Goal: Task Accomplishment & Management: Manage account settings

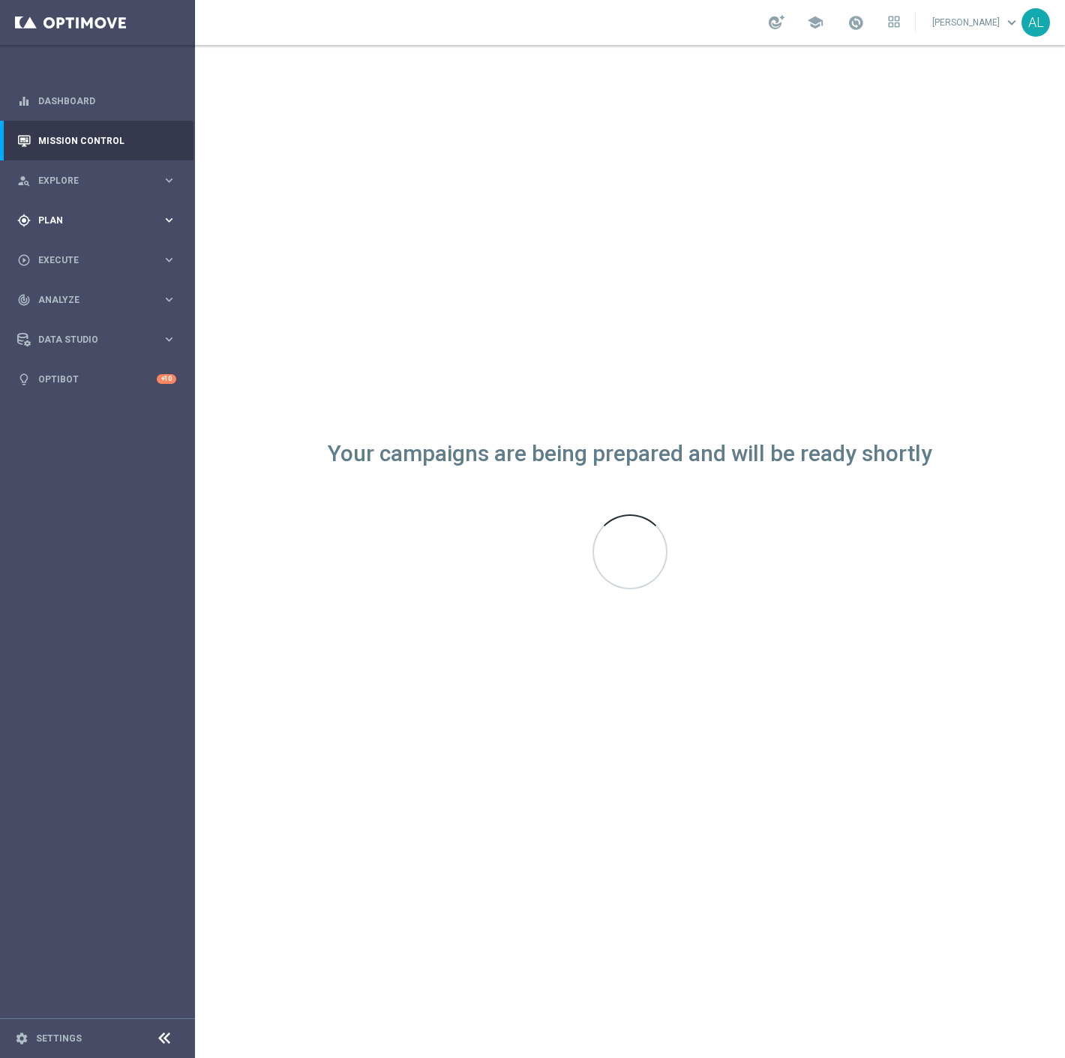
click at [117, 220] on span "Plan" at bounding box center [100, 220] width 124 height 9
click at [60, 251] on link "Target Groups" at bounding box center [97, 251] width 117 height 12
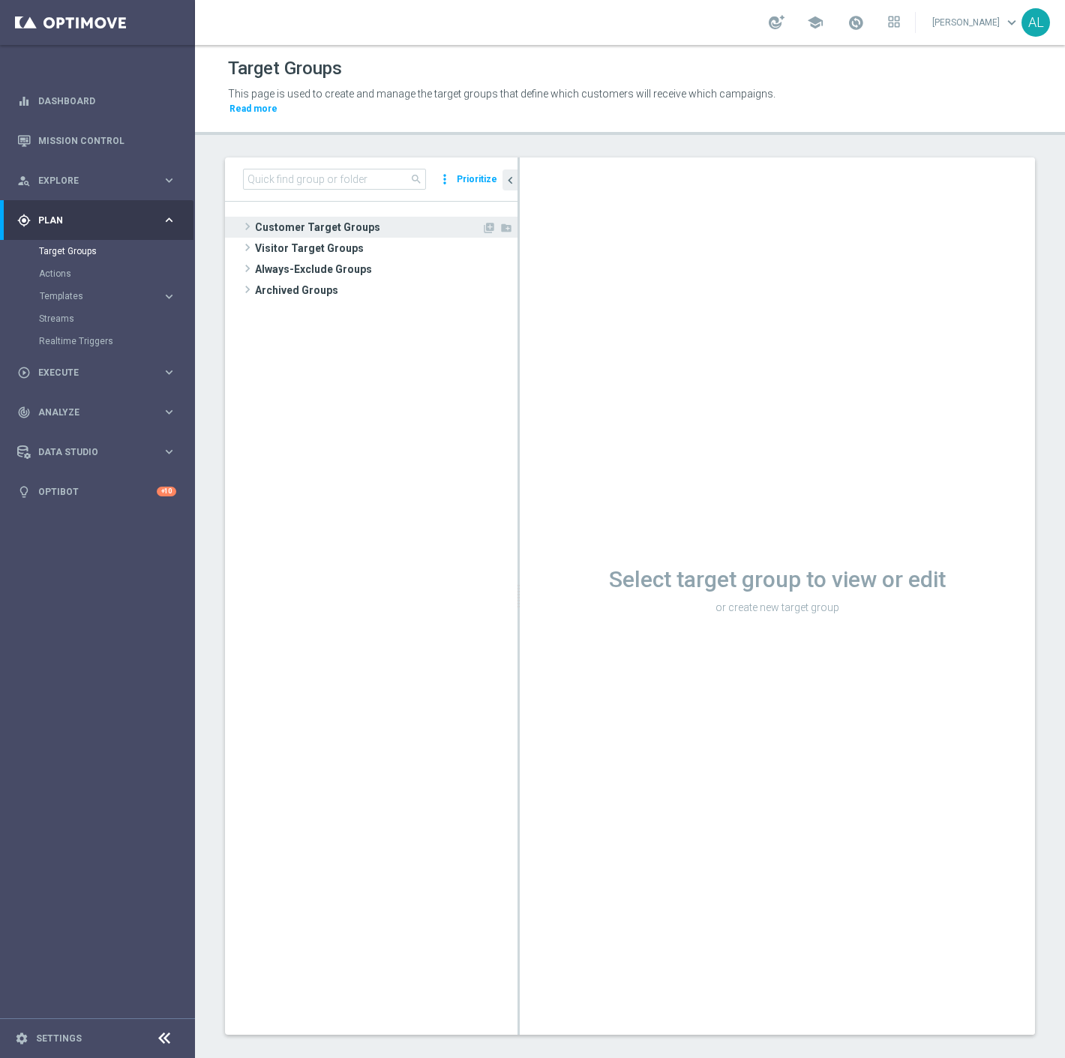
click at [285, 217] on span "Customer Target Groups" at bounding box center [368, 227] width 227 height 21
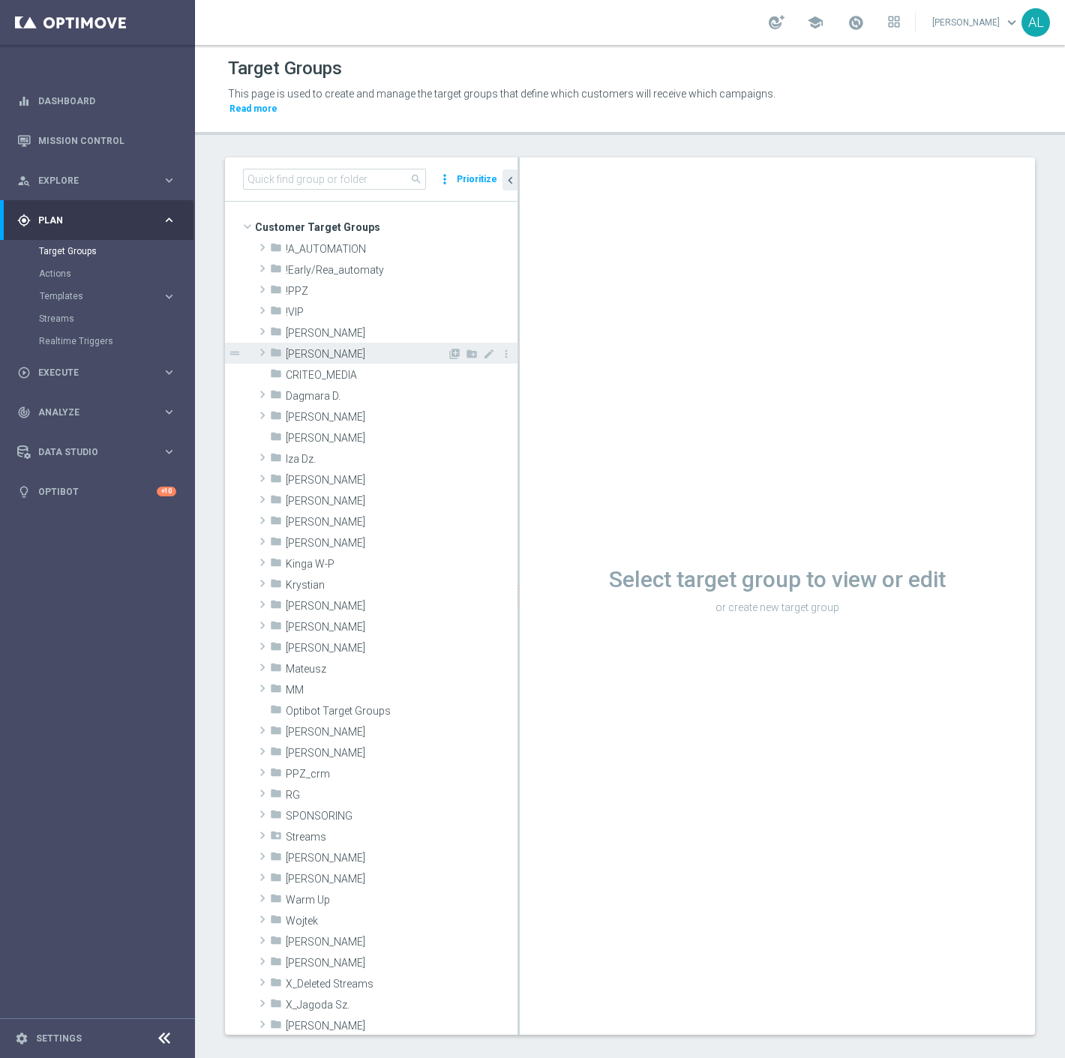
click at [326, 348] on span "Antoni L." at bounding box center [366, 354] width 161 height 13
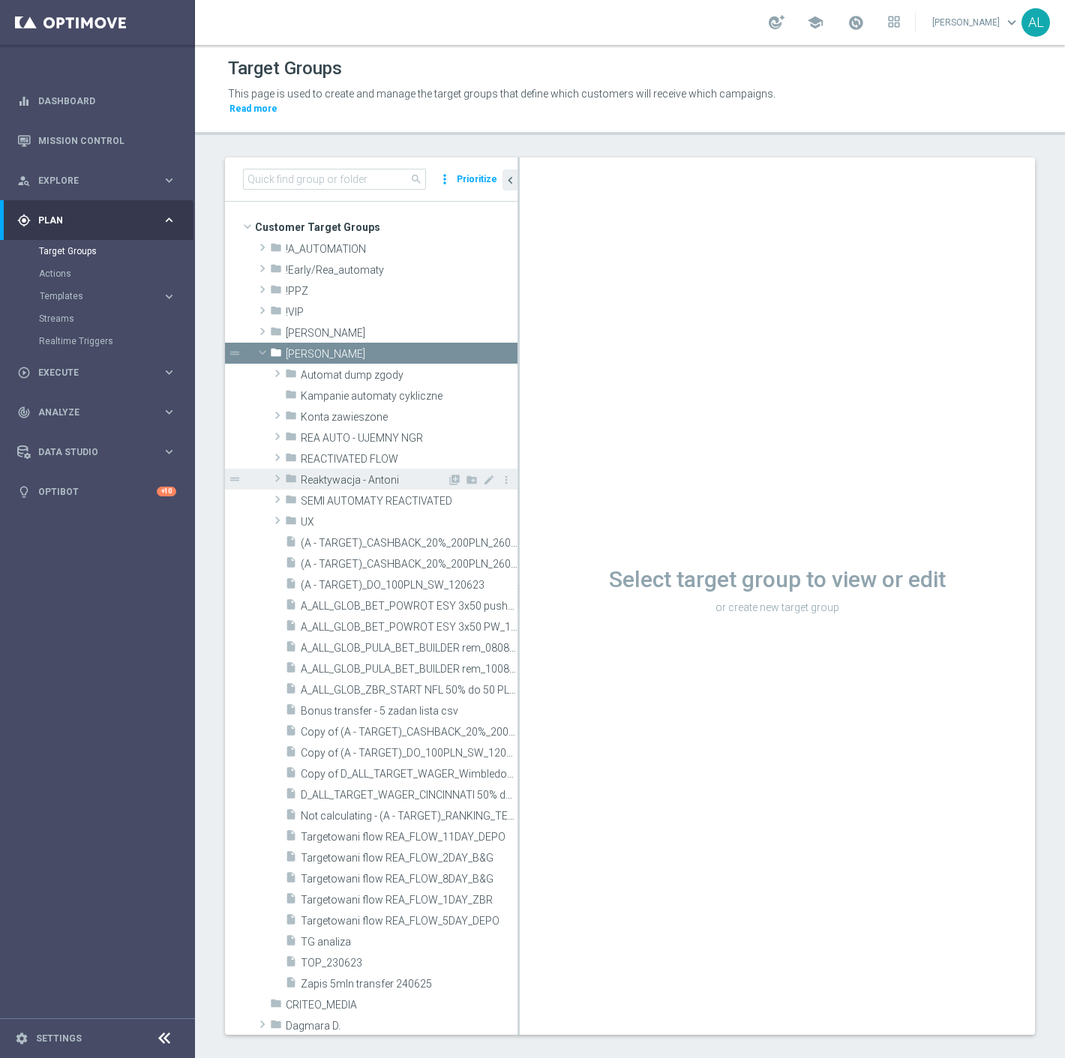
click at [334, 474] on span "Reaktywacja - Antoni" at bounding box center [374, 480] width 146 height 13
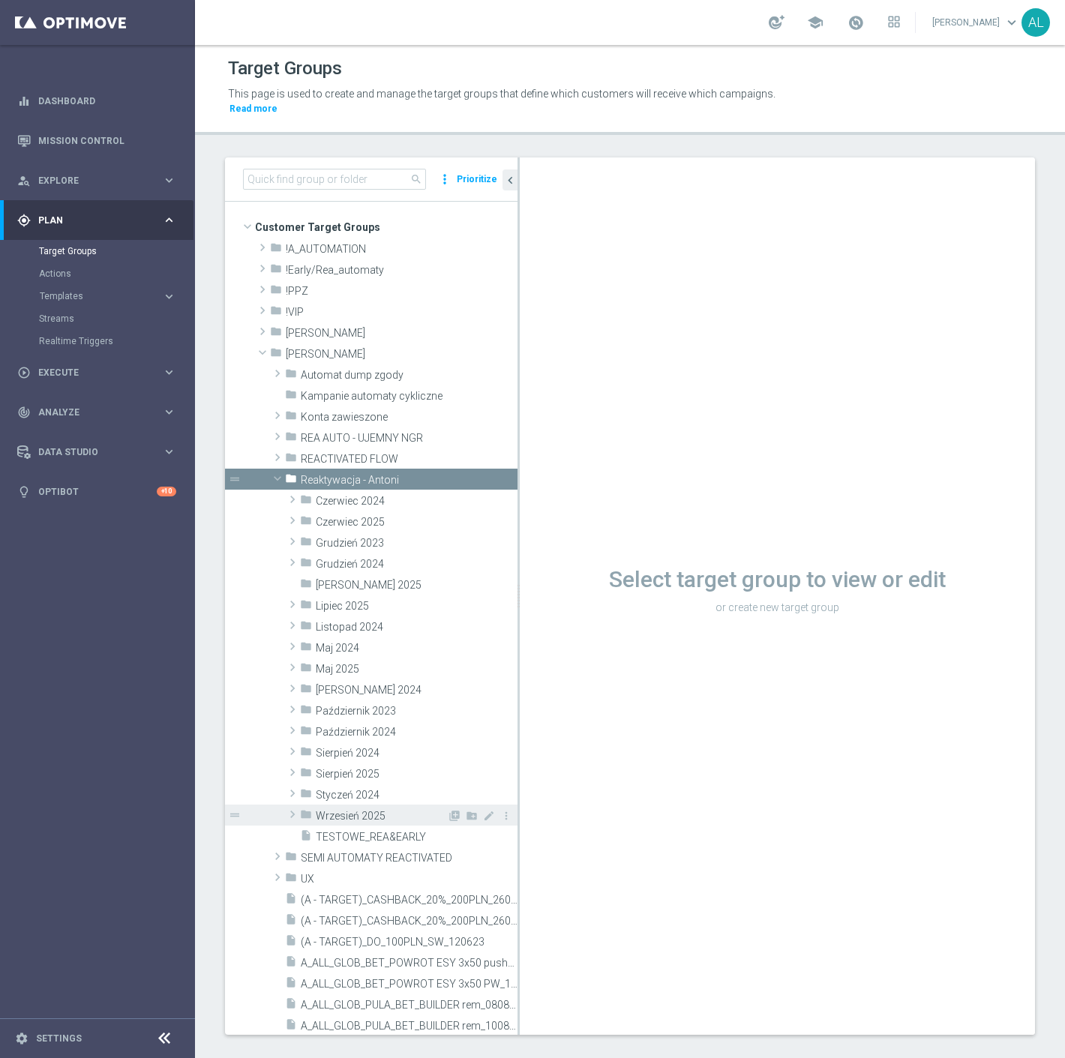
click at [368, 810] on span "Wrzesień 2025" at bounding box center [381, 816] width 131 height 13
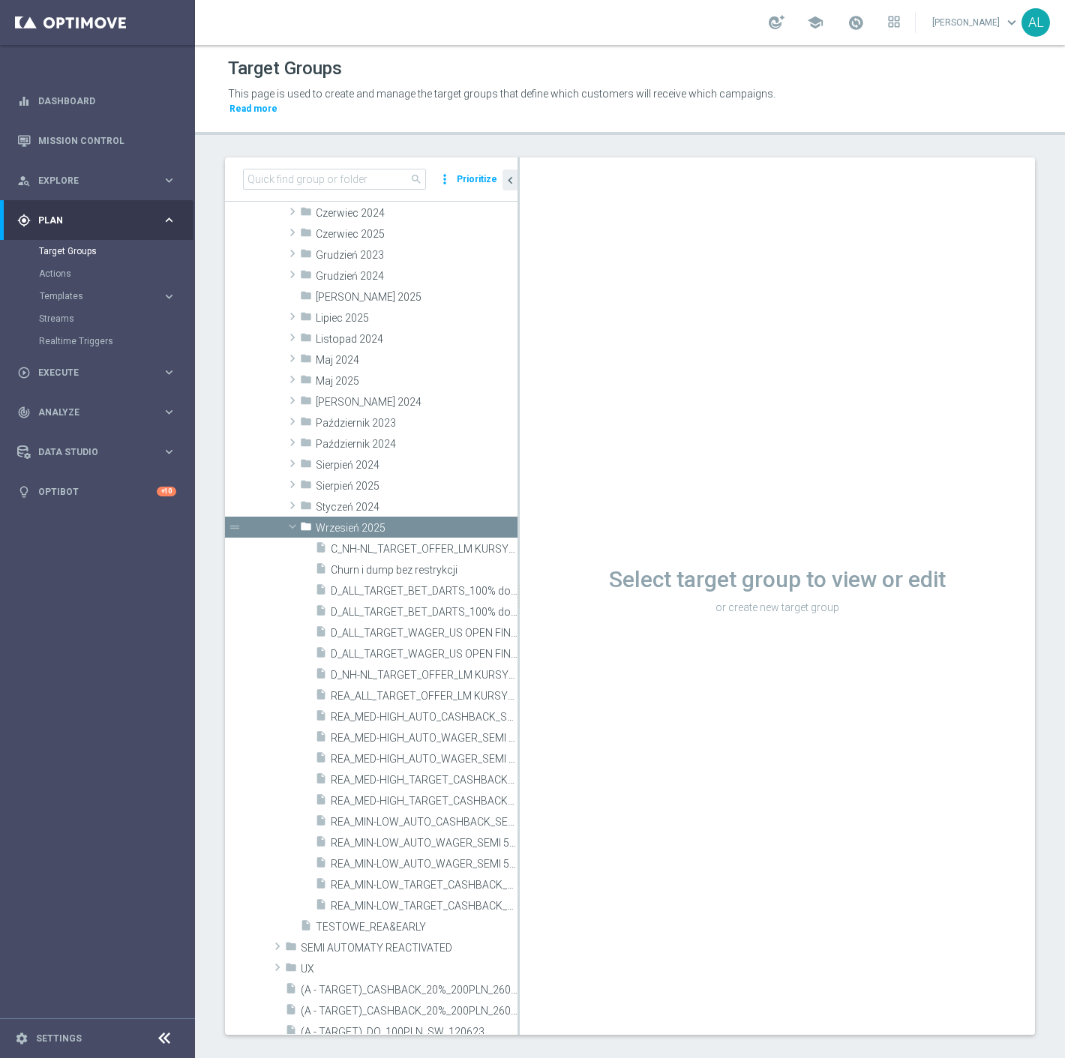
scroll to position [333, 0]
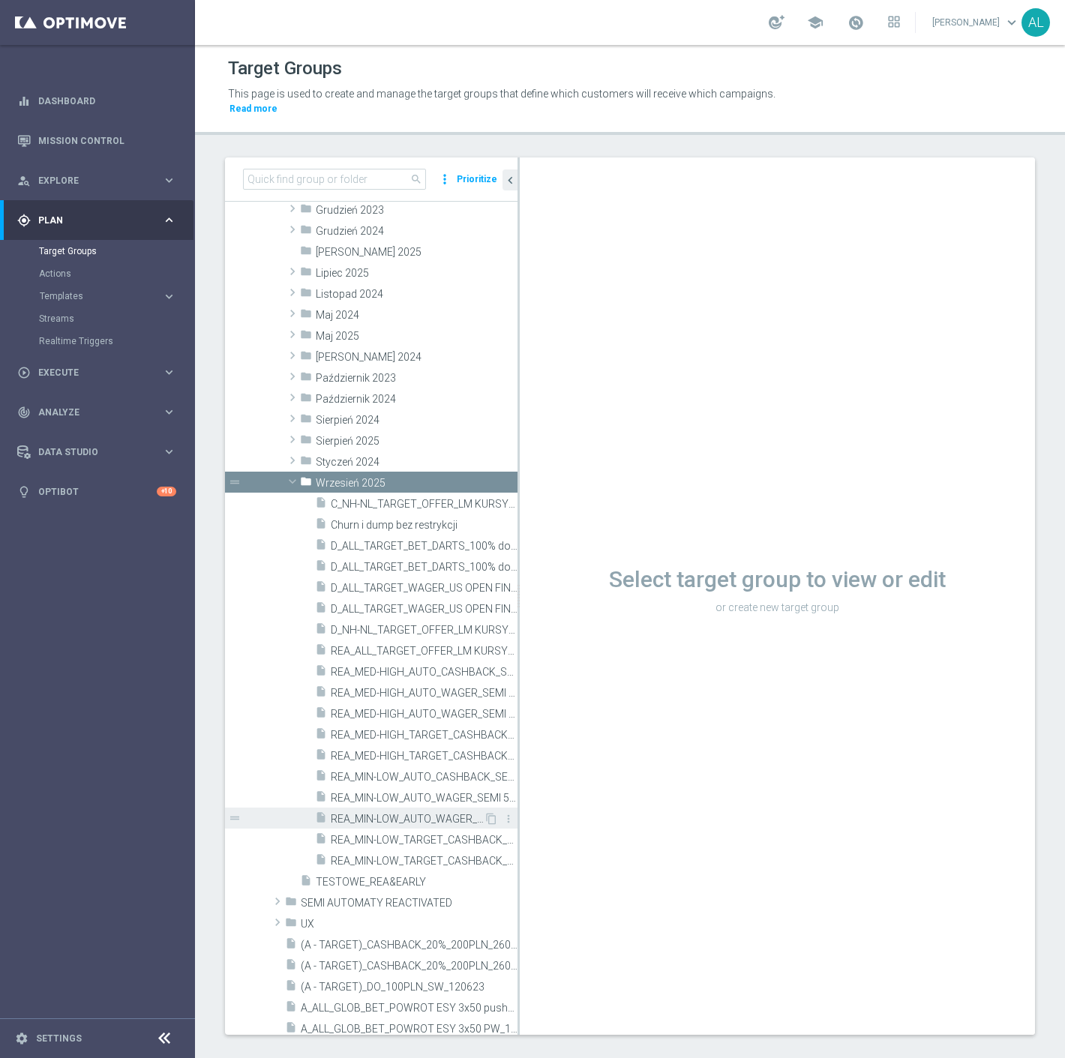
click at [440, 813] on span "REA_MIN-LOW_AUTO_WAGER_SEMI 50% do 100 PLN SMS_050925" at bounding box center [407, 819] width 153 height 13
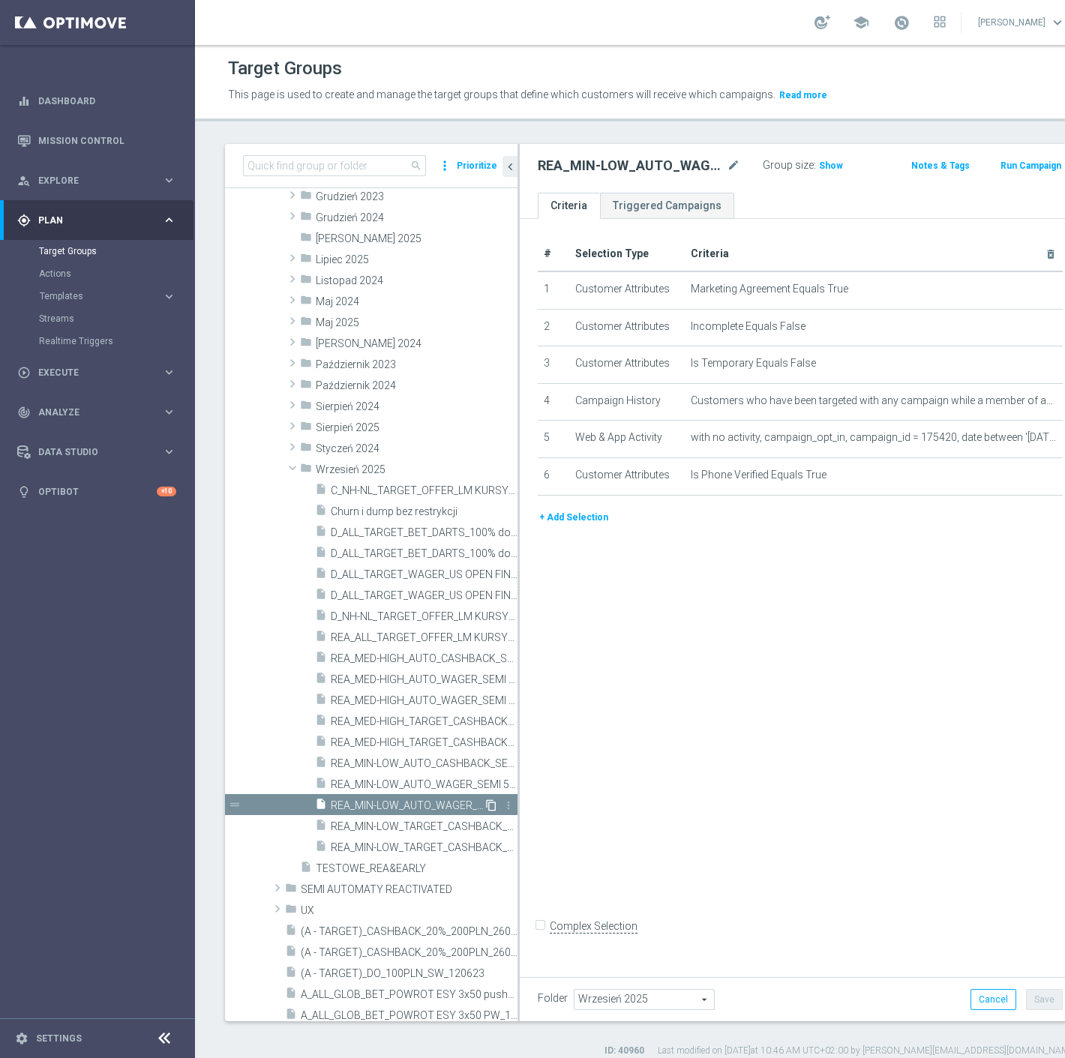
click at [485, 803] on icon "content_copy" at bounding box center [491, 806] width 12 height 12
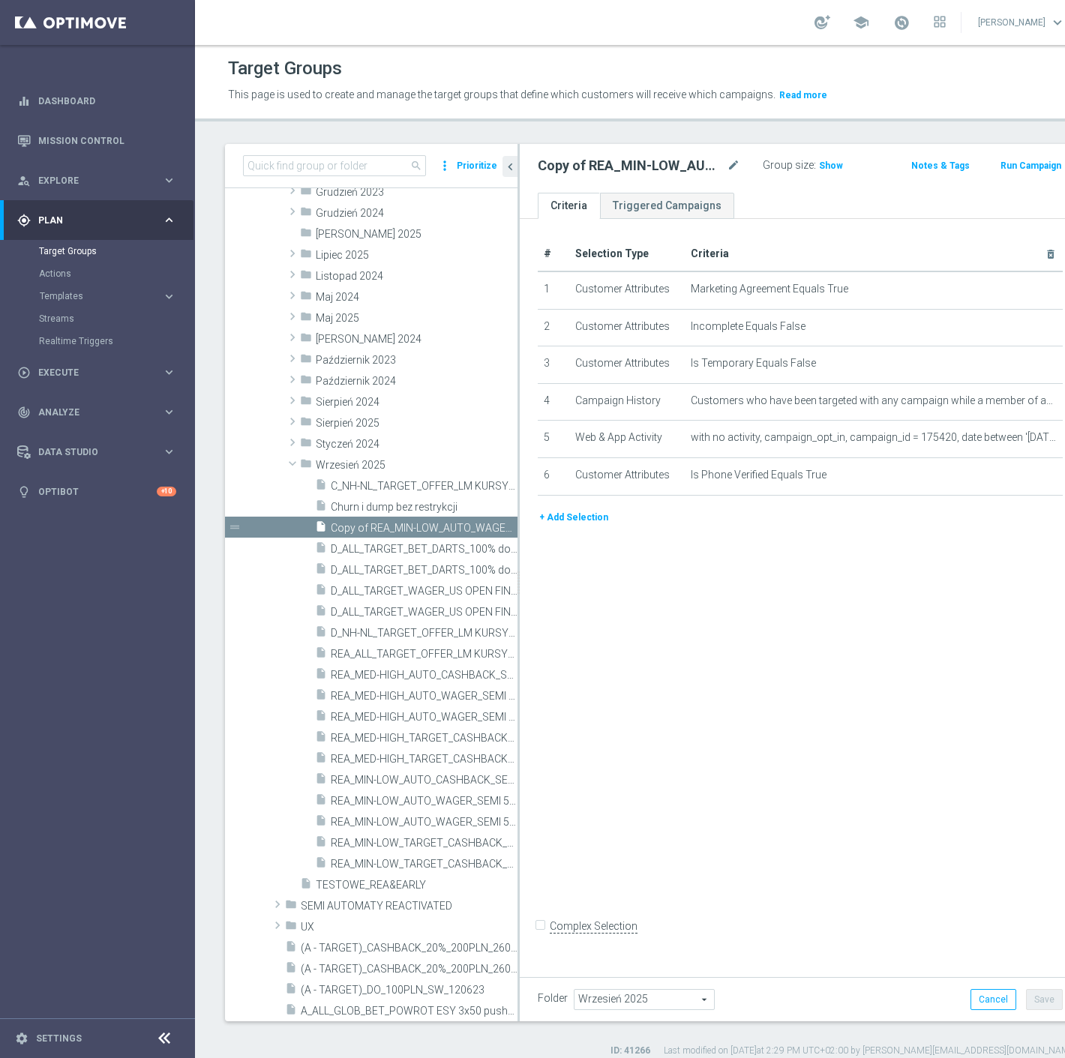
scroll to position [461, 0]
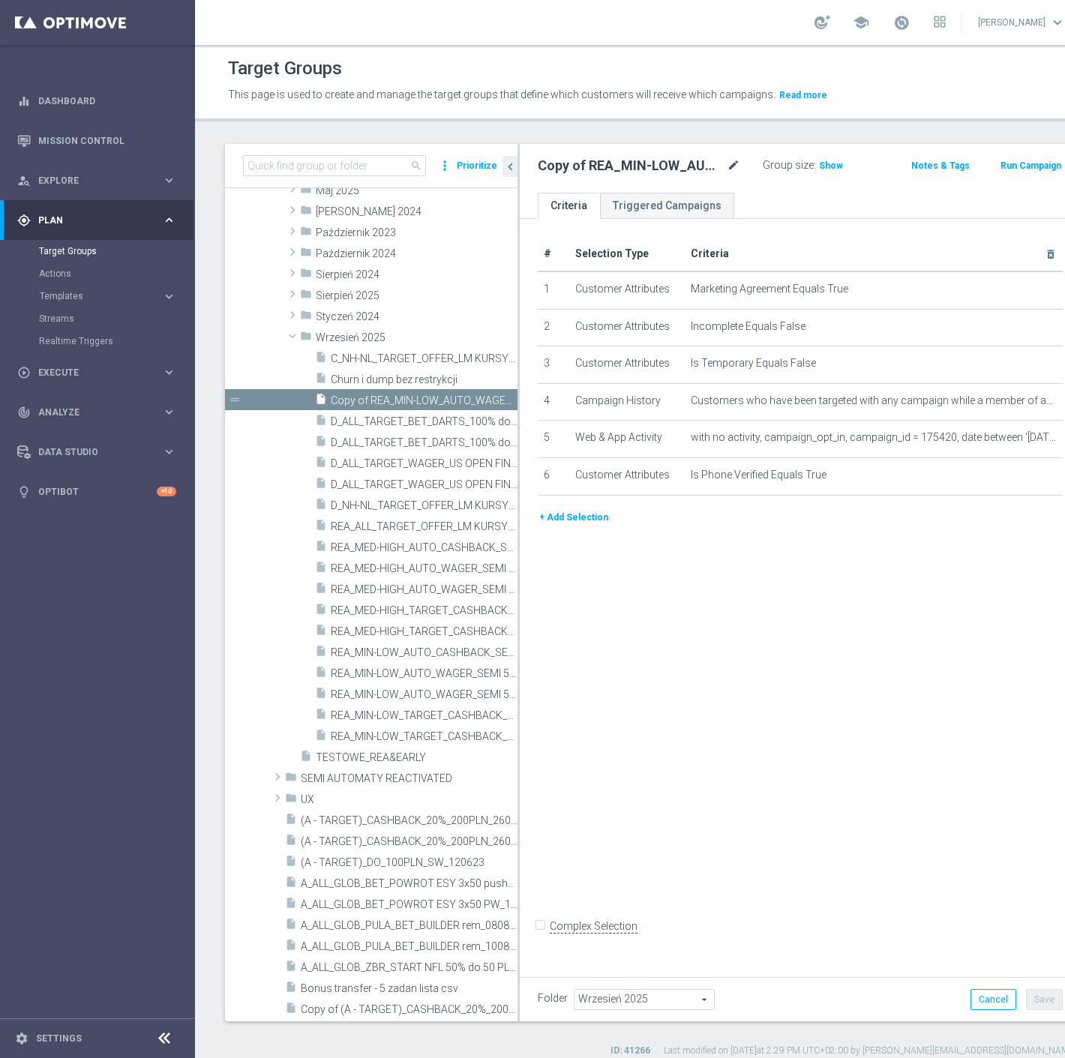
click at [727, 169] on icon "mode_edit" at bounding box center [734, 166] width 14 height 18
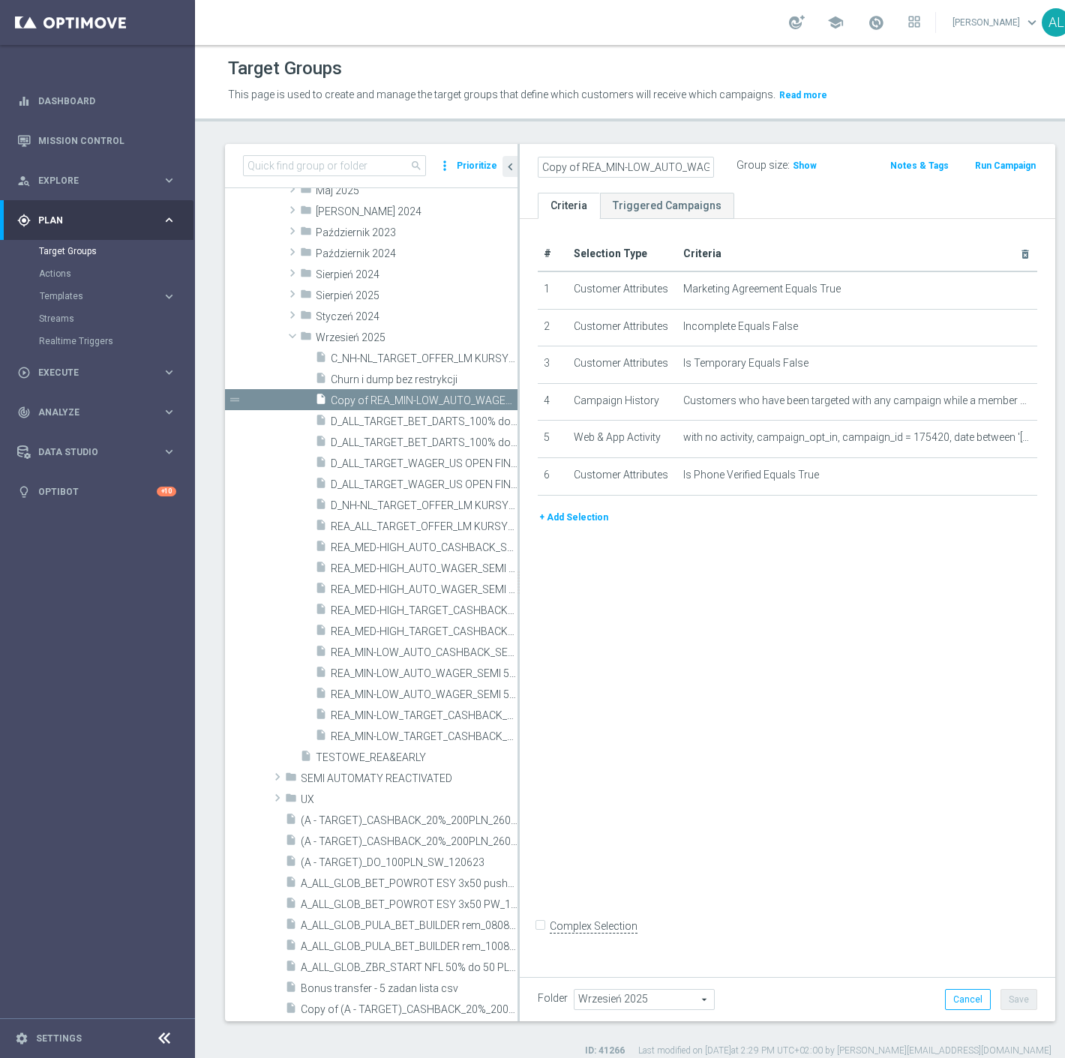
scroll to position [0, 201]
click at [671, 159] on input "Copy of REA_MIN-LOW_AUTO_WAGER_SEMI 50% do 100 PLN SMS_050925" at bounding box center [626, 167] width 176 height 21
drag, startPoint x: 653, startPoint y: 164, endPoint x: 783, endPoint y: 174, distance: 130.2
click at [783, 174] on div "Copy of REA_MIN-LOW_AUTO_WAGER_SEMI 50% do 100 PLN SMS_050925 Group size : Show" at bounding box center [701, 166] width 348 height 23
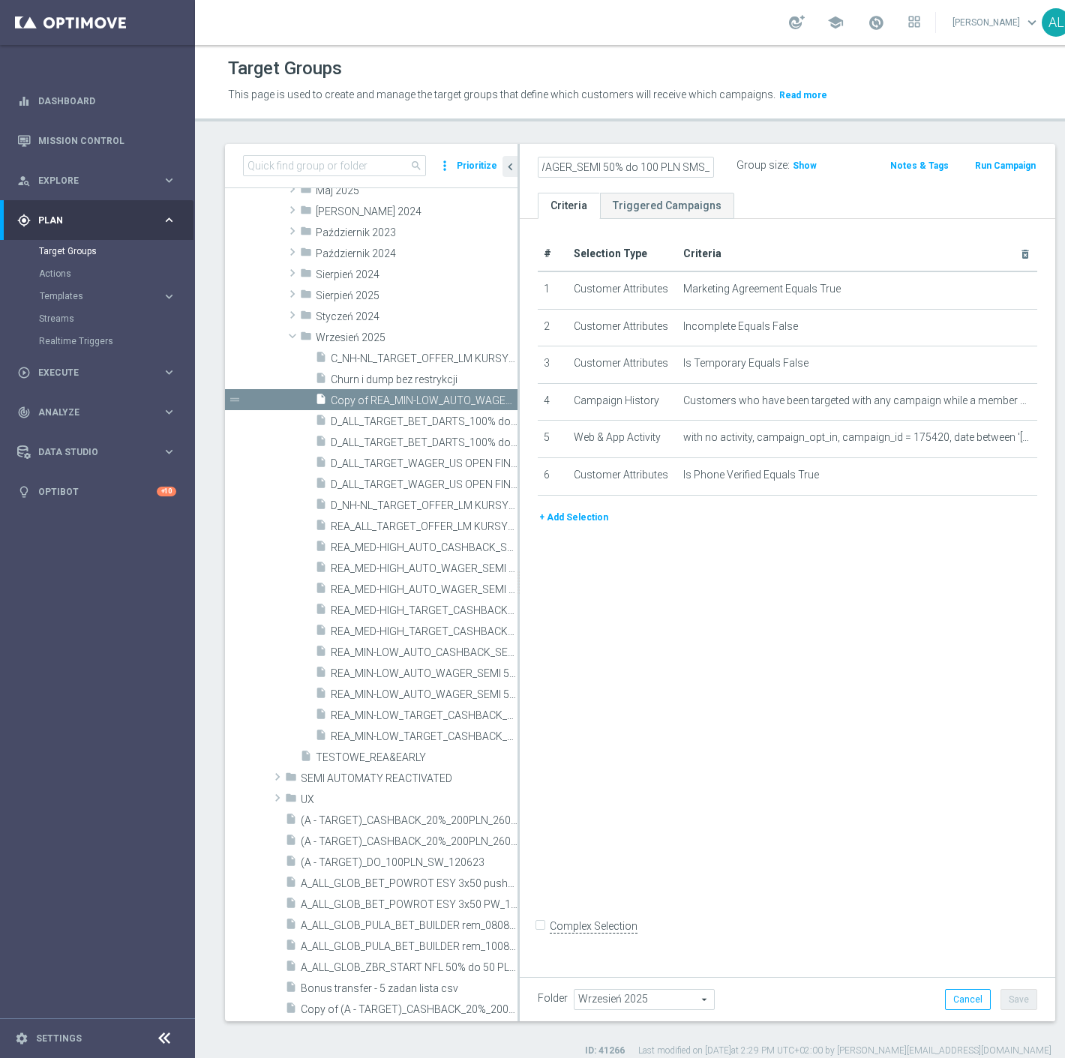
click at [679, 170] on input "Copy of REA_MIN-LOW_AUTO_WAGER_SEMI 50% do 100 PLN SMS_" at bounding box center [626, 167] width 176 height 21
drag, startPoint x: 683, startPoint y: 170, endPoint x: 661, endPoint y: 170, distance: 21.8
click at [661, 170] on input "Copy of REA_MIN-LOW_AUTO_WAGER_SEMI 50% do 100 PLN SMS_" at bounding box center [626, 167] width 176 height 21
type input "REA_MIN-LOW_AUTO_WAGER_SEMI 50% do 100 PLN push_"
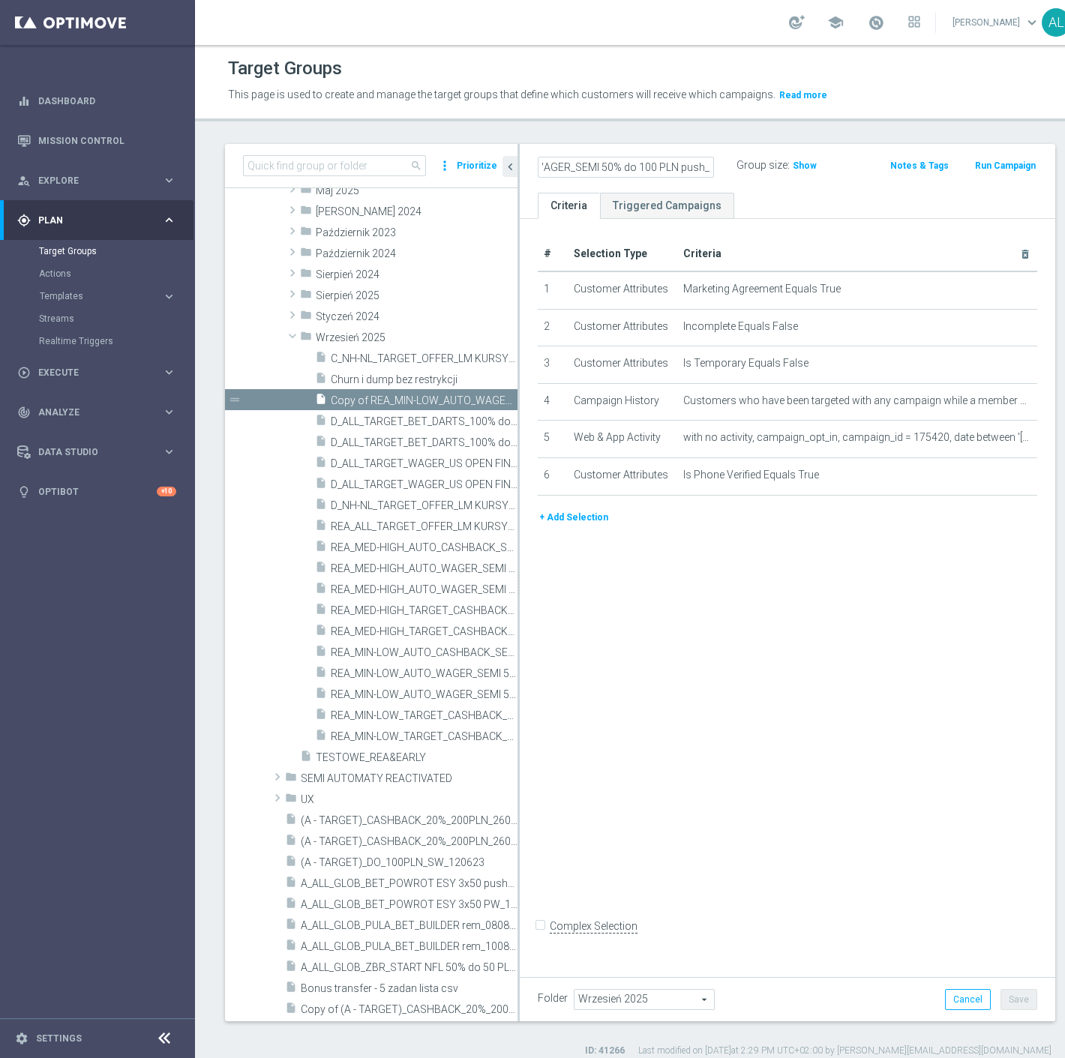
scroll to position [0, 0]
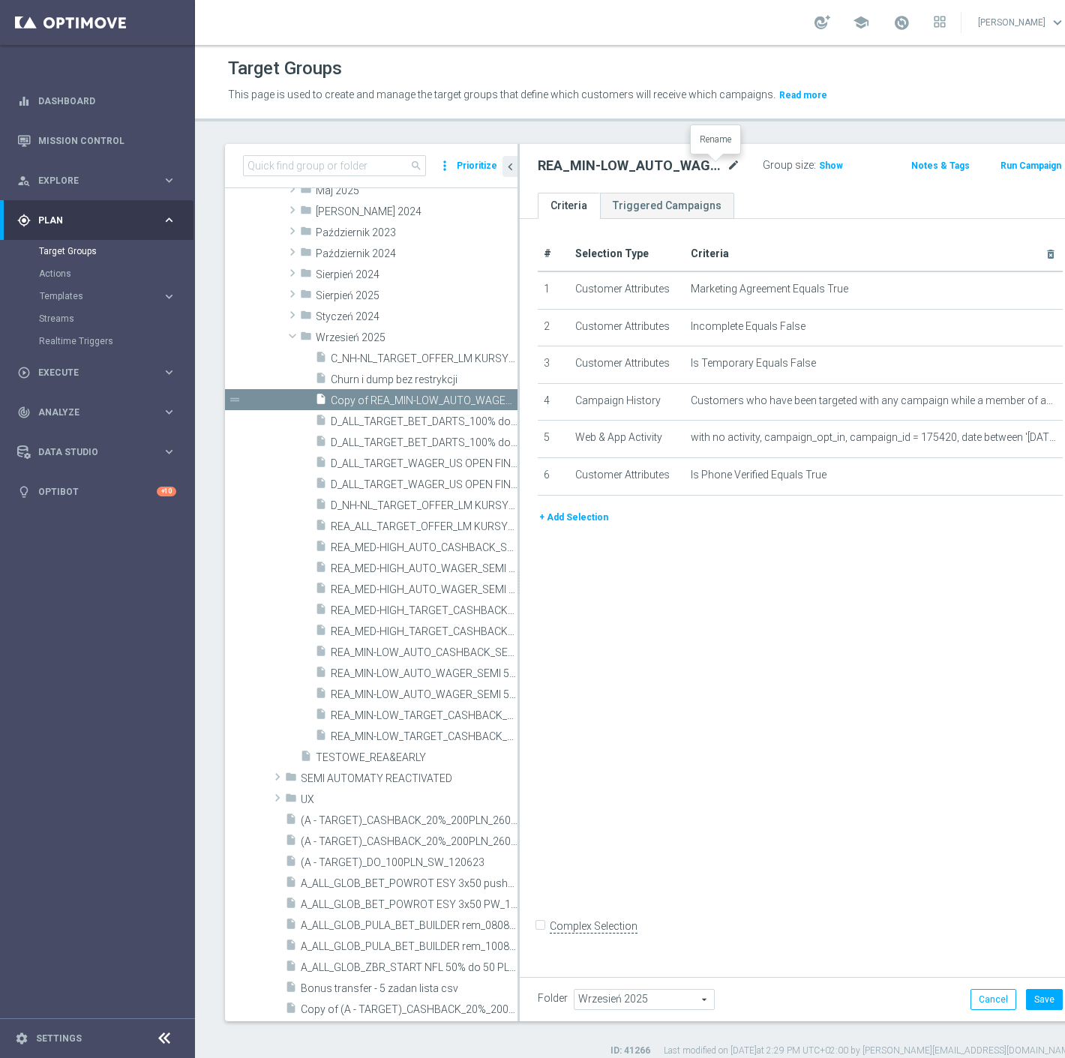
click at [727, 166] on icon "mode_edit" at bounding box center [734, 166] width 14 height 18
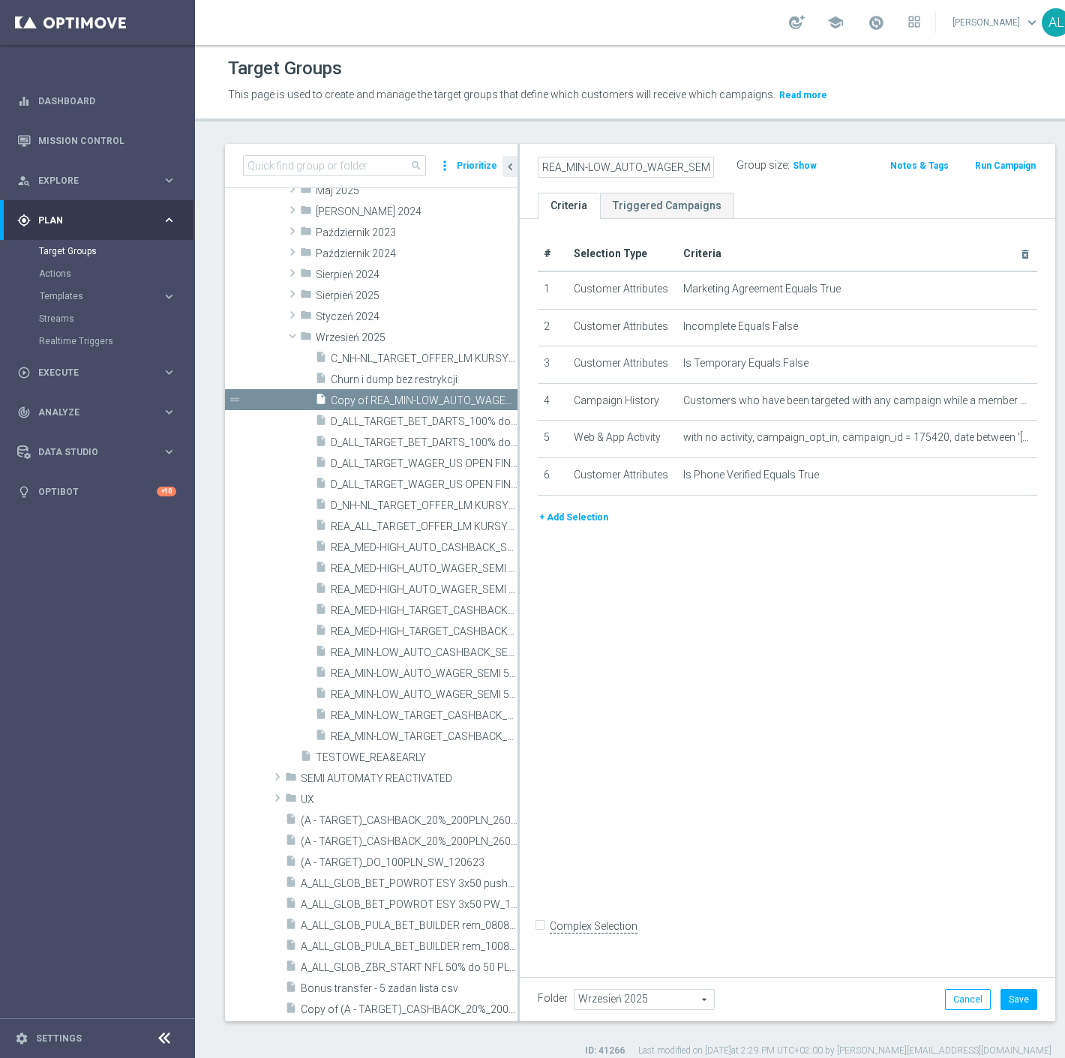
scroll to position [0, 130]
click at [668, 165] on input "REA_MIN-LOW_AUTO_WAGER_SEMI 50% do 100 PLN push_" at bounding box center [626, 167] width 176 height 21
type input "REA_MIN-LOW_AUTO_WAGER_SEMI 50% do 100 PLN push_190925"
click at [851, 671] on div "# Selection Type Criteria delete_forever 1 Customer Attributes Marketing Agreem…" at bounding box center [788, 594] width 536 height 750
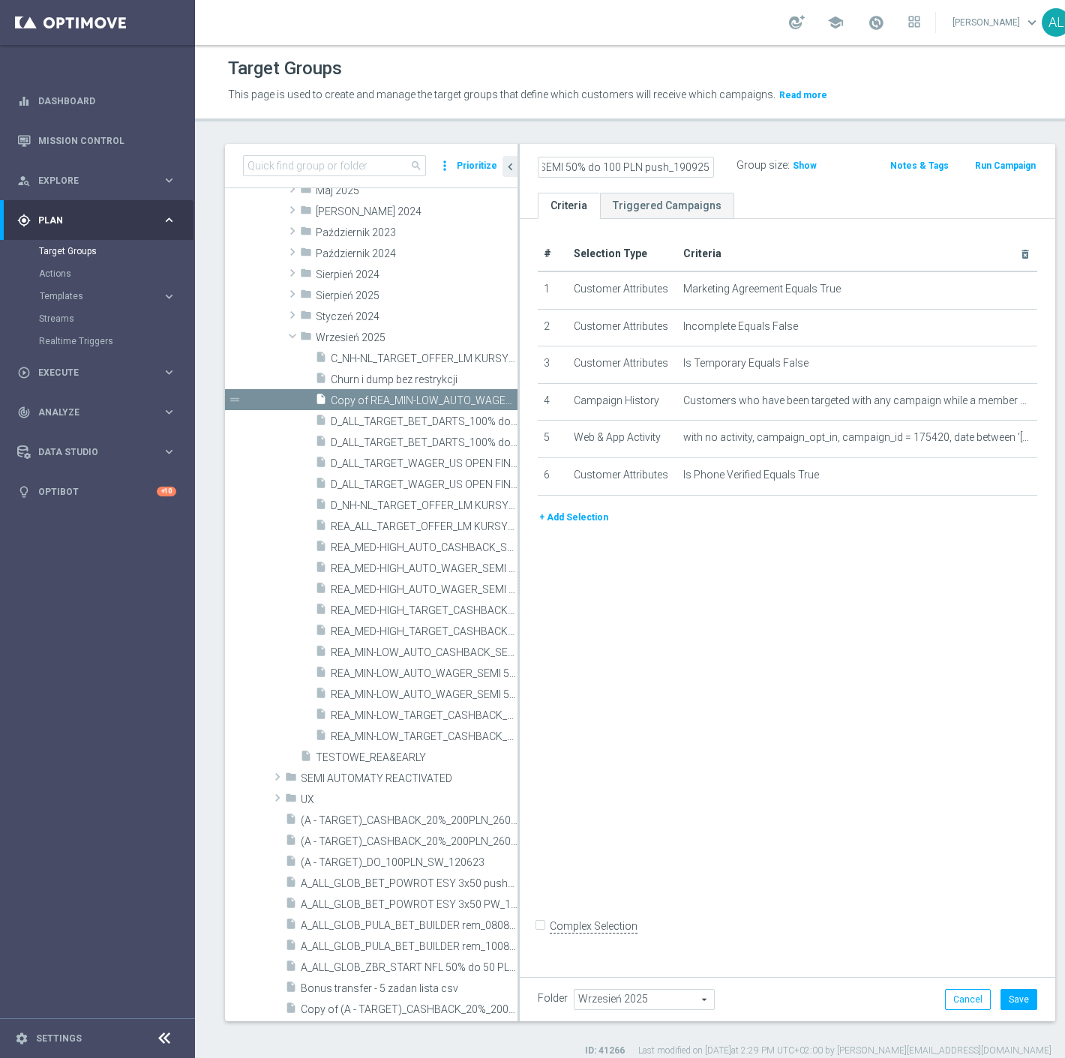
scroll to position [0, 0]
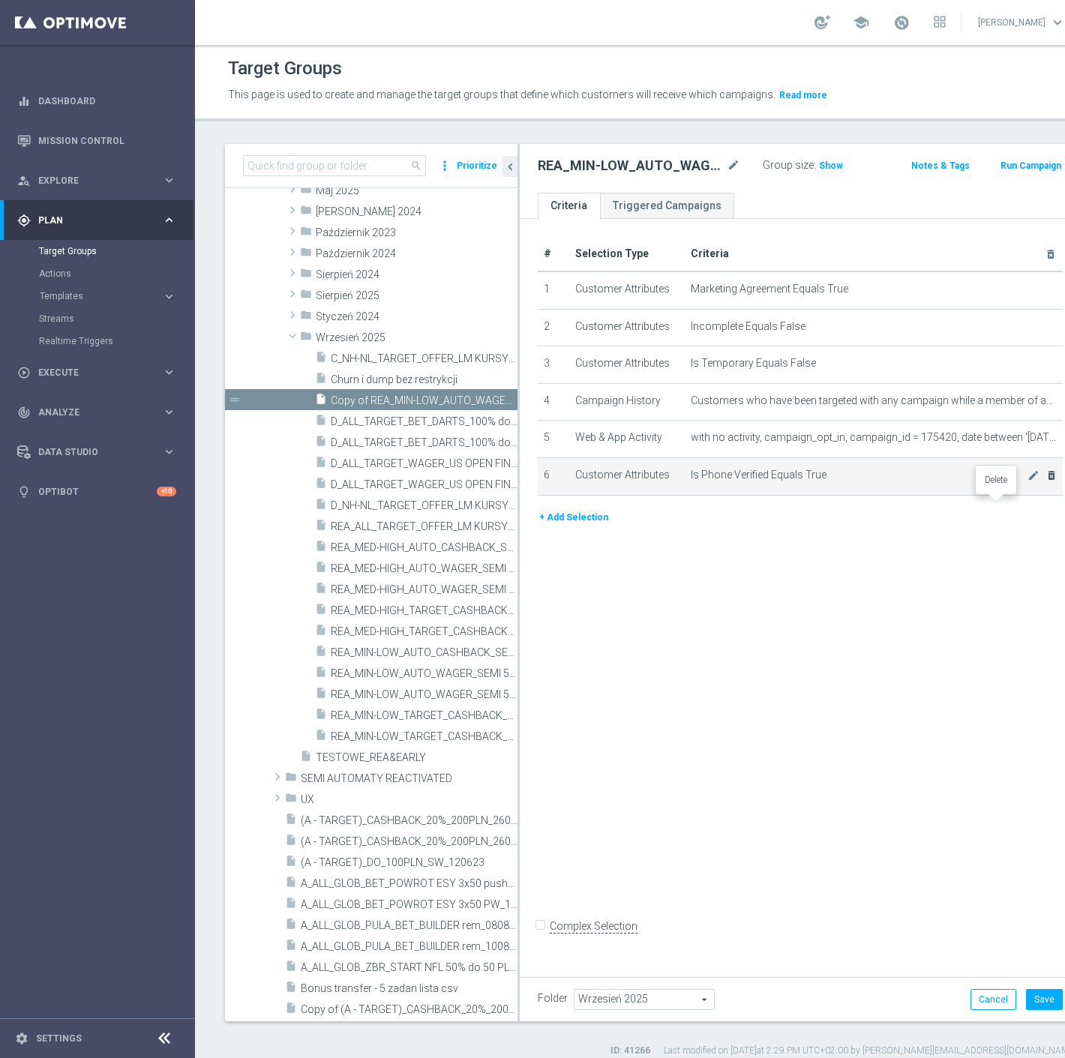
click at [1028, 482] on div "mode_edit delete_forever" at bounding box center [1043, 475] width 30 height 13
click at [1046, 482] on icon "delete_forever" at bounding box center [1052, 476] width 12 height 12
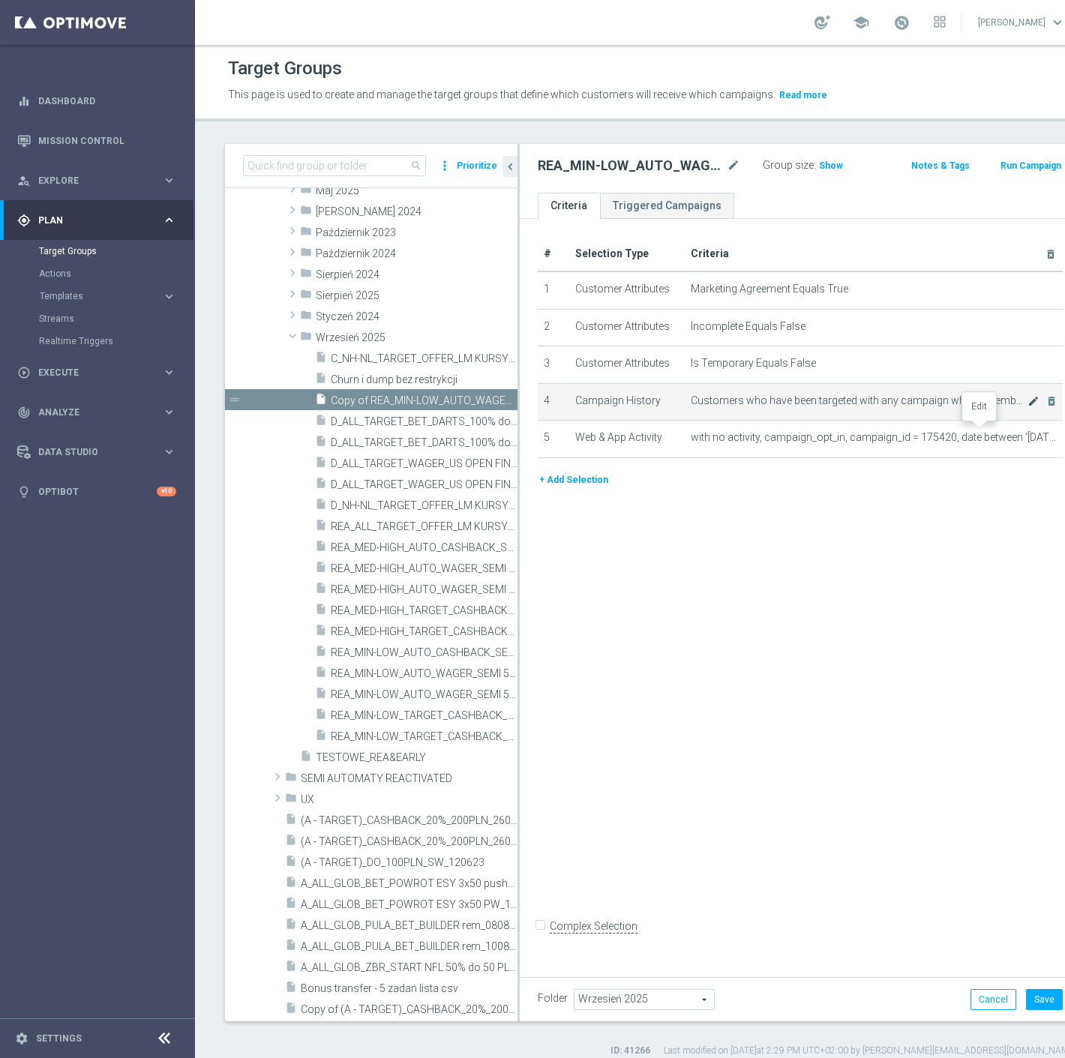
click at [1028, 407] on icon "mode_edit" at bounding box center [1034, 401] width 12 height 12
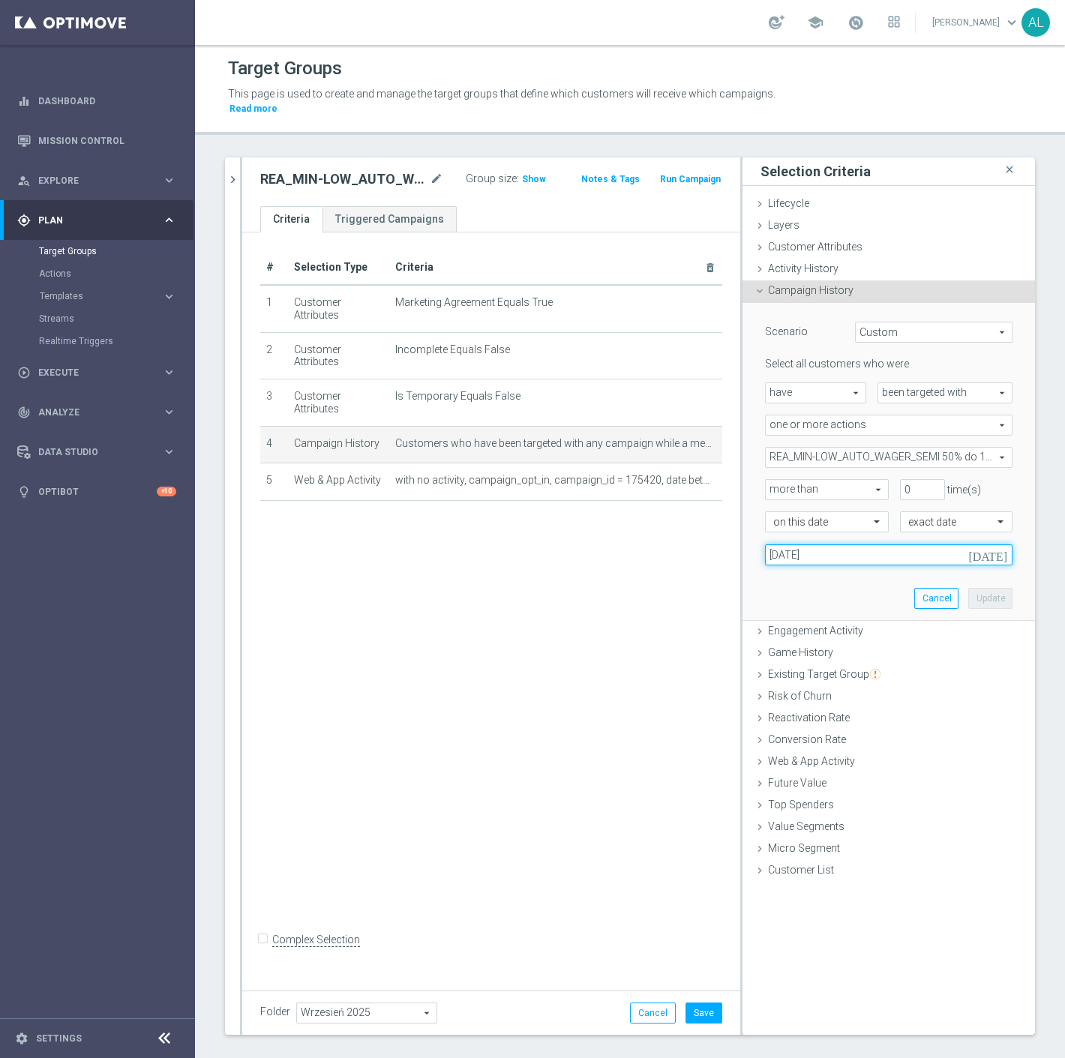
click at [857, 545] on input "05 Sep 2025" at bounding box center [889, 555] width 248 height 21
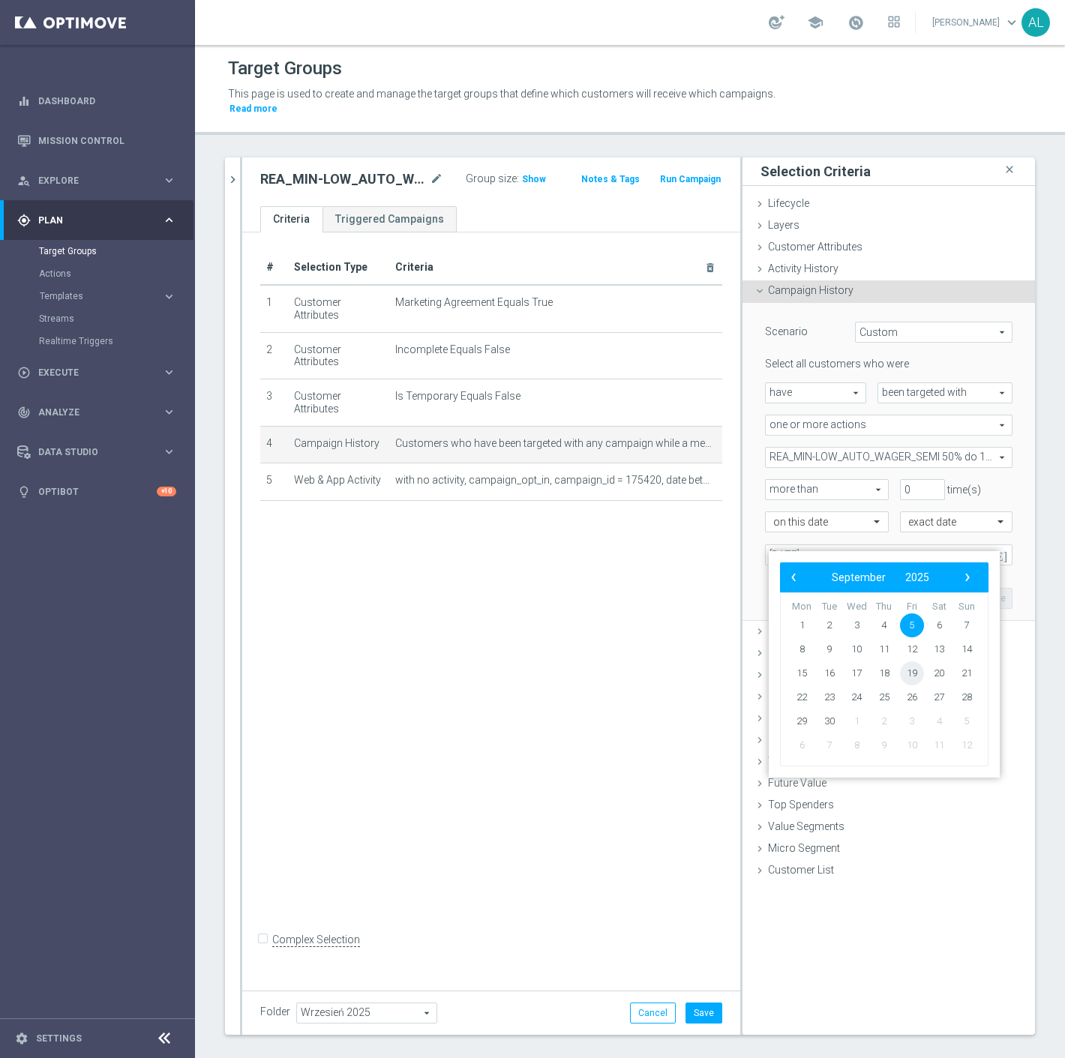
click at [908, 670] on span "19" at bounding box center [912, 674] width 24 height 24
type input "19 Sep 2025"
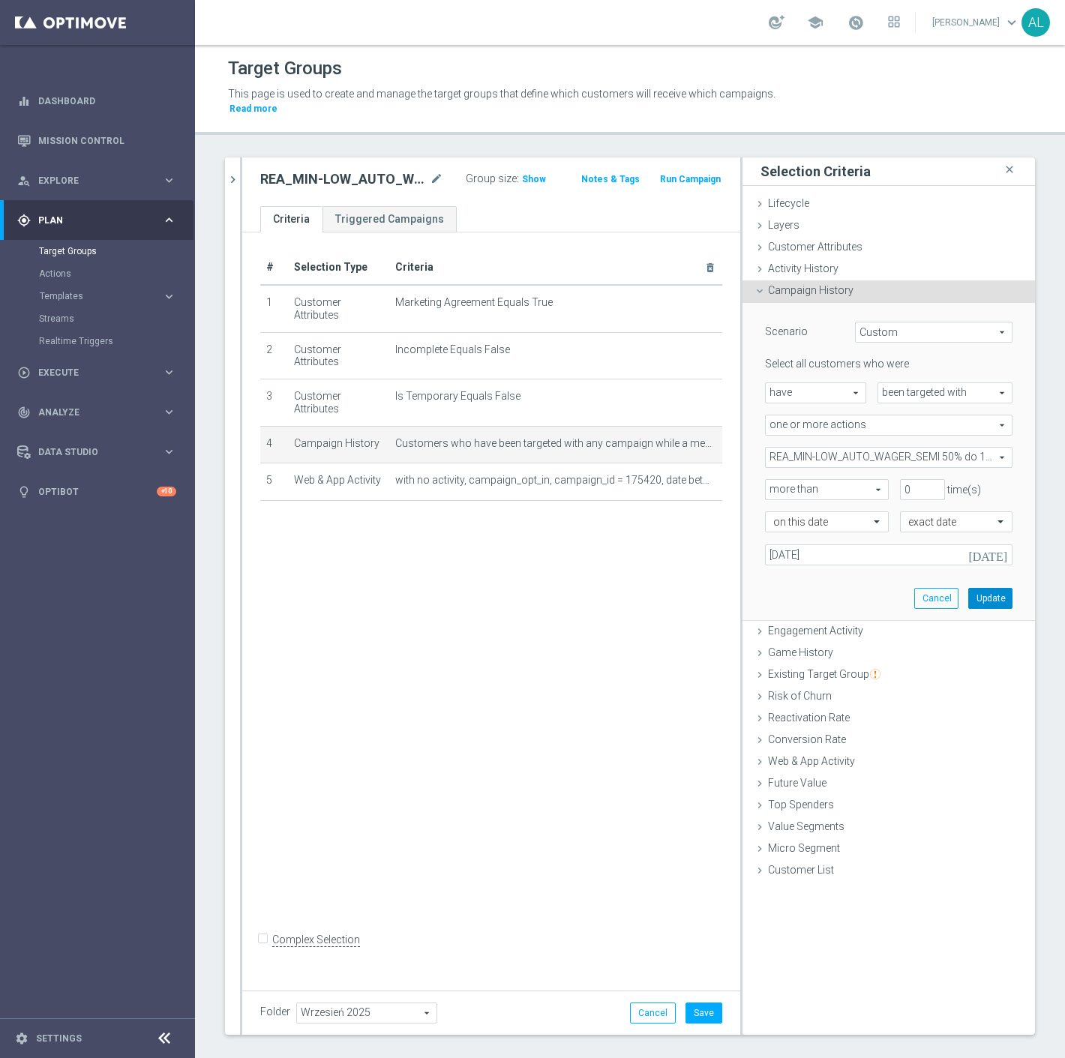
click at [972, 588] on button "Update" at bounding box center [990, 598] width 44 height 21
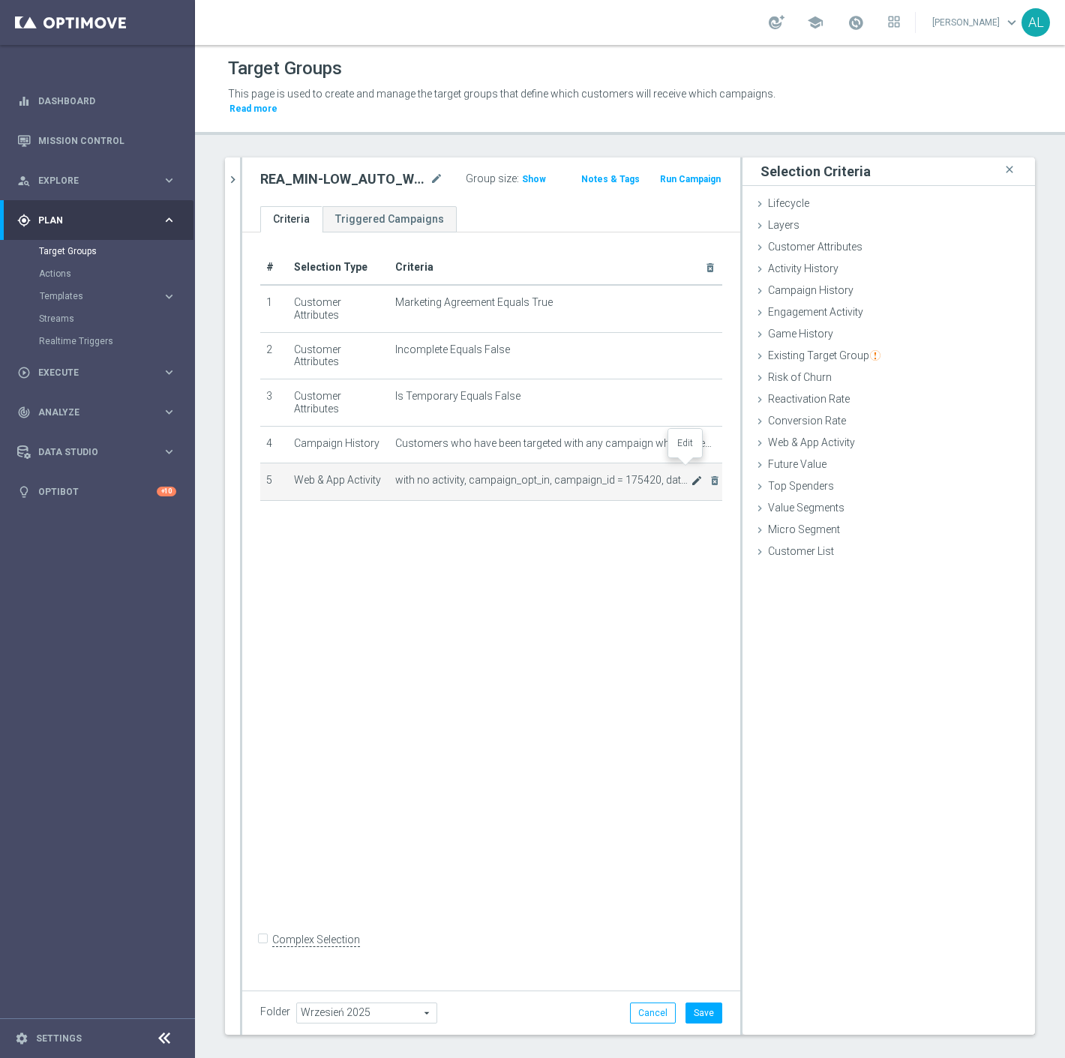
click at [691, 475] on icon "mode_edit" at bounding box center [697, 481] width 12 height 12
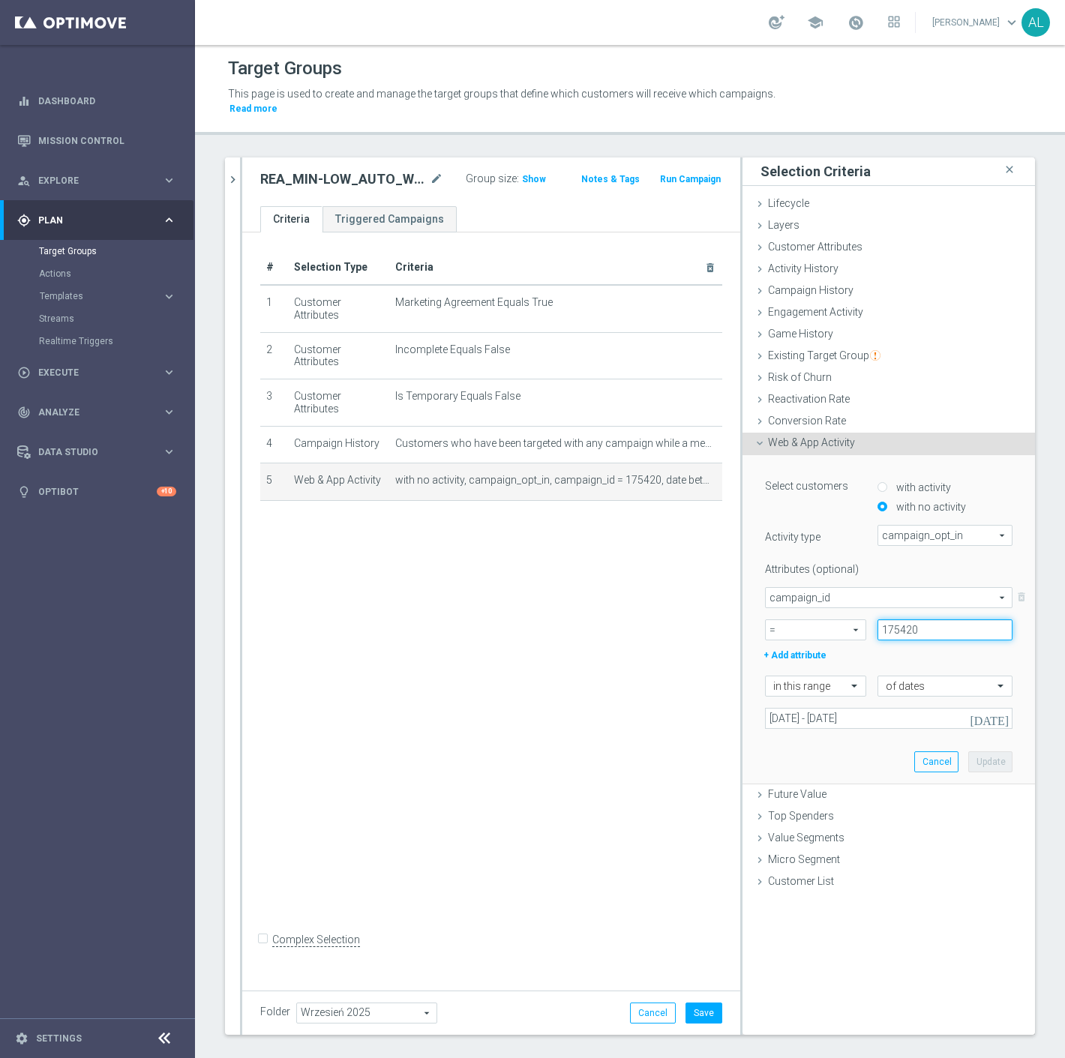
click at [915, 620] on input "175420" at bounding box center [945, 630] width 135 height 21
paste input "80859"
type input "180859"
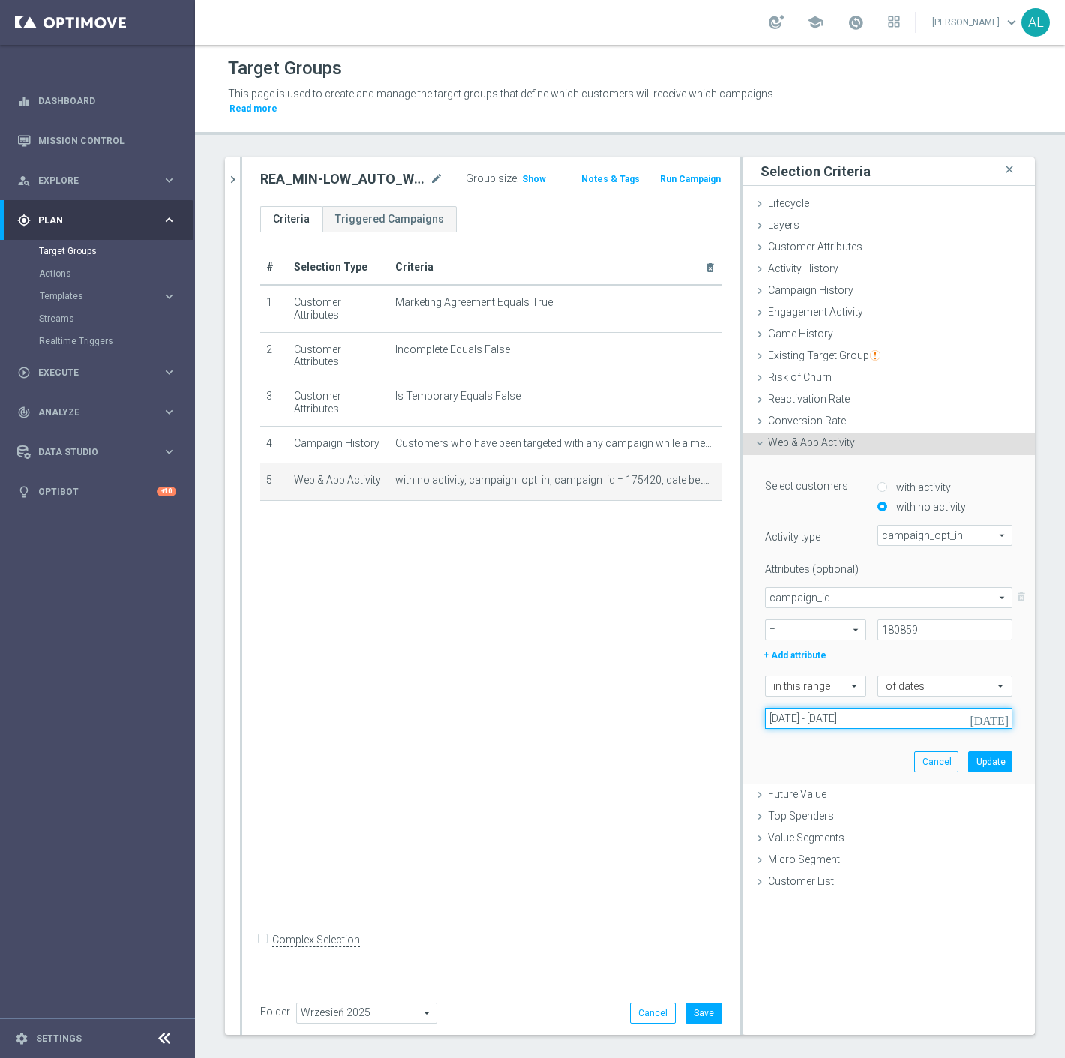
click at [870, 708] on input "05 Sep 2025 - 07 Sep 2025" at bounding box center [889, 718] width 248 height 21
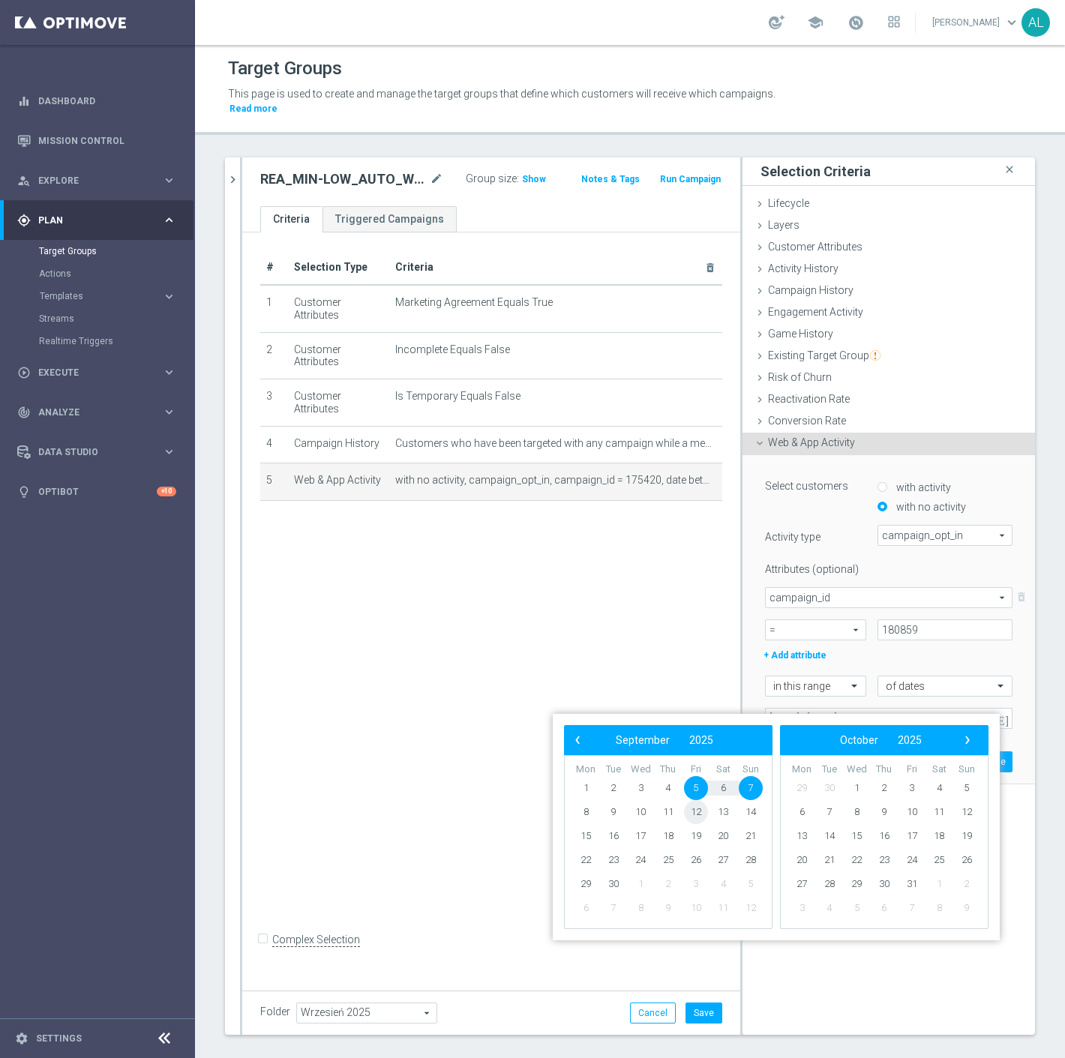
click at [695, 810] on span "12" at bounding box center [696, 812] width 24 height 24
click at [699, 831] on span "19" at bounding box center [696, 836] width 24 height 24
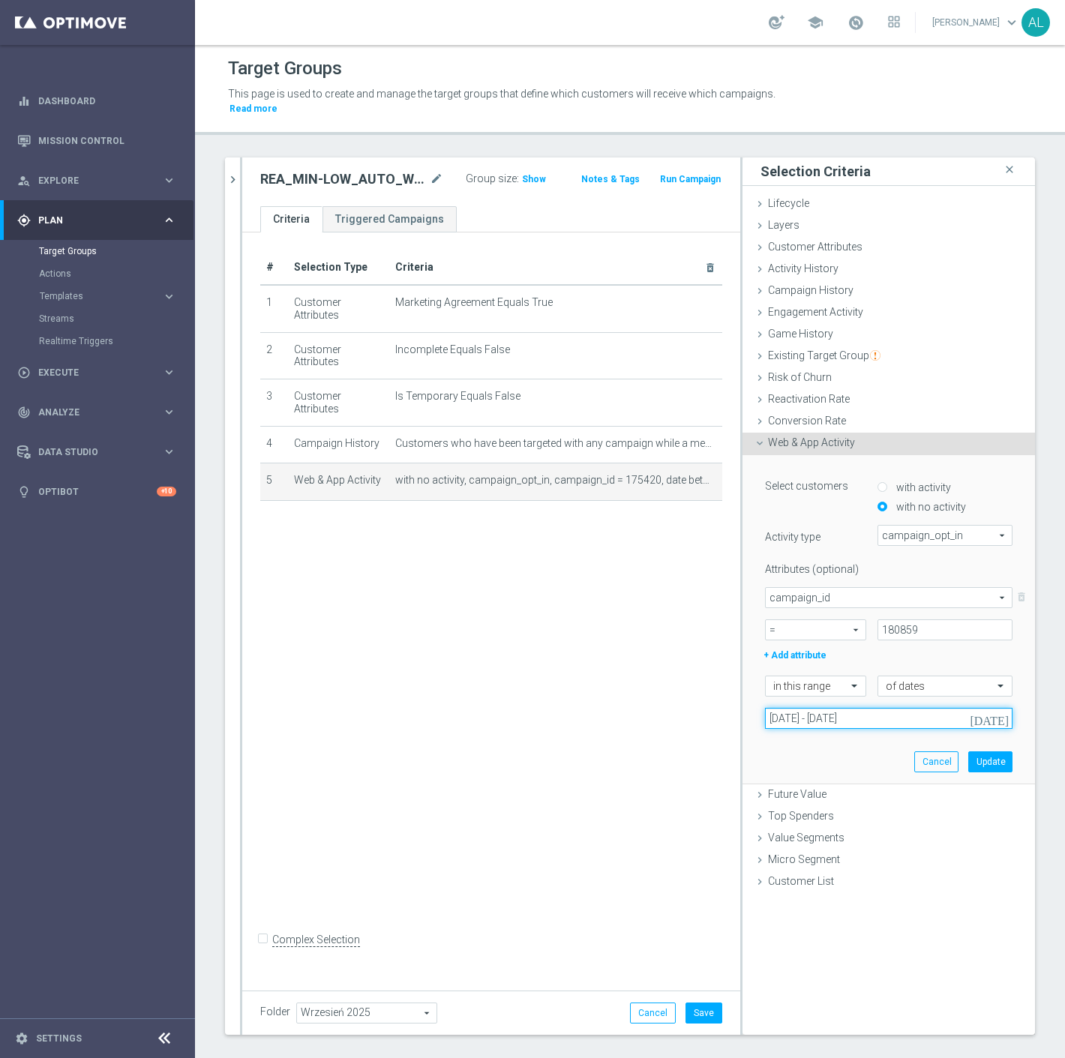
click at [908, 708] on input "12 Sep 2025 - 19 Sep 2025" at bounding box center [889, 718] width 248 height 21
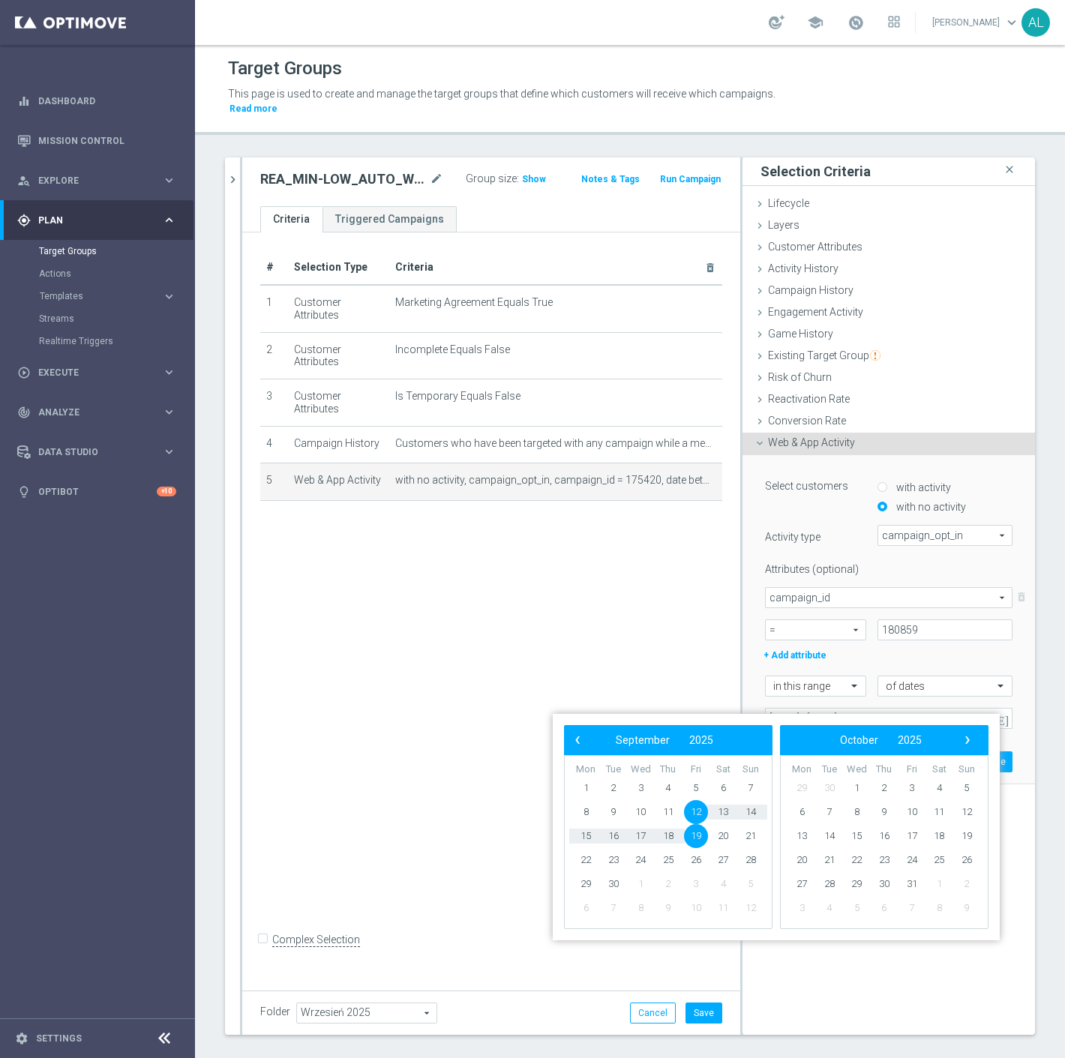
click at [700, 839] on span "19" at bounding box center [696, 836] width 24 height 24
click at [754, 836] on span "21" at bounding box center [751, 836] width 24 height 24
type input "19 Sep 2025 - 21 Sep 2025"
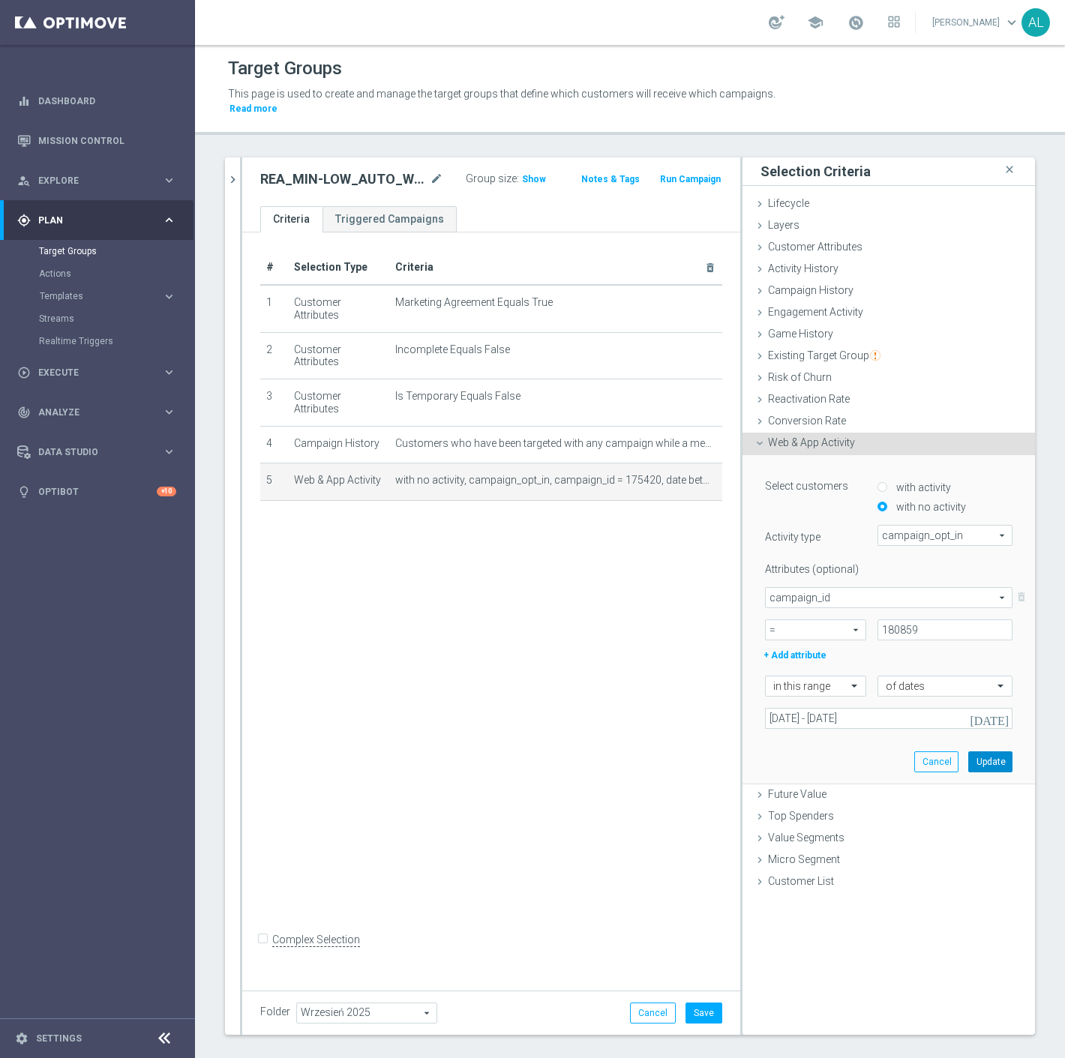
click at [986, 752] on button "Update" at bounding box center [990, 762] width 44 height 21
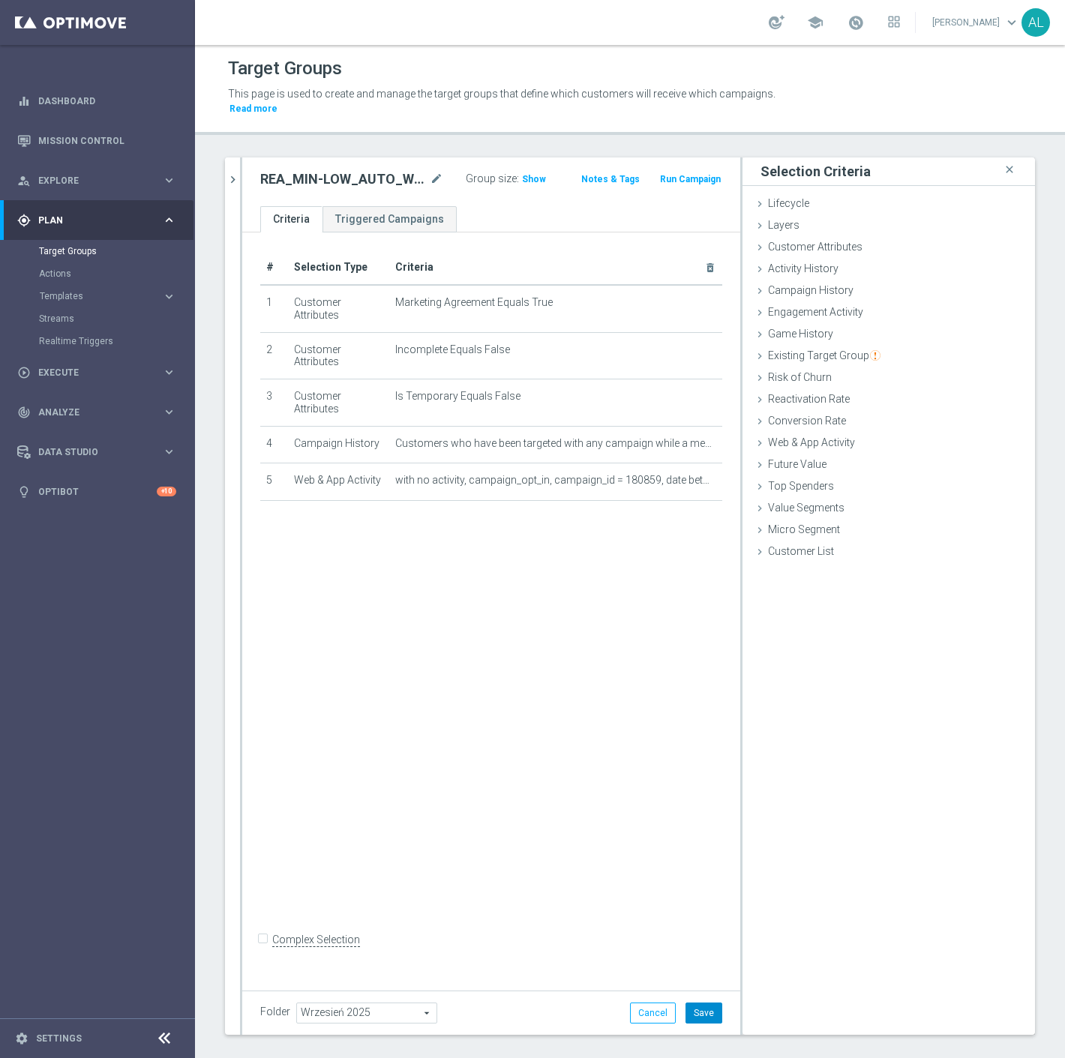
click at [686, 1004] on button "Save" at bounding box center [704, 1013] width 37 height 21
click at [233, 173] on icon "chevron_right" at bounding box center [233, 180] width 14 height 14
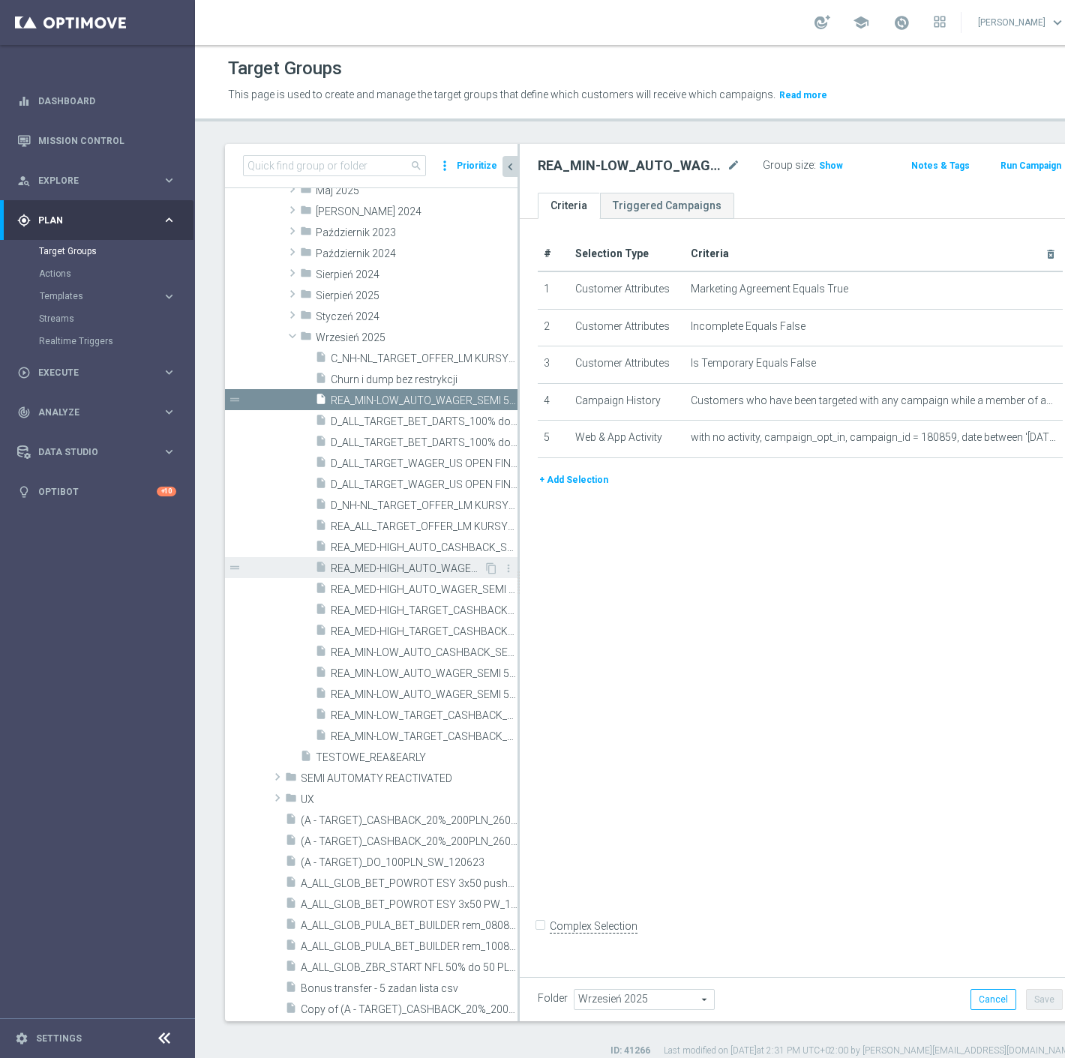
click at [435, 568] on span "REA_MED-HIGH_AUTO_WAGER_SEMI 50% do 300 PLN push_120925" at bounding box center [407, 569] width 153 height 13
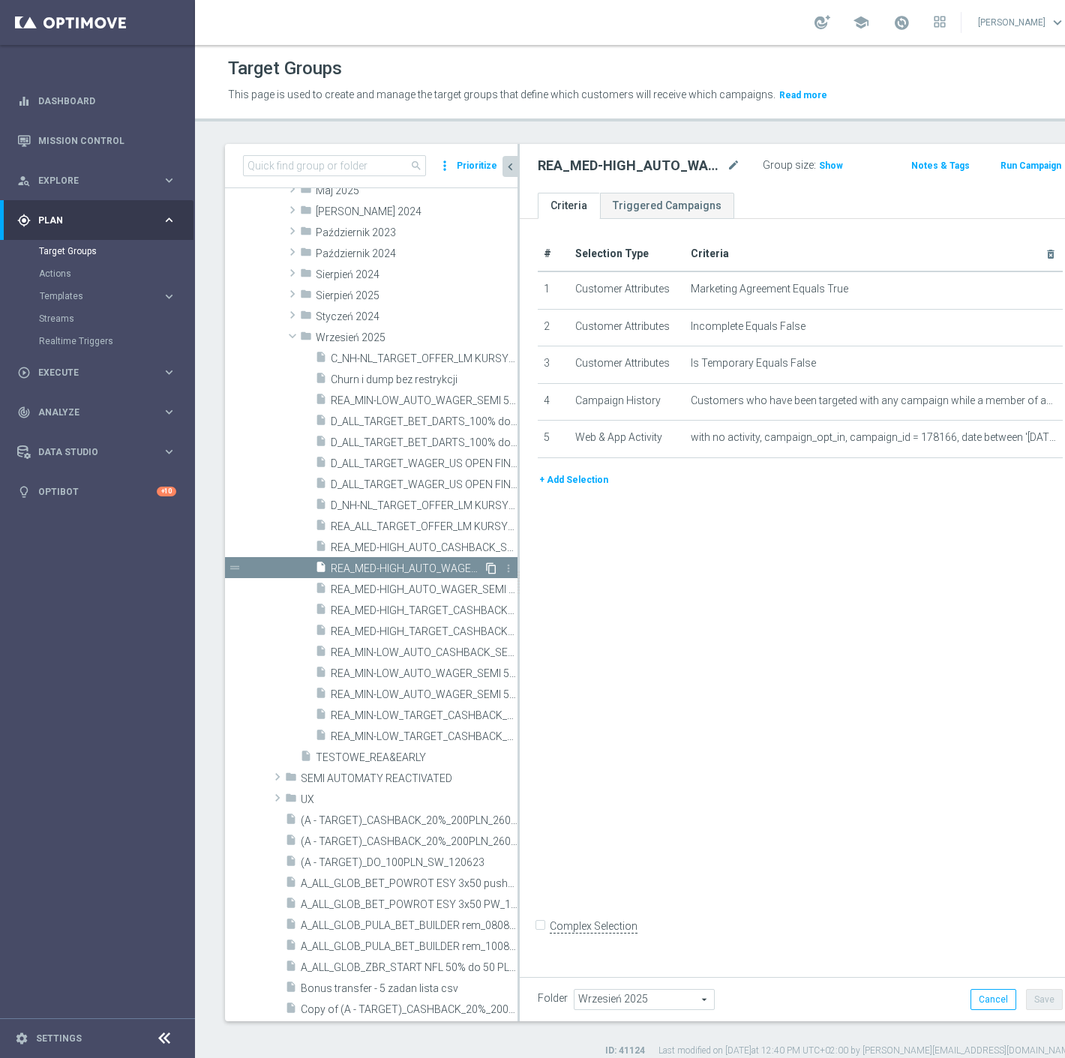
click at [485, 568] on icon "content_copy" at bounding box center [491, 569] width 12 height 12
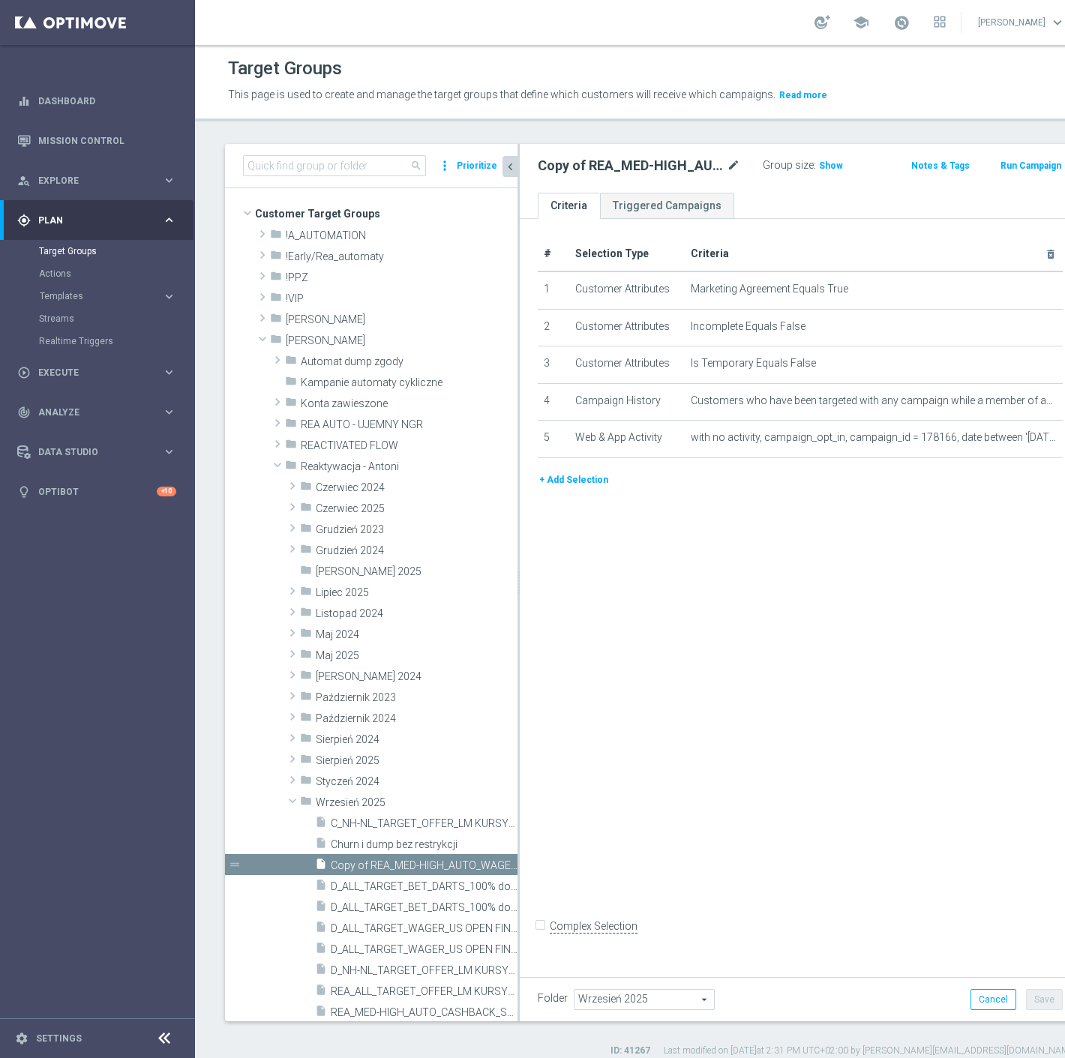
click at [727, 164] on icon "mode_edit" at bounding box center [734, 166] width 14 height 18
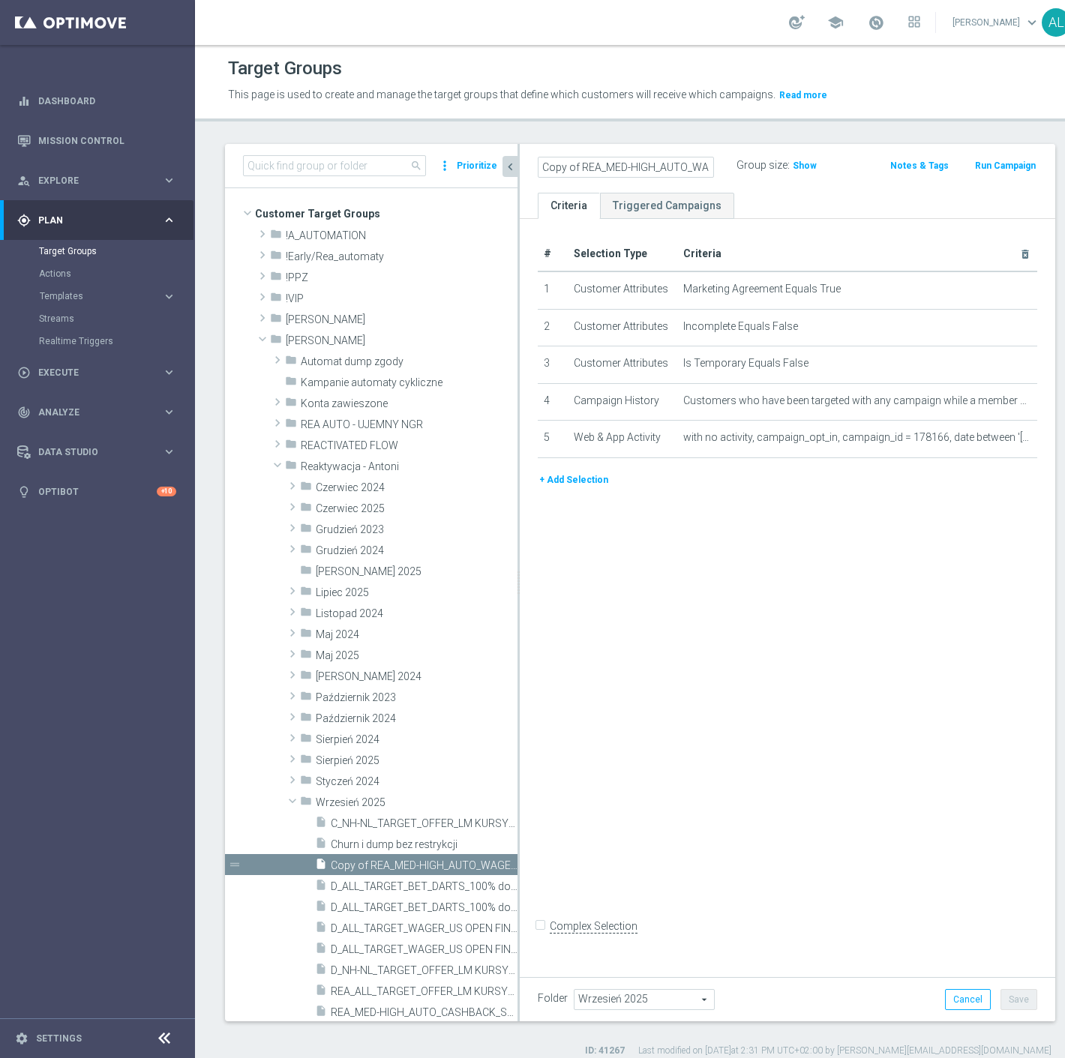
scroll to position [0, 208]
click at [663, 168] on input "Copy of REA_MED-HIGH_AUTO_WAGER_SEMI 50% do 300 PLN push_120925" at bounding box center [626, 167] width 176 height 21
drag, startPoint x: 580, startPoint y: 166, endPoint x: 471, endPoint y: 162, distance: 108.8
click at [471, 162] on as-split "search more_vert Prioritize Customer Target Groups library_add create_new_folder" at bounding box center [640, 583] width 830 height 878
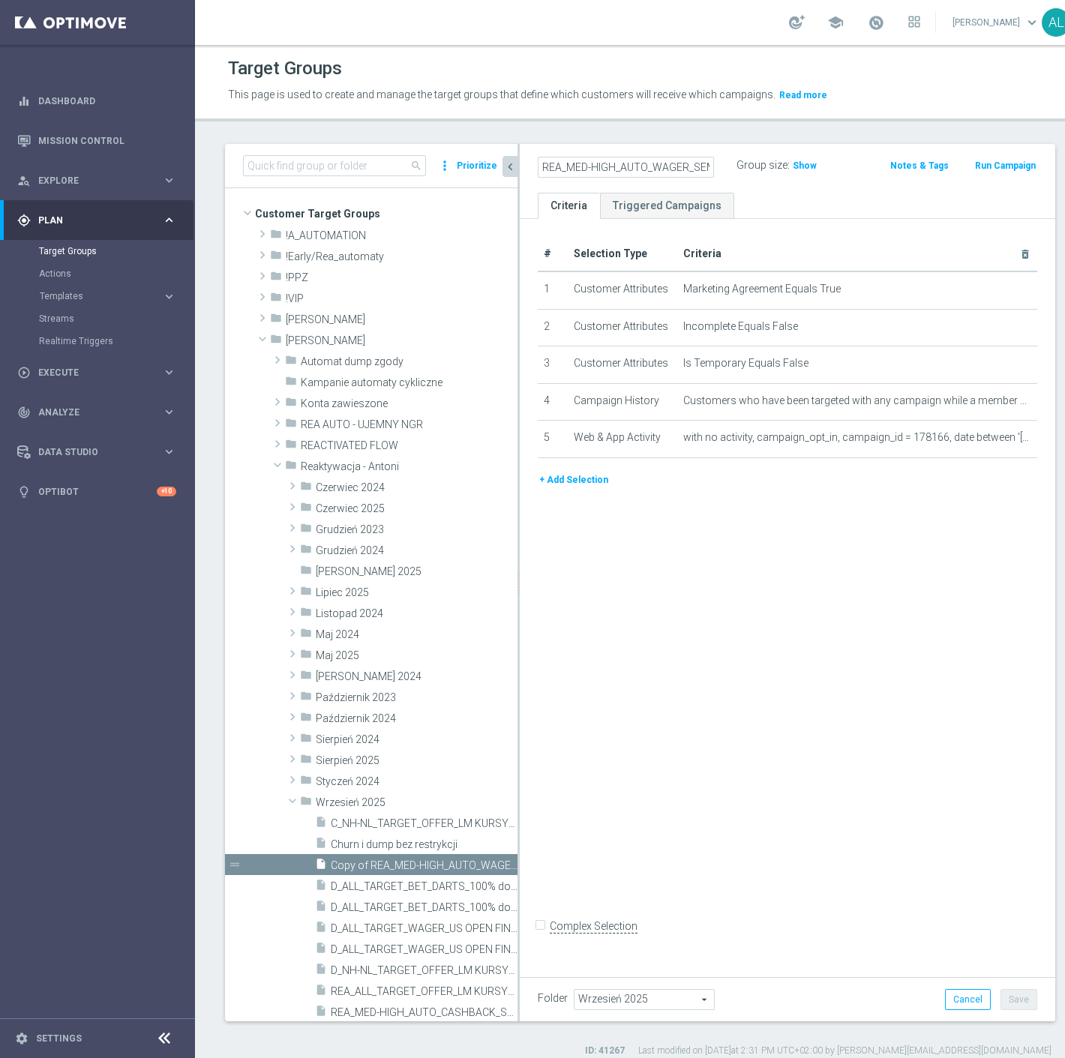
type input "REA_MED-HIGH_AUTO_WAGER_SEMI 50% do 300 PLN push_190925"
click at [828, 626] on div "# Selection Type Criteria delete_forever 1 Customer Attributes Marketing Agreem…" at bounding box center [788, 594] width 536 height 750
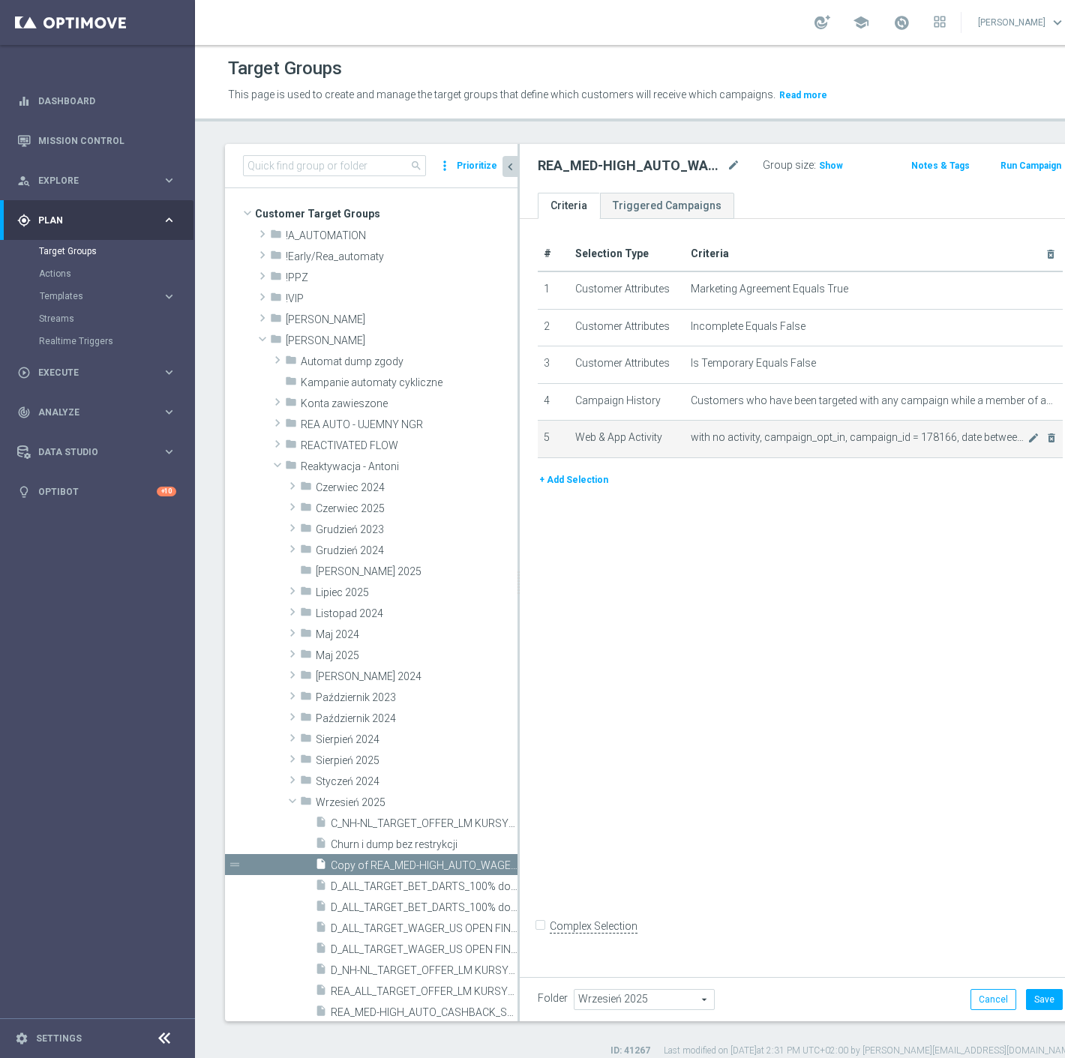
click at [971, 444] on span "with no activity, campaign_opt_in, campaign_id = 178166, date between '2025-09-…" at bounding box center [859, 437] width 337 height 13
click at [1028, 444] on icon "mode_edit" at bounding box center [1034, 438] width 12 height 12
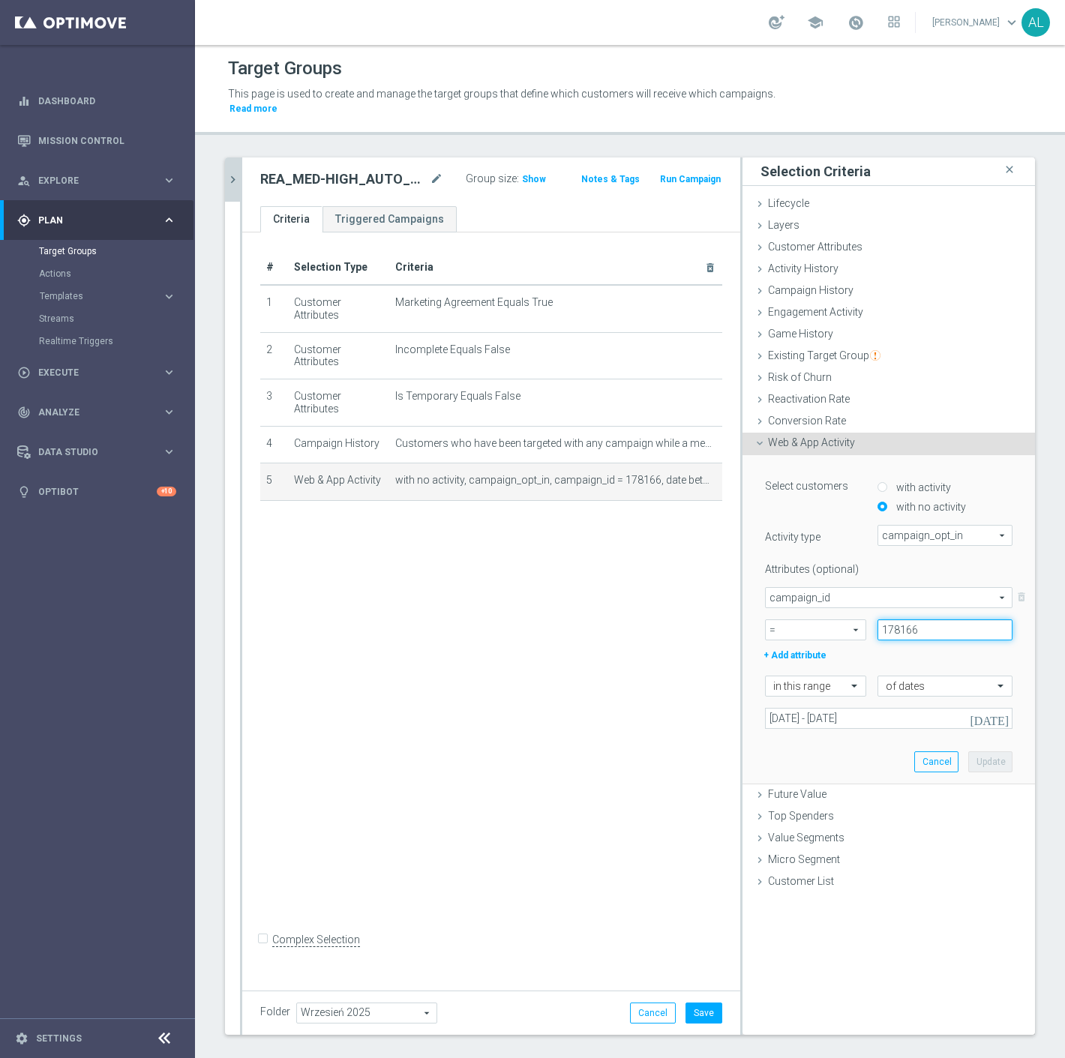
click at [917, 620] on input "178166" at bounding box center [945, 630] width 135 height 21
paste input "80860"
type input "180860"
click at [845, 721] on div "Select customers with activity with no activity Activity type campaign_opt_in c…" at bounding box center [889, 619] width 270 height 329
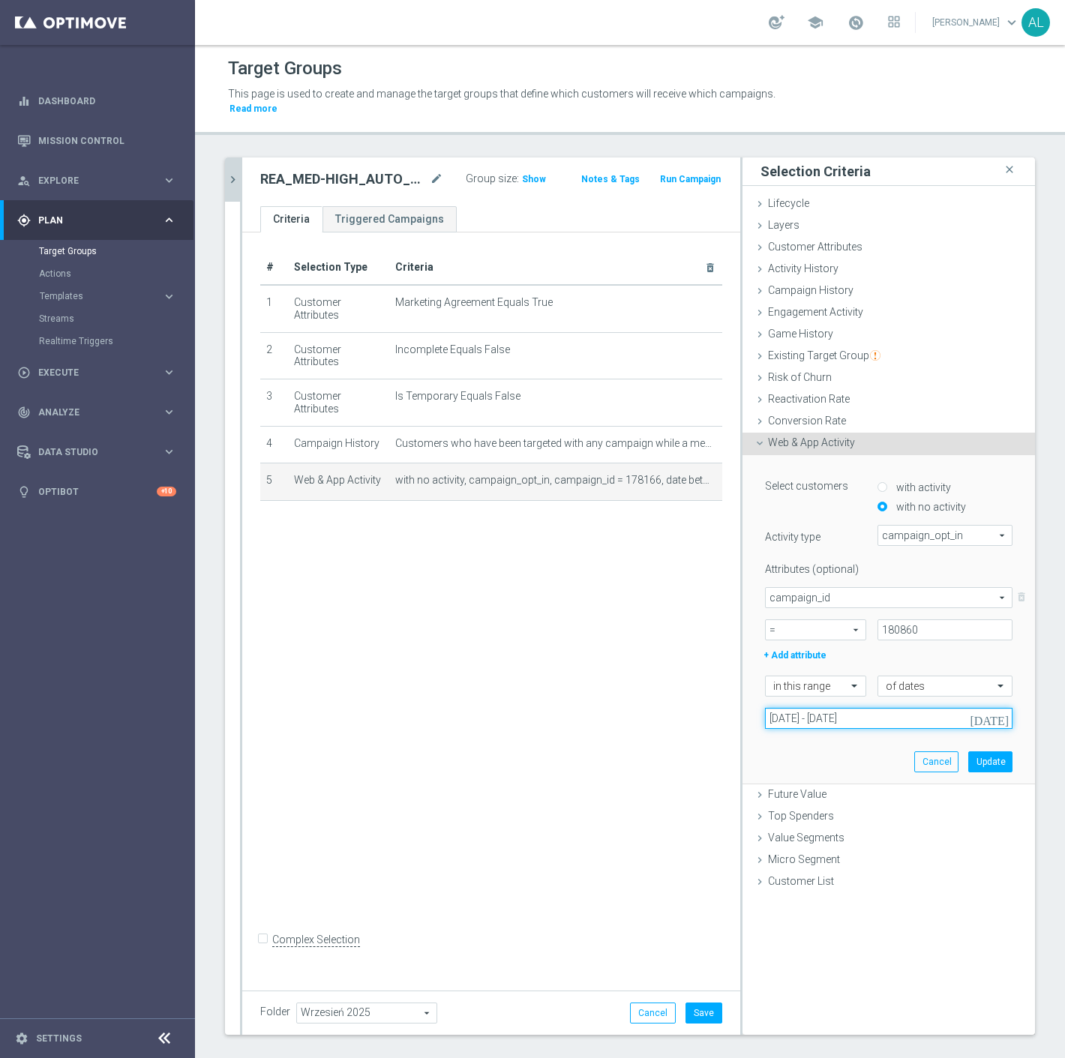
click at [846, 708] on input "12 Sep 2025 - 14 Sep 2025" at bounding box center [889, 718] width 248 height 21
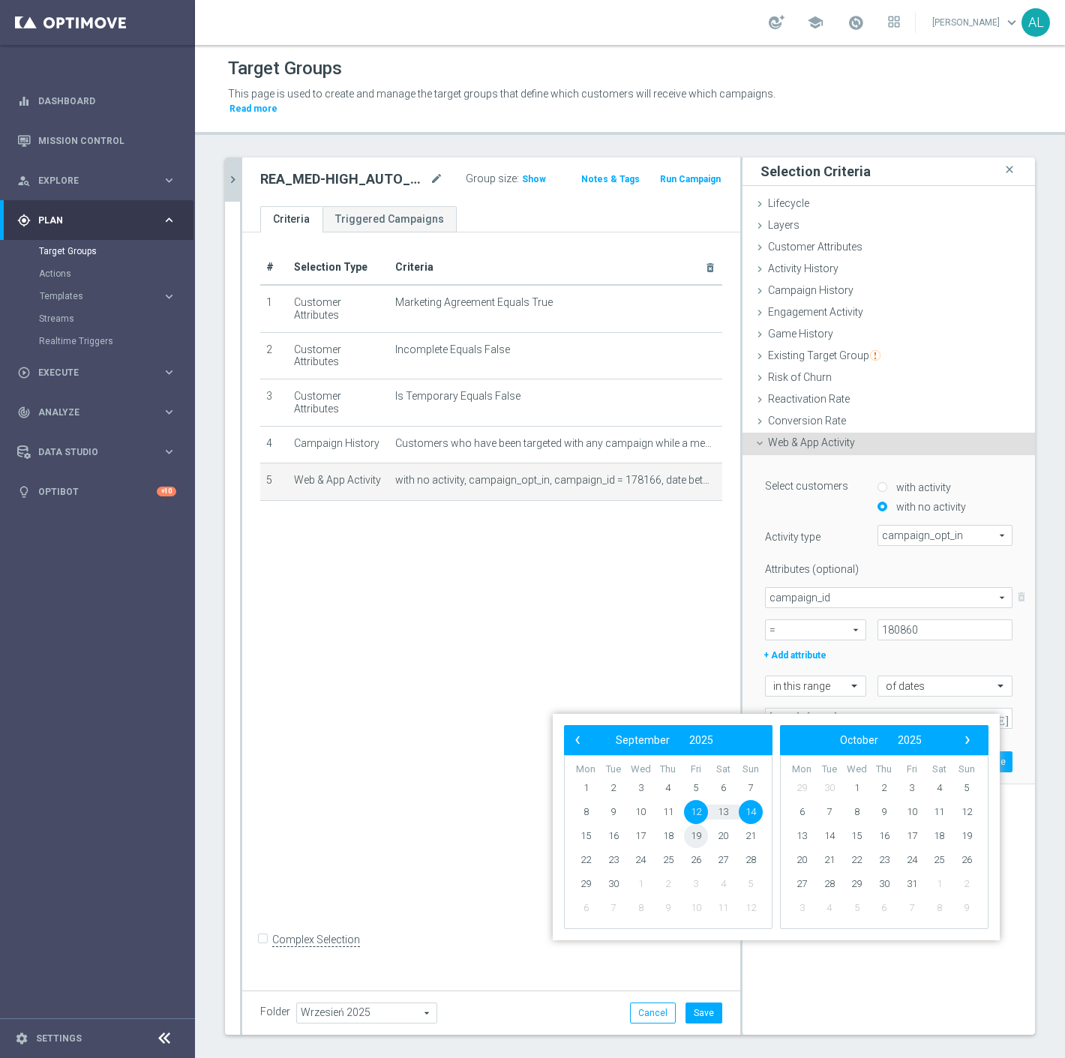
click at [698, 842] on span "19" at bounding box center [696, 836] width 24 height 24
click at [758, 839] on span "21" at bounding box center [751, 836] width 24 height 24
type input "19 Sep 2025 - 21 Sep 2025"
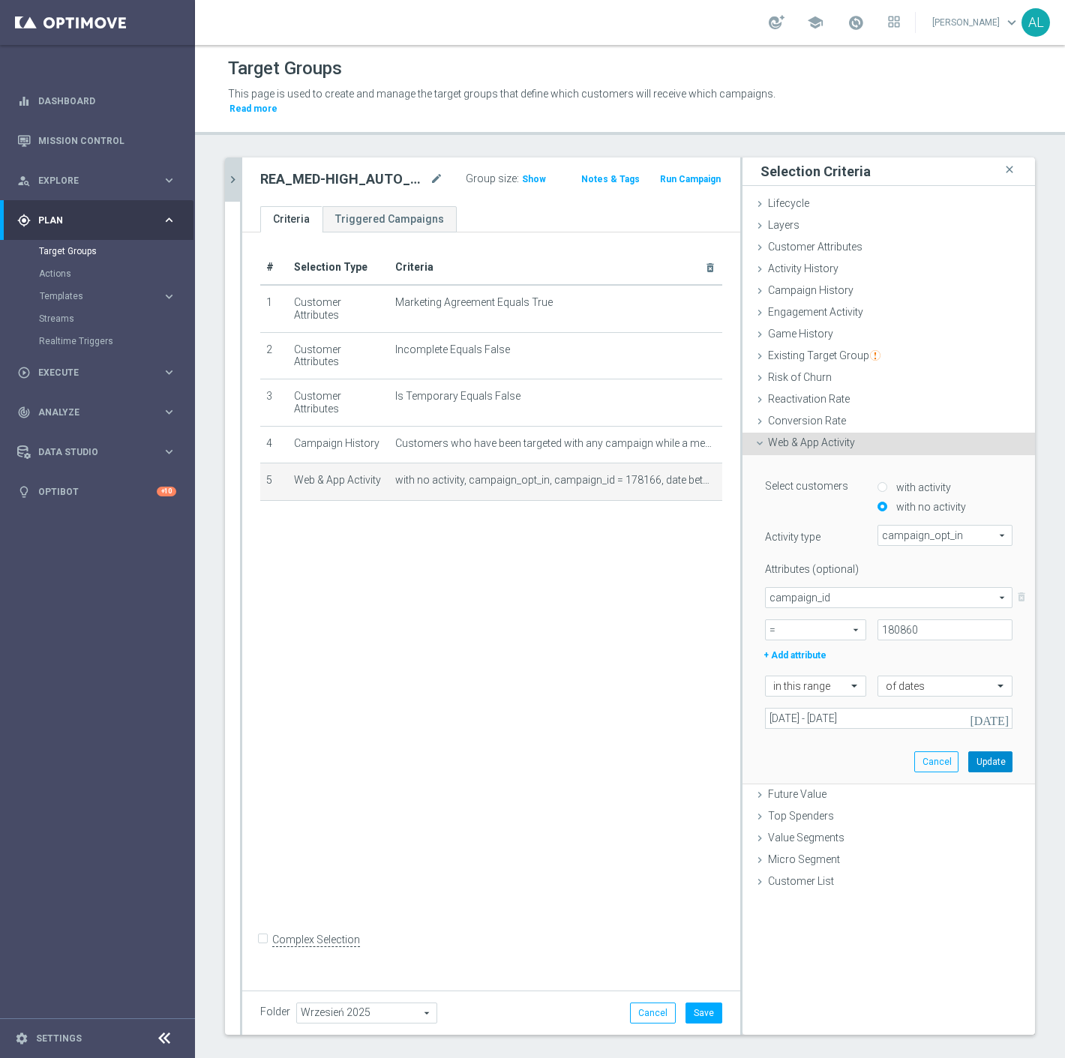
click at [971, 752] on button "Update" at bounding box center [990, 762] width 44 height 21
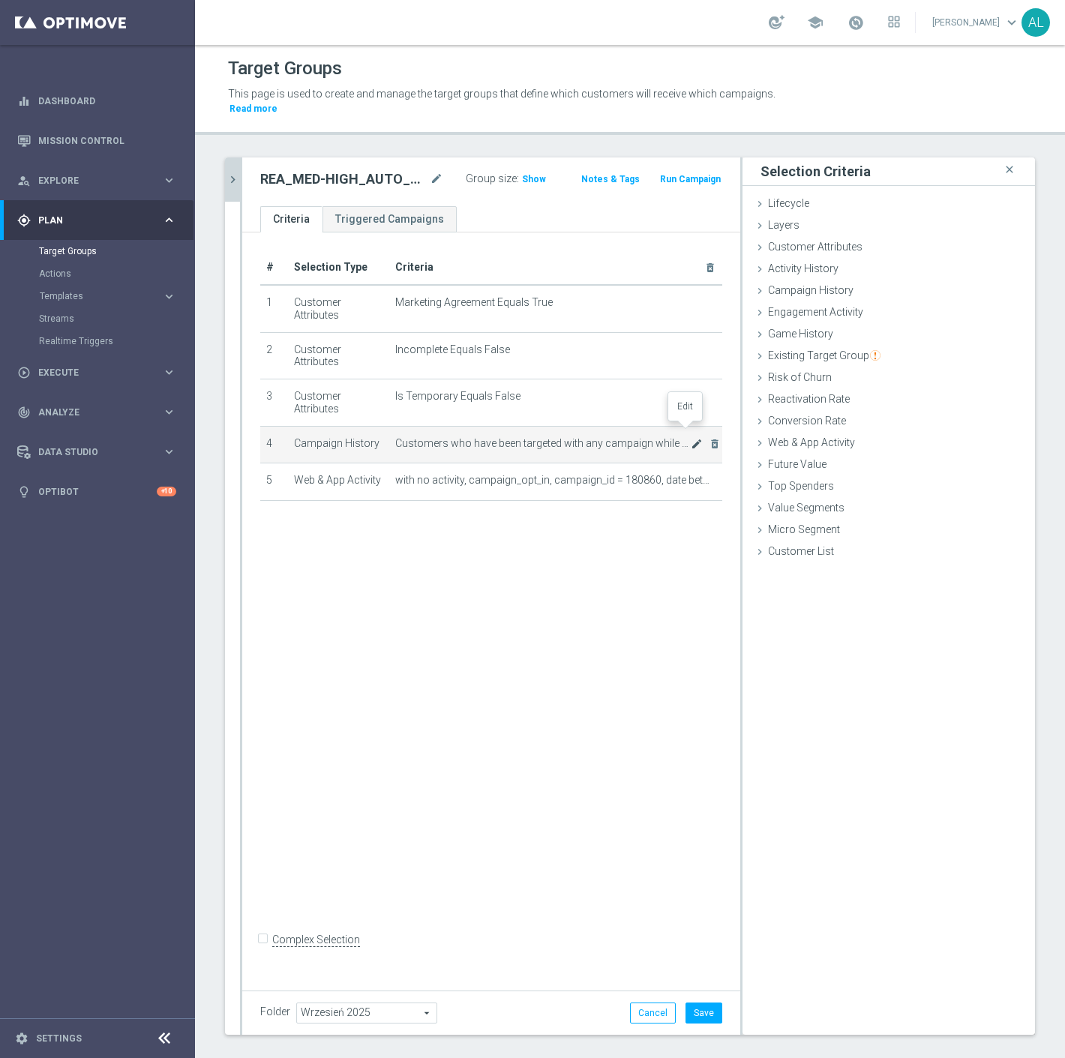
click at [691, 438] on icon "mode_edit" at bounding box center [697, 444] width 12 height 12
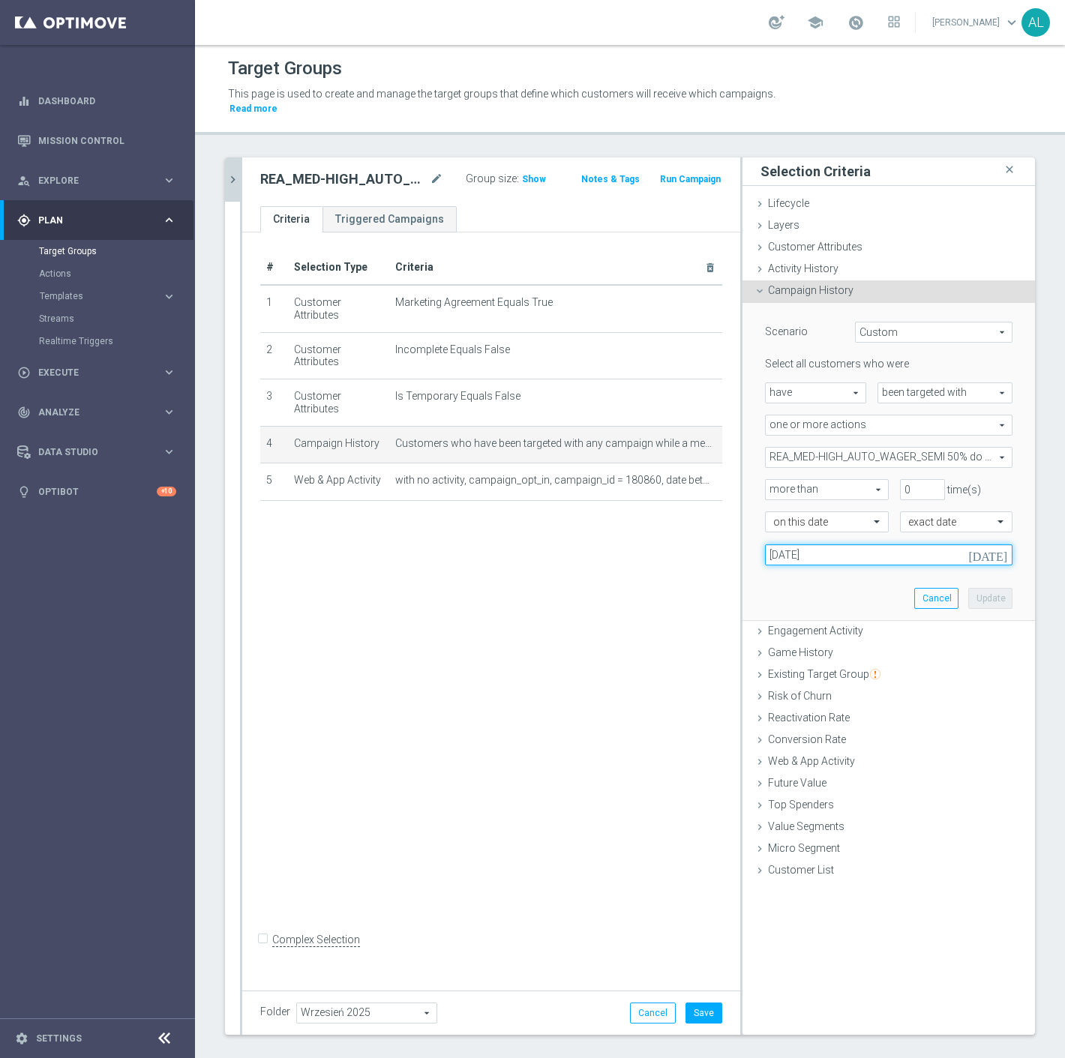
click at [778, 545] on input "12 Sep 2025" at bounding box center [889, 555] width 248 height 21
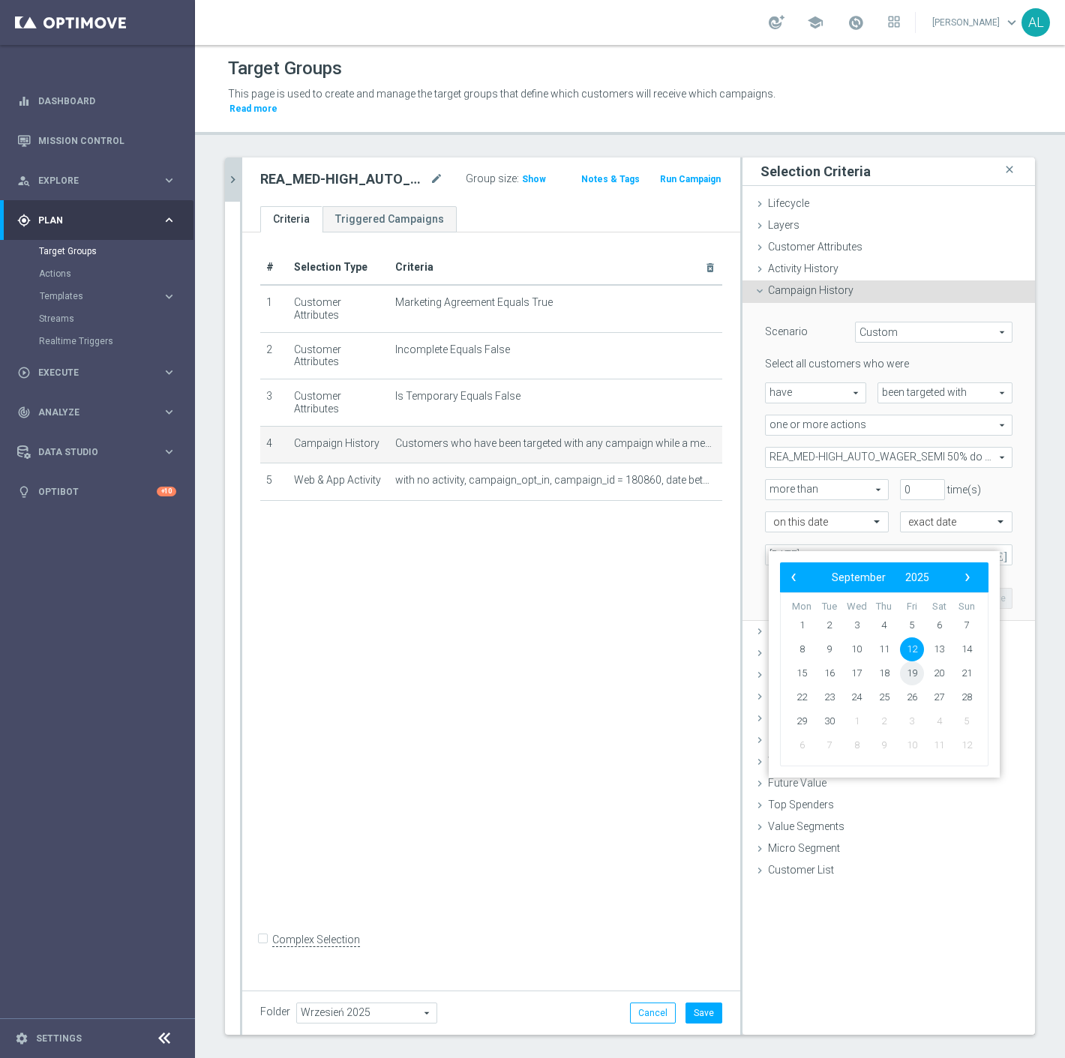
click at [915, 676] on span "19" at bounding box center [912, 674] width 24 height 24
type input "19 Sep 2025"
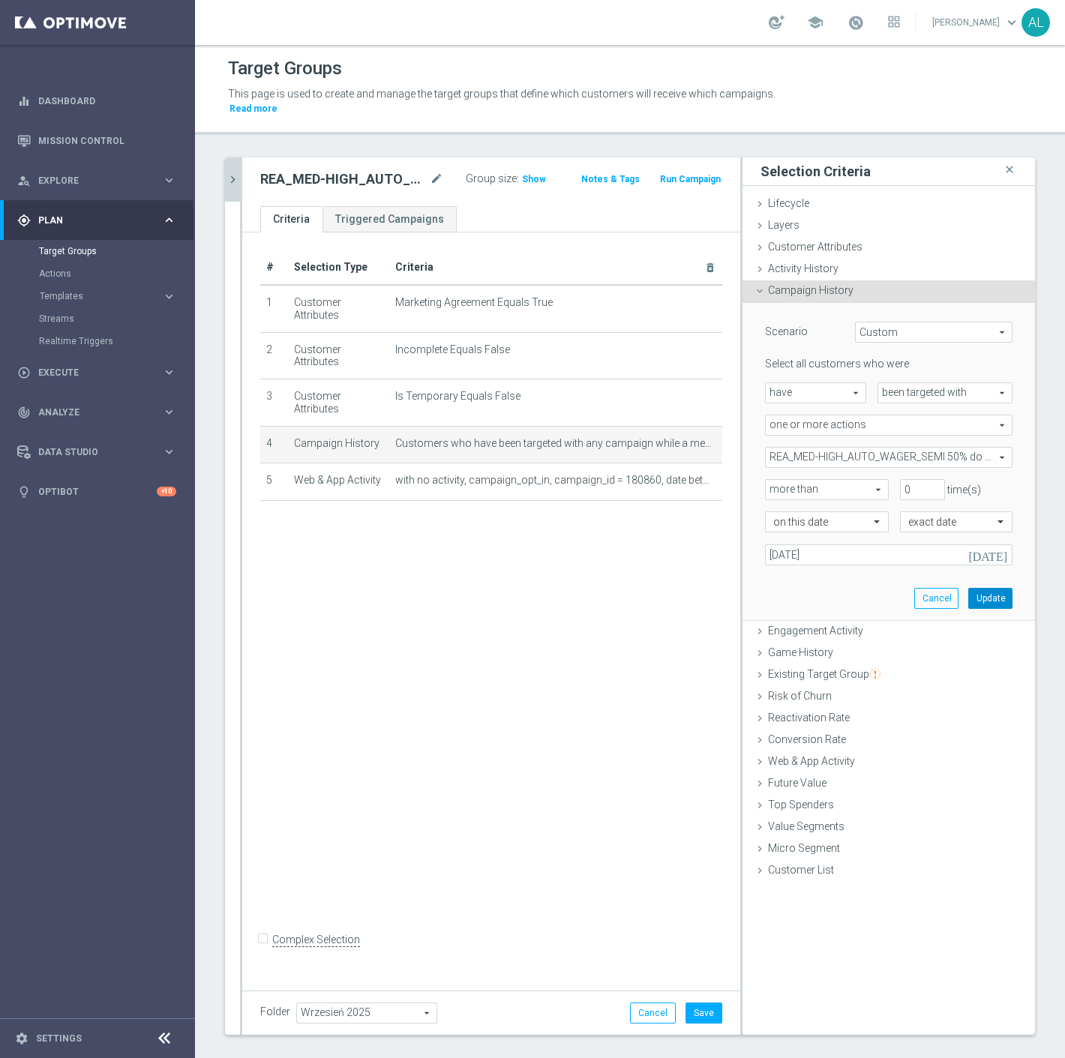
click at [992, 588] on button "Update" at bounding box center [990, 598] width 44 height 21
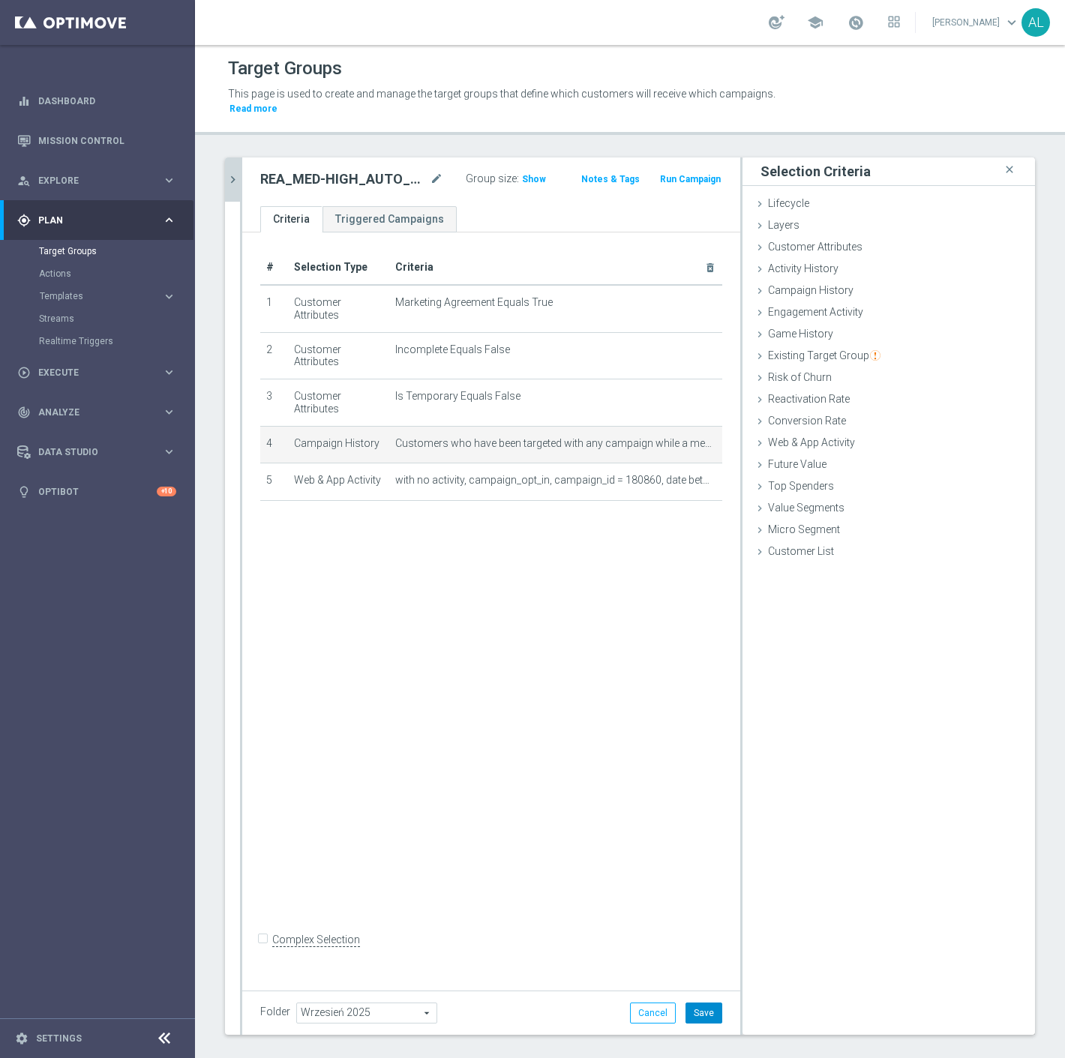
click at [695, 1003] on button "Save" at bounding box center [704, 1013] width 37 height 21
click at [116, 366] on div "play_circle_outline Execute" at bounding box center [89, 373] width 145 height 14
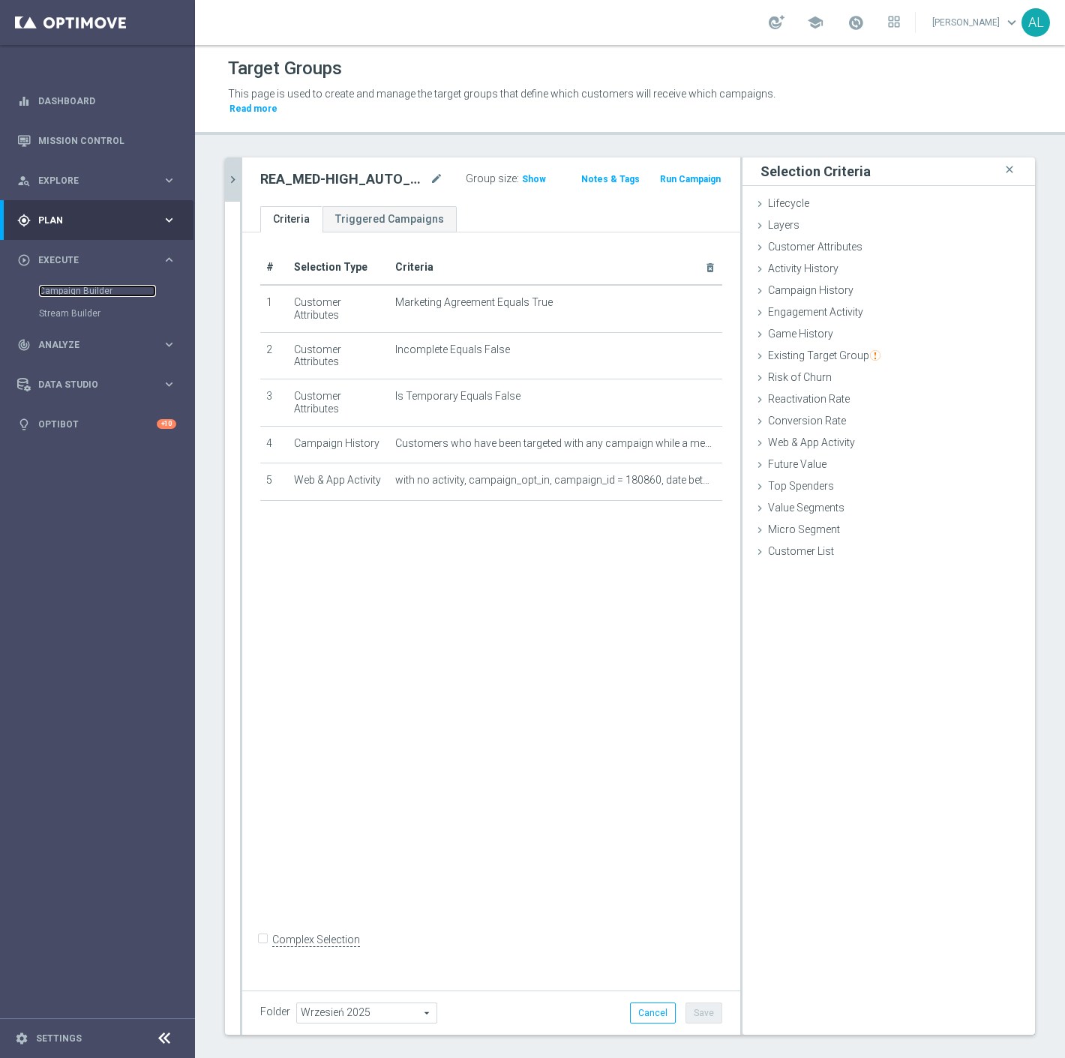
scroll to position [14, 0]
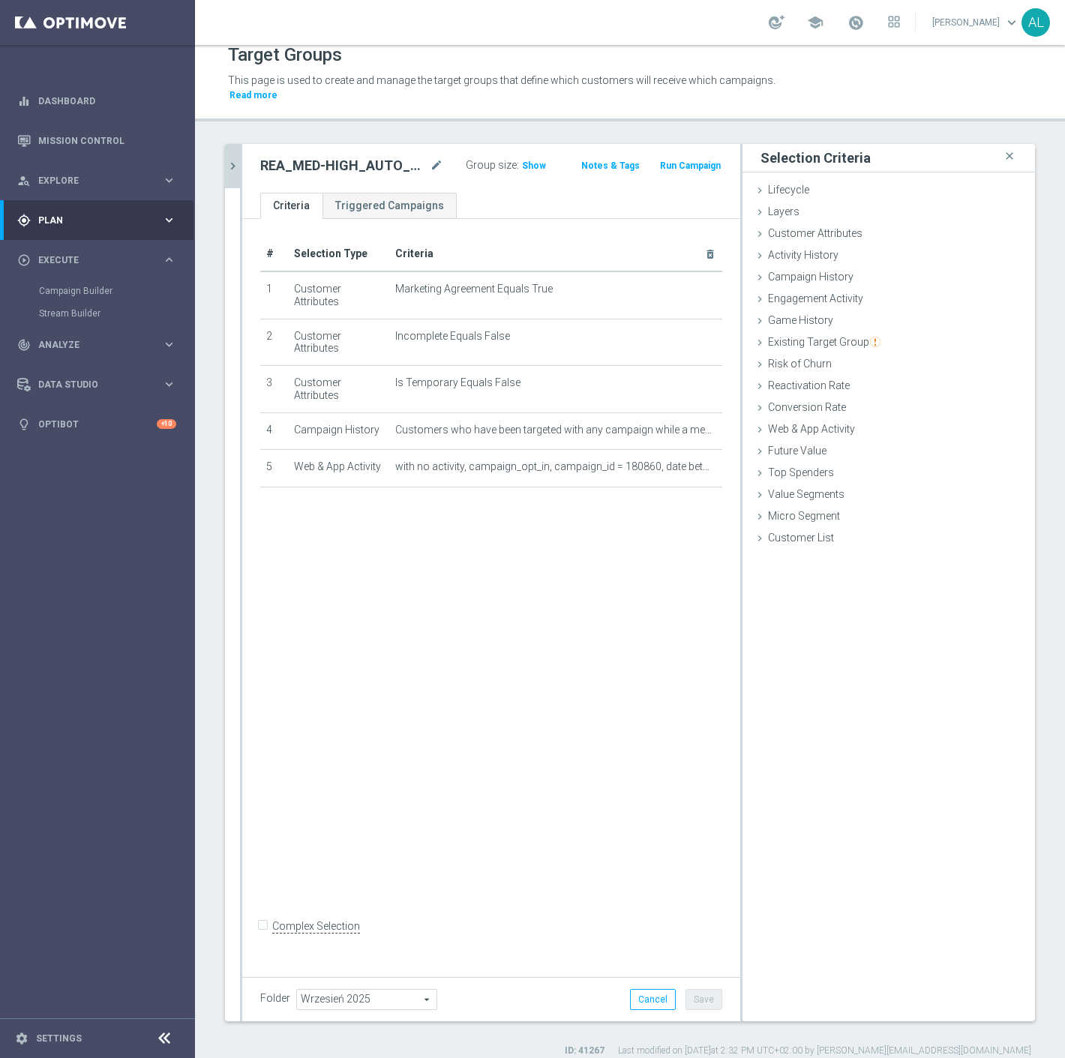
click at [233, 159] on icon "chevron_right" at bounding box center [233, 166] width 14 height 14
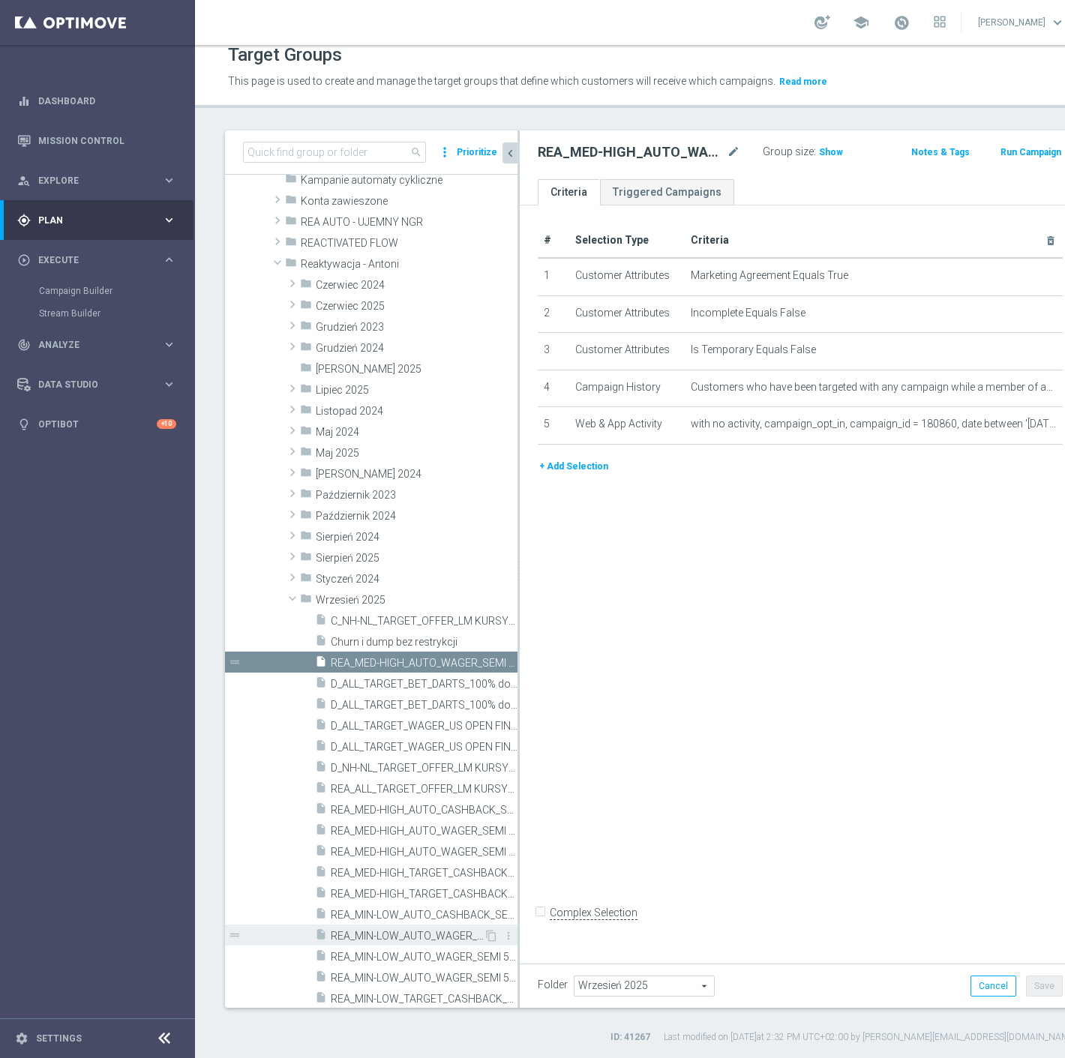
scroll to position [250, 0]
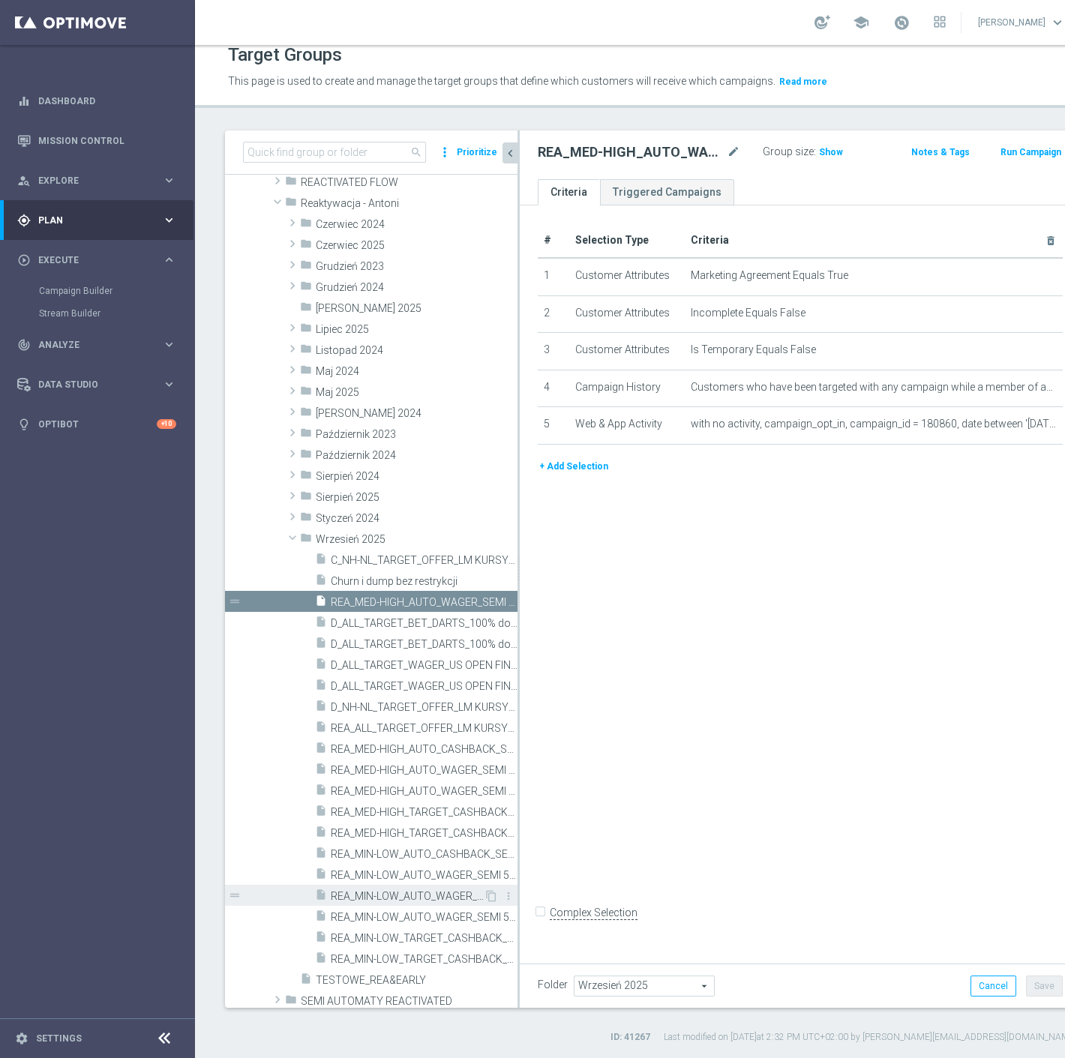
click at [398, 901] on span "REA_MIN-LOW_AUTO_WAGER_SEMI 50% do 100 PLN push_190925" at bounding box center [407, 896] width 153 height 13
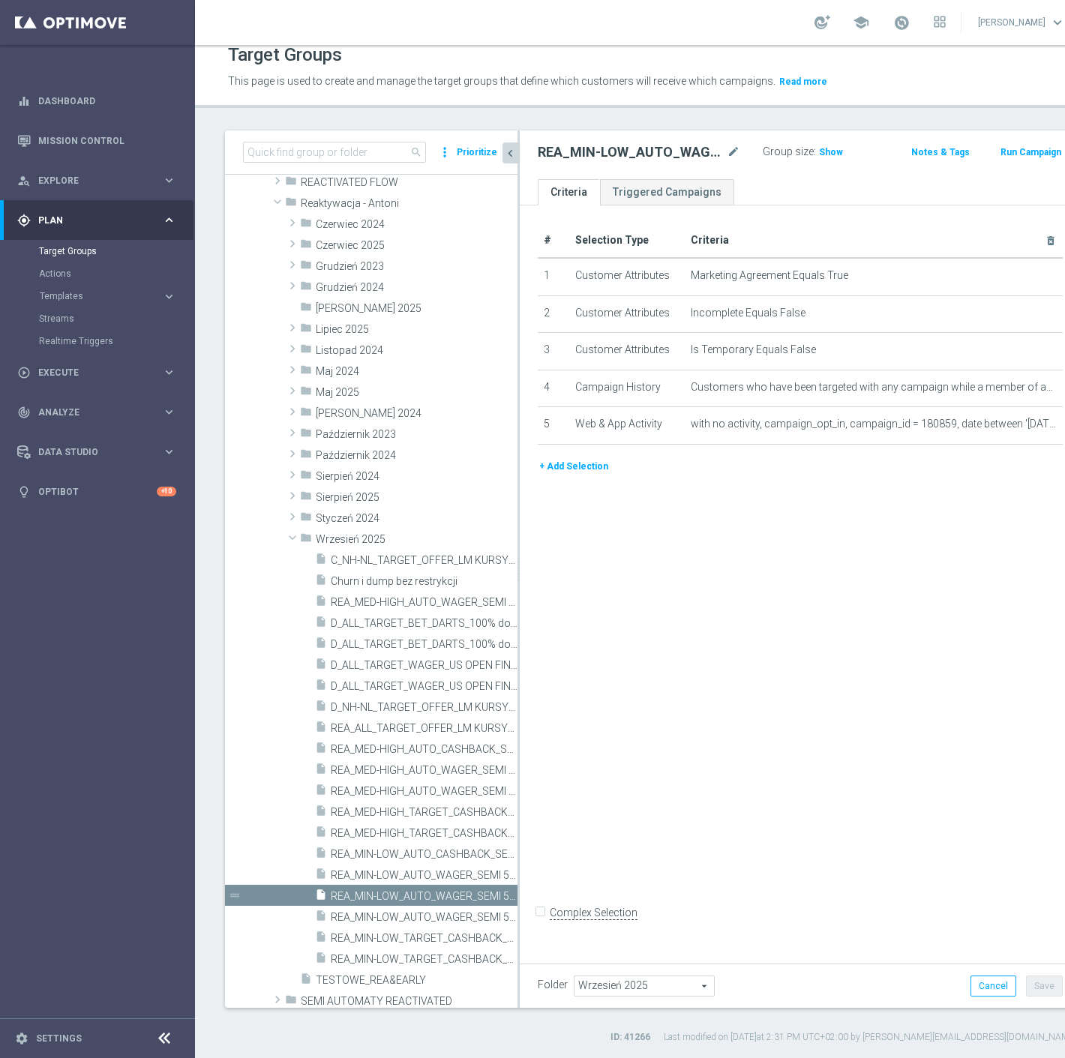
click at [617, 145] on h2 "REA_MIN-LOW_AUTO_WAGER_SEMI 50% do 100 PLN push_190925" at bounding box center [631, 152] width 186 height 18
copy div "REA_MIN-LOW_AUTO_WAGER_SEMI 50% do 100 PLN push_190925"
click at [320, 152] on input at bounding box center [334, 152] width 183 height 21
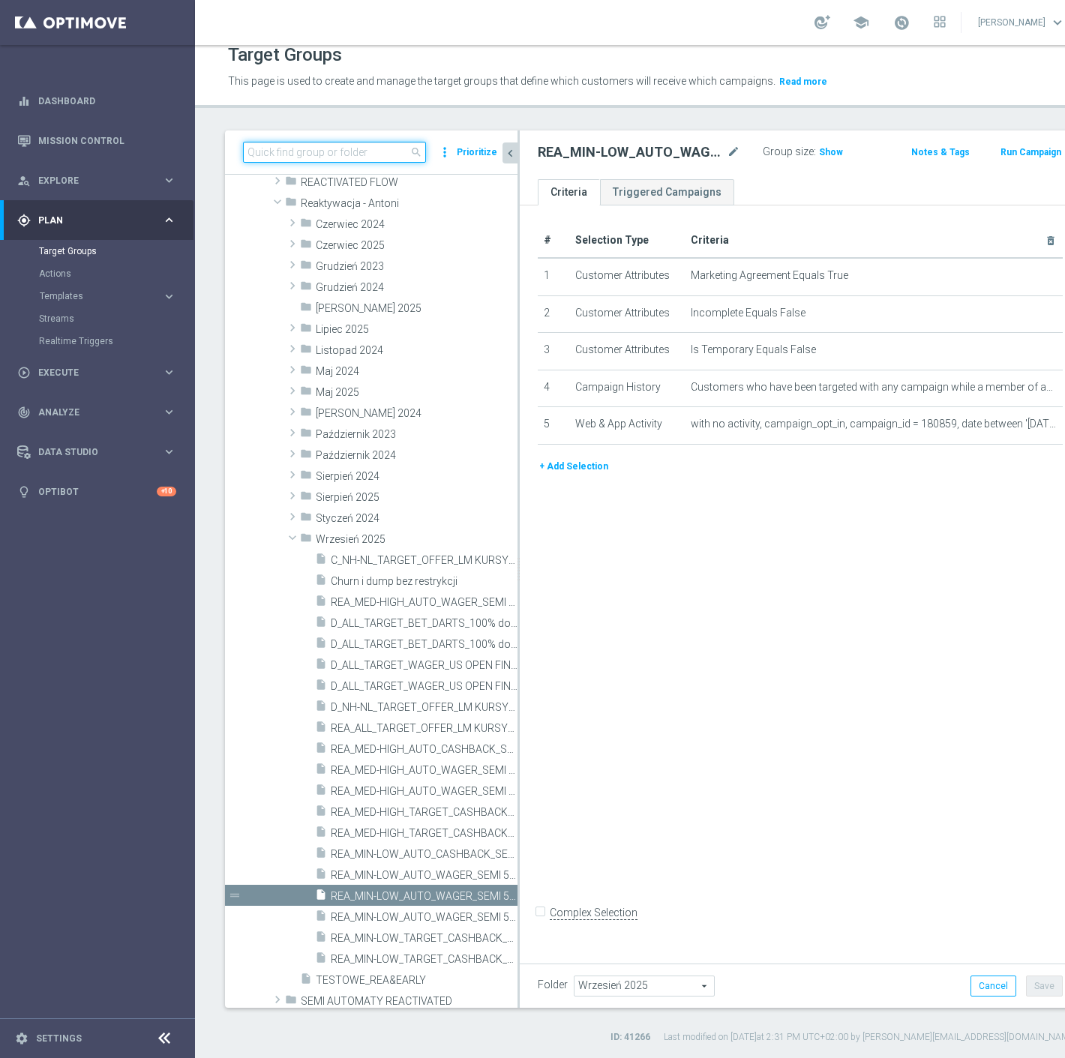
paste input "REA_MED-HIGH_AUTO_WAGER_SEMI 50% do 300 PLN push 1_190925"
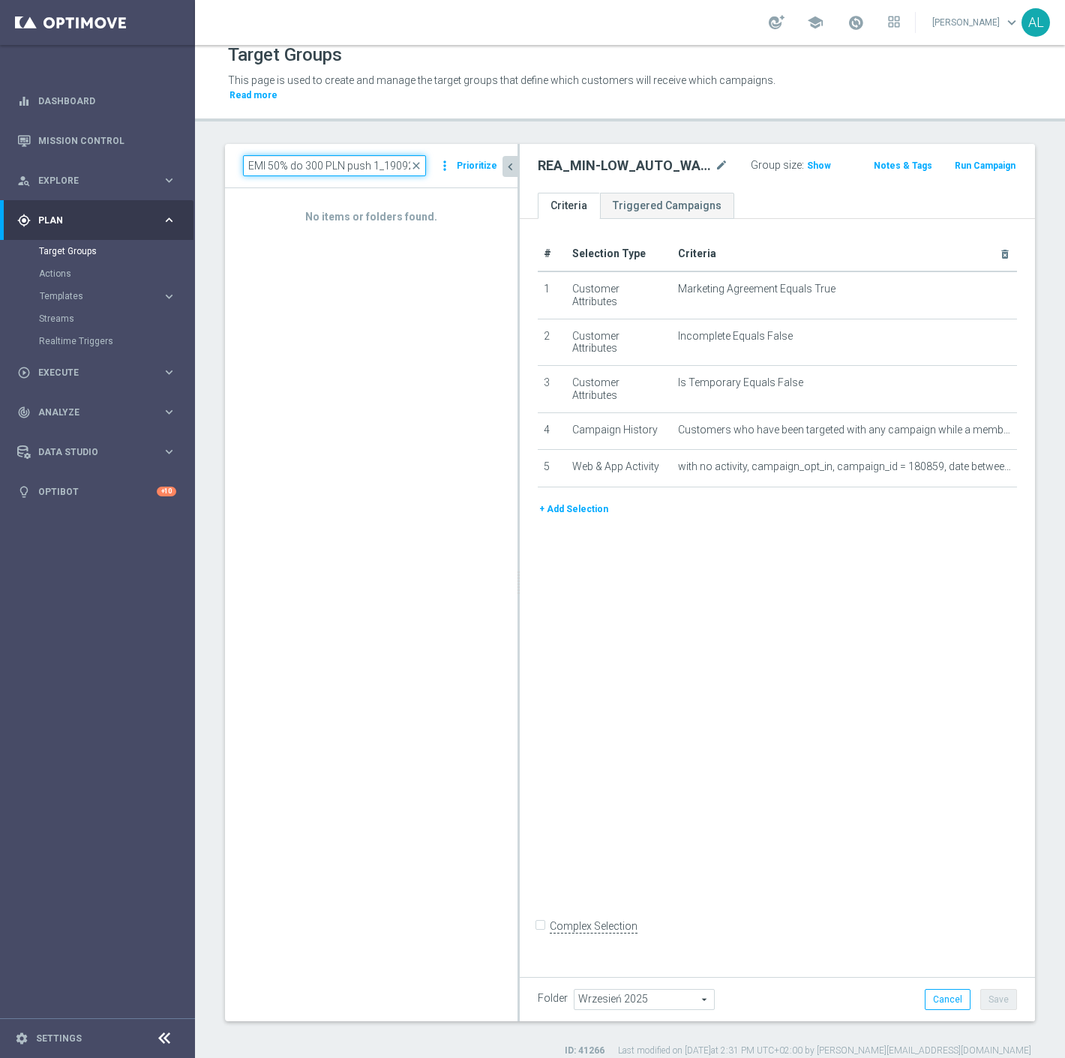
click at [375, 155] on input "REA_MED-HIGH_AUTO_WAGER_SEMI 50% do 300 PLN push 1_190925" at bounding box center [334, 165] width 183 height 21
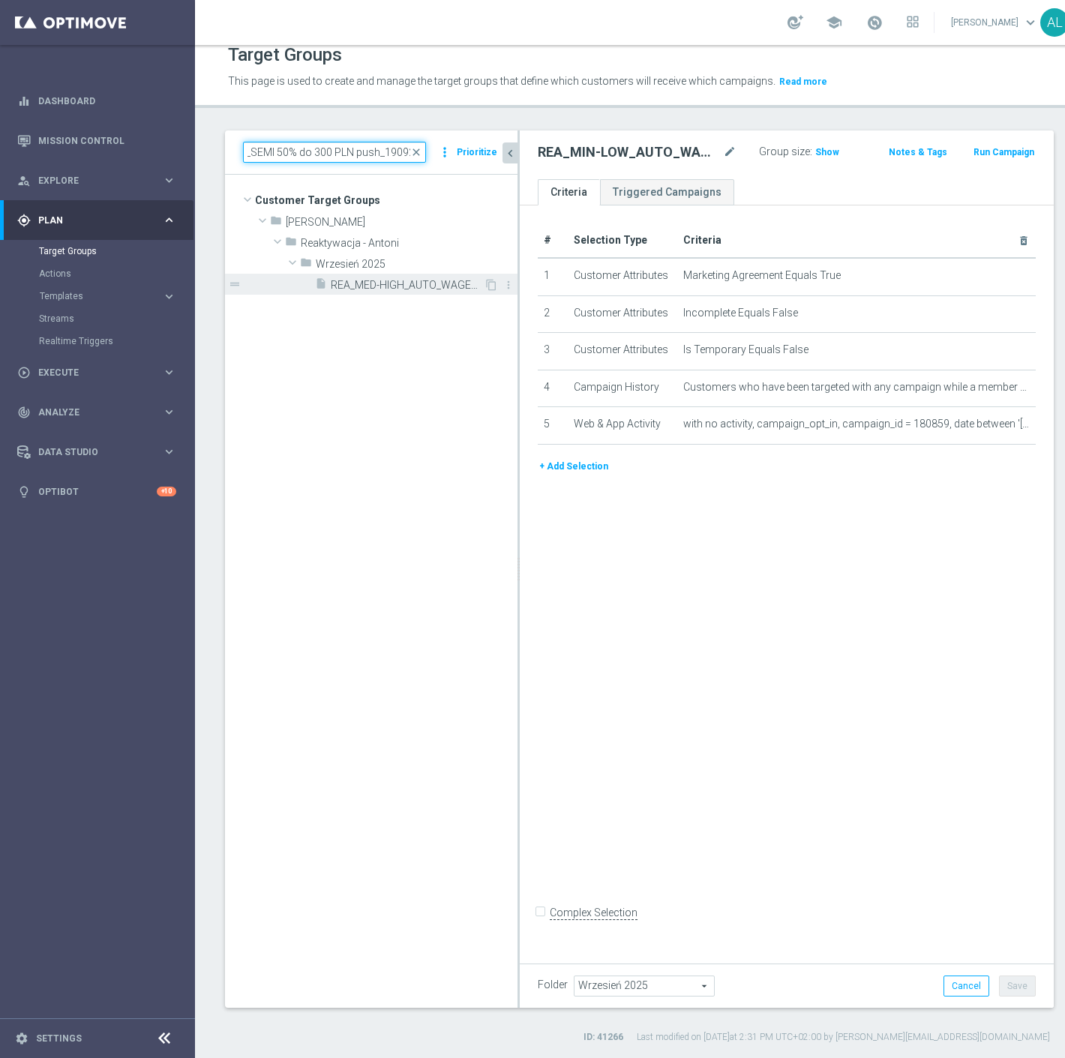
type input "REA_MED-HIGH_AUTO_WAGER_SEMI 50% do 300 PLN push_190925"
click at [431, 287] on span "REA_MED-HIGH_AUTO_WAGER_SEMI 50% do 300 PLN push_190925" at bounding box center [407, 285] width 153 height 13
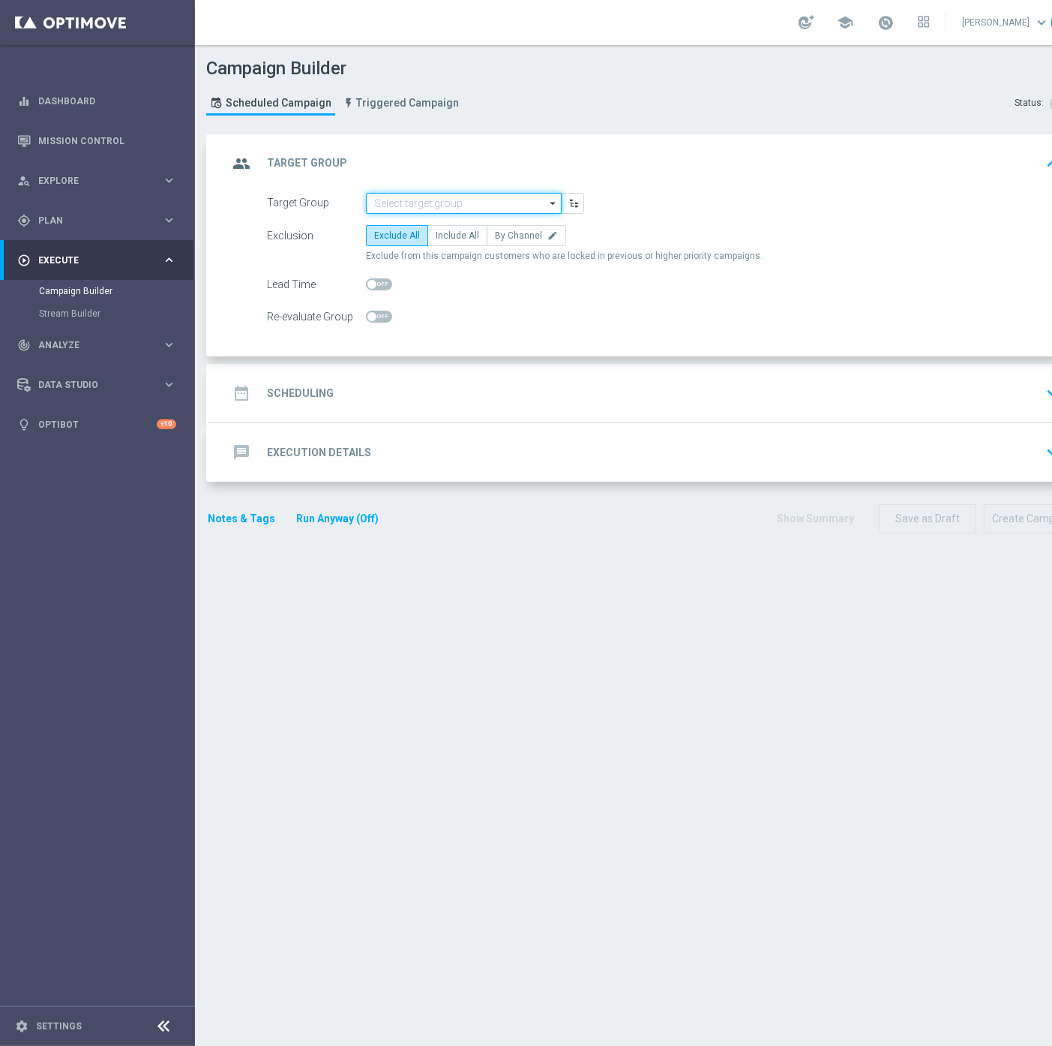
click at [415, 196] on input at bounding box center [464, 203] width 196 height 21
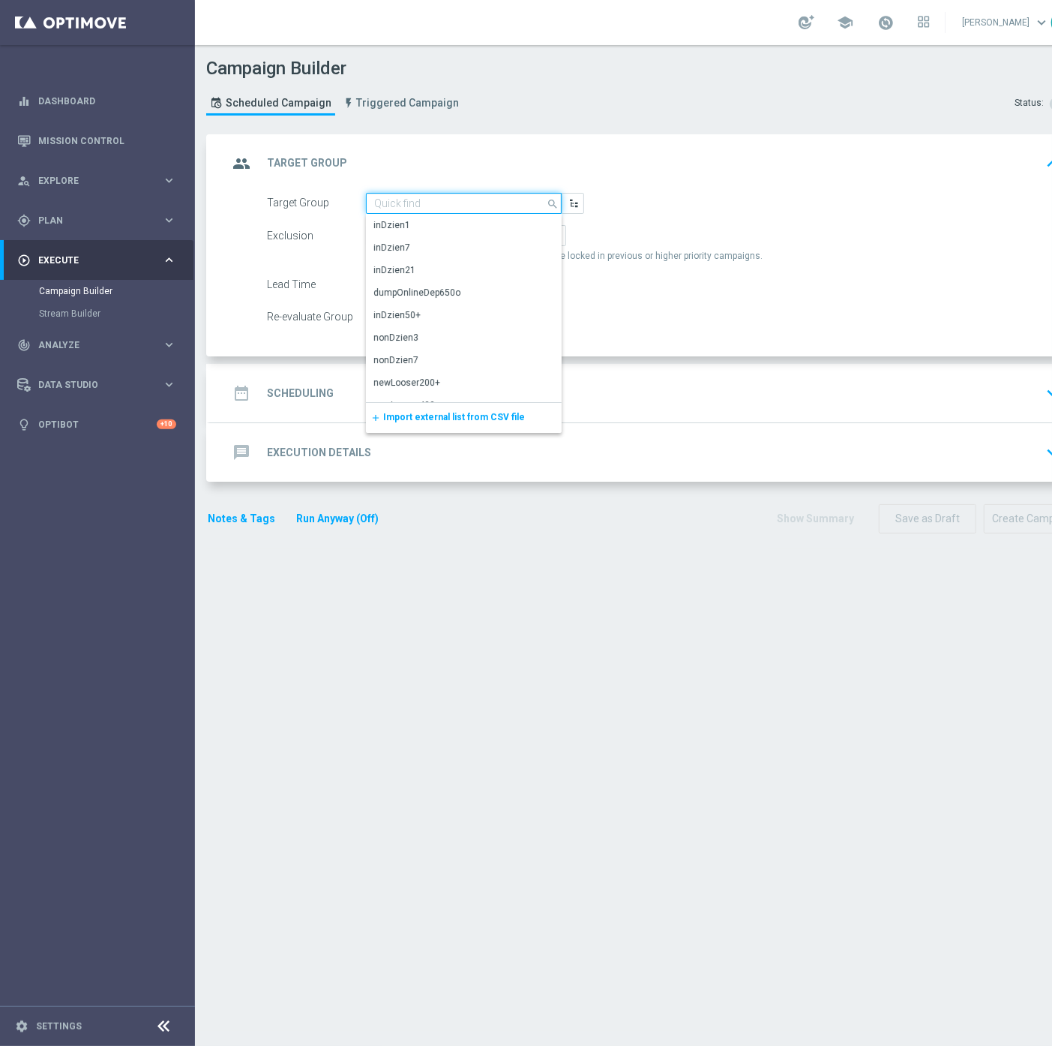
paste input "REA_MIN-LOW_AUTO_WAGER_SEMI 50% do 100 PLN push_190925"
click at [452, 239] on div "REA_MIN-LOW_AUTO_WAGER_SEMI 50% do 100 PLN push_190925" at bounding box center [465, 231] width 182 height 27
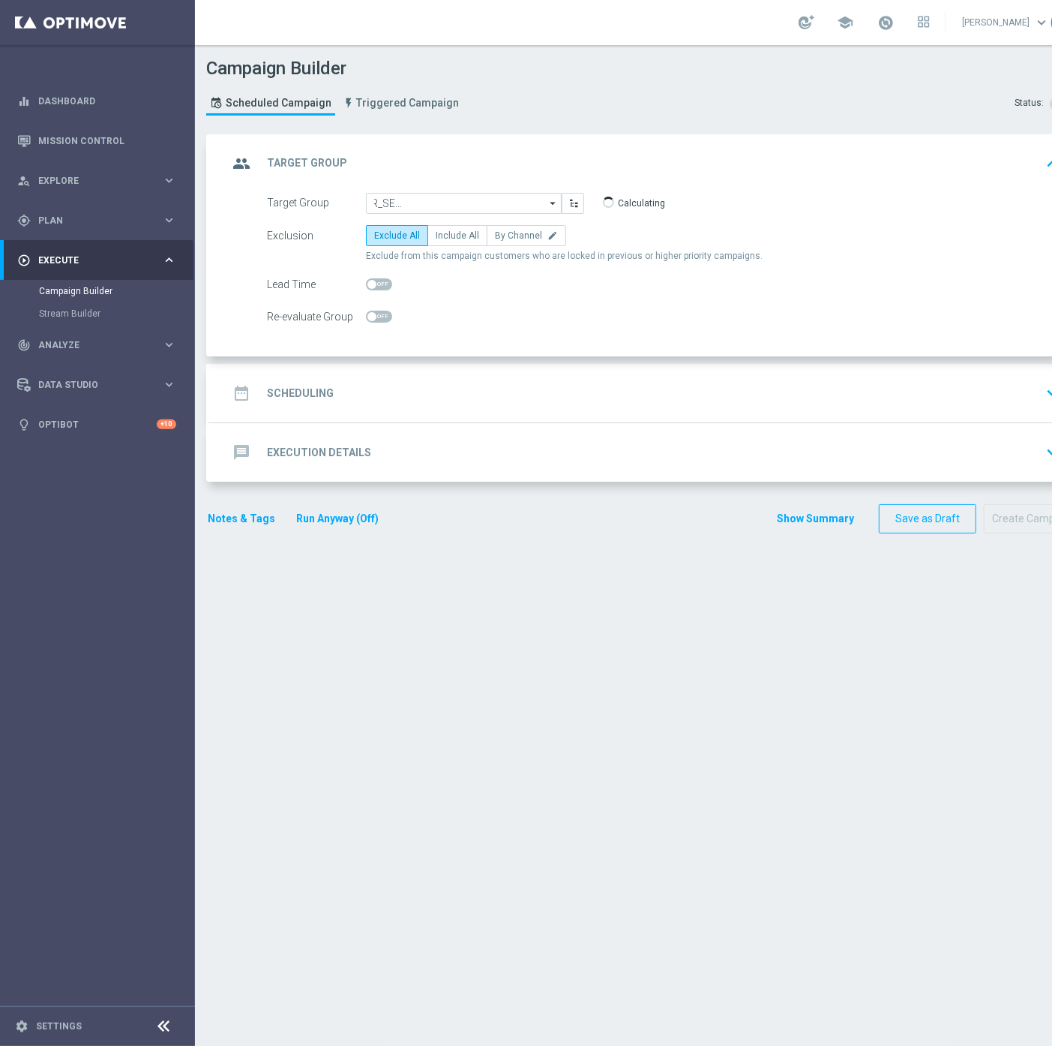
type input "REA_MIN-LOW_AUTO_WAGER_SEMI 50% do 100 PLN push_190925"
click at [467, 236] on span "Include All" at bounding box center [458, 235] width 44 height 11
click at [446, 236] on input "Include All" at bounding box center [441, 238] width 10 height 10
radio input "true"
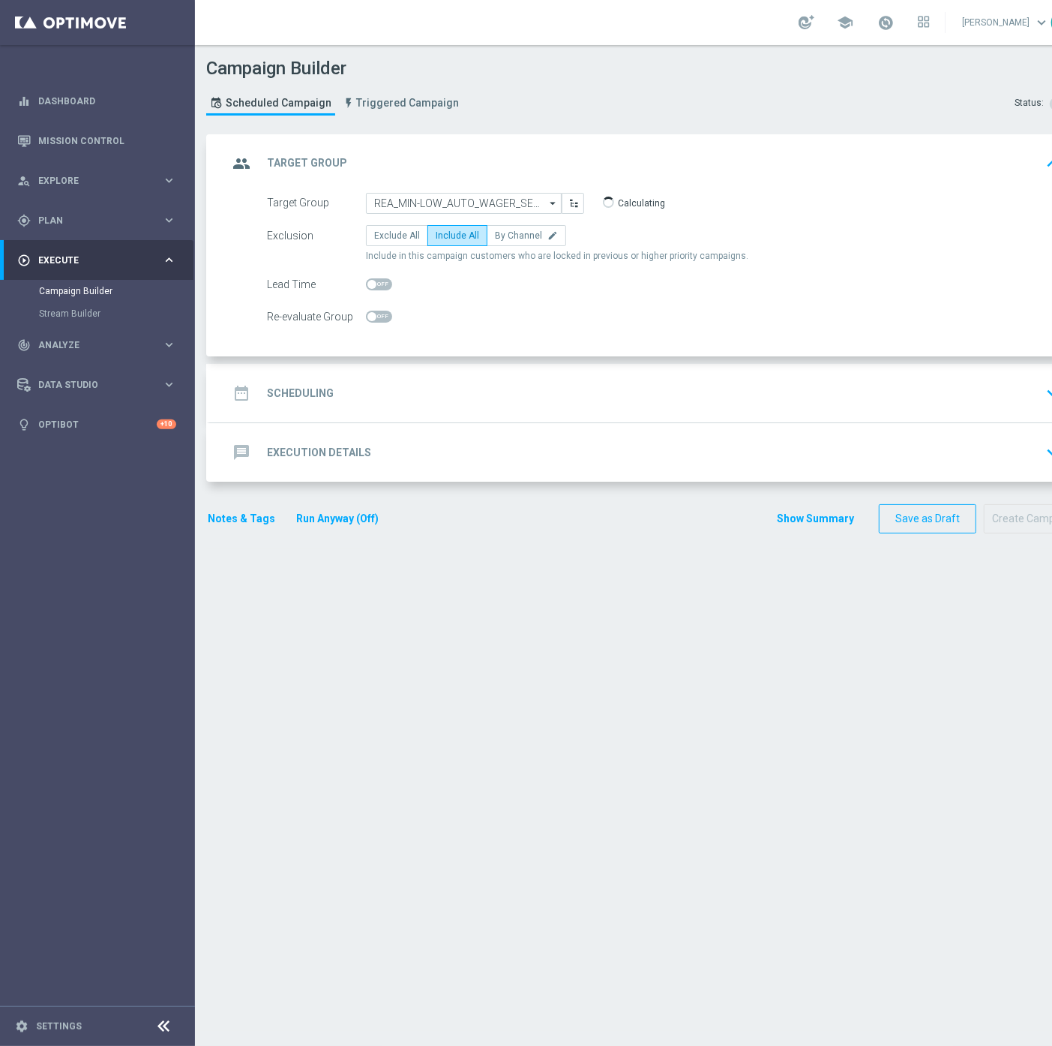
click at [381, 312] on span at bounding box center [379, 317] width 26 height 12
click at [381, 312] on input "checkbox" at bounding box center [379, 317] width 26 height 12
checkbox input "true"
click at [461, 386] on div "date_range Scheduling keyboard_arrow_down" at bounding box center [647, 393] width 838 height 29
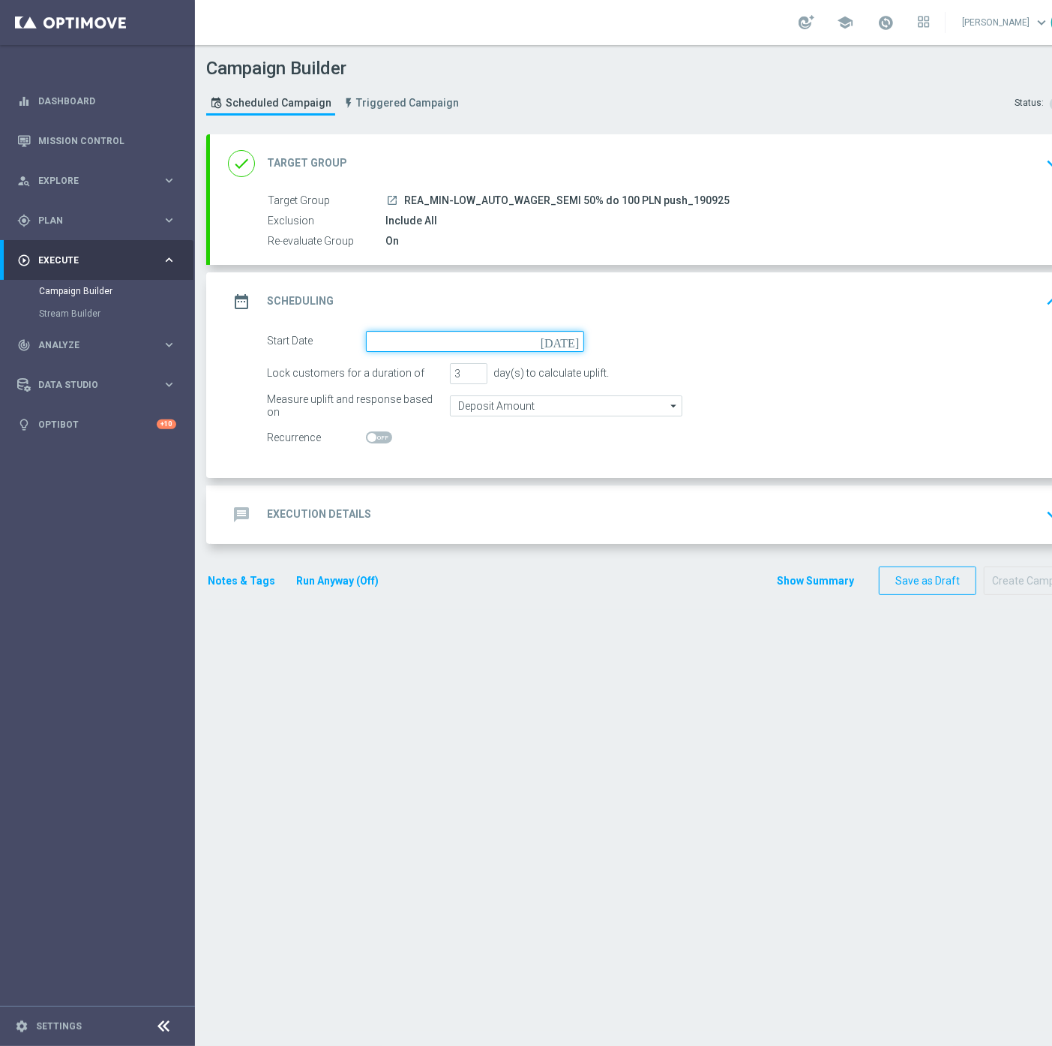
click at [437, 331] on input at bounding box center [475, 341] width 218 height 21
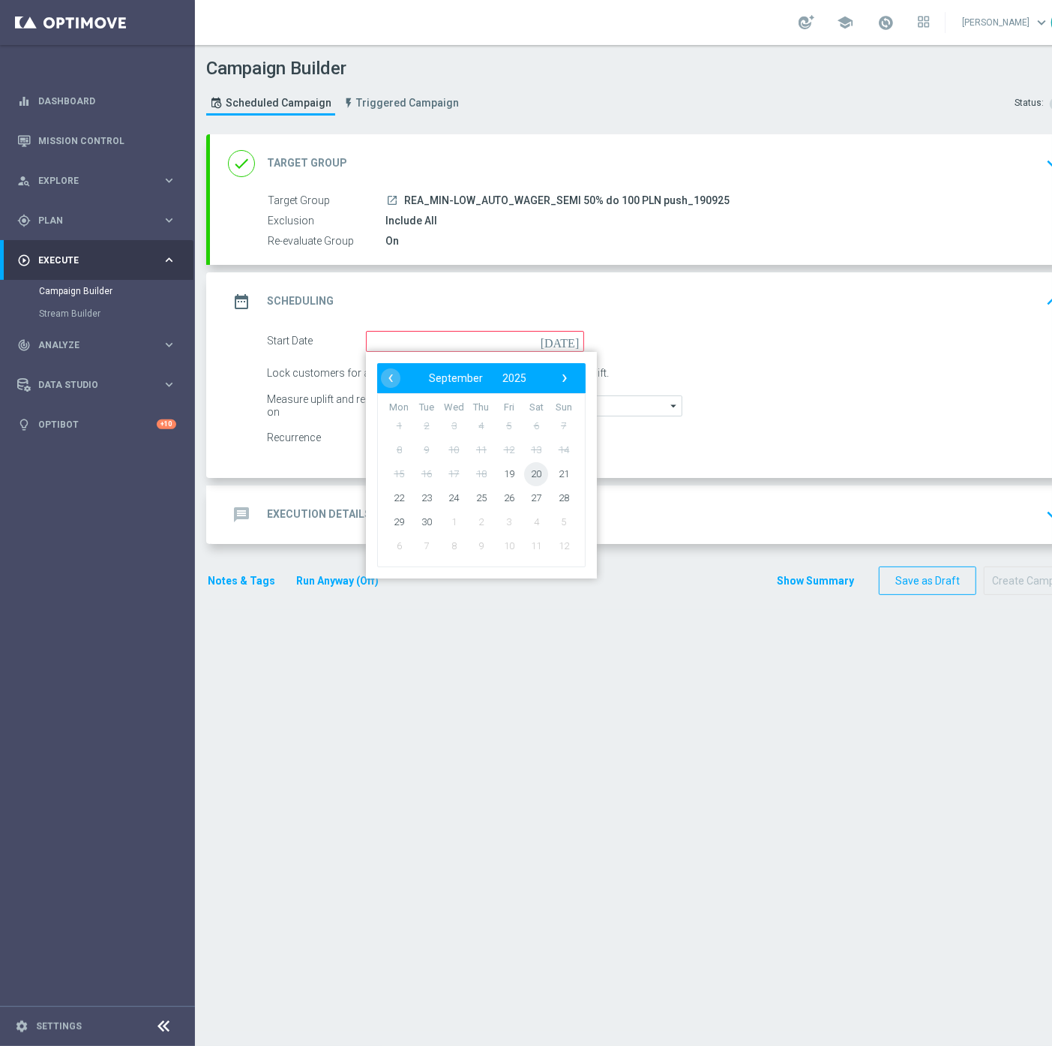
click at [534, 470] on span "20" at bounding box center [536, 473] width 24 height 24
type input "20 Sep 2025"
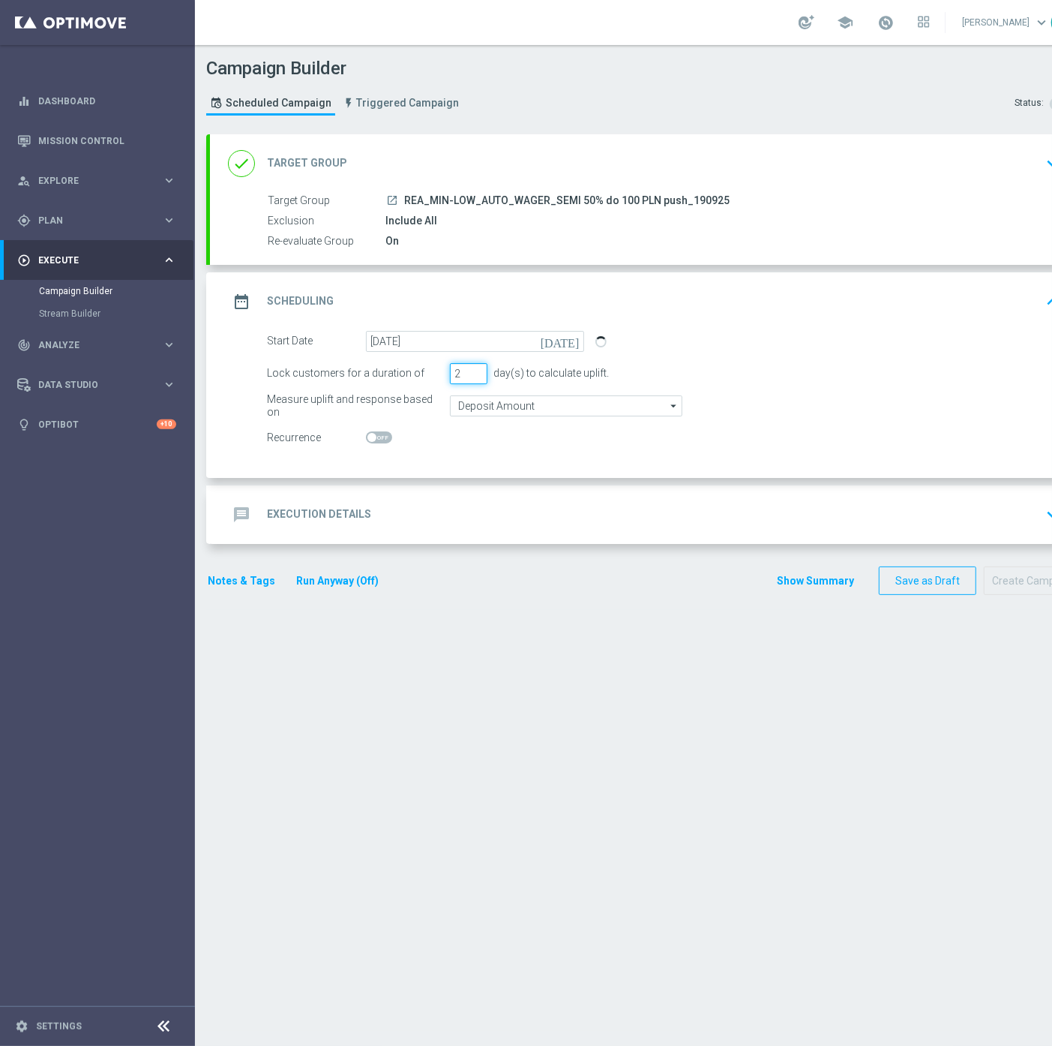
click at [476, 374] on input "2" at bounding box center [469, 373] width 38 height 21
type input "1"
click at [476, 374] on input "1" at bounding box center [469, 373] width 38 height 21
click at [508, 405] on input "Deposit Amount" at bounding box center [566, 405] width 233 height 21
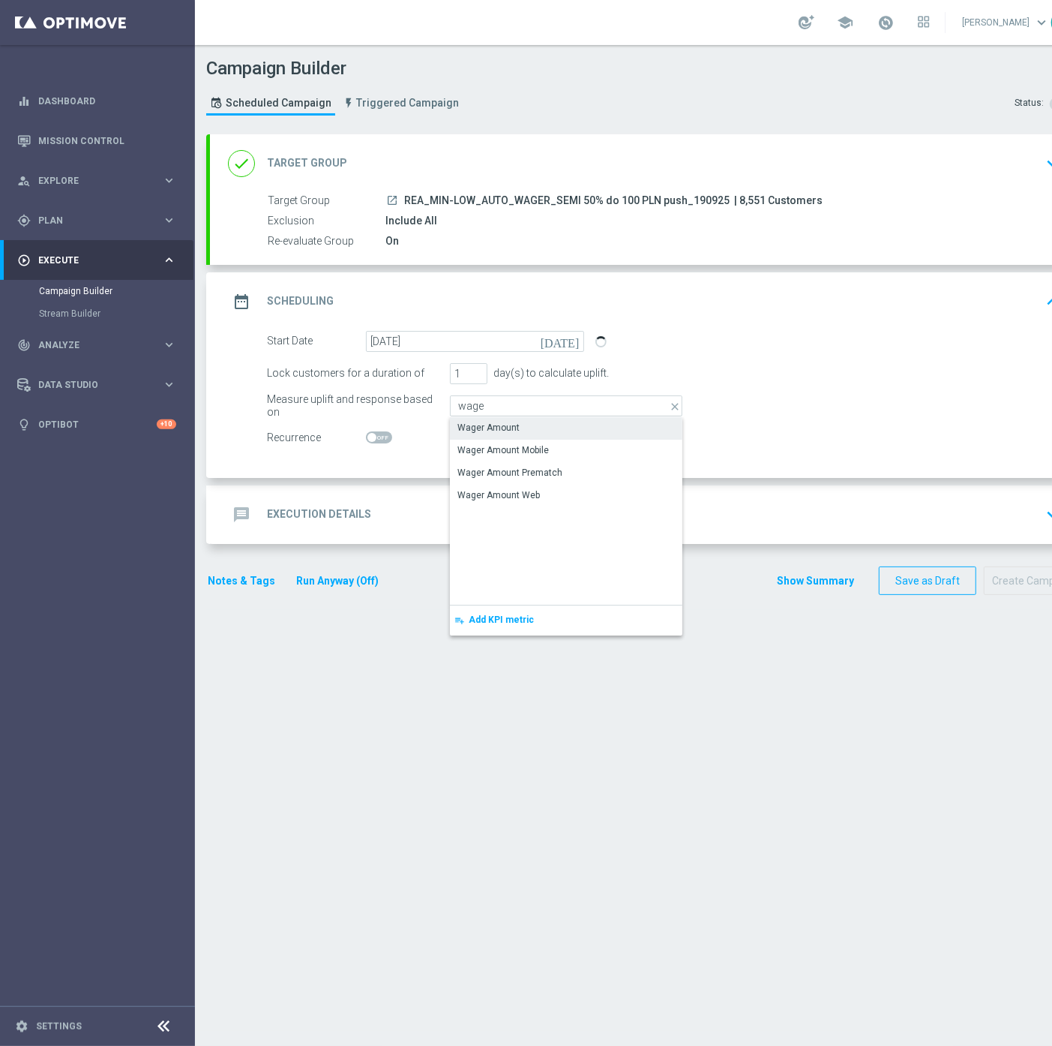
click at [507, 425] on div "Wager Amount" at bounding box center [489, 428] width 62 height 14
type input "Wager Amount"
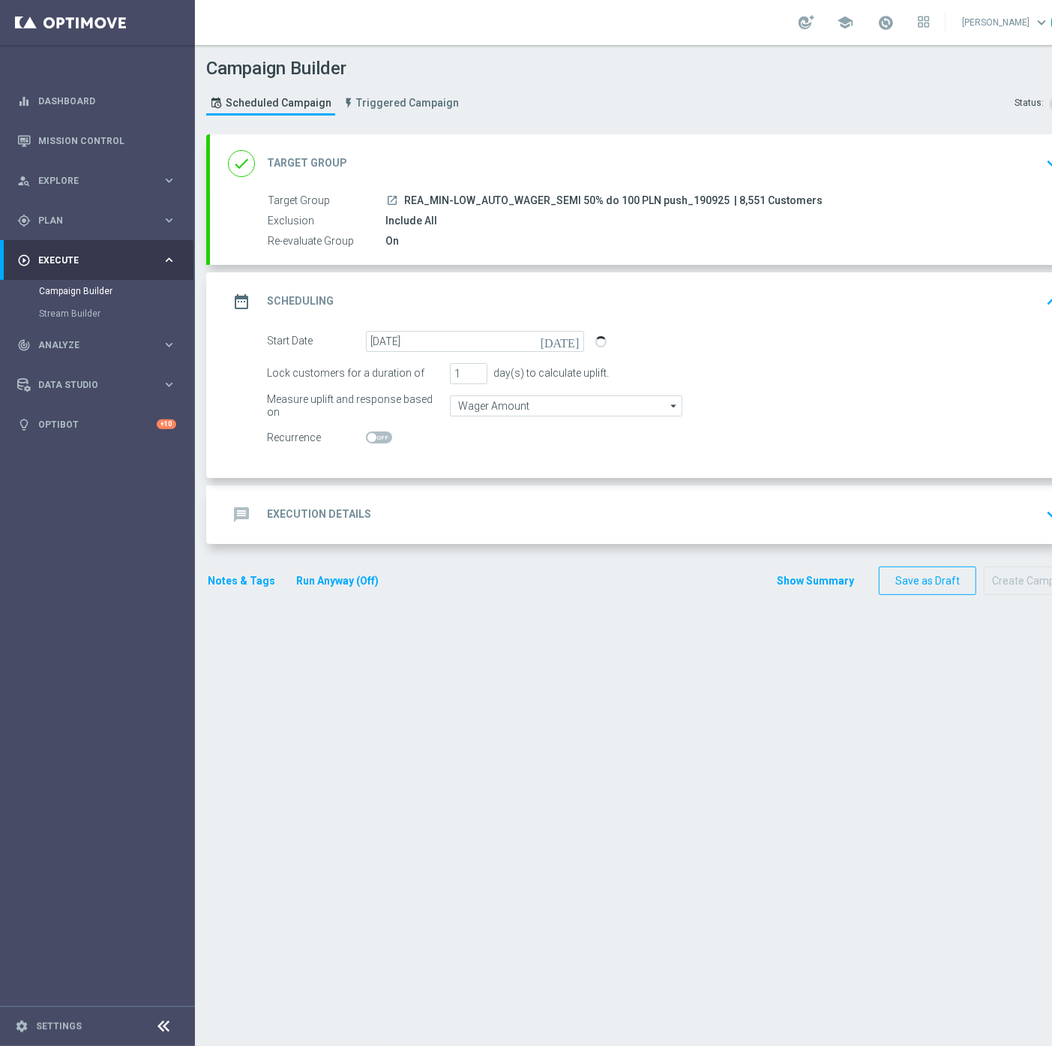
click at [455, 497] on div "message Execution Details keyboard_arrow_down" at bounding box center [647, 514] width 874 height 59
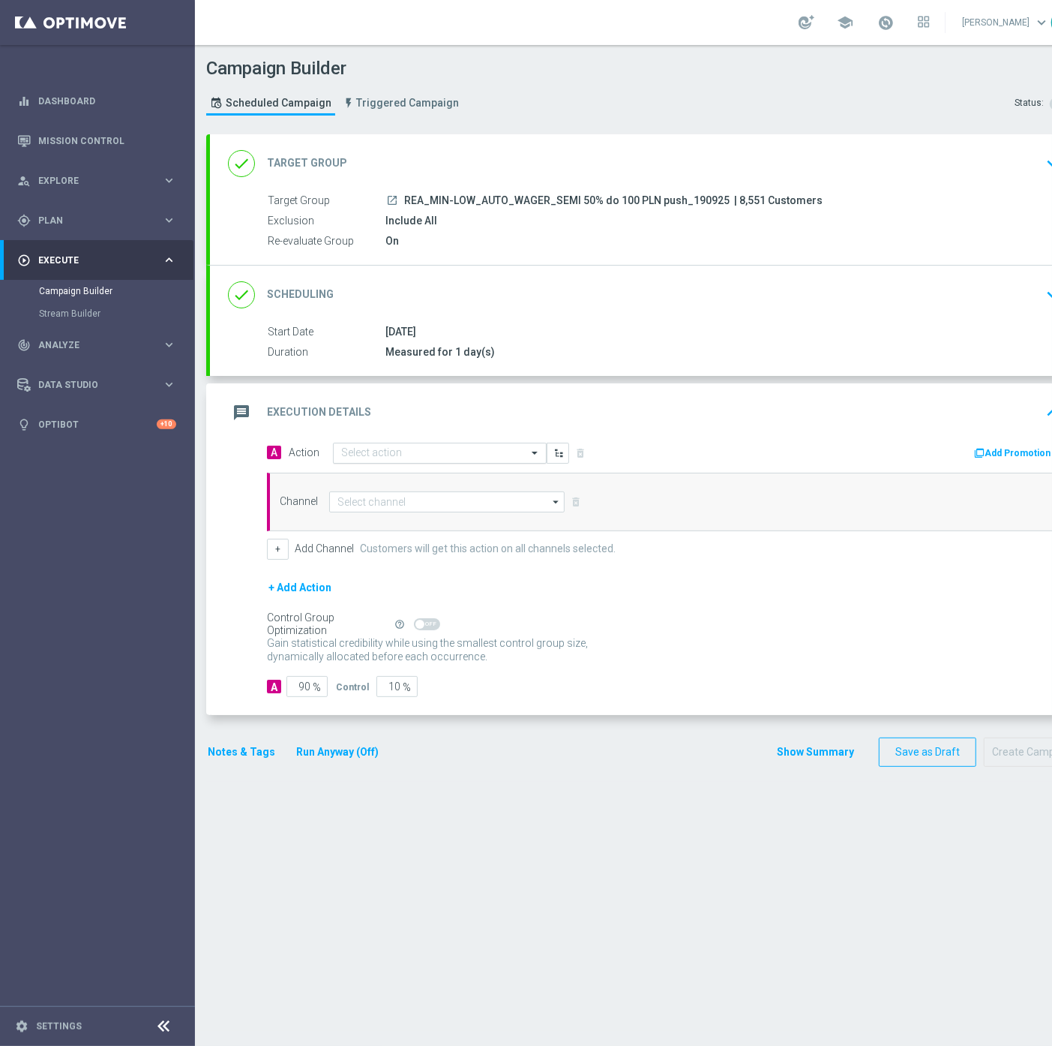
click at [362, 455] on input "text" at bounding box center [424, 453] width 167 height 13
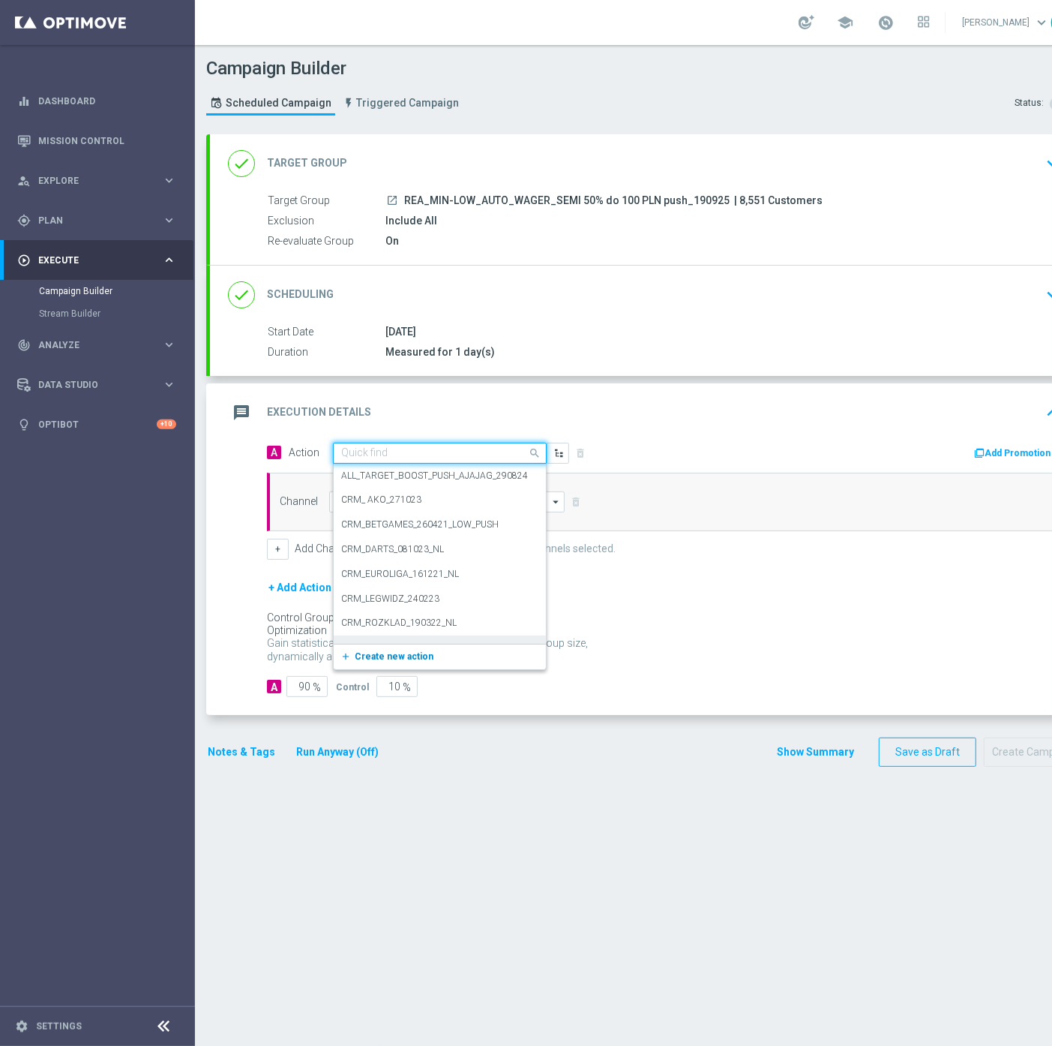
click at [383, 661] on button "add_new Create new action" at bounding box center [437, 656] width 207 height 17
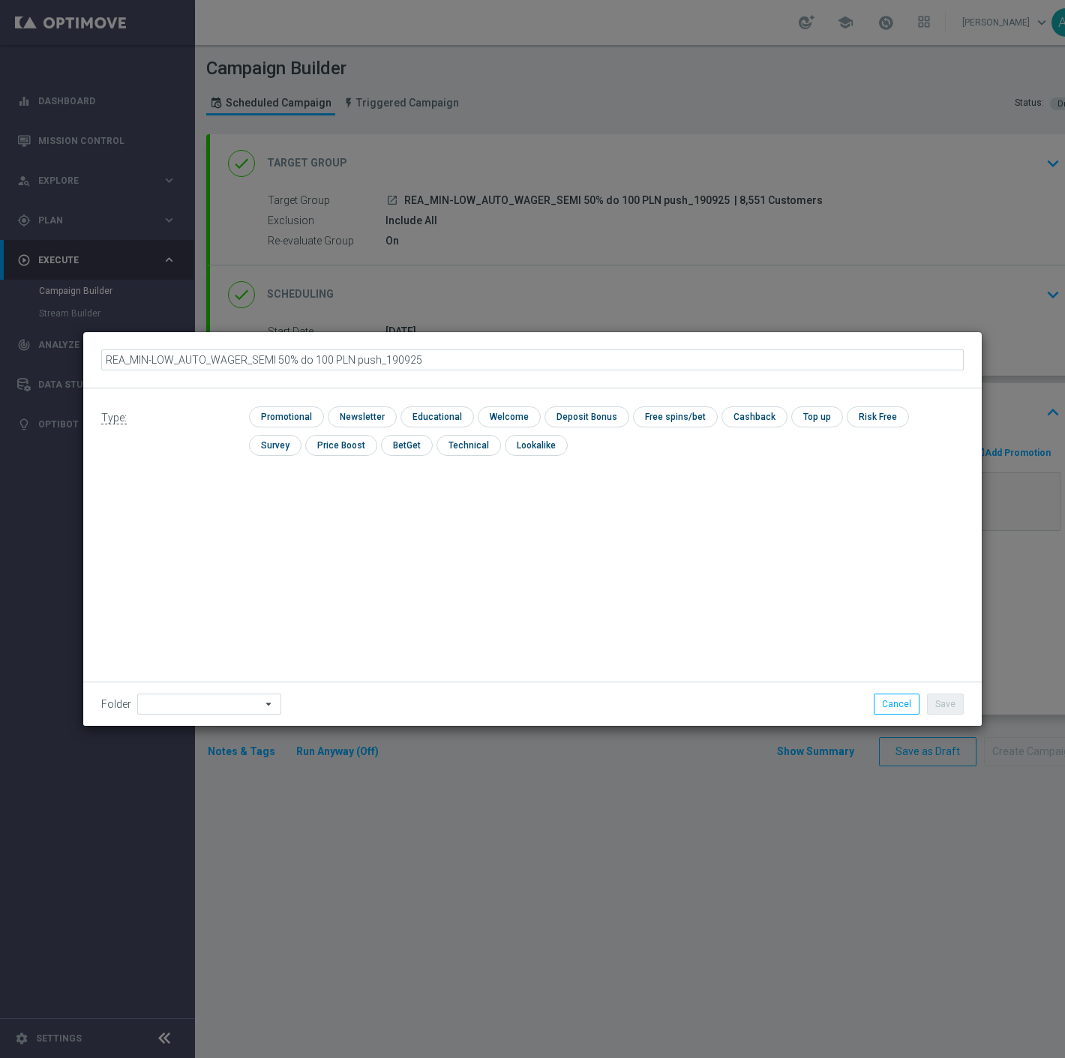
click at [378, 365] on input "REA_MIN-LOW_AUTO_WAGER_SEMI 50% do 100 PLN push_190925" at bounding box center [532, 360] width 863 height 21
type input "REA_MIN-LOW_AUTO_WAGER_SEMI 50% do 100 PLN push 1_190925"
click at [301, 416] on input "checkbox" at bounding box center [284, 417] width 71 height 20
checkbox input "true"
click at [125, 357] on h2 "REA_MIN-LOW_AUTO_WAGER_SEMI 50% do 100 PLN push 1_190925" at bounding box center [313, 360] width 425 height 18
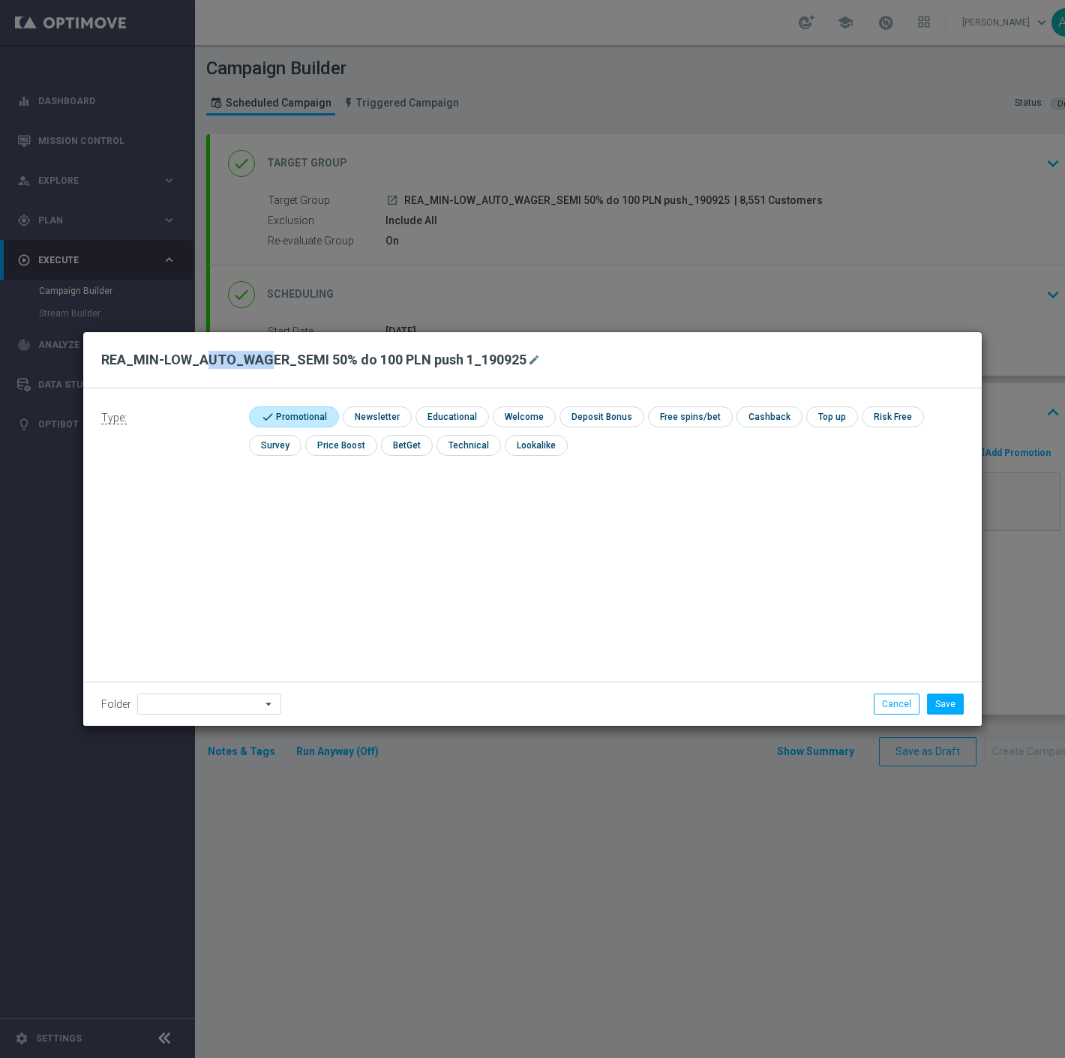
click at [125, 357] on h2 "REA_MIN-LOW_AUTO_WAGER_SEMI 50% do 100 PLN push 1_190925" at bounding box center [313, 360] width 425 height 18
copy form "REA_MIN-LOW_AUTO_WAGER_SEMI 50% do 100 PLN push 1_190925 mode_edit"
click at [227, 729] on modal-container "REA_MIN-LOW_AUTO_WAGER_SEMI 50% do 100 PLN push 1_190925 mode_edit Type: check …" at bounding box center [532, 529] width 1065 height 1058
click at [233, 706] on input at bounding box center [209, 704] width 144 height 21
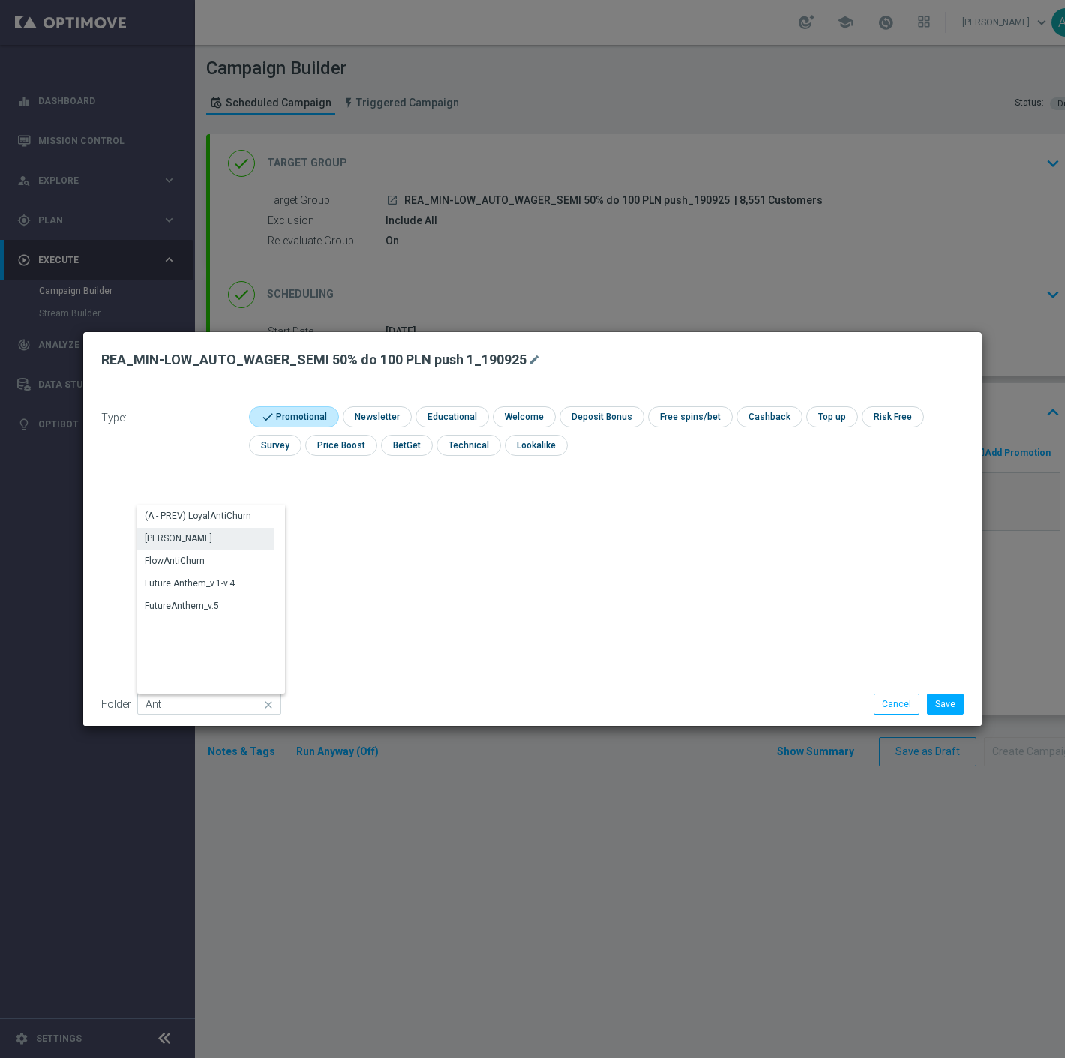
click at [163, 533] on div "Antoni L." at bounding box center [179, 539] width 68 height 14
type input "Antoni L."
click at [948, 703] on button "Save" at bounding box center [945, 704] width 37 height 21
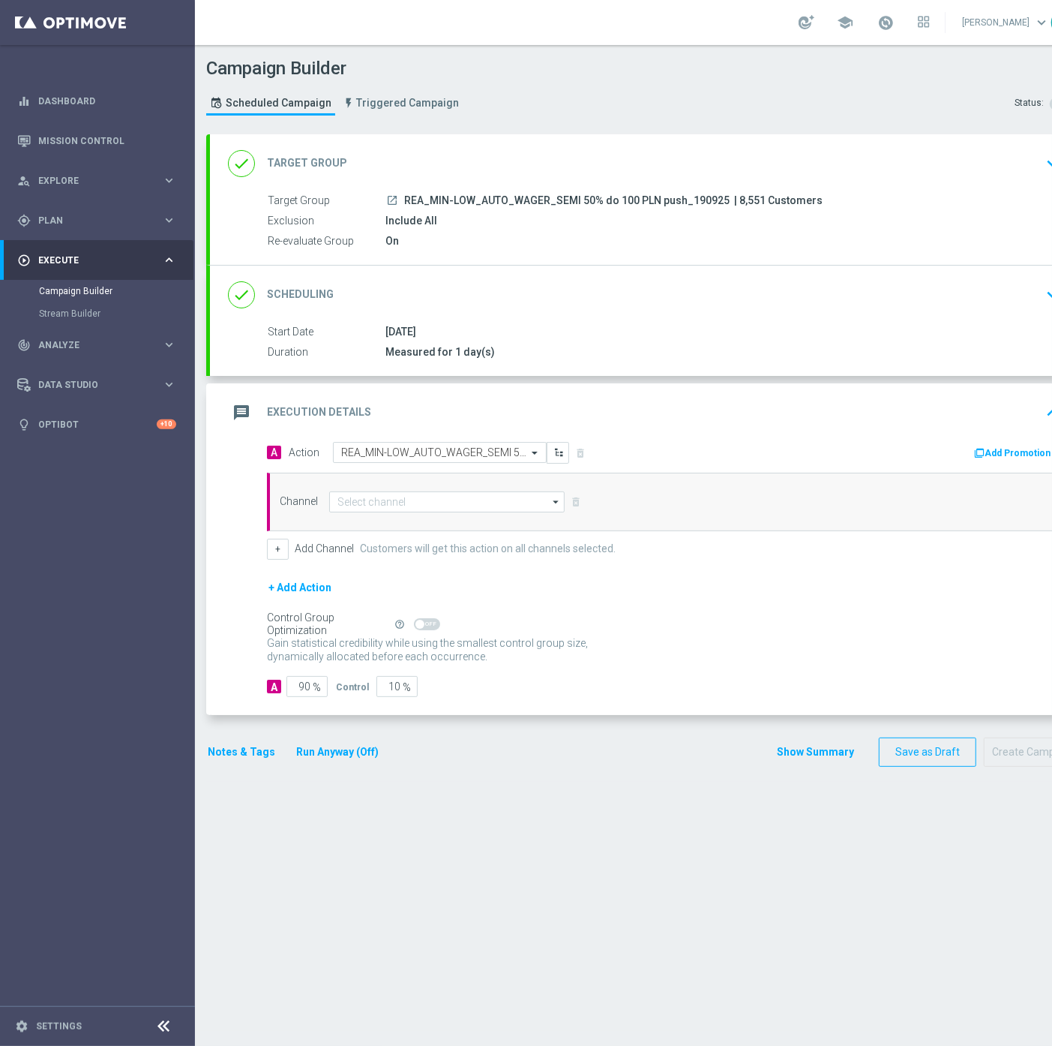
click at [500, 855] on section "done Target Group keyboard_arrow_down Target Group launch REA_MIN-LOW_AUTO_WAGE…" at bounding box center [645, 582] width 900 height 896
click at [431, 499] on input at bounding box center [447, 501] width 236 height 21
click at [428, 521] on div "XtremePush" at bounding box center [447, 523] width 236 height 21
type input "XtremePush"
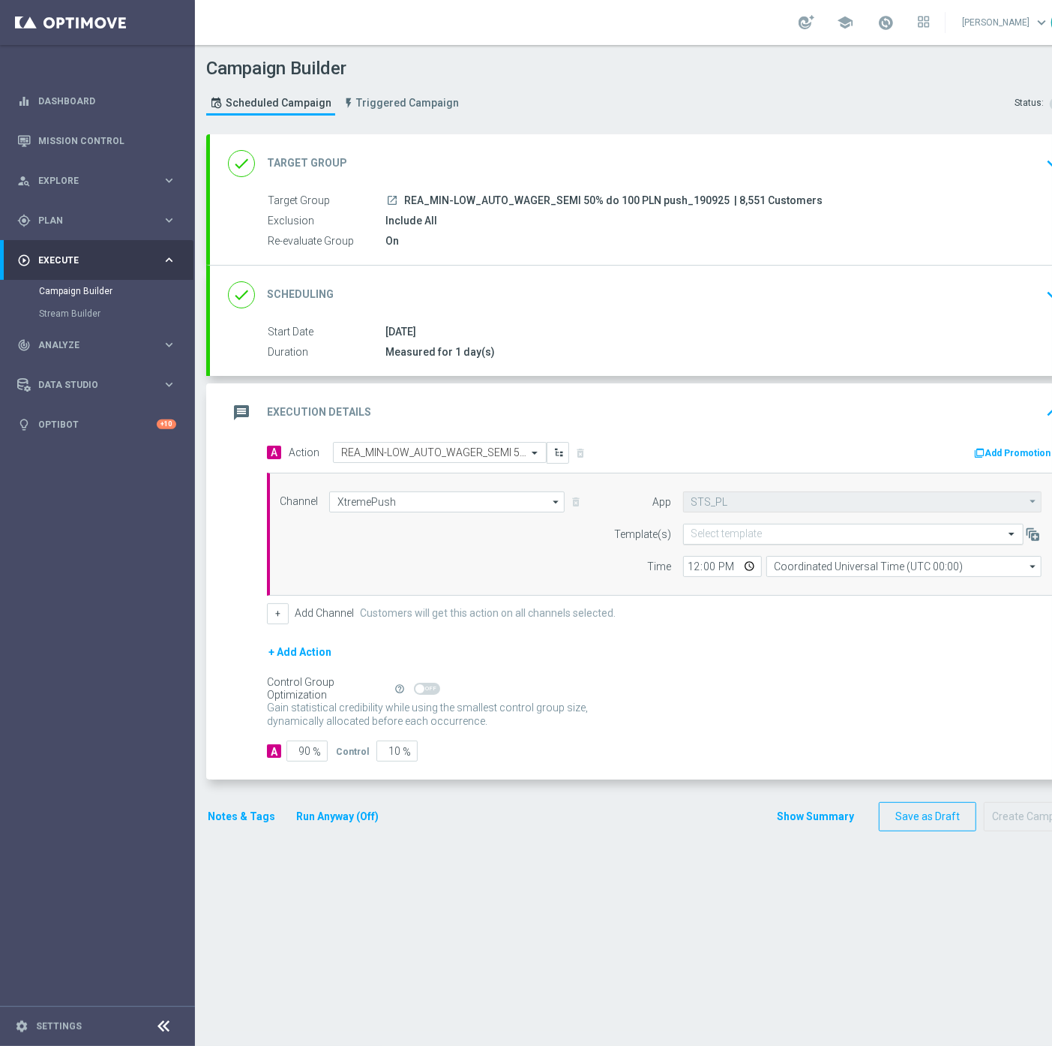
click at [824, 539] on input "text" at bounding box center [839, 534] width 294 height 13
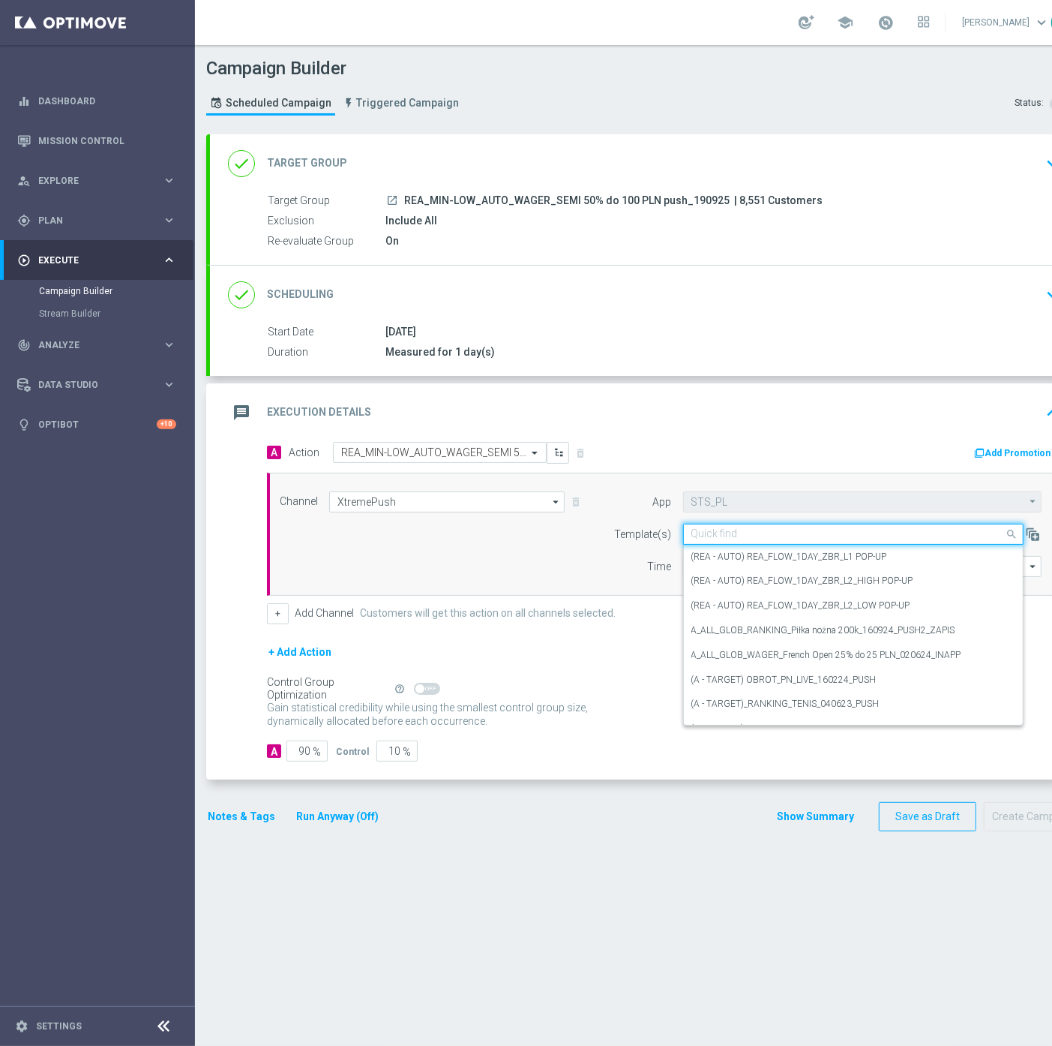
paste input "REA_MIN-LOW_AUTO_WAGER_SEMI 50% do 100 PLN push 1_190925"
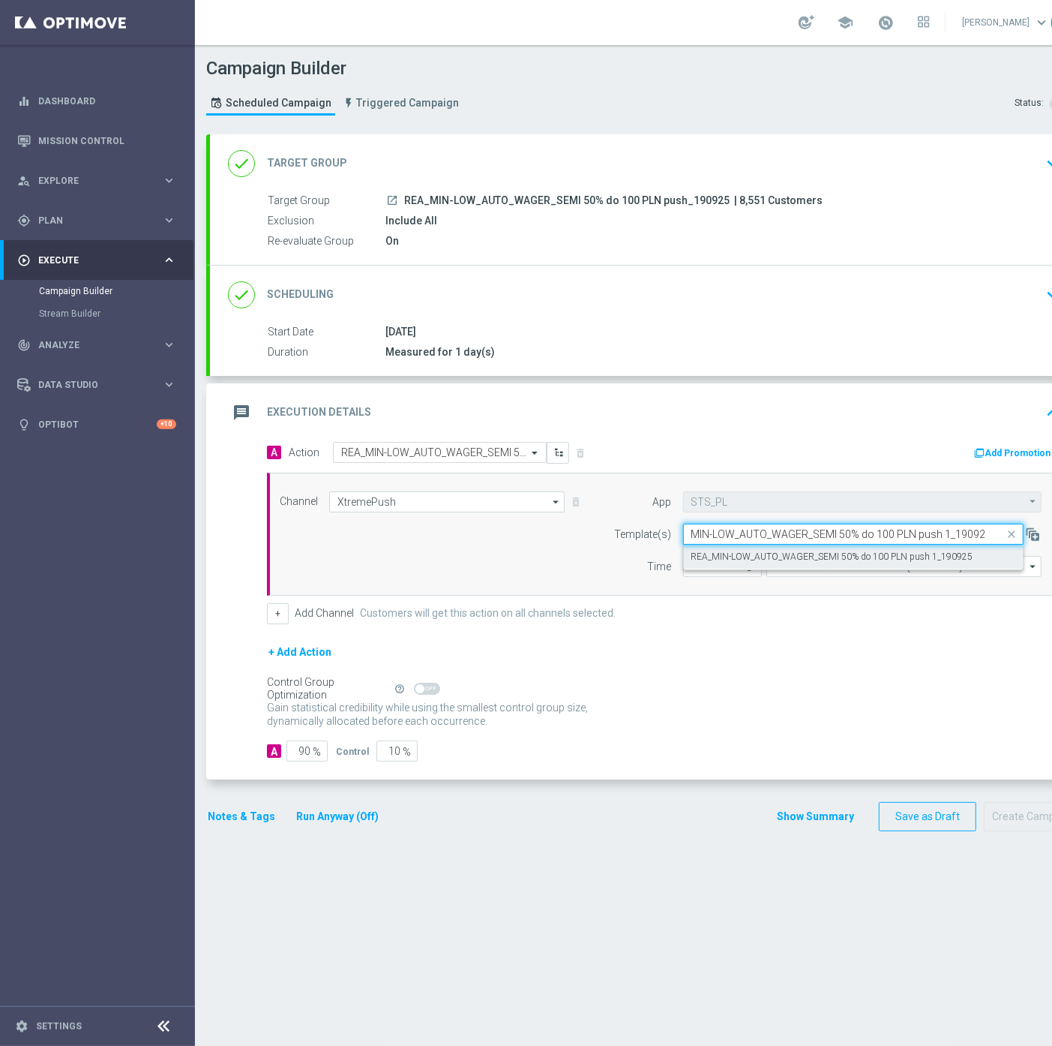
click at [818, 557] on label "REA_MIN-LOW_AUTO_WAGER_SEMI 50% do 100 PLN push 1_190925" at bounding box center [833, 557] width 282 height 13
type input "REA_MIN-LOW_AUTO_WAGER_SEMI 50% do 100 PLN push 1_190925"
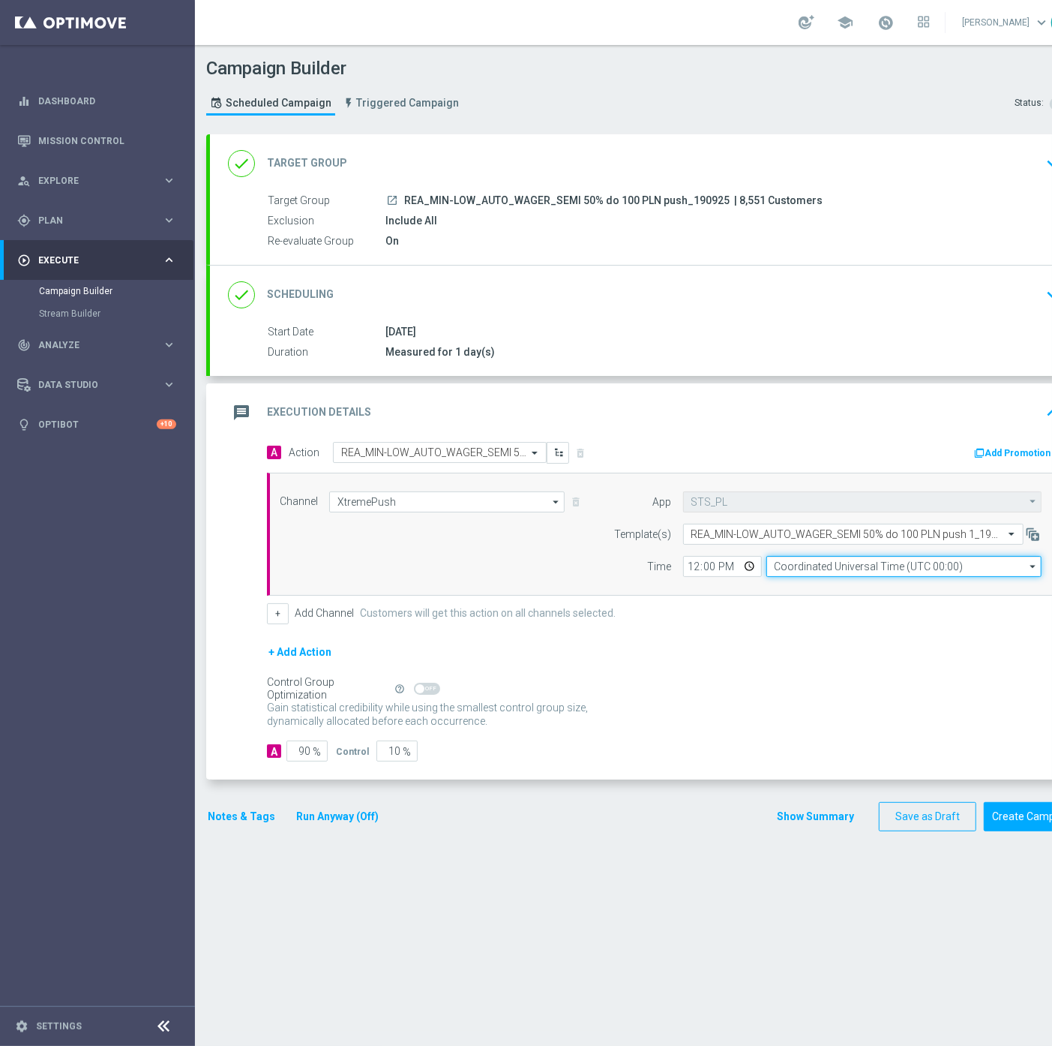
click at [829, 569] on input "Coordinated Universal Time (UTC 00:00)" at bounding box center [904, 566] width 275 height 21
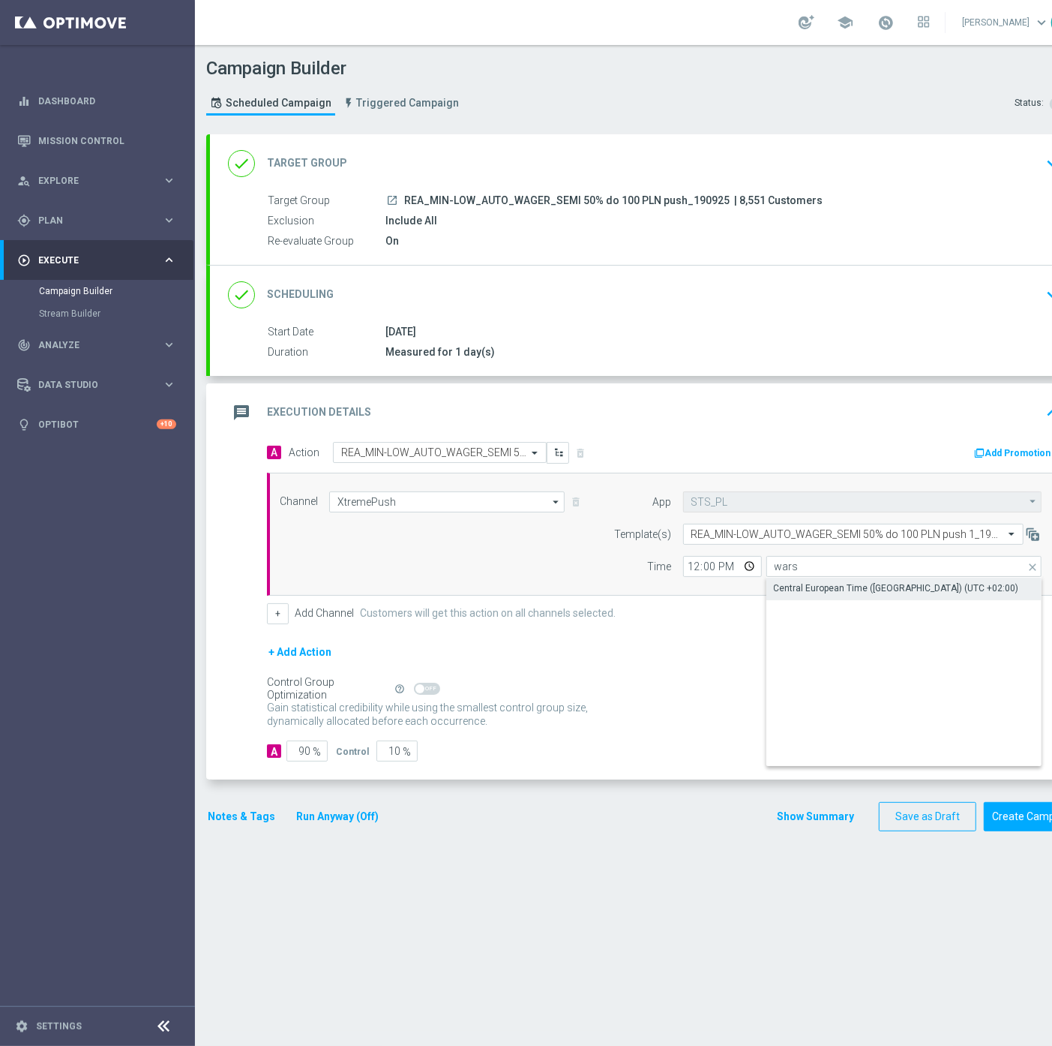
click at [798, 587] on div "Central European Time (Warsaw) (UTC +02:00)" at bounding box center [896, 588] width 245 height 14
type input "Central European Time (Warsaw) (UTC +02:00)"
click at [685, 571] on input "12:00" at bounding box center [722, 566] width 79 height 21
type input "17:01"
click at [308, 754] on input "90" at bounding box center [307, 750] width 41 height 21
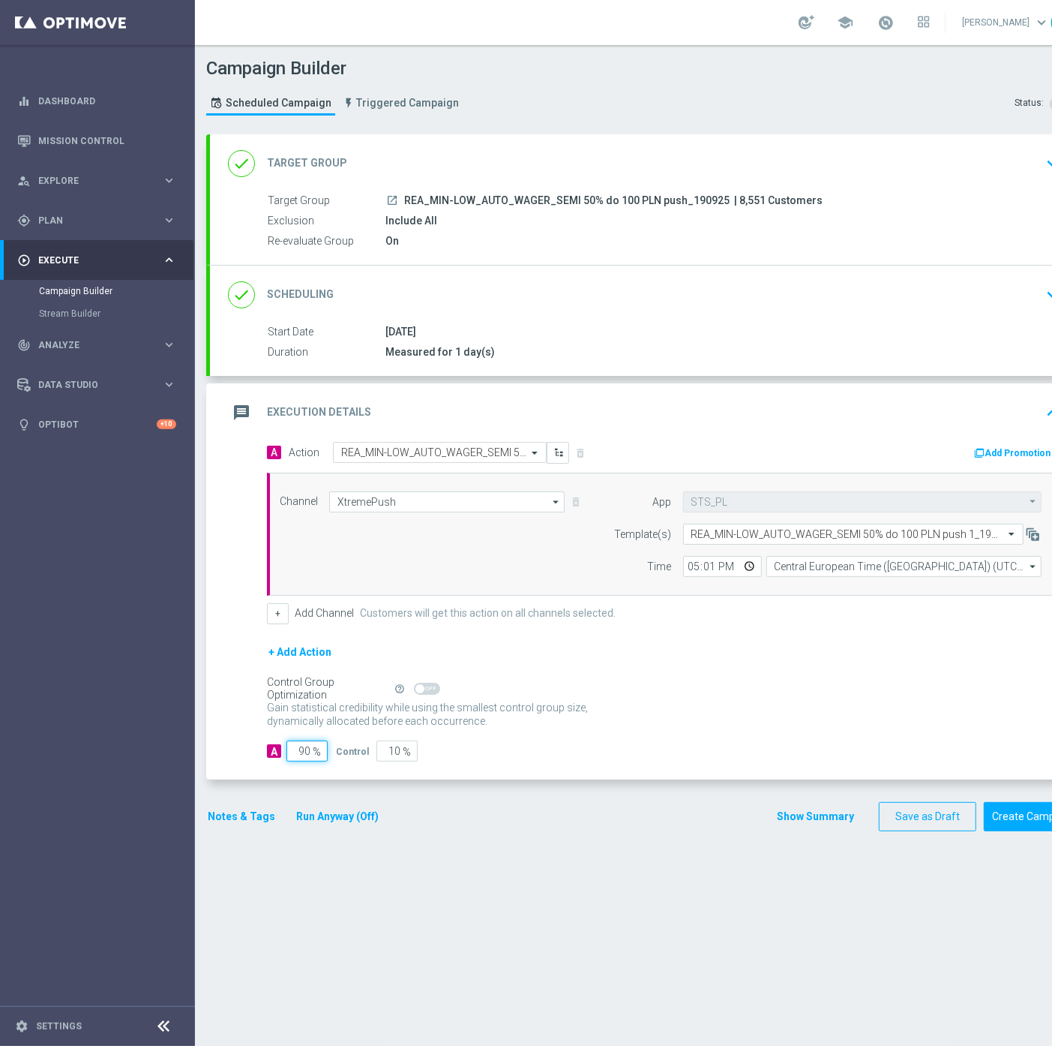
click at [308, 754] on input "90" at bounding box center [307, 750] width 41 height 21
click at [304, 753] on input "90" at bounding box center [307, 750] width 41 height 21
type input "95"
type input "5"
type input "95"
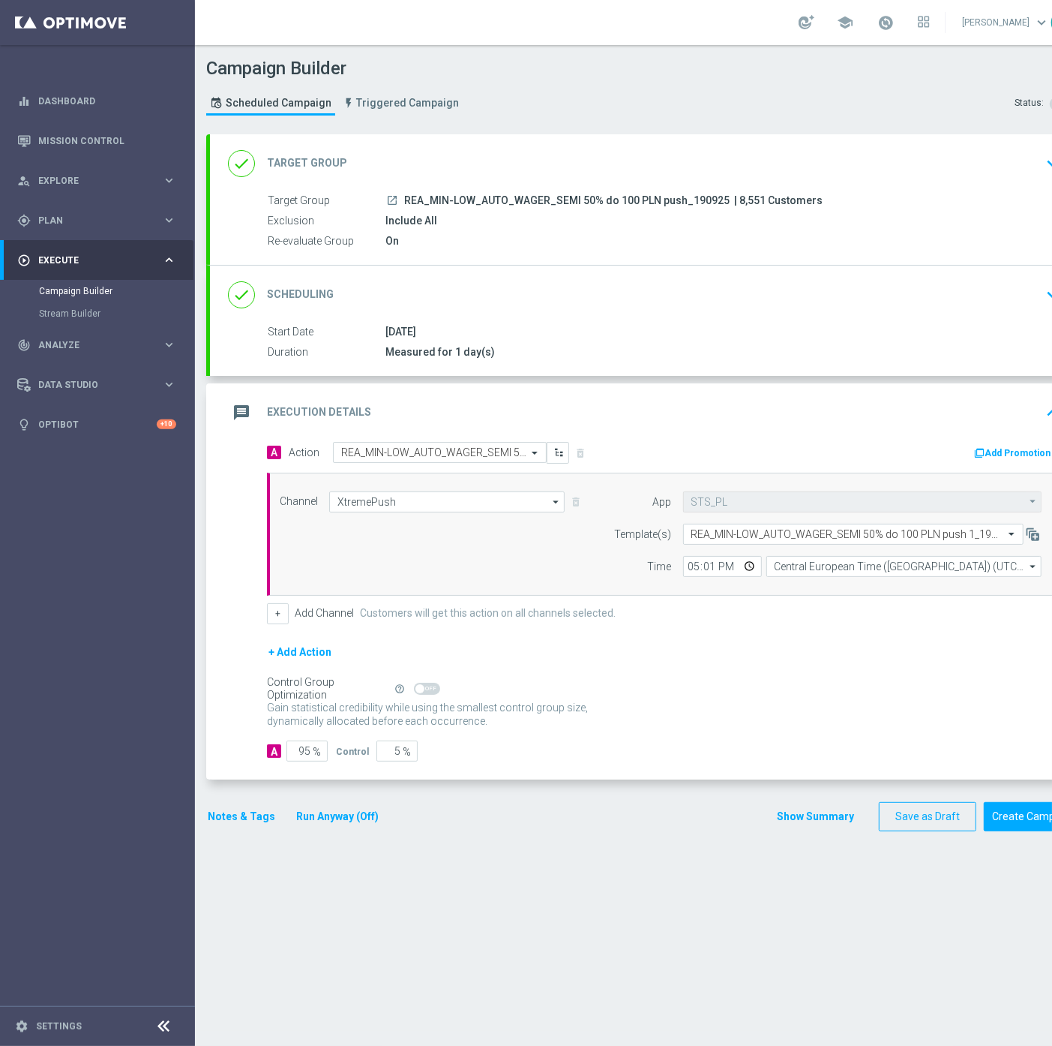
click at [218, 821] on button "Notes & Tags" at bounding box center [241, 816] width 71 height 19
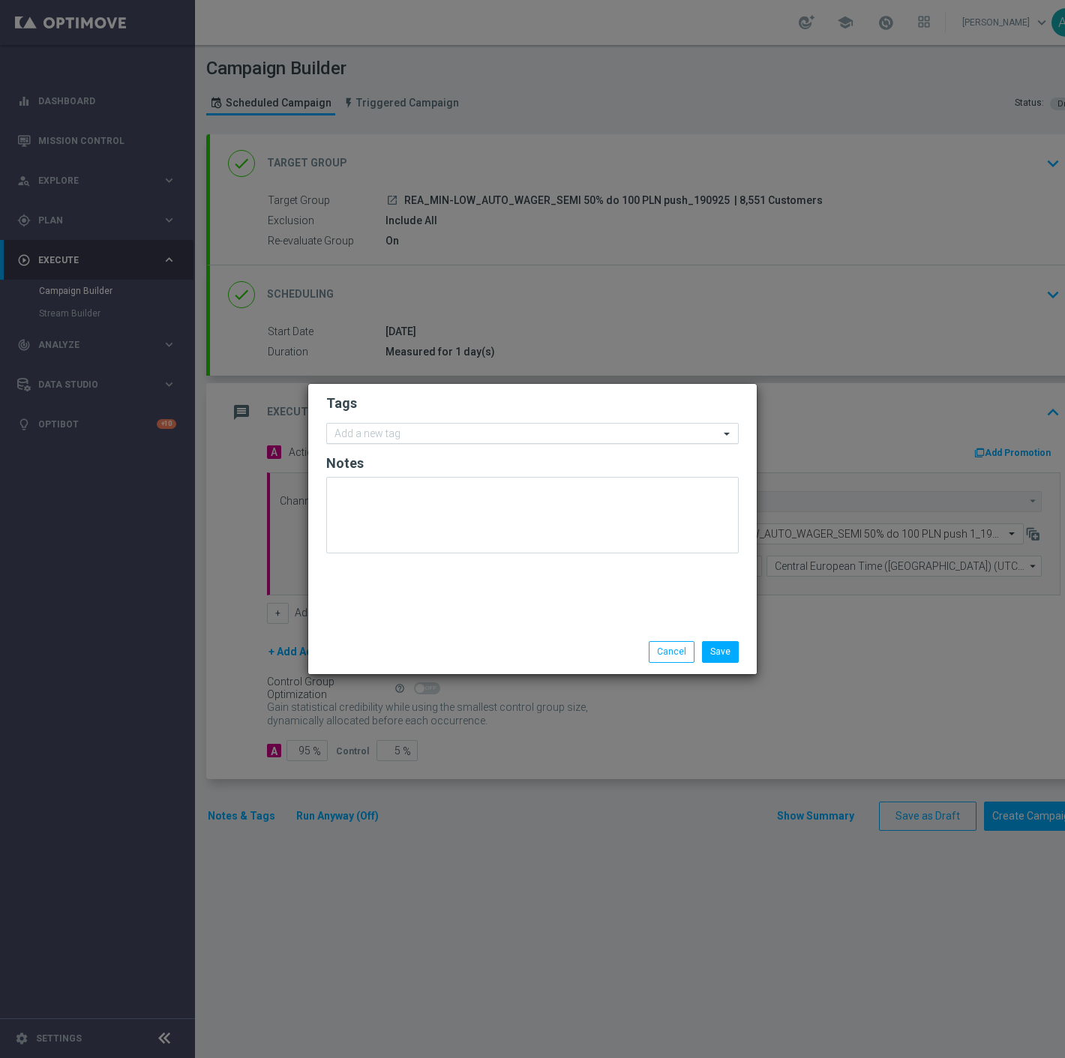
click at [417, 440] on input "text" at bounding box center [527, 434] width 385 height 13
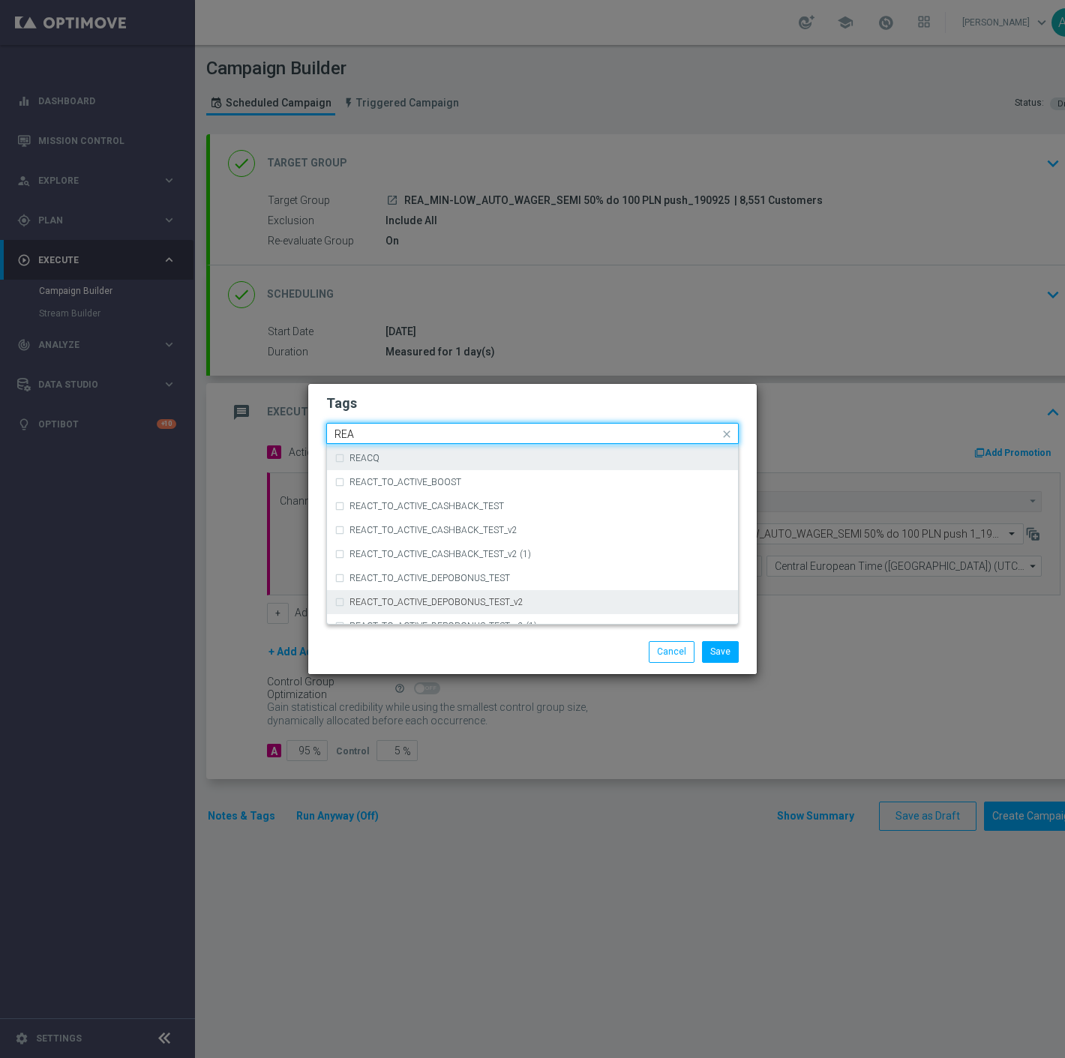
scroll to position [833, 0]
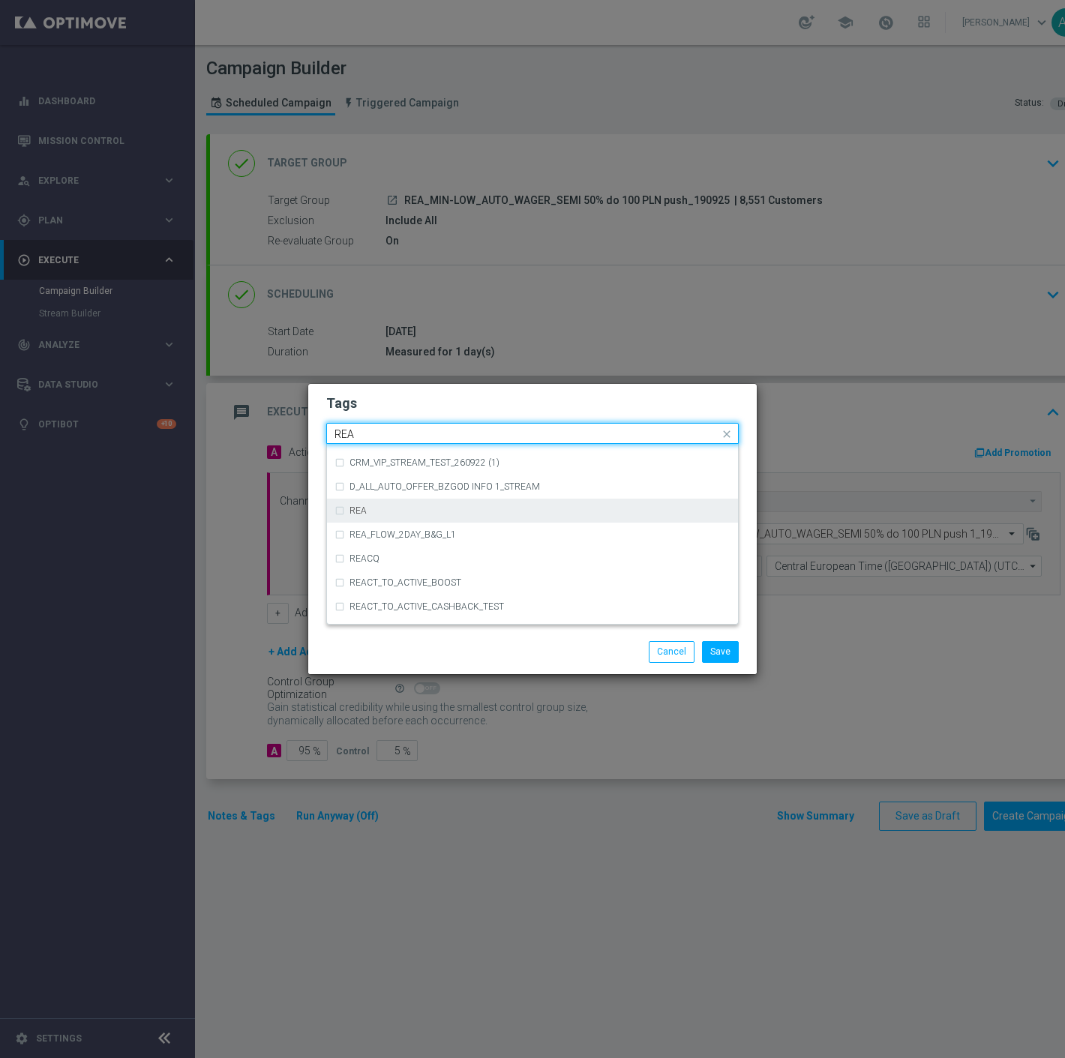
click at [433, 512] on div "REA" at bounding box center [540, 510] width 381 height 9
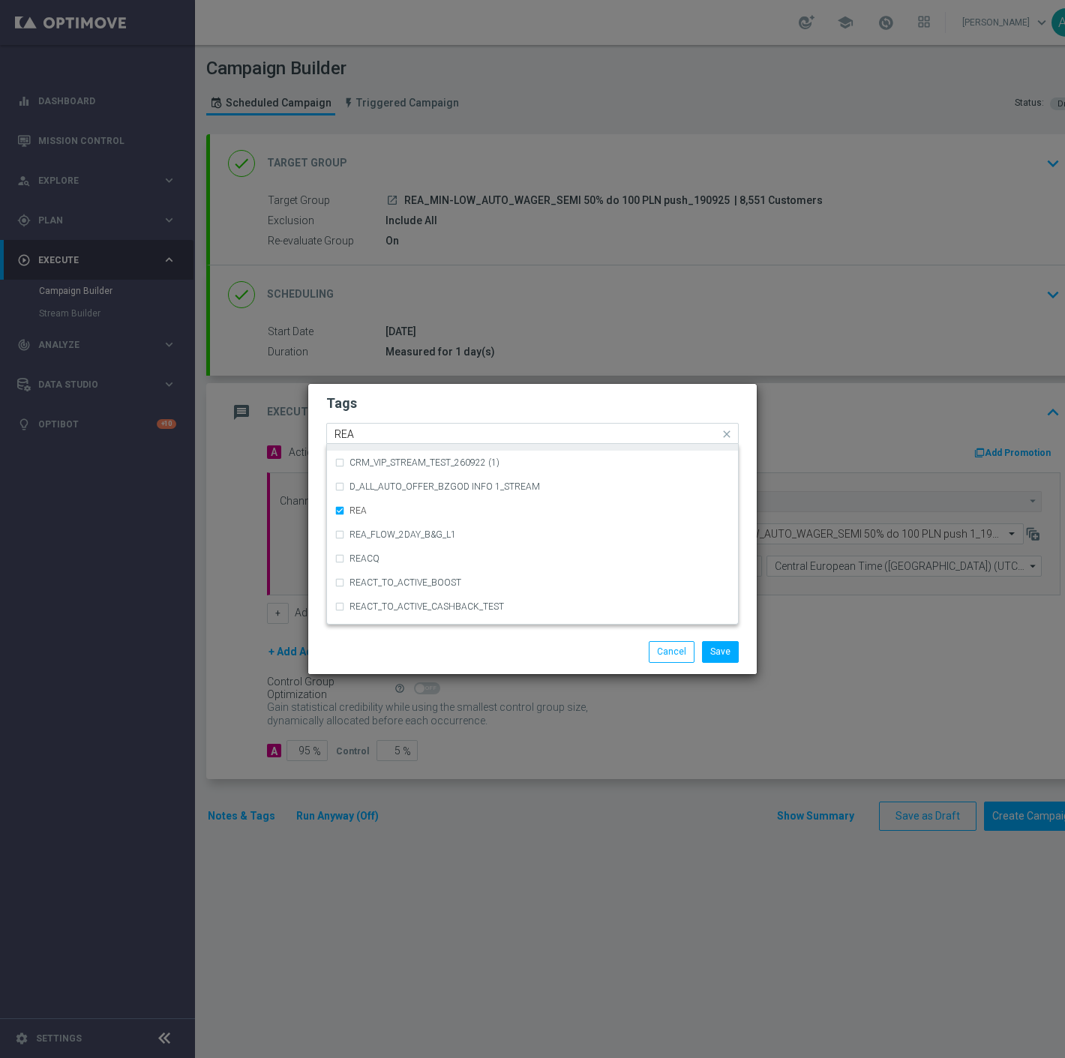
click at [386, 428] on input "REA" at bounding box center [527, 434] width 385 height 13
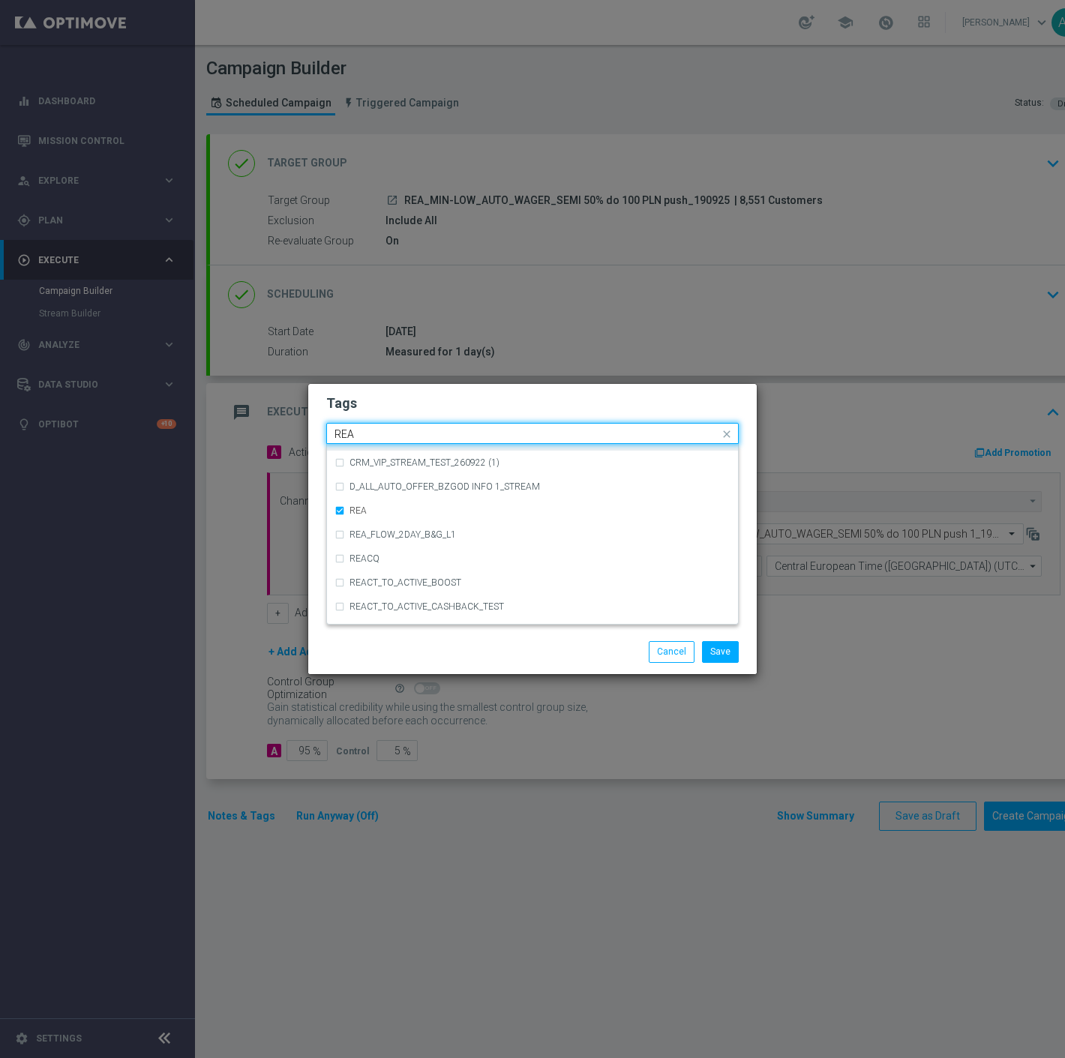
click at [386, 428] on input "REA" at bounding box center [527, 434] width 385 height 13
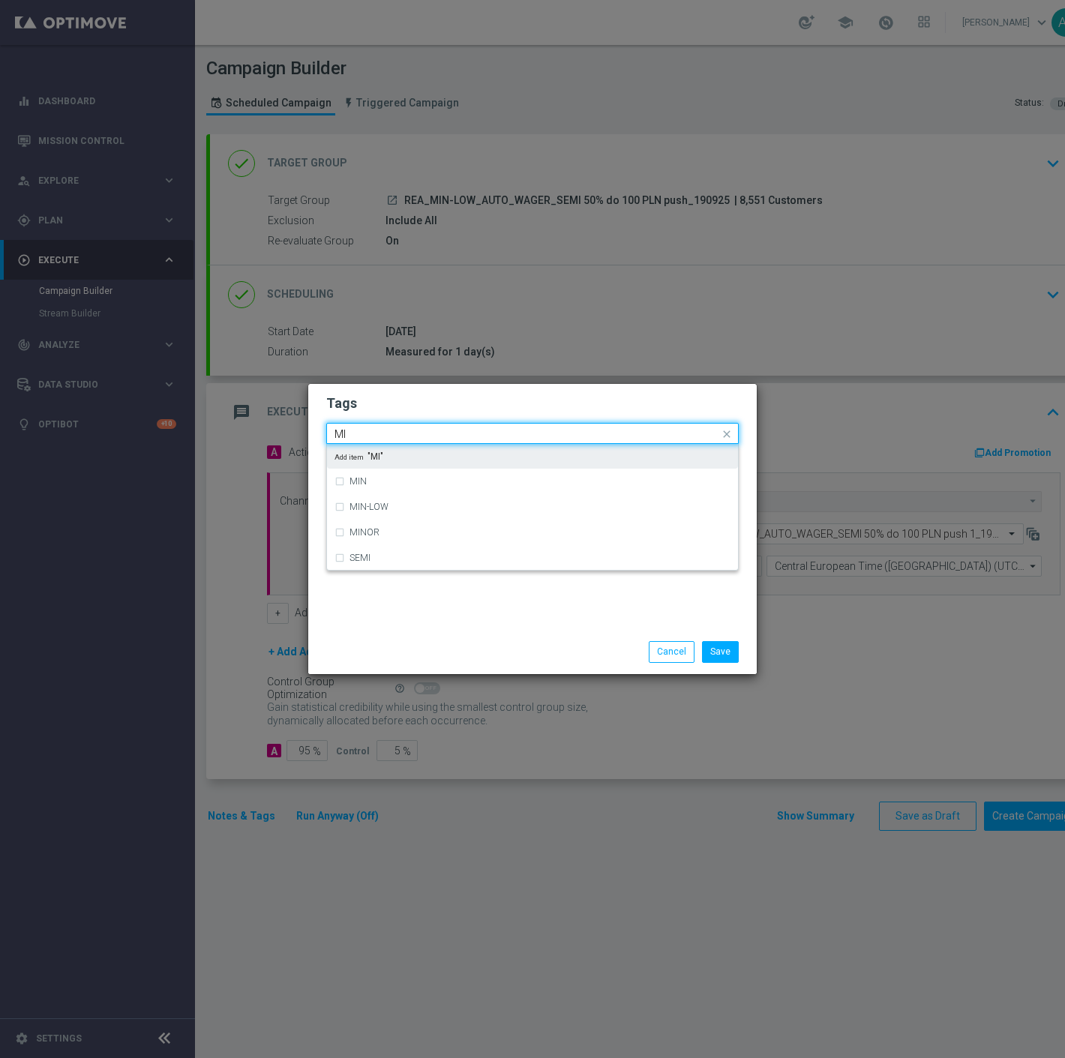
scroll to position [0, 0]
click at [373, 456] on div "MIN" at bounding box center [540, 456] width 381 height 9
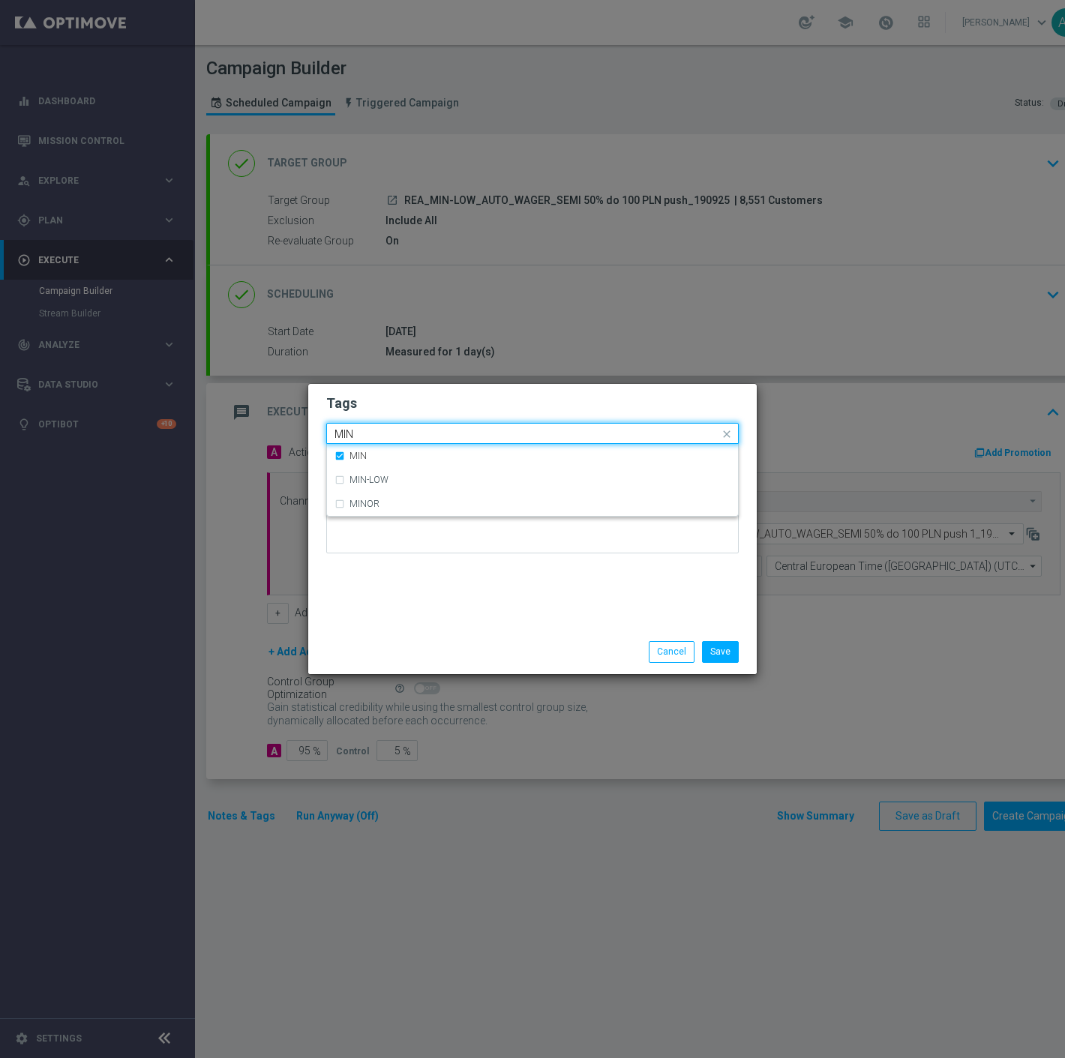
click at [387, 433] on input "MIN" at bounding box center [527, 434] width 385 height 13
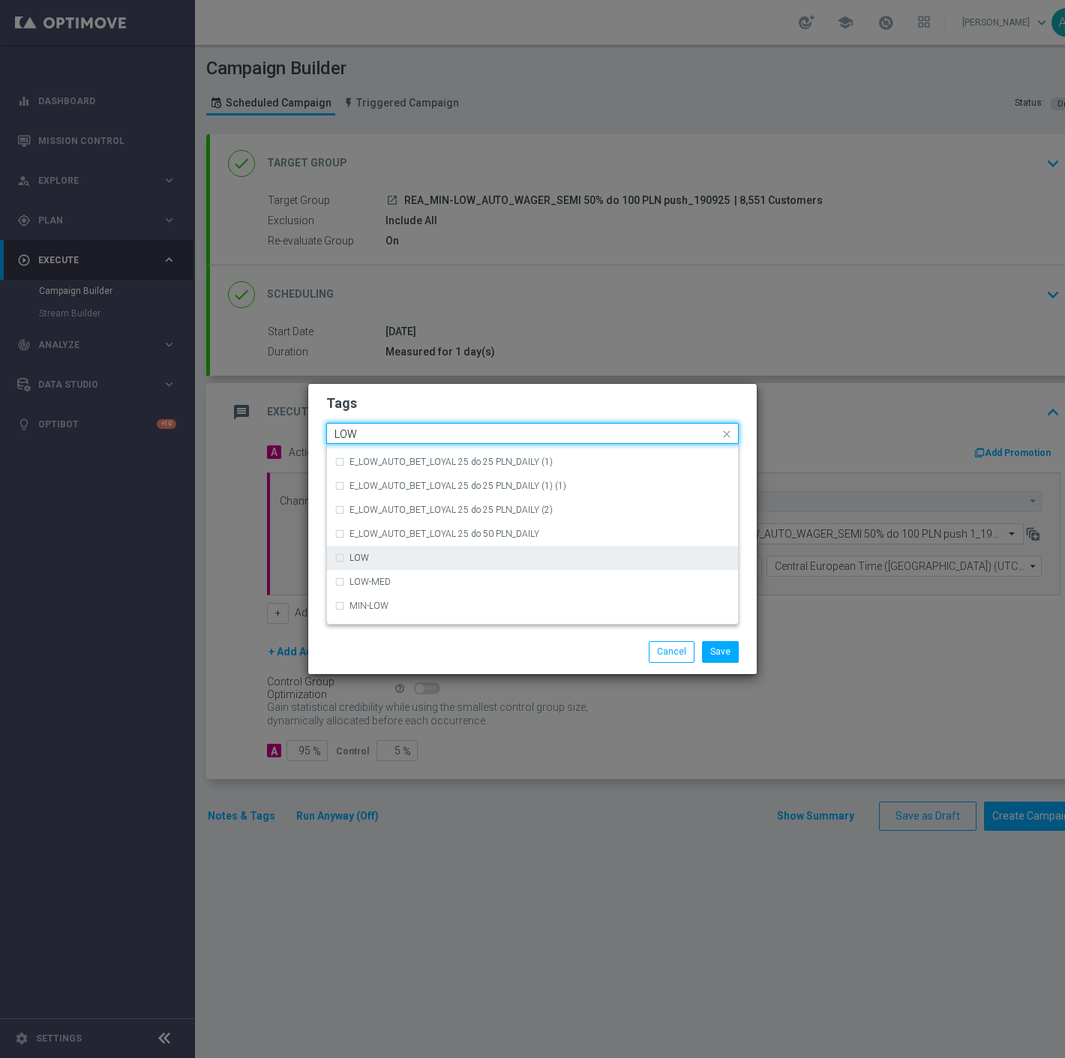
scroll to position [731, 0]
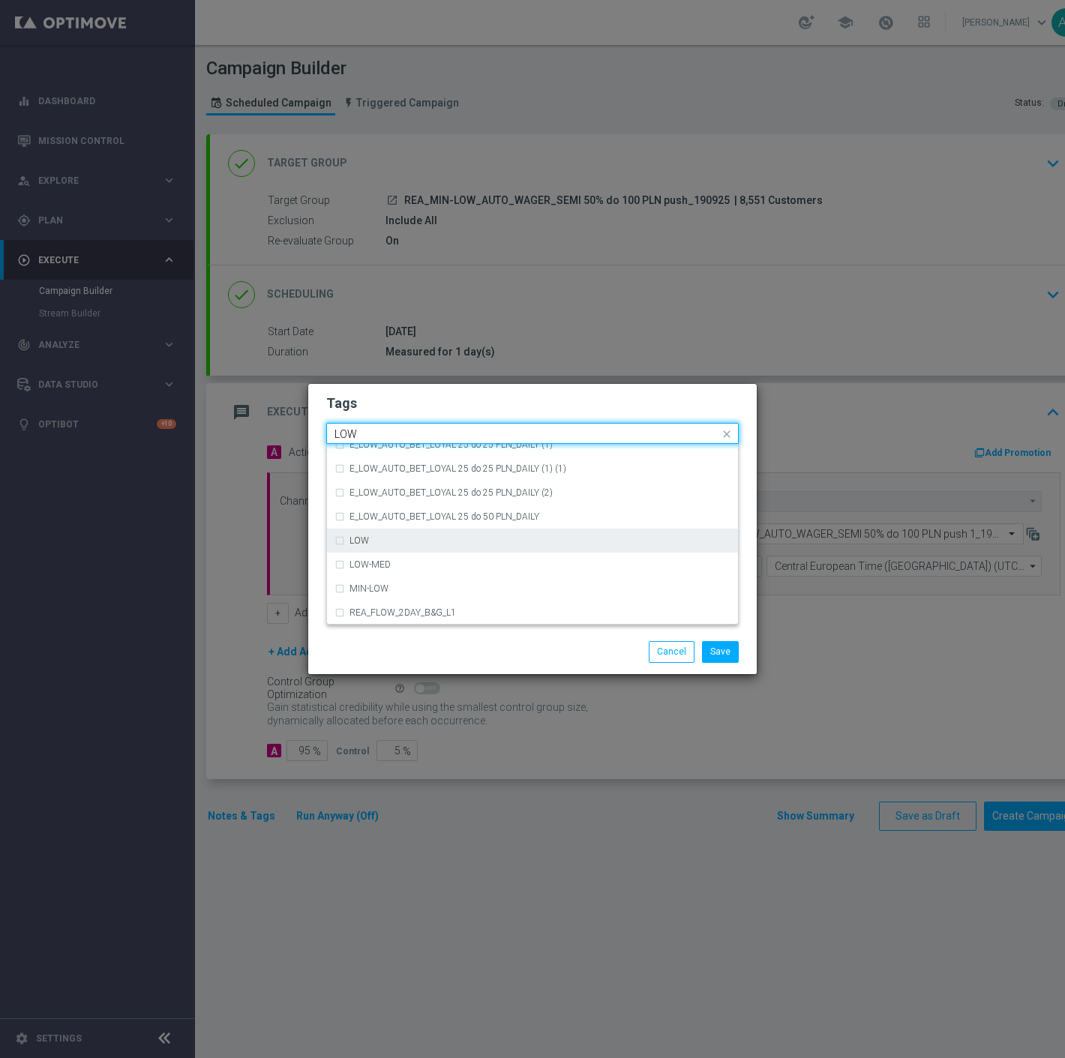
click at [393, 540] on div "LOW" at bounding box center [540, 540] width 381 height 9
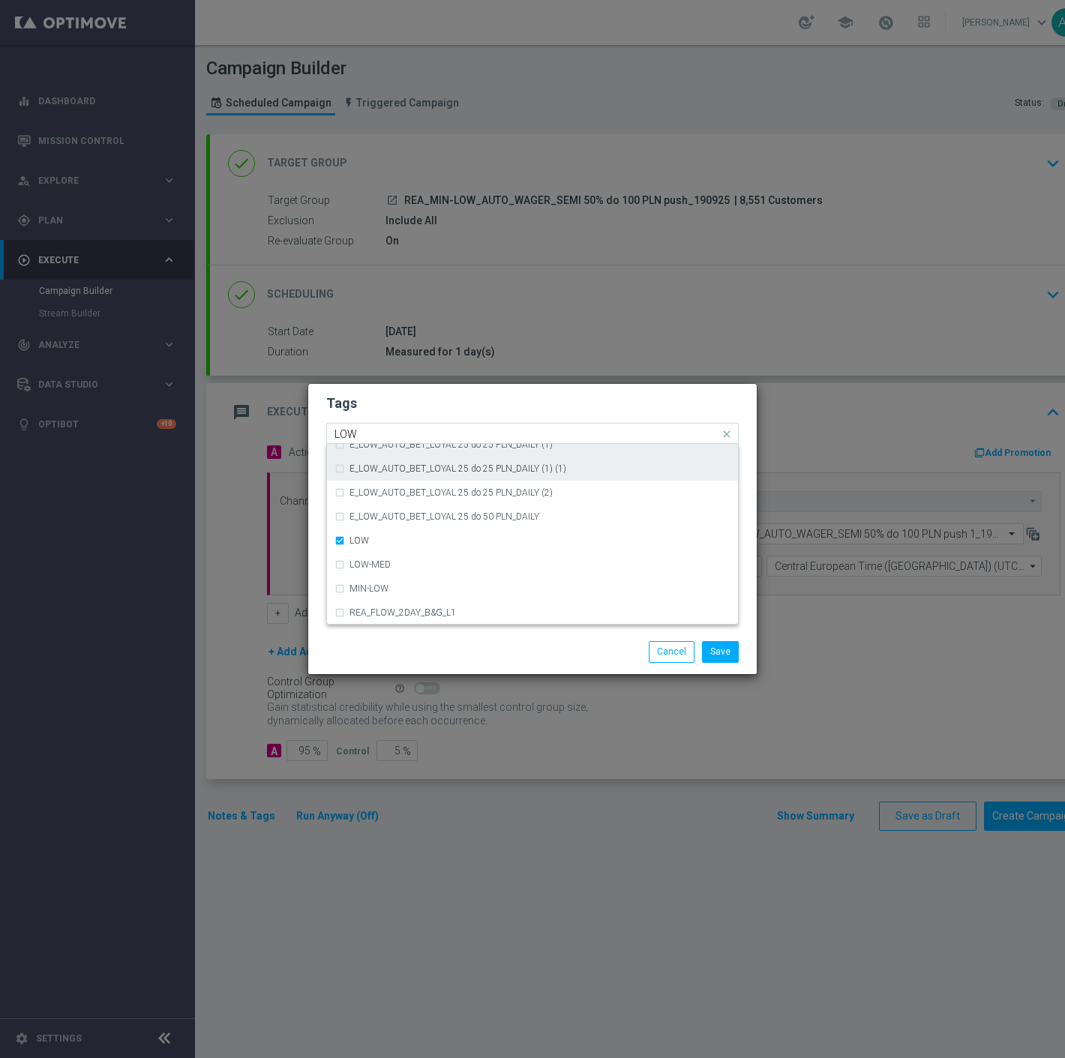
click at [347, 446] on div "E_LOW_AUTO_BET_LOYAL 25 do 25 PLN_DAILY (1)" at bounding box center [533, 445] width 396 height 24
click at [357, 445] on label "E_LOW_AUTO_BET_LOYAL 25 do 25 PLN_DAILY (1)" at bounding box center [451, 444] width 203 height 9
click at [374, 433] on input "LOW" at bounding box center [527, 434] width 385 height 13
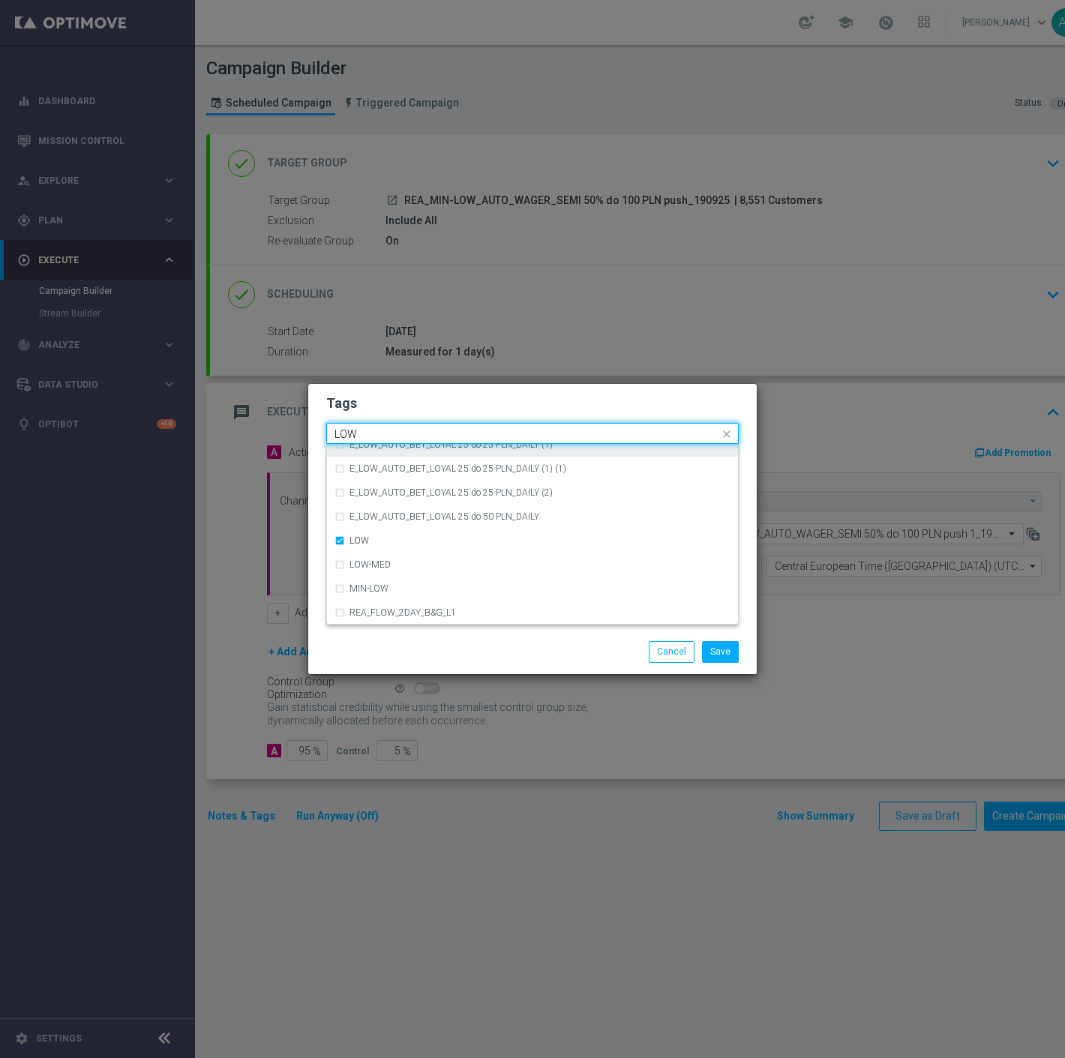
click at [374, 433] on input "LOW" at bounding box center [527, 434] width 385 height 13
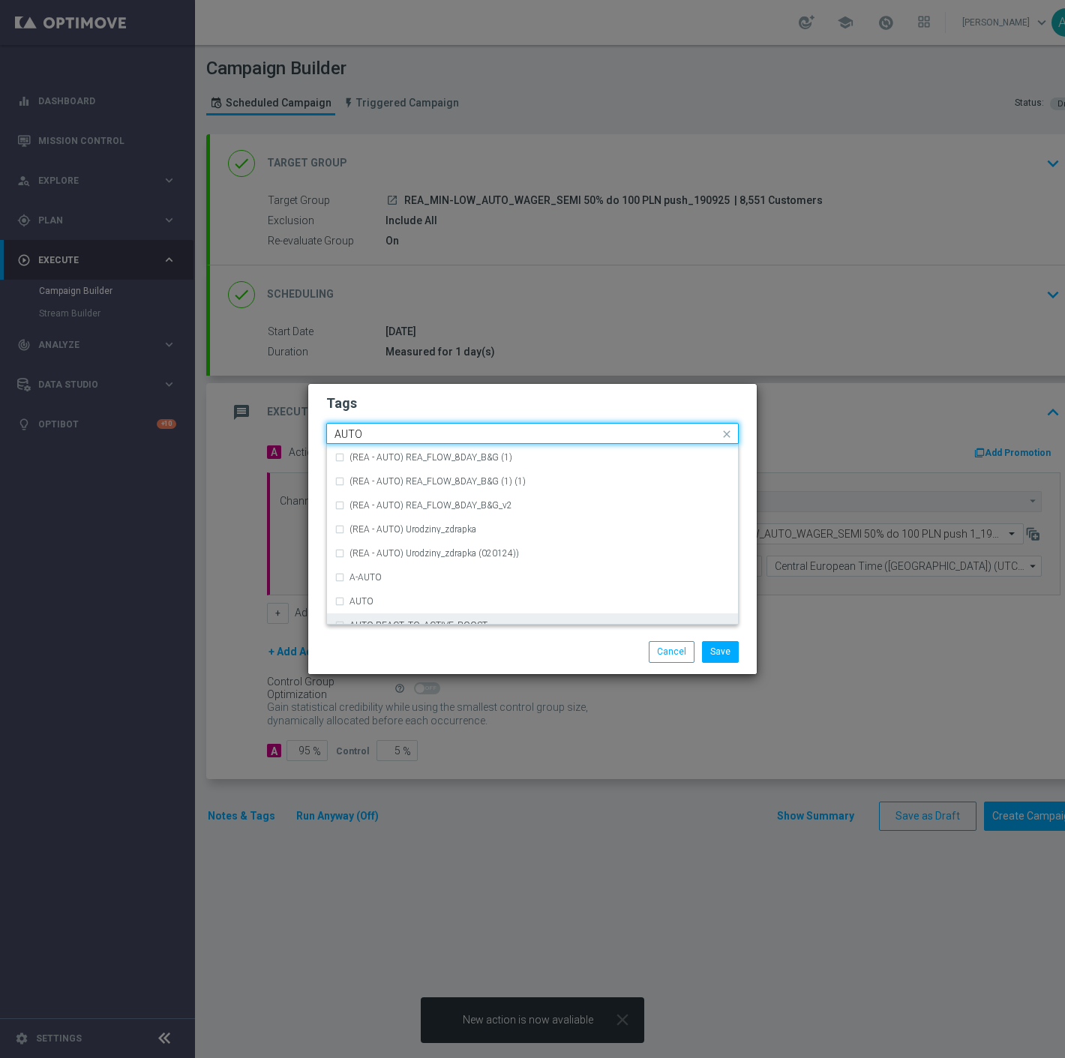
scroll to position [1750, 0]
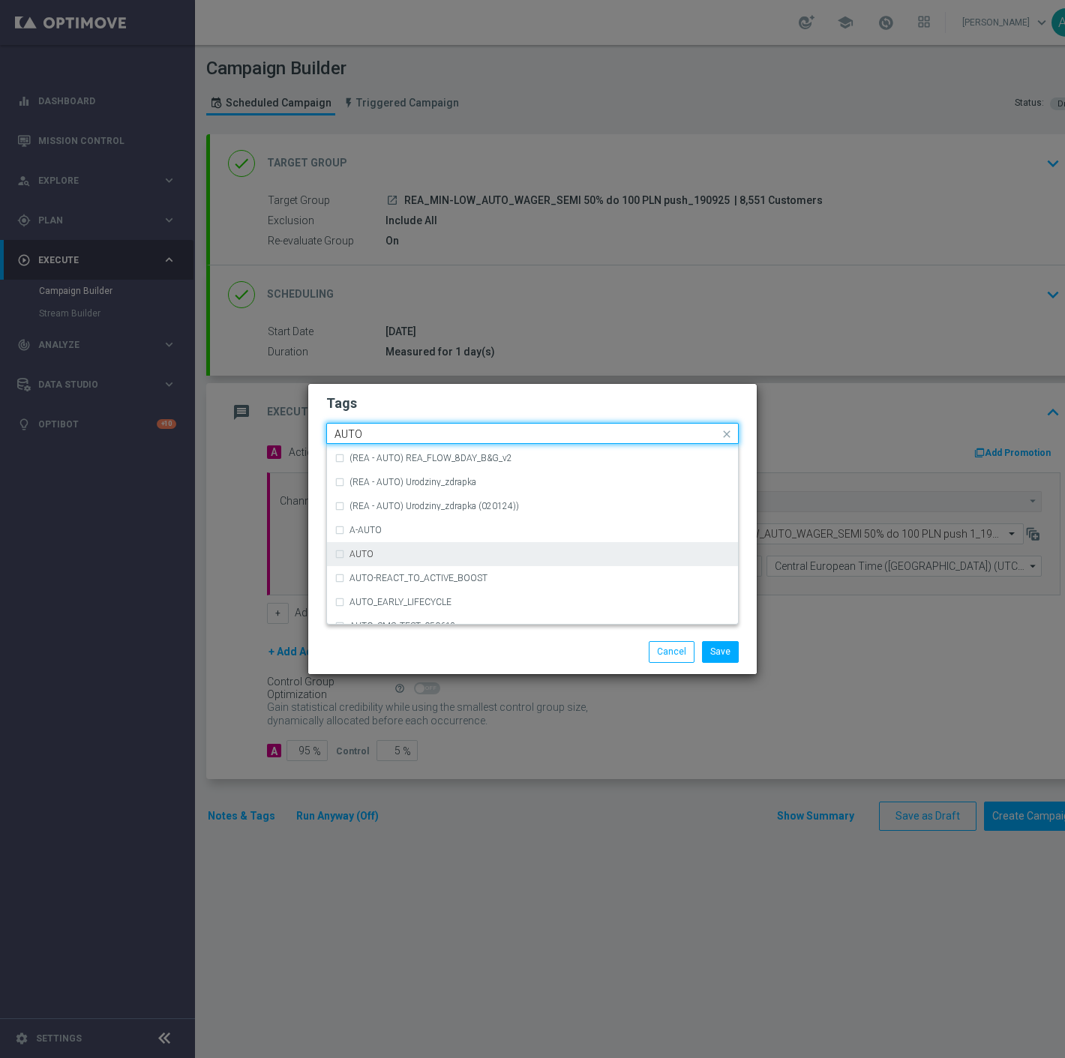
click at [413, 544] on div "AUTO" at bounding box center [533, 554] width 396 height 24
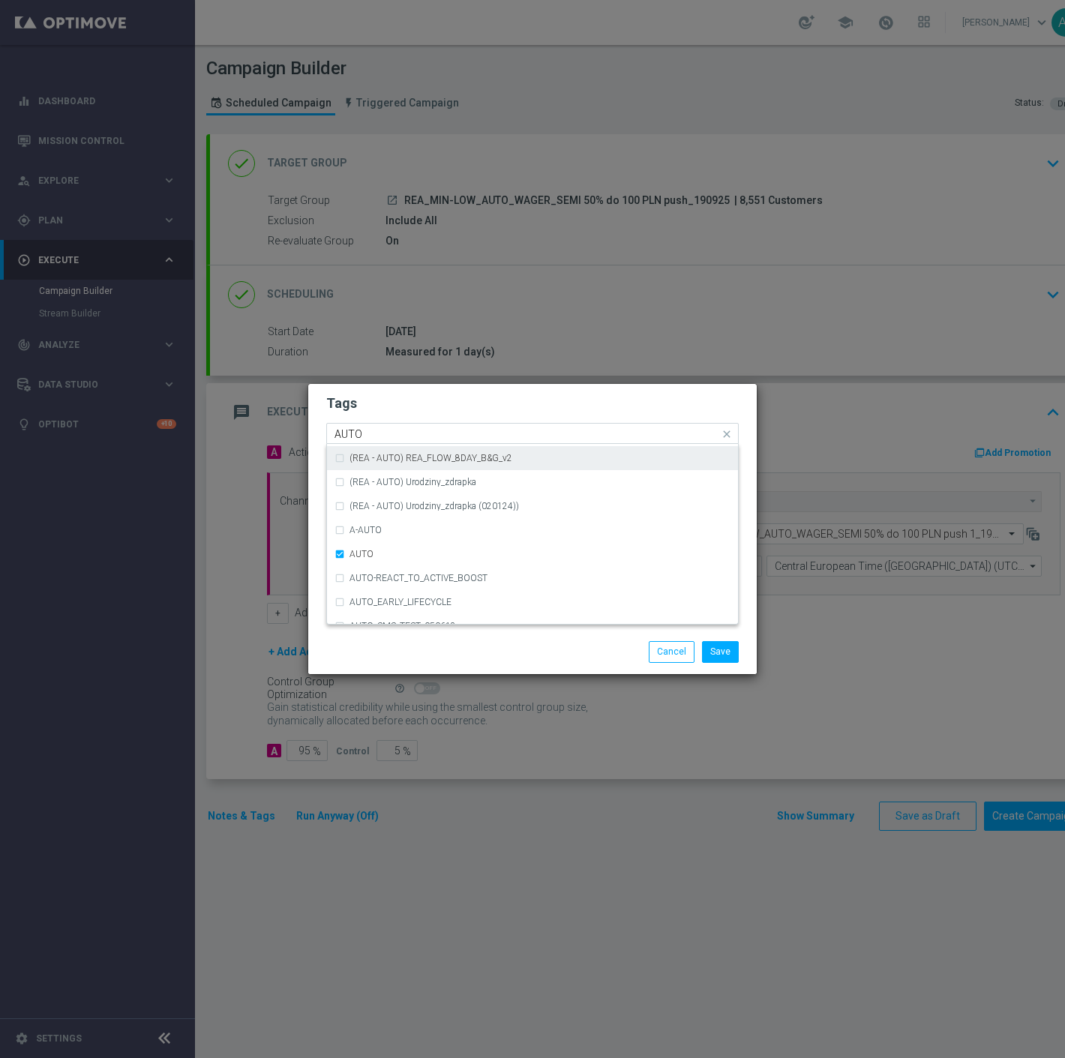
click at [434, 436] on input "AUTO" at bounding box center [527, 434] width 385 height 13
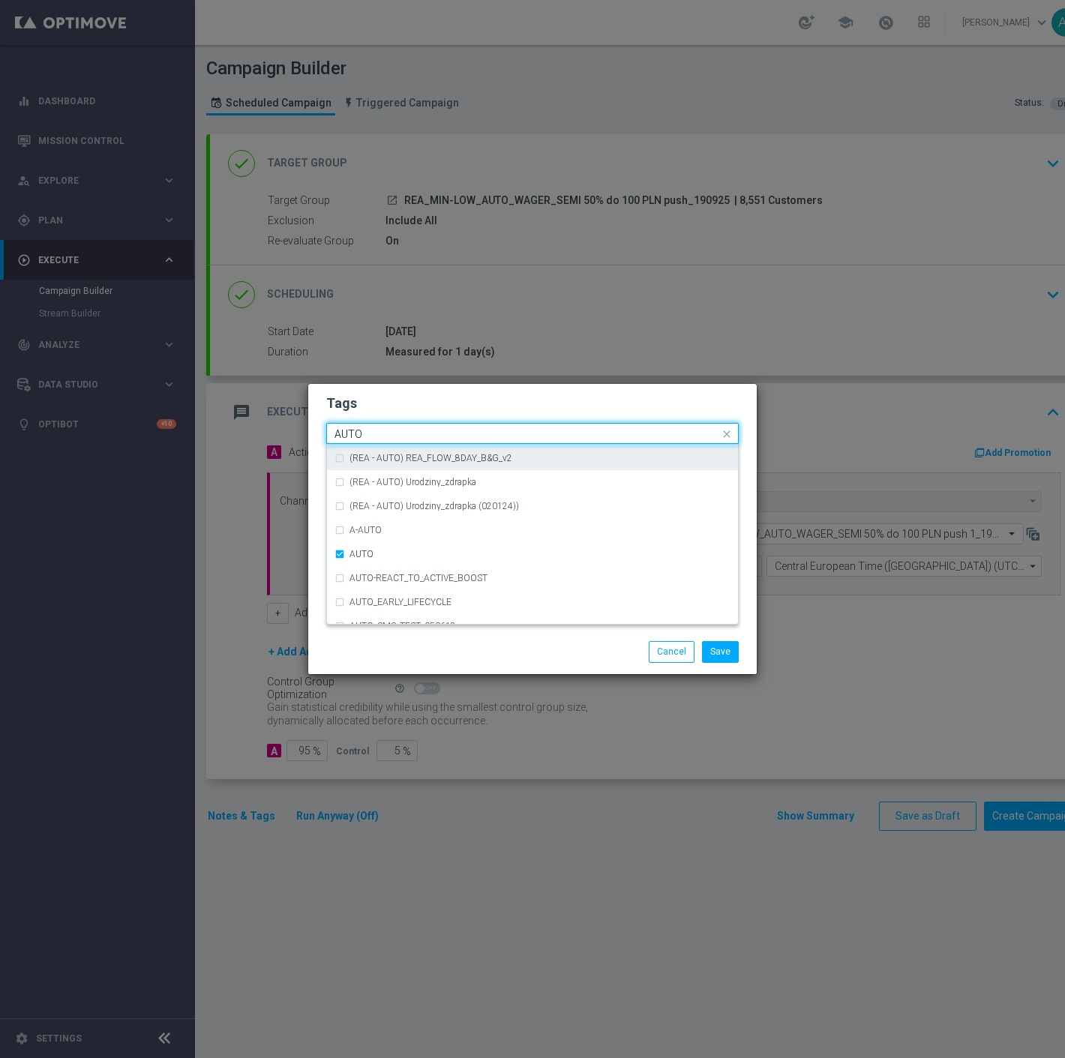
click at [434, 436] on input "AUTO" at bounding box center [527, 434] width 385 height 13
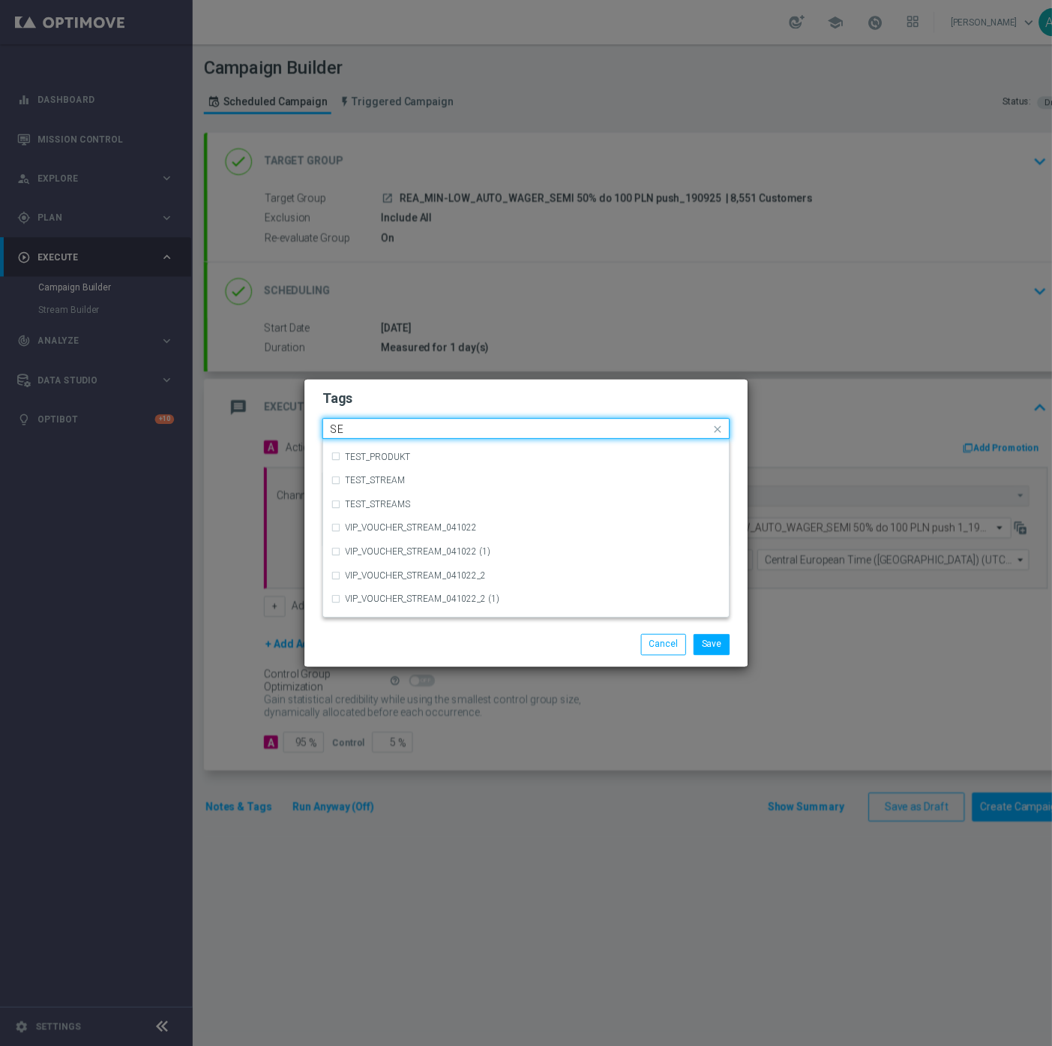
scroll to position [0, 0]
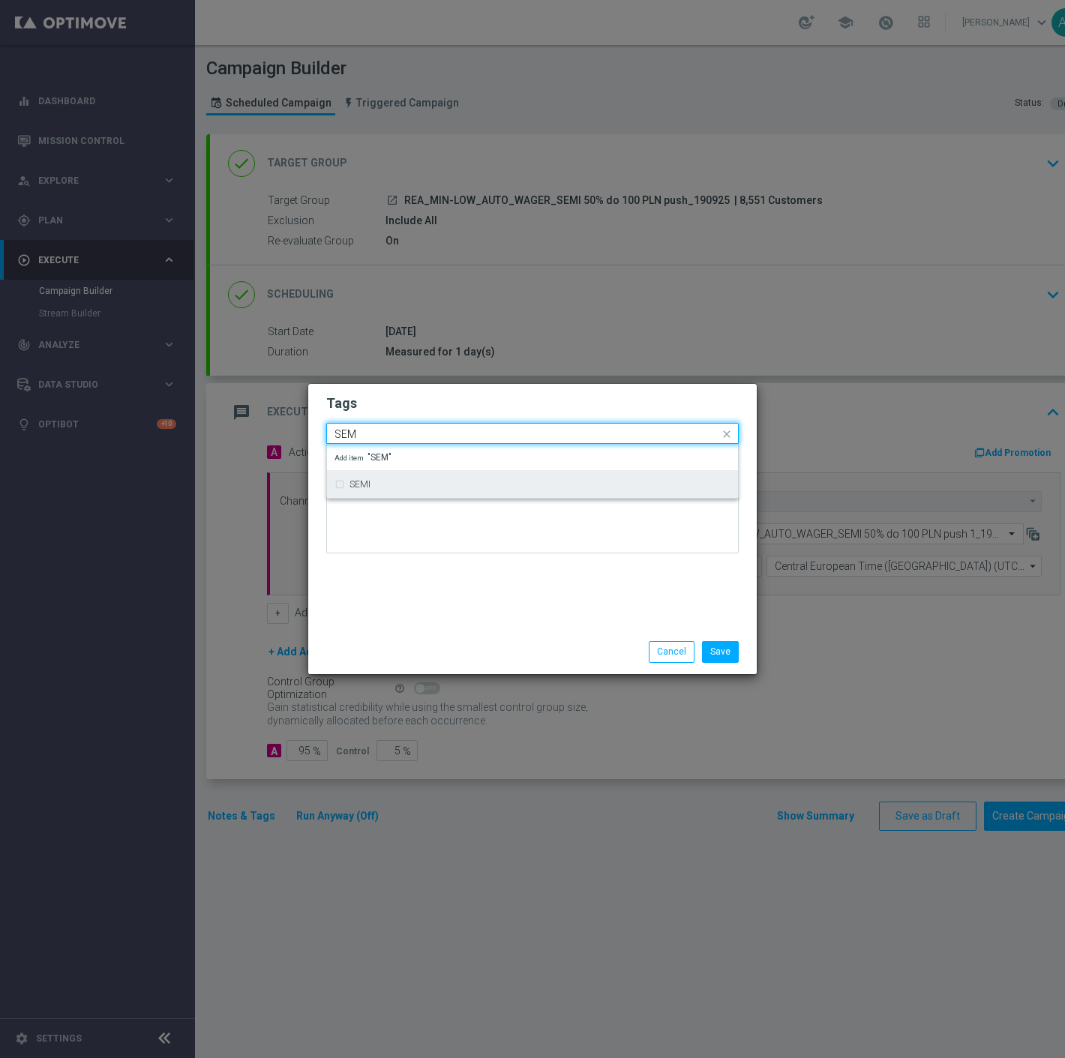
click at [396, 482] on div "SEMI" at bounding box center [540, 484] width 381 height 9
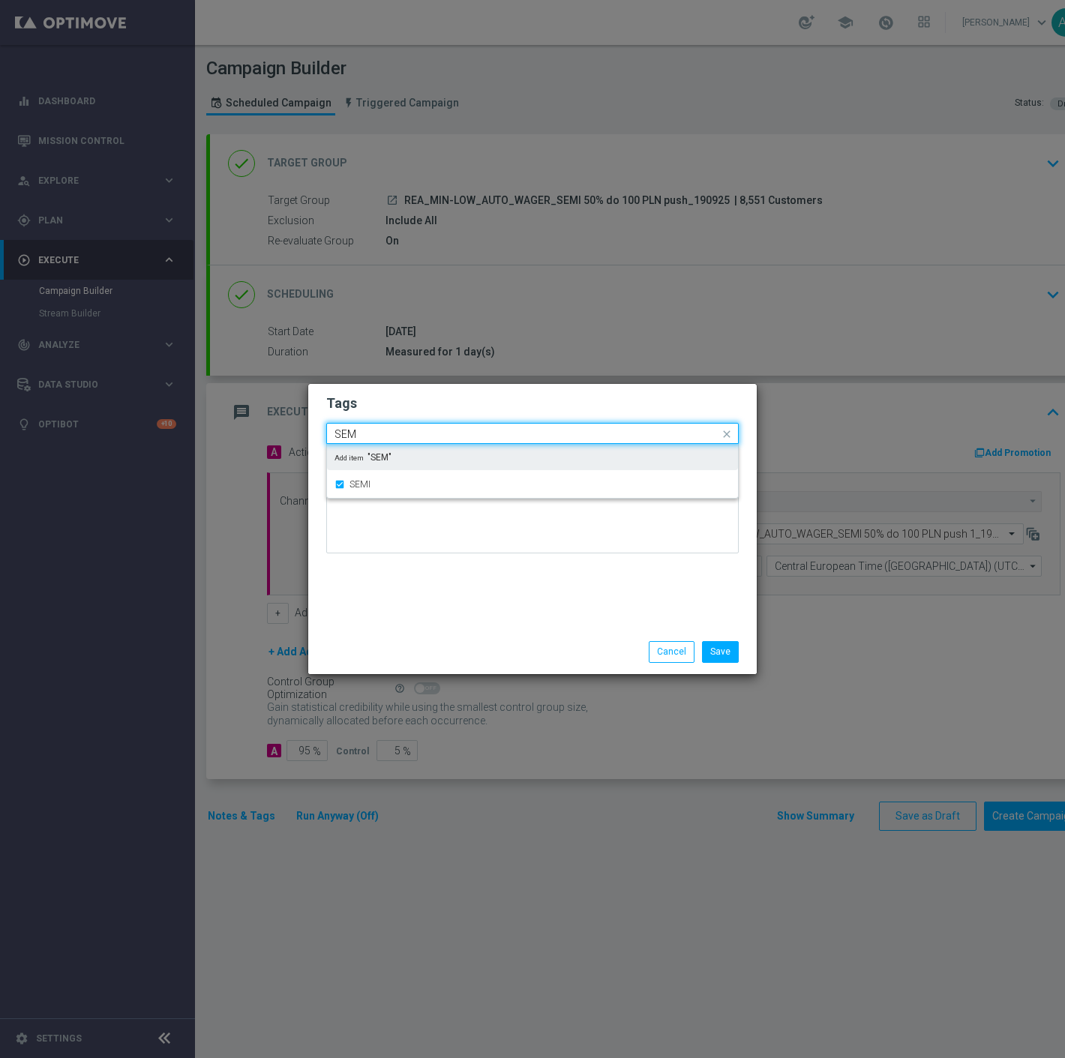
click at [396, 437] on input "SEM" at bounding box center [527, 434] width 385 height 13
click at [398, 455] on div "WAGER" at bounding box center [540, 456] width 381 height 9
type input "WAGER"
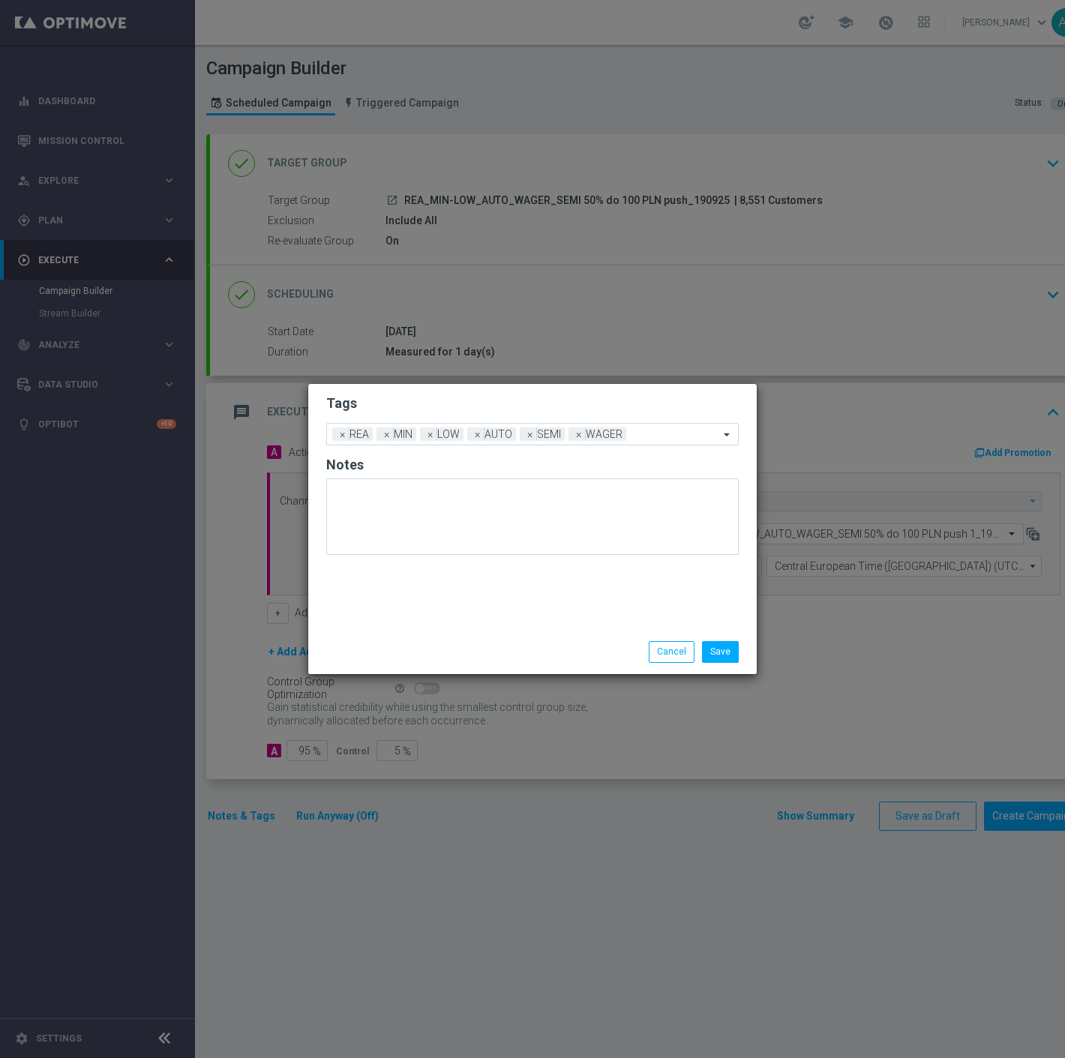
click at [414, 414] on form "Tags Add a new tag × REA × MIN × LOW × AUTO × SEMI × WAGER Notes" at bounding box center [532, 479] width 413 height 176
click at [722, 650] on button "Save" at bounding box center [720, 651] width 37 height 21
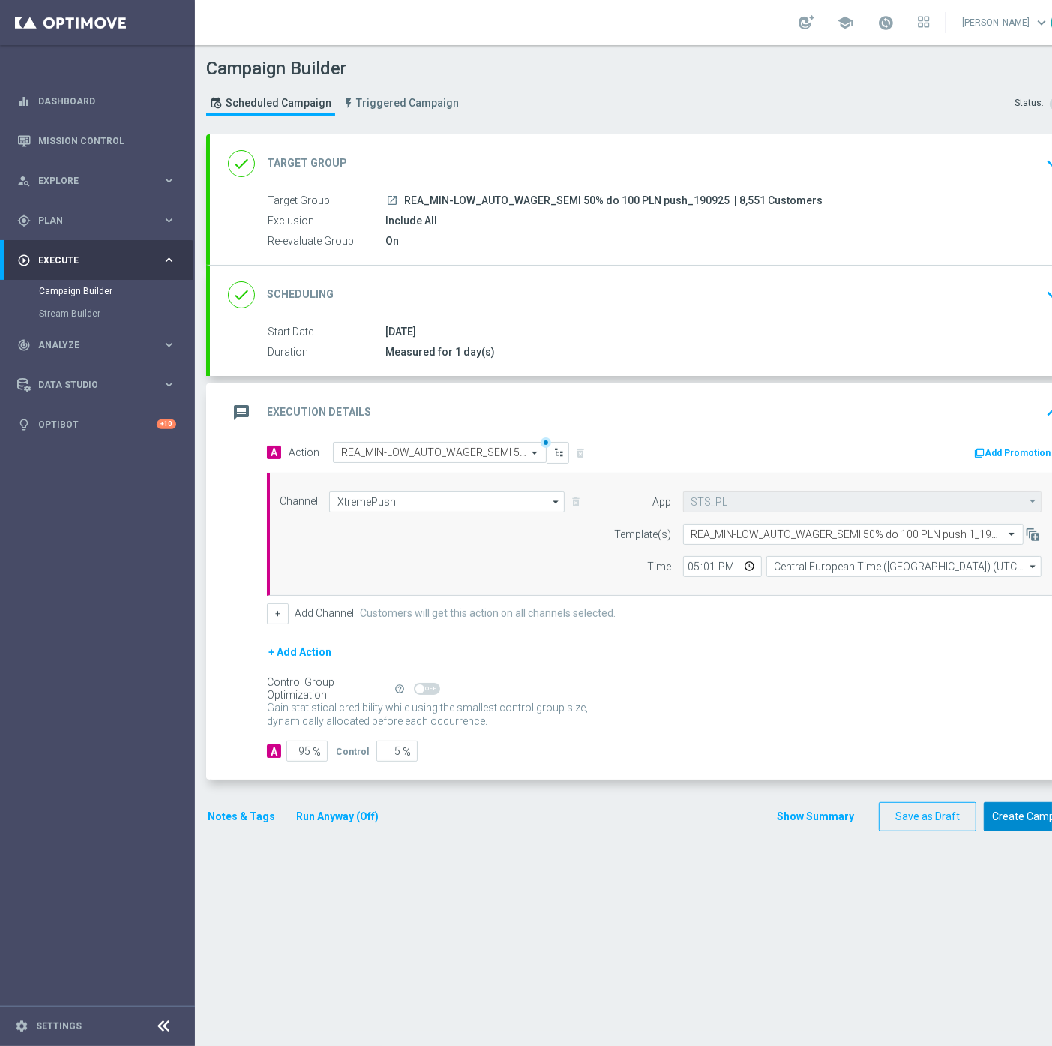
click at [1005, 815] on button "Create Campaign" at bounding box center [1034, 816] width 100 height 29
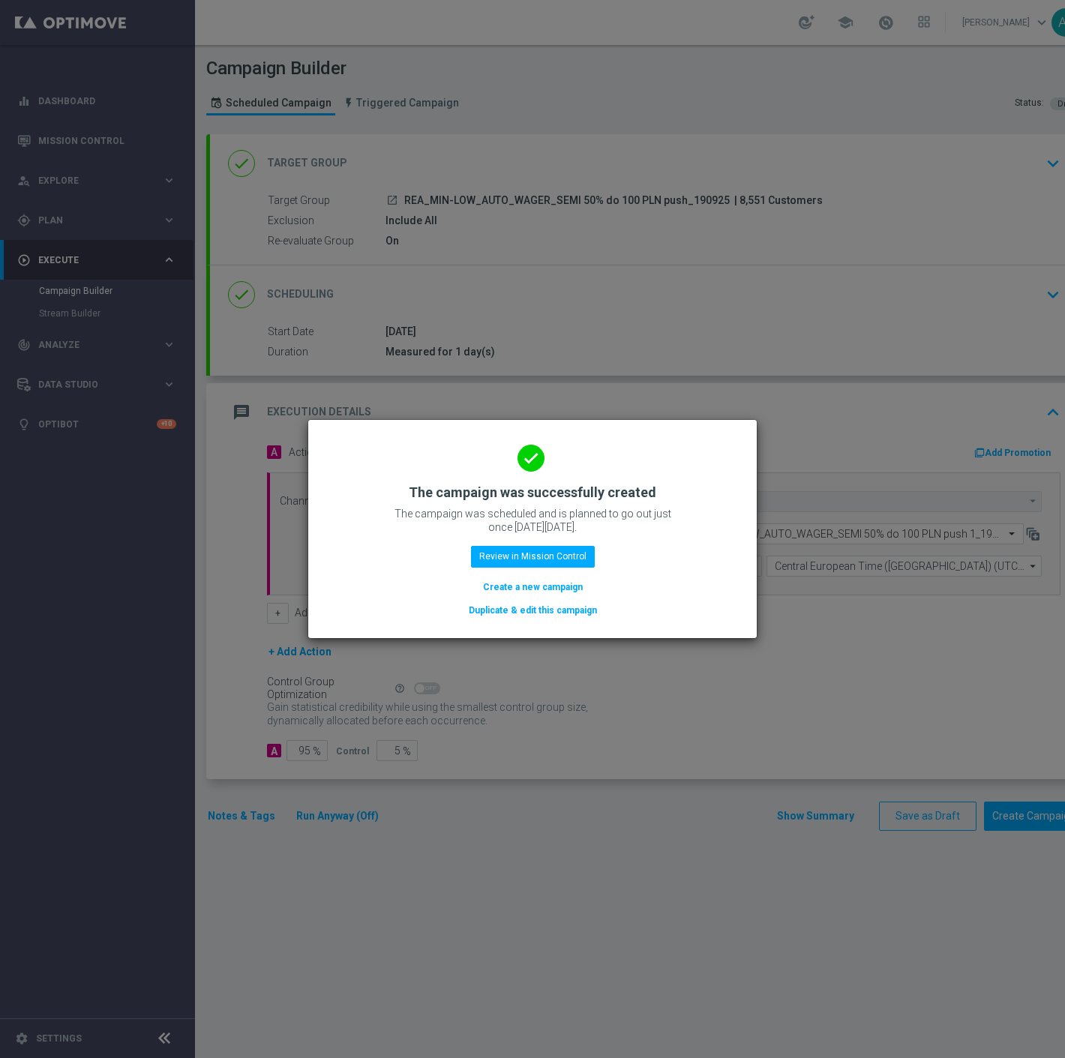
click at [527, 608] on button "Duplicate & edit this campaign" at bounding box center [532, 610] width 131 height 17
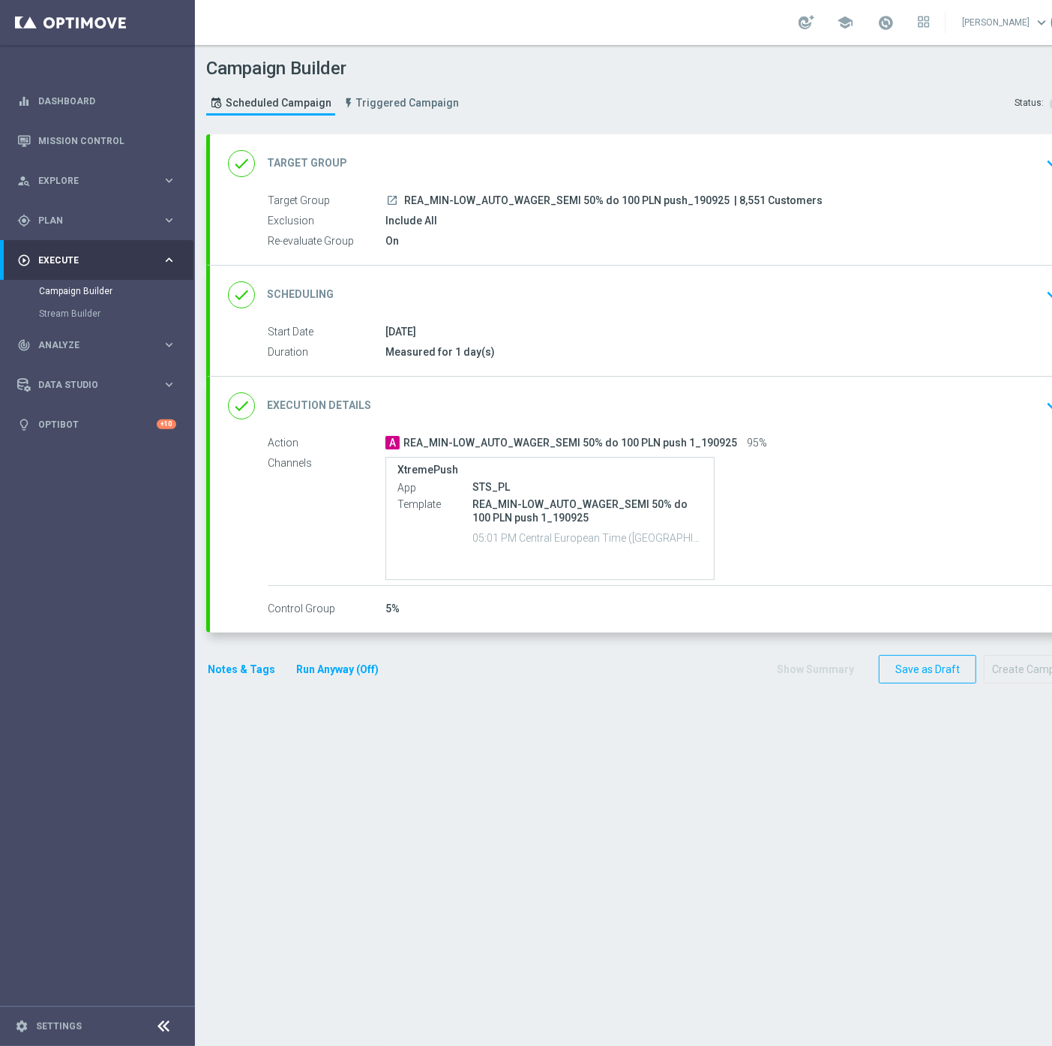
click at [931, 457] on div "XtremePush App STS_PL Template REA_MIN-LOW_AUTO_WAGER_SEMI 50% do 100 PLN push …" at bounding box center [720, 518] width 669 height 123
click at [938, 407] on div "done Execution Details keyboard_arrow_down" at bounding box center [647, 406] width 838 height 29
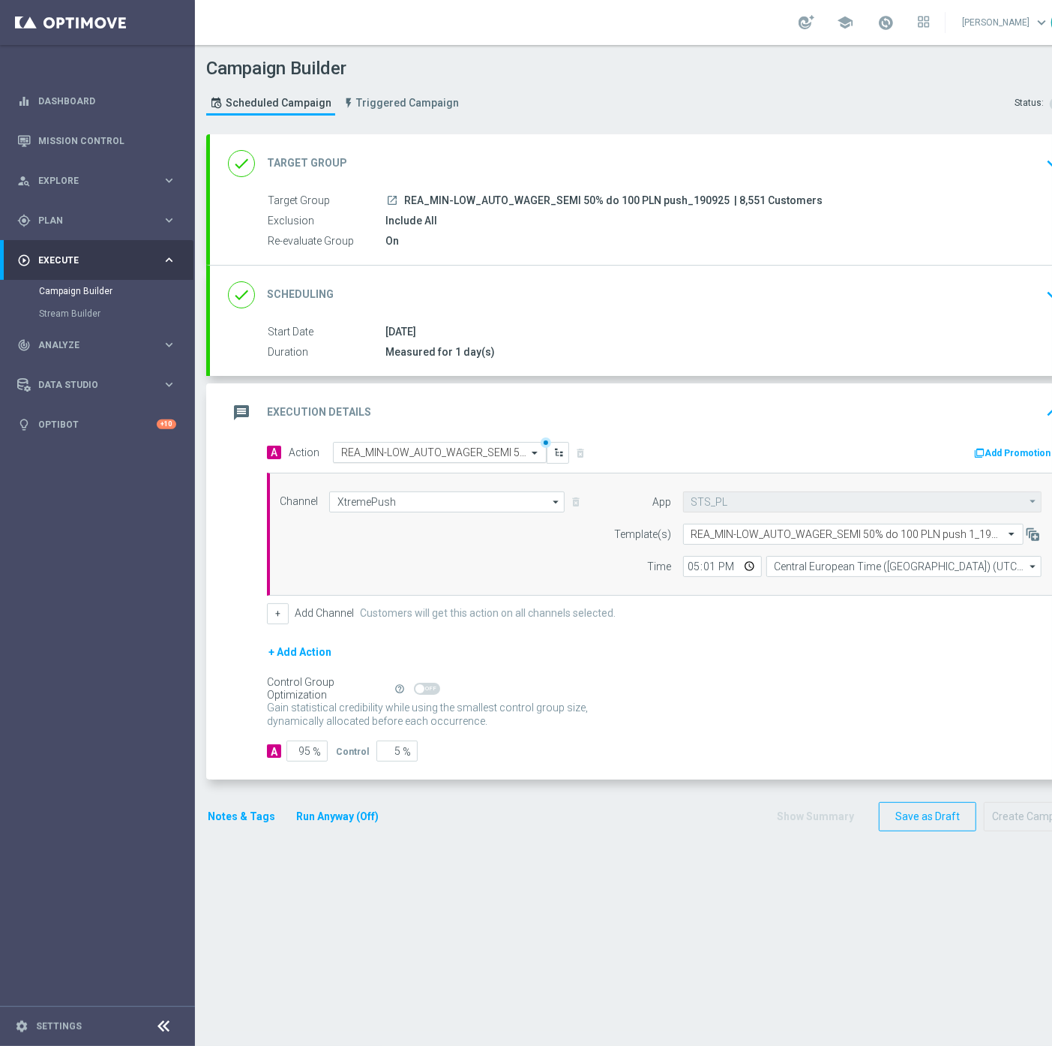
click at [467, 446] on input "text" at bounding box center [424, 452] width 167 height 13
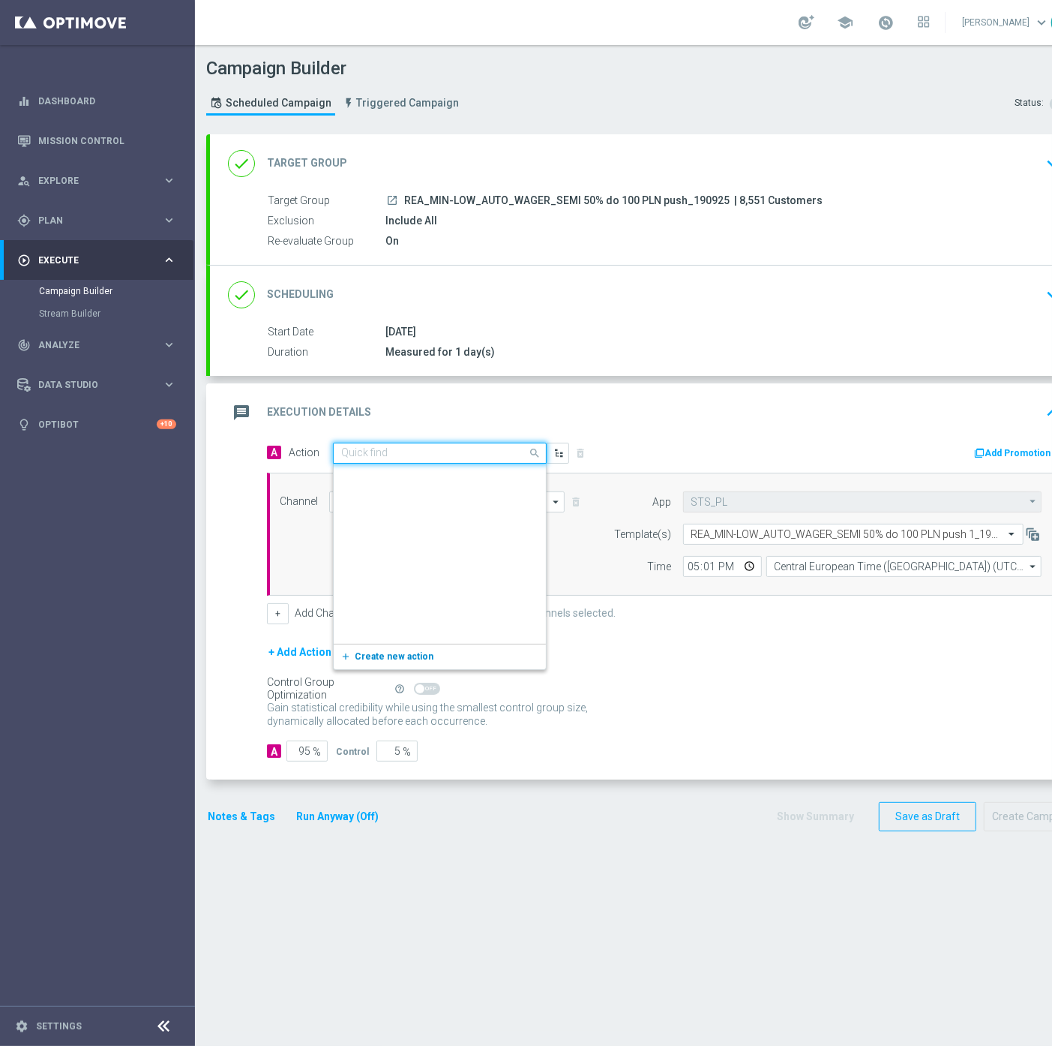
scroll to position [831223, 0]
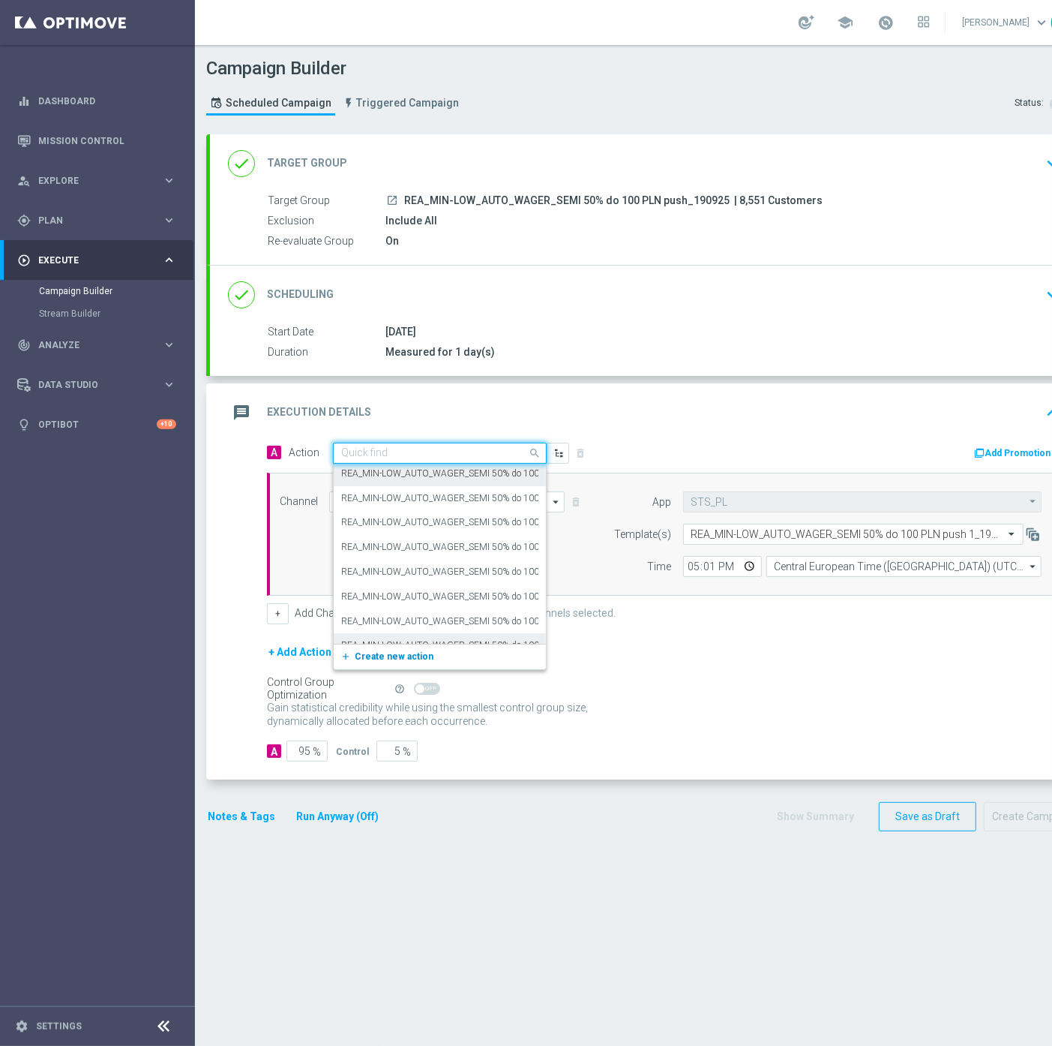
click at [402, 659] on span "Create new action" at bounding box center [394, 656] width 79 height 11
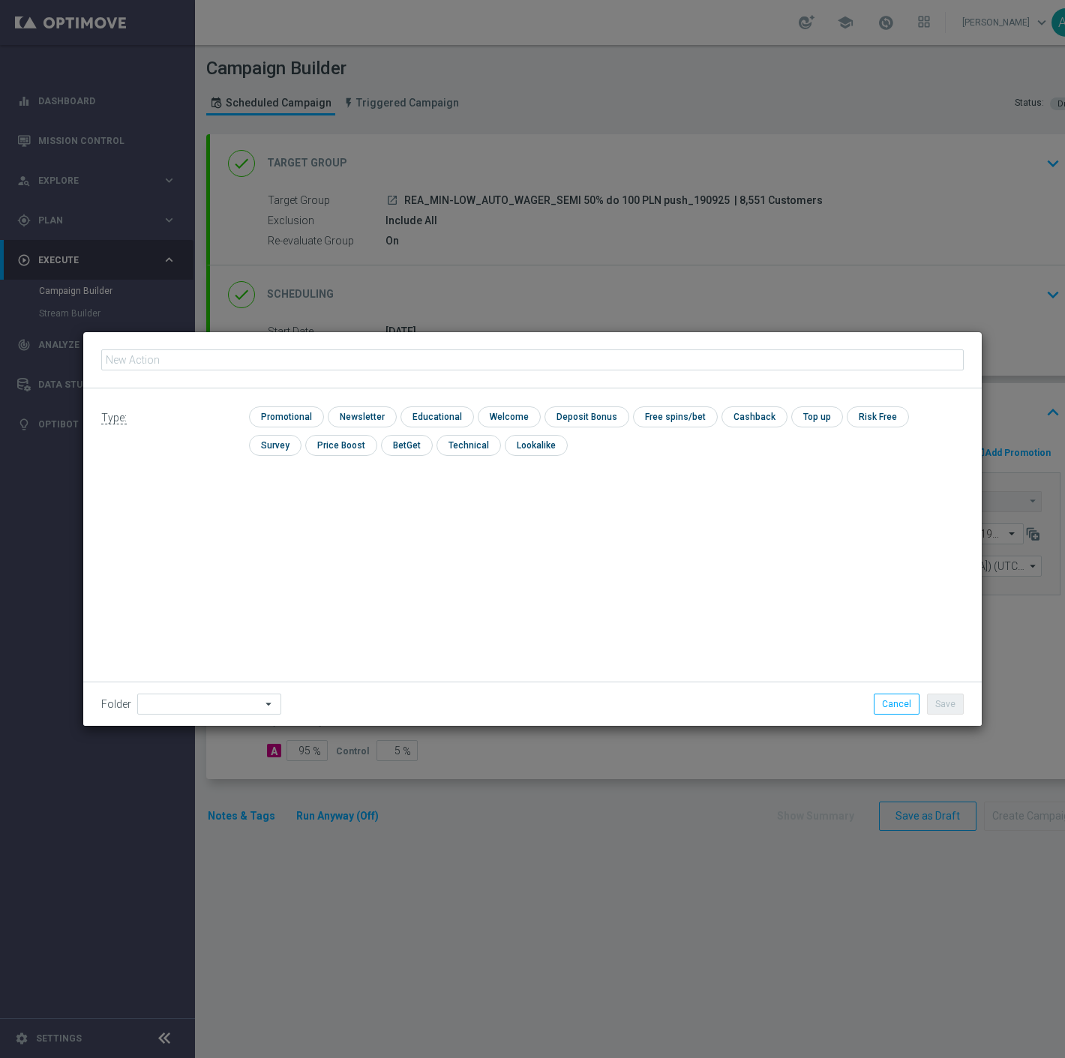
type input "REA_MIN-LOW_AUTO_WAGER_SEMI 50% do 100 PLN push 2_190925"
click at [308, 413] on input "checkbox" at bounding box center [284, 417] width 71 height 20
checkbox input "true"
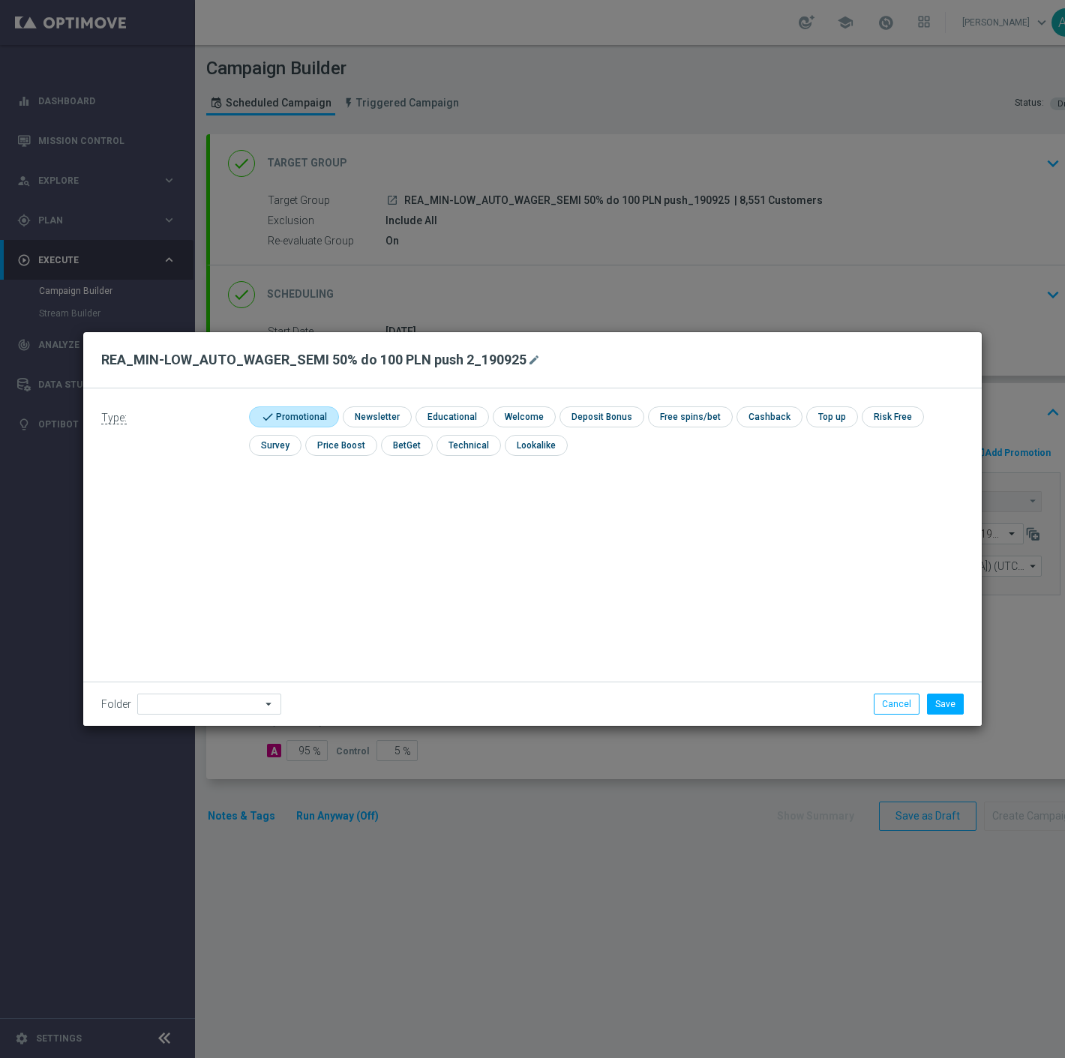
click at [182, 718] on div "Folder arrow_drop_down Show Selected 0 of 479 !ARCHIVE" at bounding box center [532, 704] width 899 height 44
click at [185, 706] on input at bounding box center [209, 704] width 144 height 21
click at [206, 535] on div "Antoni L." at bounding box center [205, 539] width 137 height 23
type input "Antoni L."
click at [939, 705] on button "Save" at bounding box center [945, 704] width 37 height 21
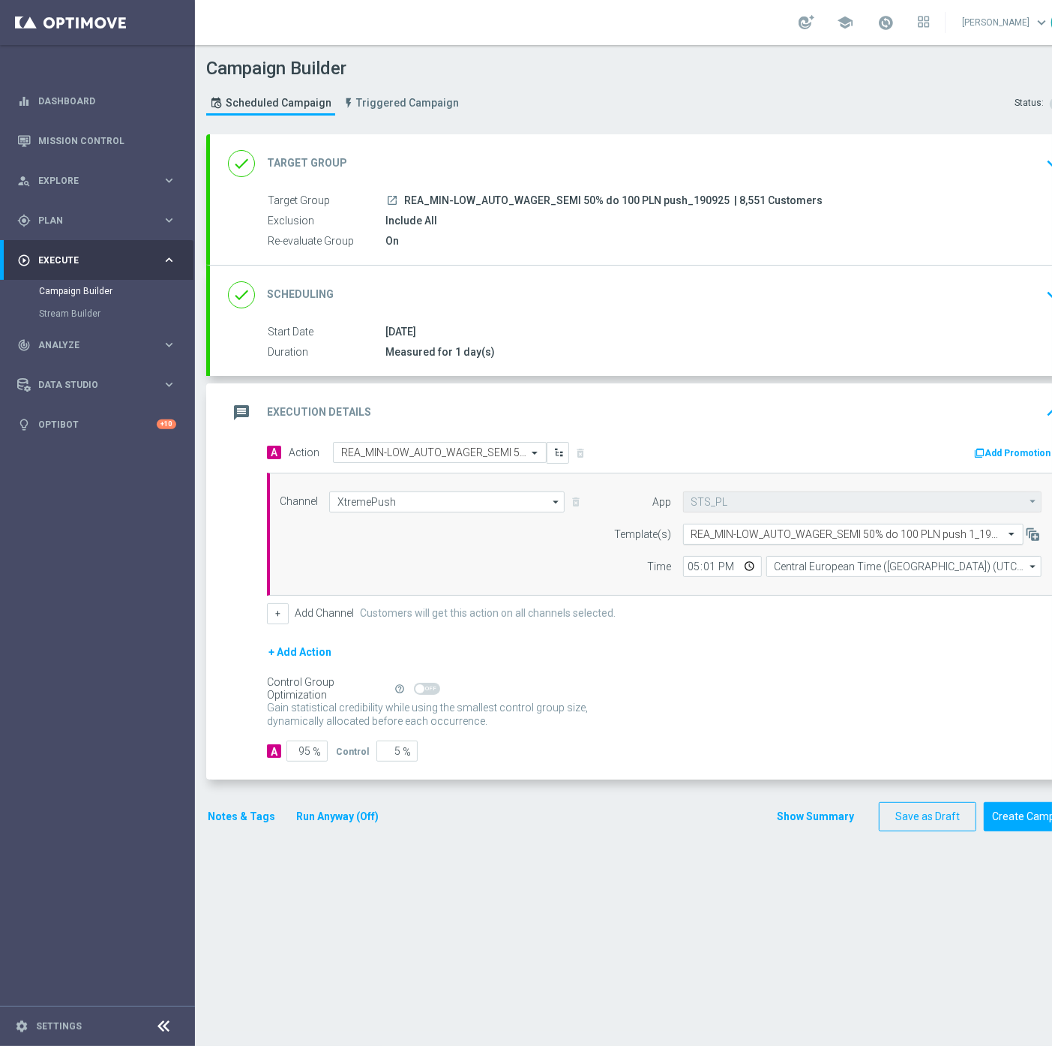
click at [765, 529] on input "text" at bounding box center [839, 534] width 294 height 13
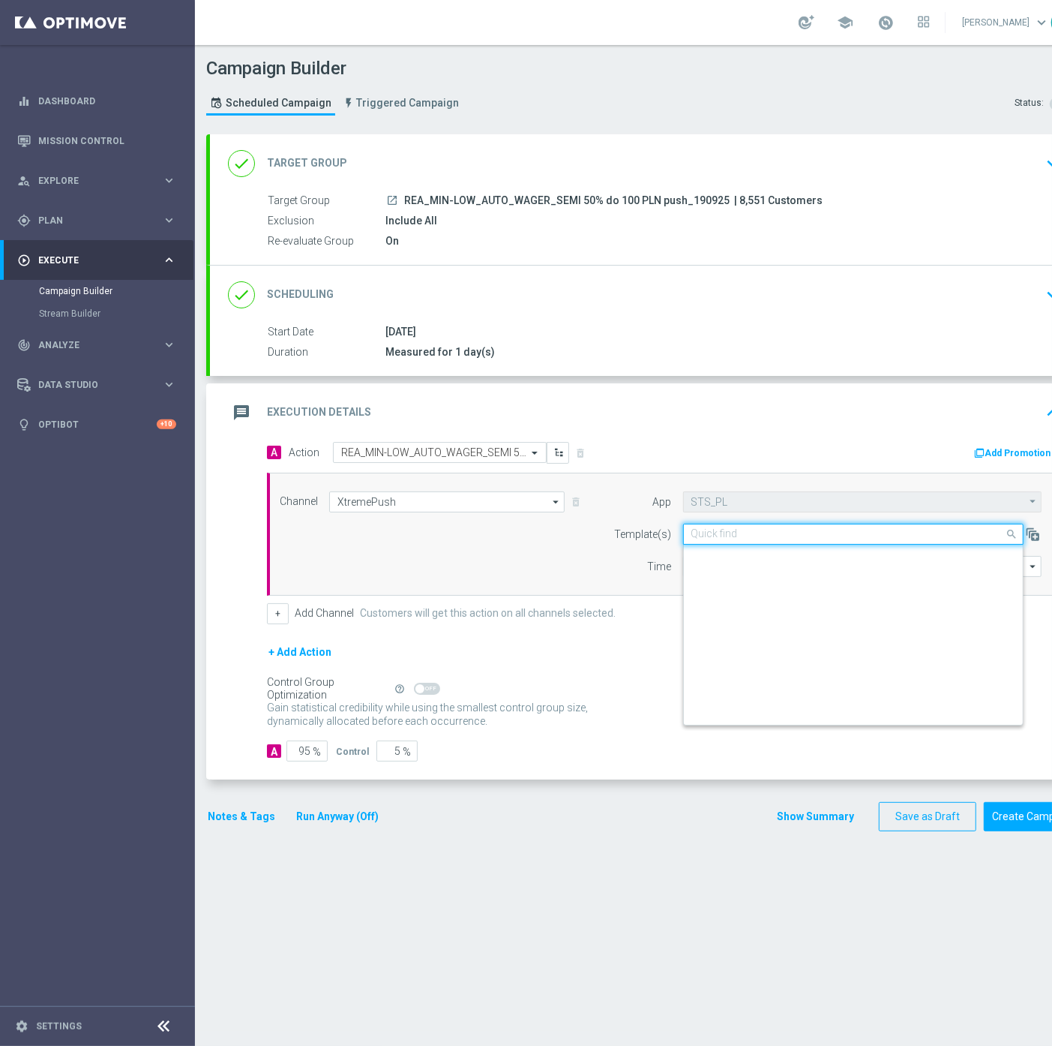
paste input "REA_MIN-LOW_AUTO_WAGER_SEMI 50% do 100 PLN push 2_190925"
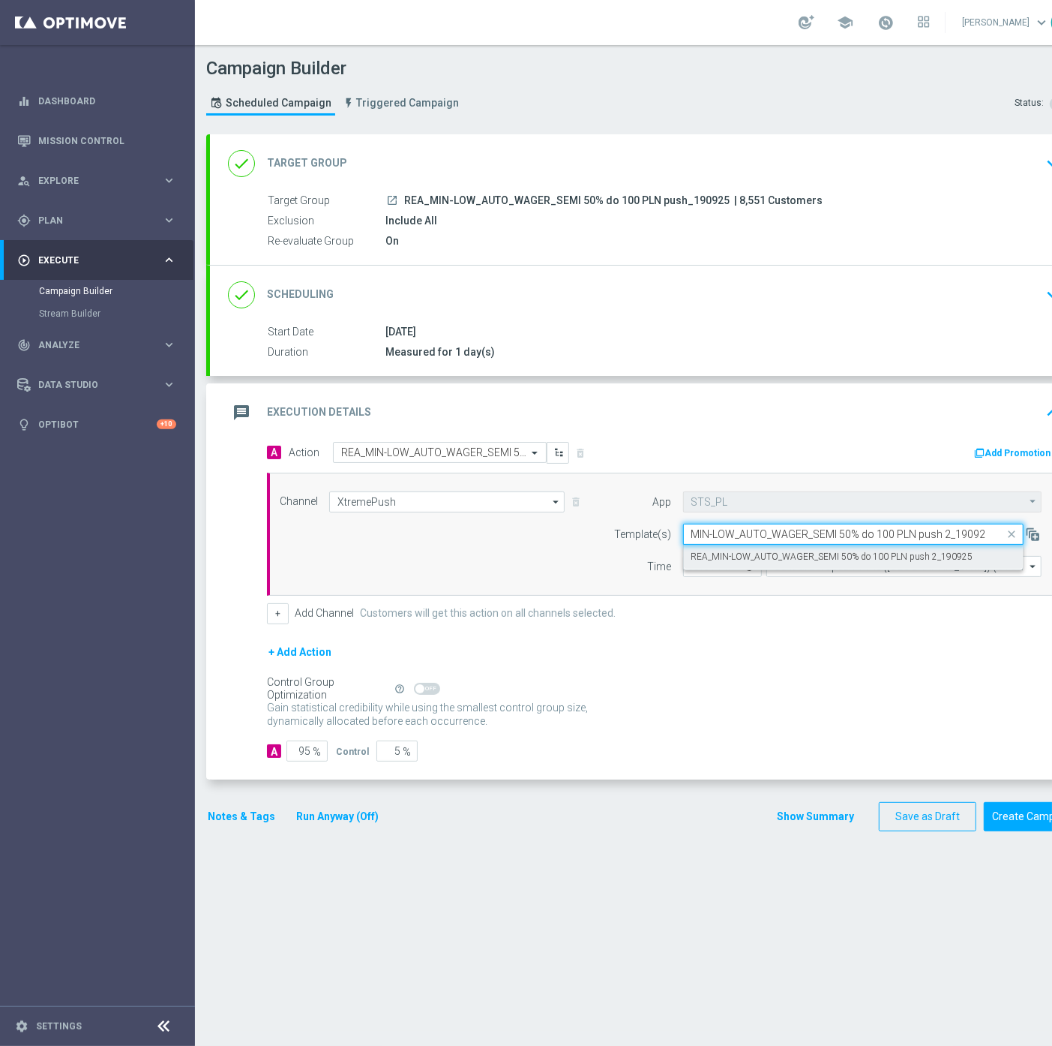
click at [781, 554] on label "REA_MIN-LOW_AUTO_WAGER_SEMI 50% do 100 PLN push 2_190925" at bounding box center [833, 557] width 282 height 13
type input "REA_MIN-LOW_AUTO_WAGER_SEMI 50% do 100 PLN push 2_190925"
click at [226, 812] on button "Notes & Tags" at bounding box center [241, 816] width 71 height 19
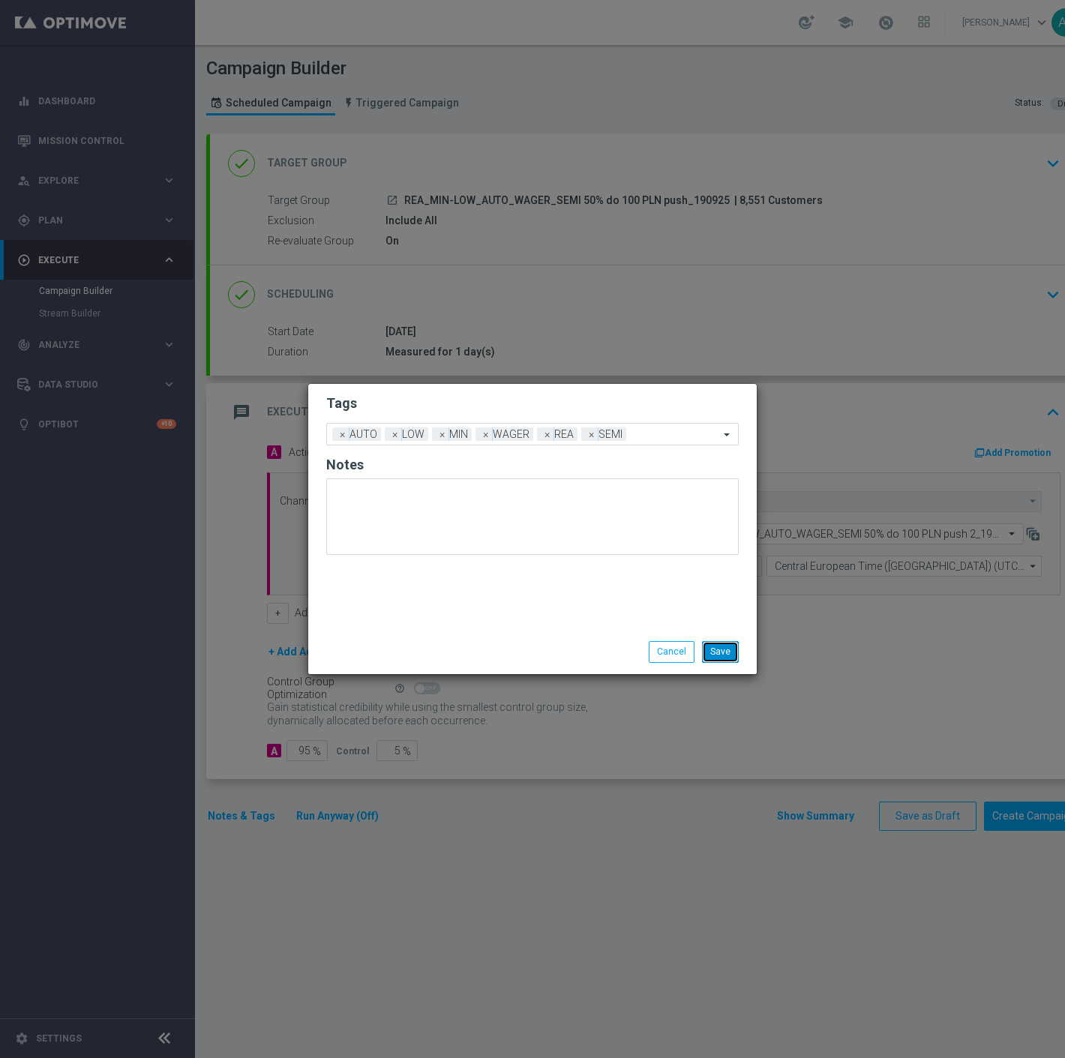
click at [731, 647] on button "Save" at bounding box center [720, 651] width 37 height 21
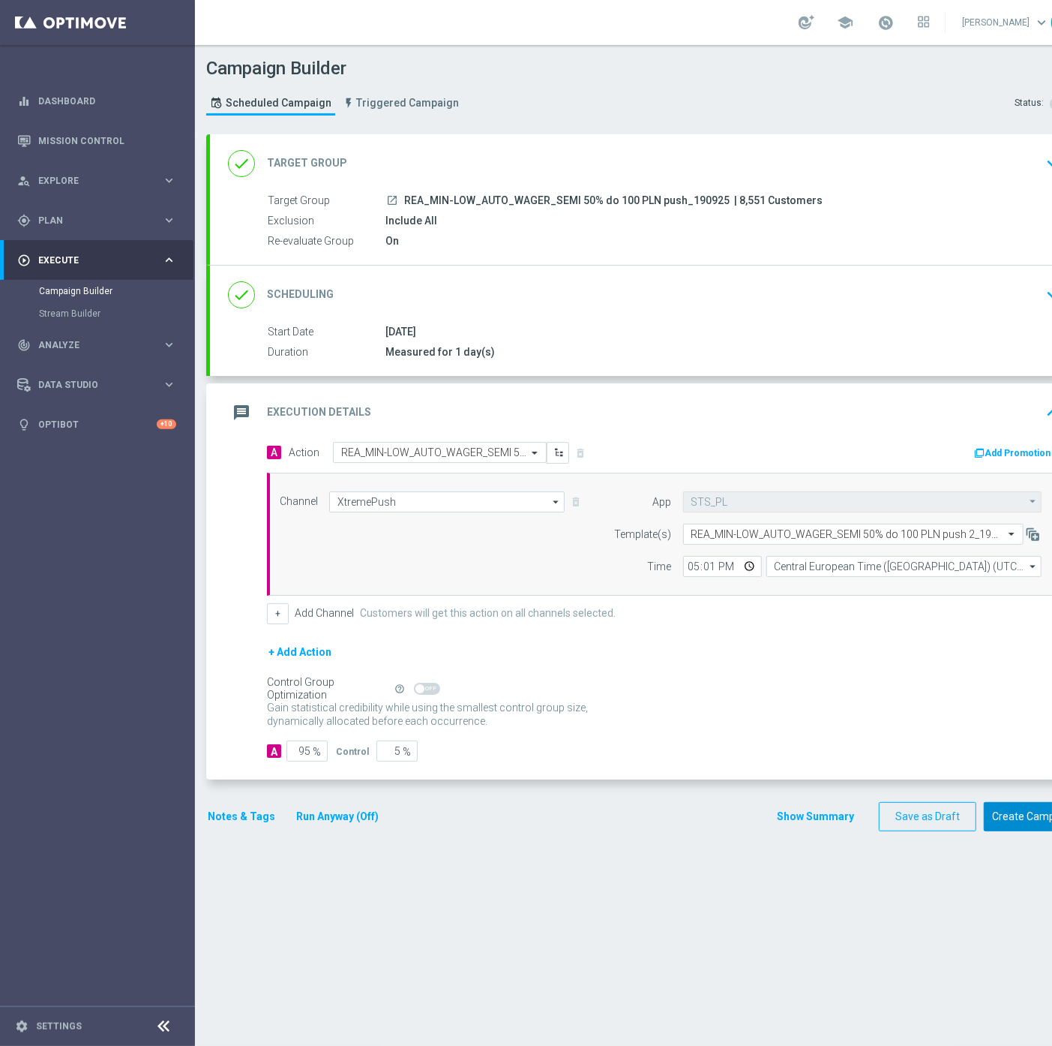
drag, startPoint x: 1044, startPoint y: 812, endPoint x: 638, endPoint y: 190, distance: 742.6
click at [635, 184] on form "done Target Group keyboard_arrow_down Target Group launch REA_MIN-LOW_AUTO_WAGE…" at bounding box center [645, 482] width 878 height 697
click at [662, 358] on div "Duration Measured for 1 day(s)" at bounding box center [661, 352] width 787 height 17
click at [688, 309] on div "done Scheduling keyboard_arrow_down" at bounding box center [647, 295] width 874 height 59
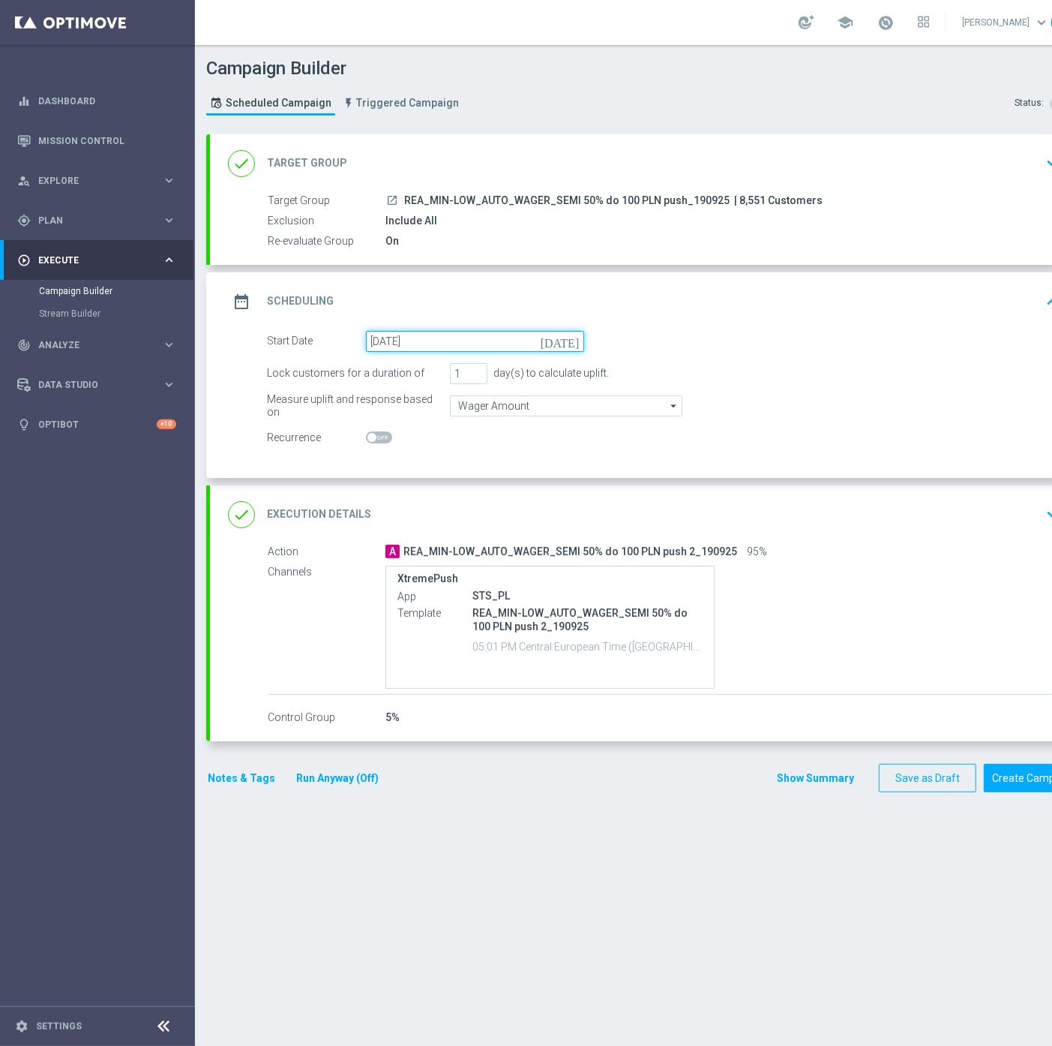
click at [492, 341] on input "20 Sep 2025" at bounding box center [475, 341] width 218 height 21
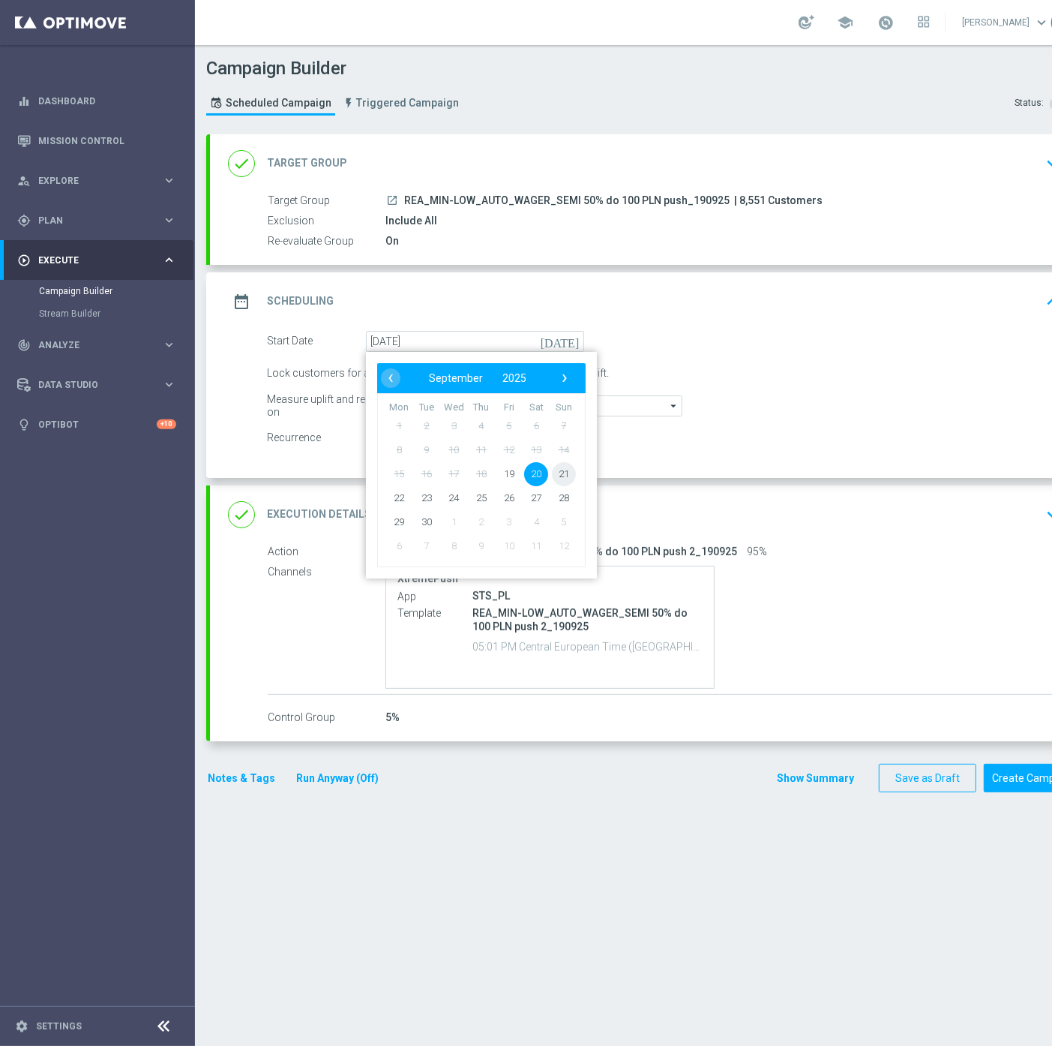
click at [561, 475] on span "21" at bounding box center [564, 473] width 24 height 24
type input "21 Sep 2025"
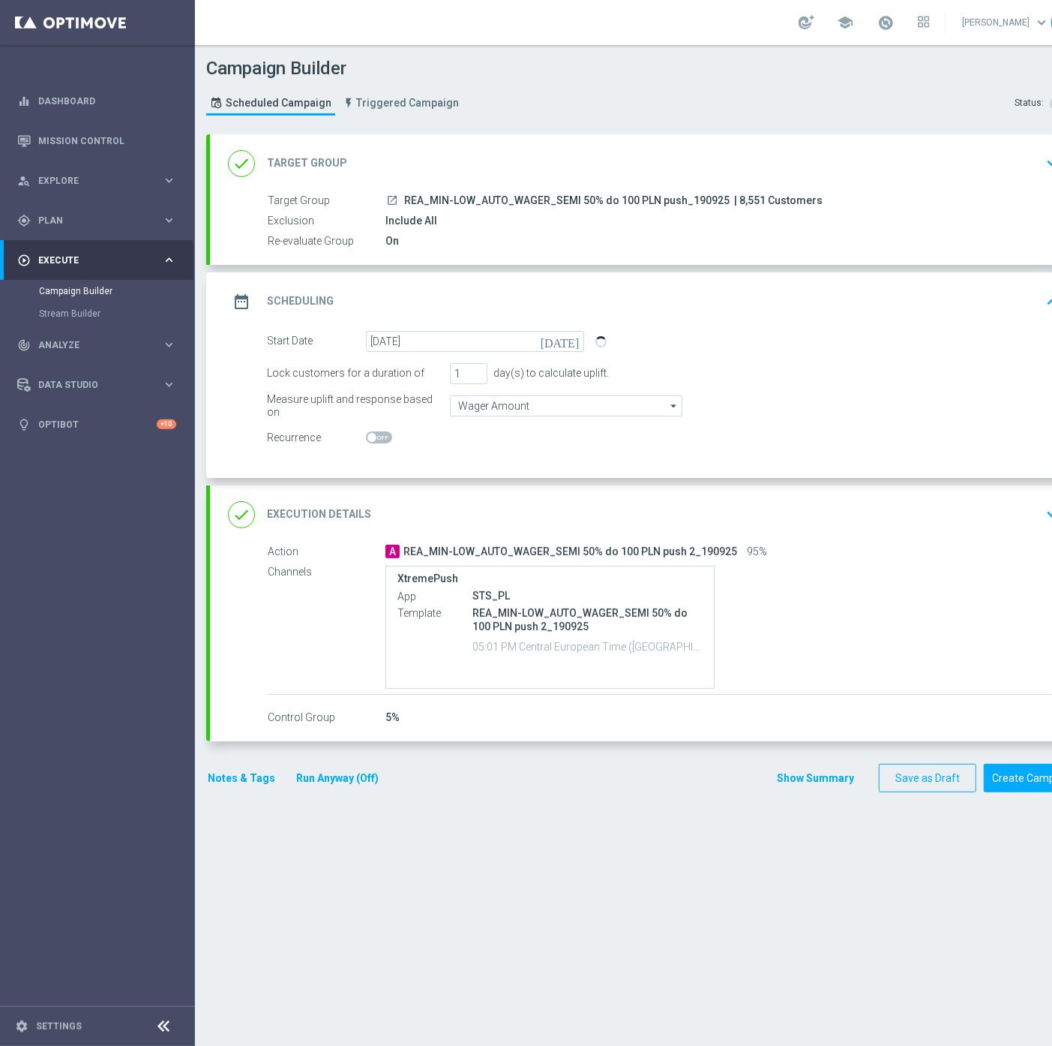
click at [878, 510] on div "done Execution Details keyboard_arrow_down" at bounding box center [647, 514] width 838 height 29
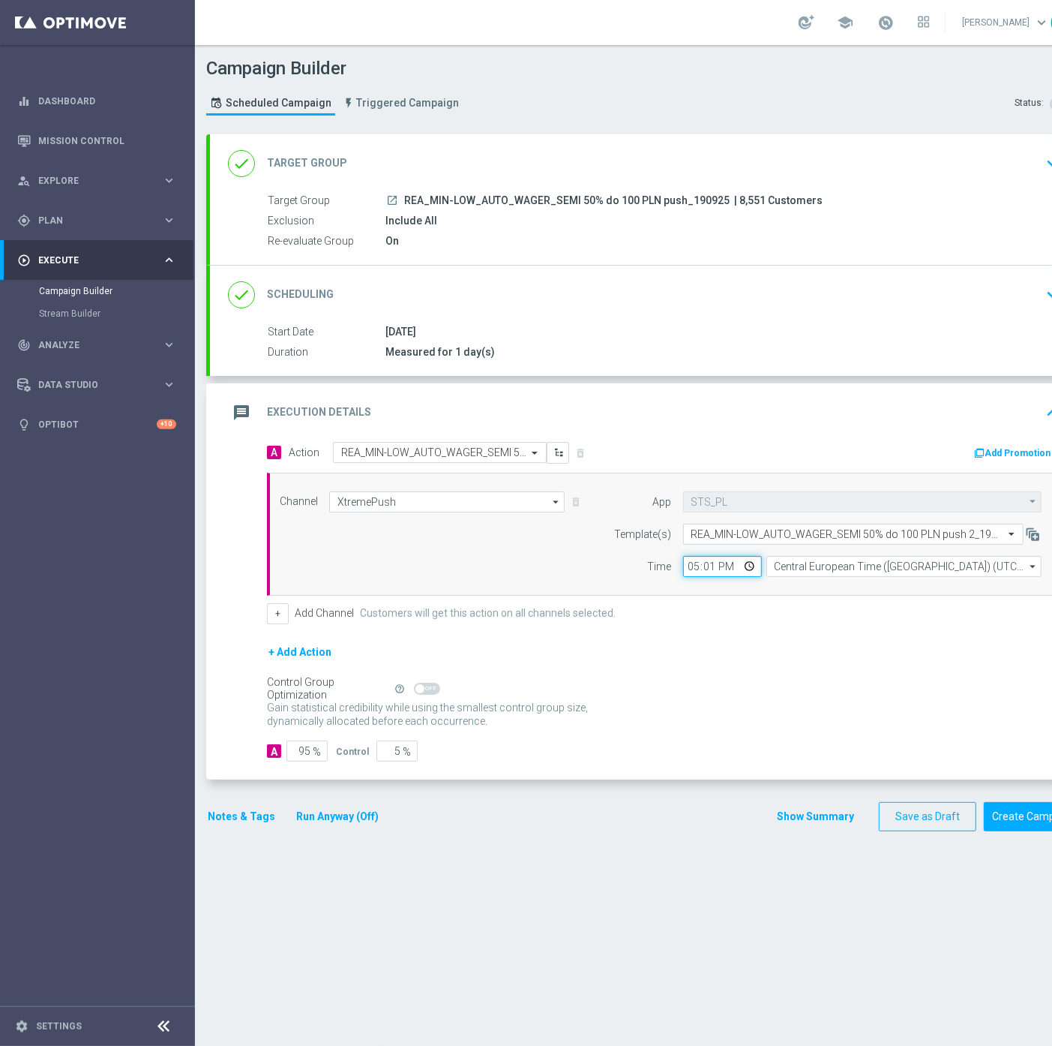
click at [695, 563] on input "17:01" at bounding box center [722, 566] width 79 height 21
click at [713, 567] on input "13:01" at bounding box center [722, 566] width 79 height 21
type input "13:11"
click at [251, 820] on button "Notes & Tags" at bounding box center [241, 816] width 71 height 19
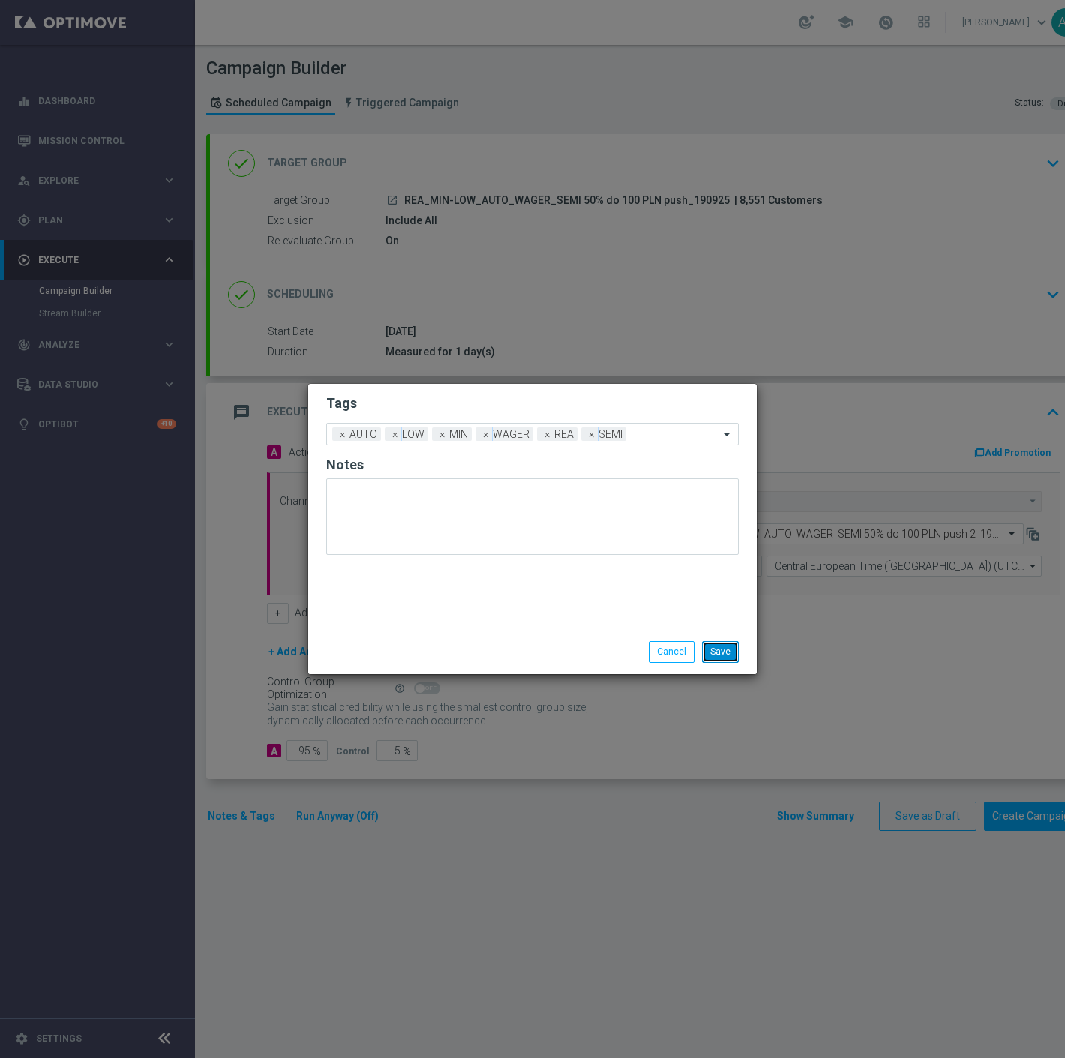
click at [716, 650] on button "Save" at bounding box center [720, 651] width 37 height 21
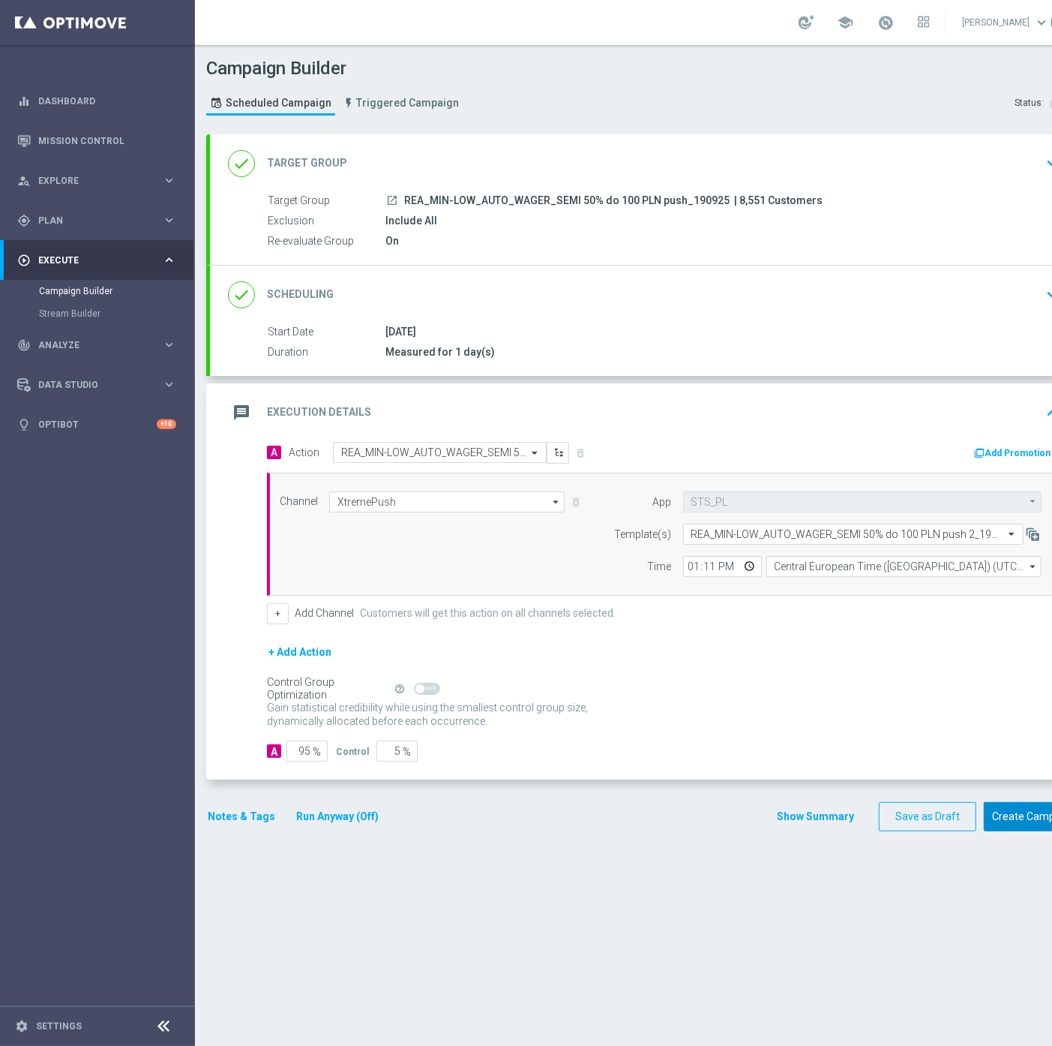
click at [1029, 818] on button "Create Campaign" at bounding box center [1034, 816] width 100 height 29
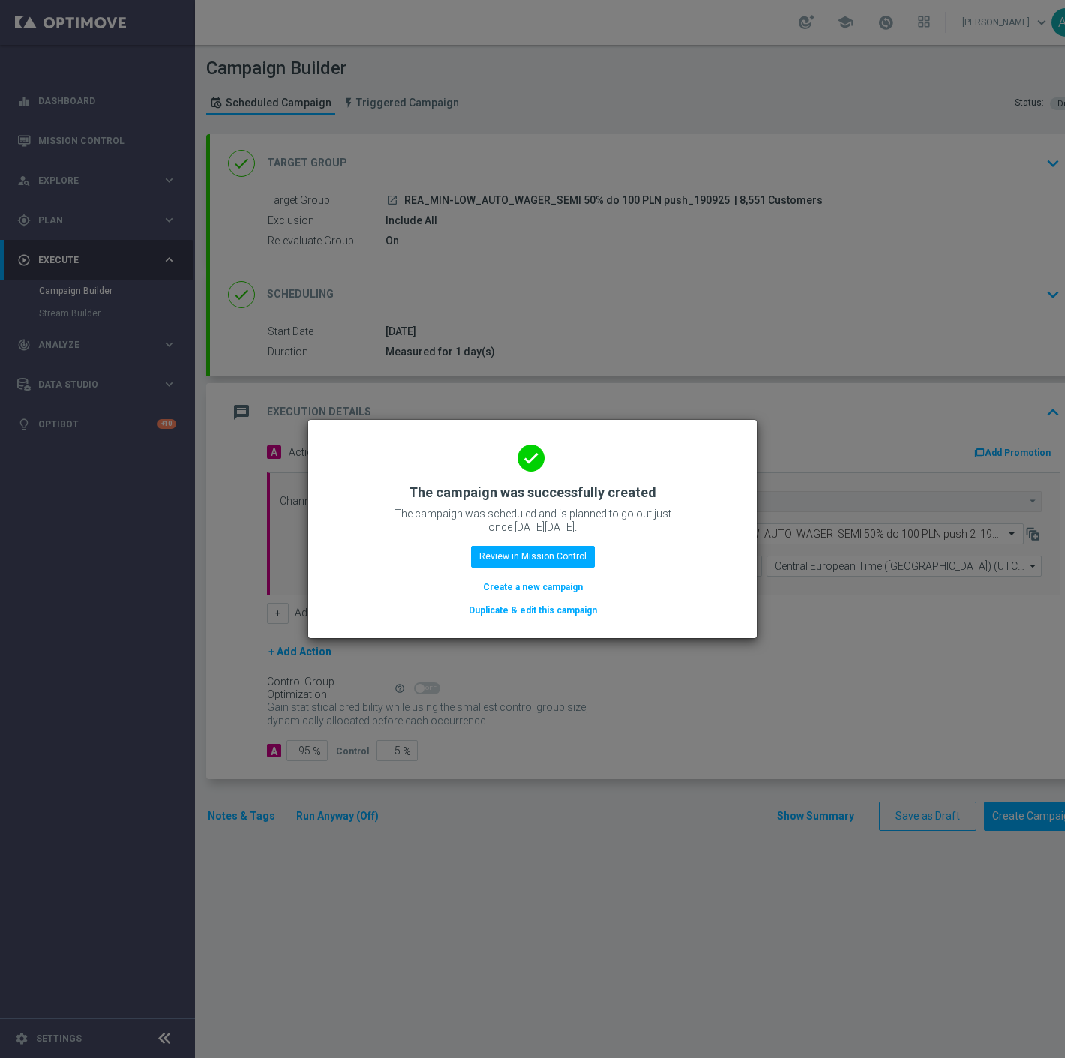
click at [549, 608] on button "Duplicate & edit this campaign" at bounding box center [532, 610] width 131 height 17
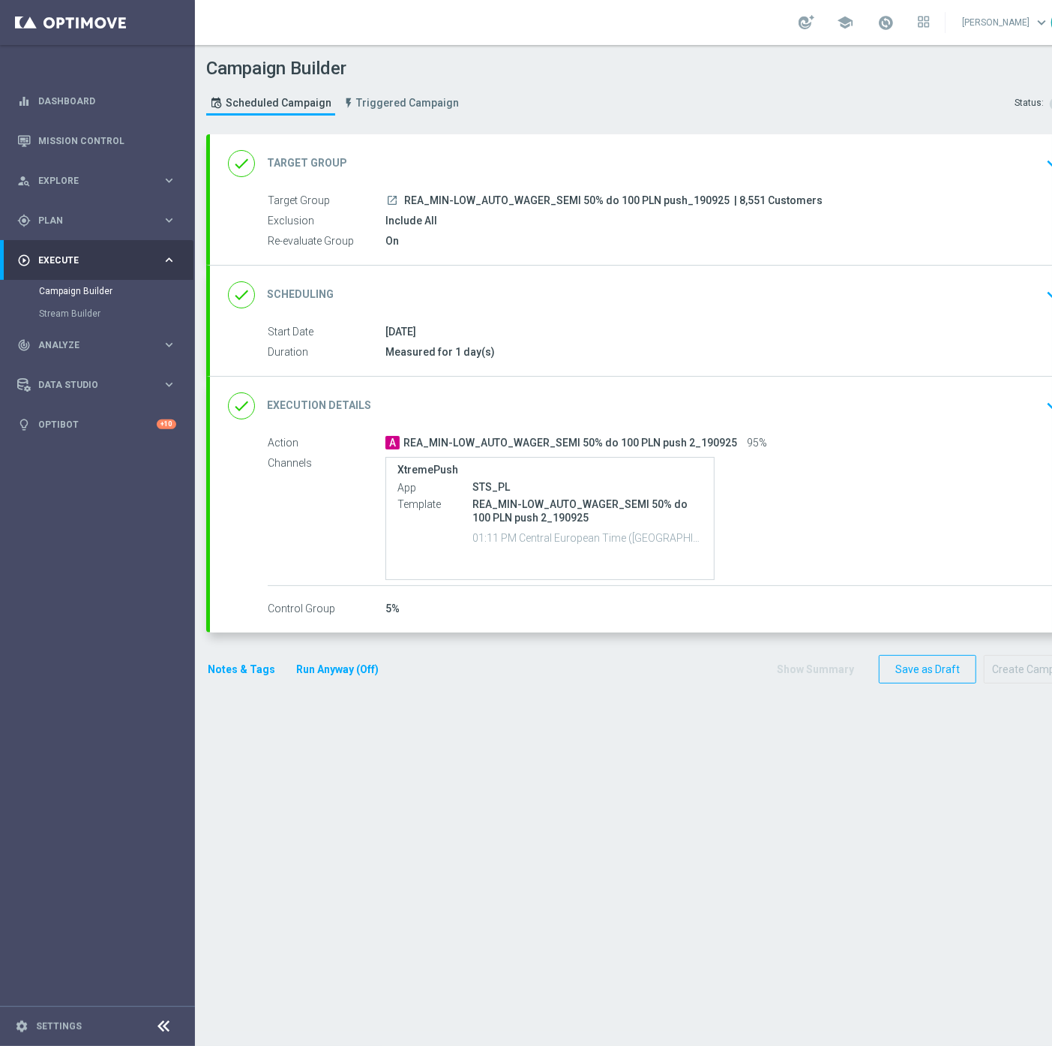
click at [902, 161] on div "done Target Group keyboard_arrow_down" at bounding box center [647, 163] width 838 height 29
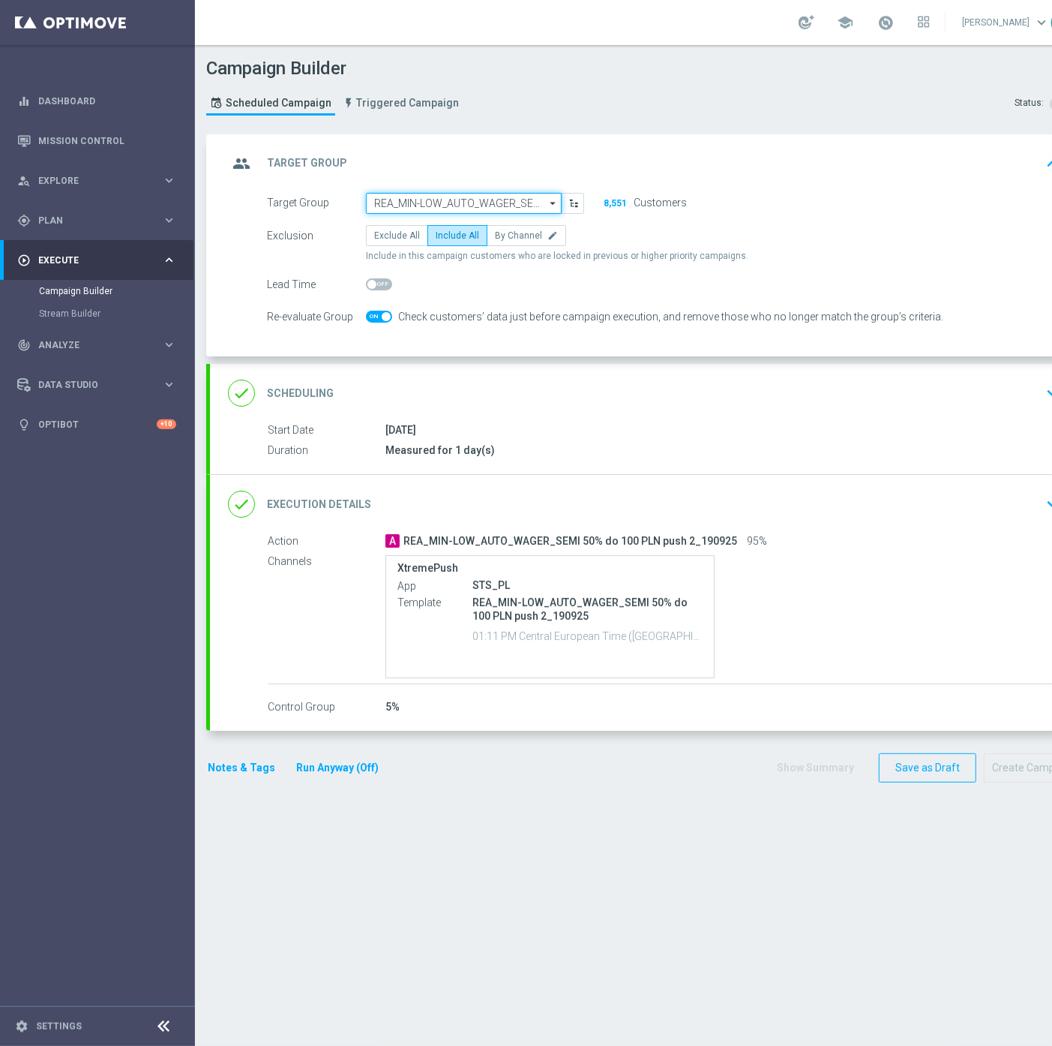
click at [477, 200] on input "REA_MIN-LOW_AUTO_WAGER_SEMI 50% do 100 PLN push_190925" at bounding box center [464, 203] width 196 height 21
paste input "REA_MED-HIGH_AUTO_WAGER_SEMI 50% do 300 PLN push 1_190925"
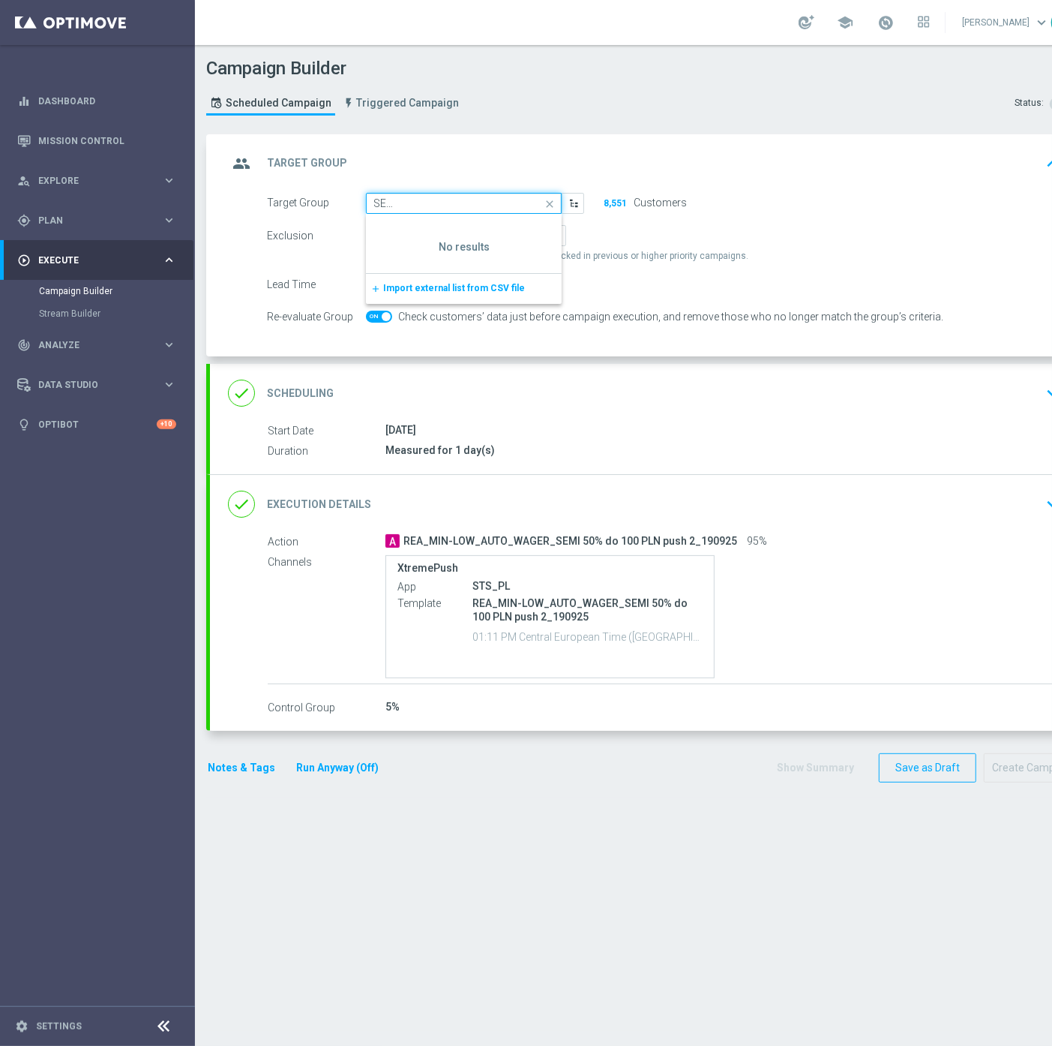
click at [506, 206] on input "REA_MED-HIGH_AUTO_WAGER_SEMI 50% do 300 PLN push 1_190925" at bounding box center [464, 203] width 196 height 21
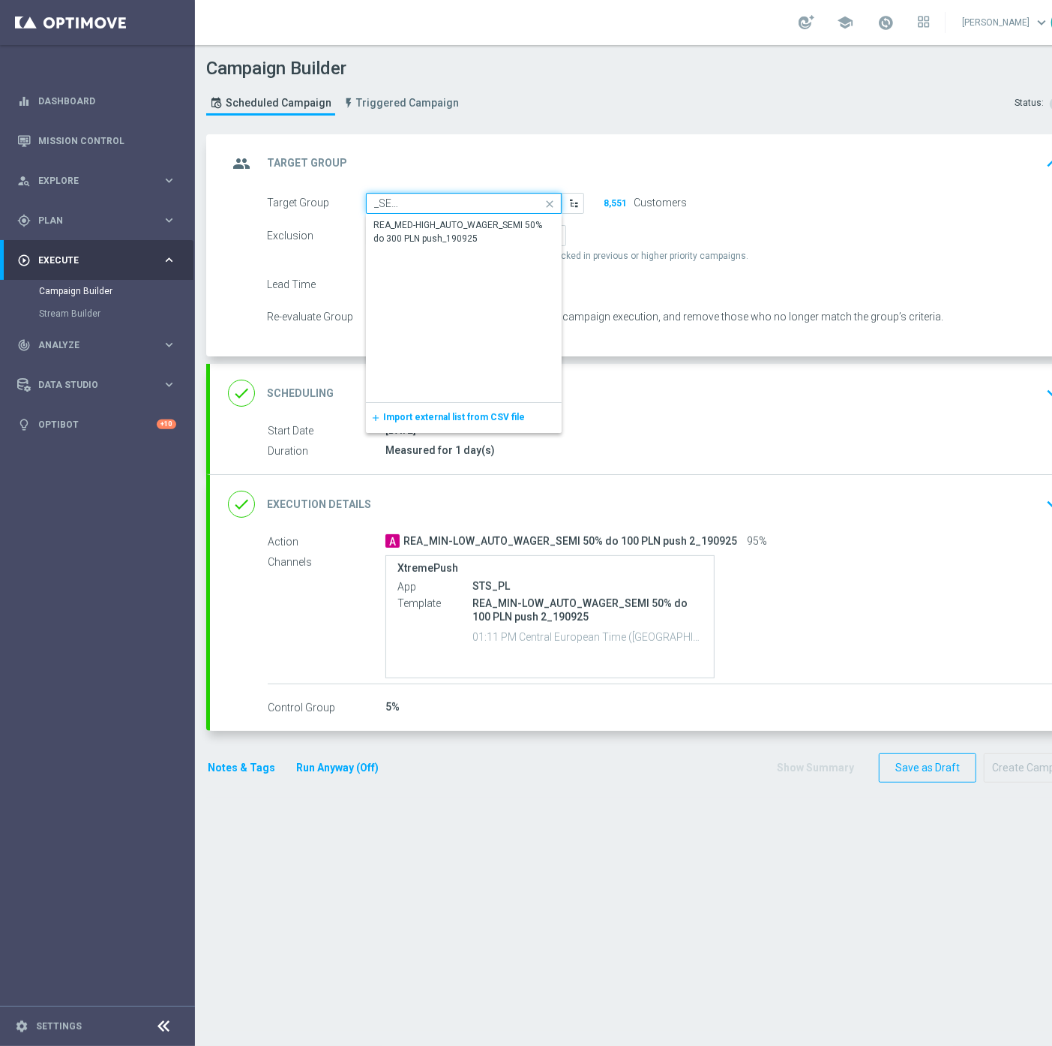
scroll to position [0, 145]
click at [485, 222] on div "REA_MED-HIGH_AUTO_WAGER_SEMI 50% do 300 PLN push_190925" at bounding box center [465, 231] width 182 height 27
type input "REA_MED-HIGH_AUTO_WAGER_SEMI 50% do 300 PLN push_190925"
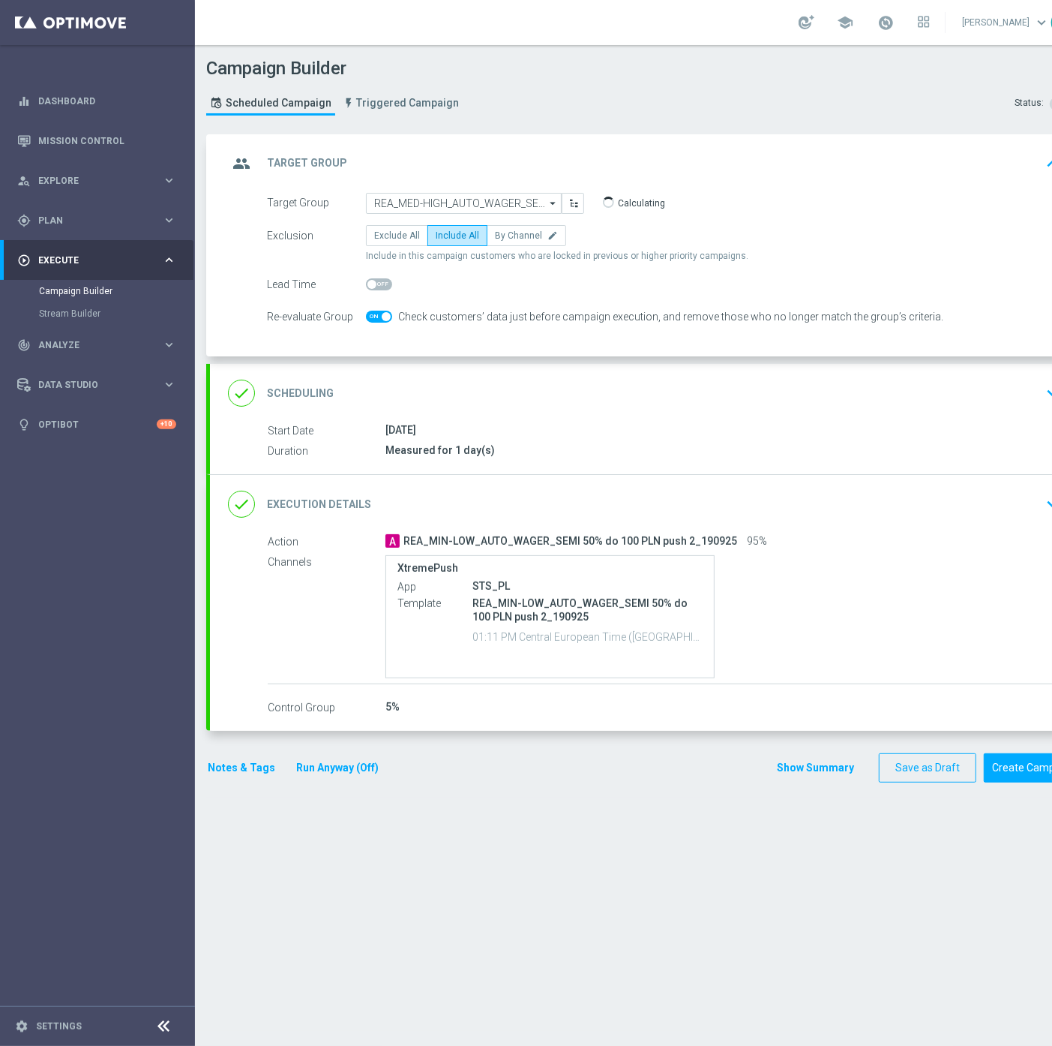
click at [587, 493] on div "done Execution Details keyboard_arrow_down" at bounding box center [647, 504] width 838 height 29
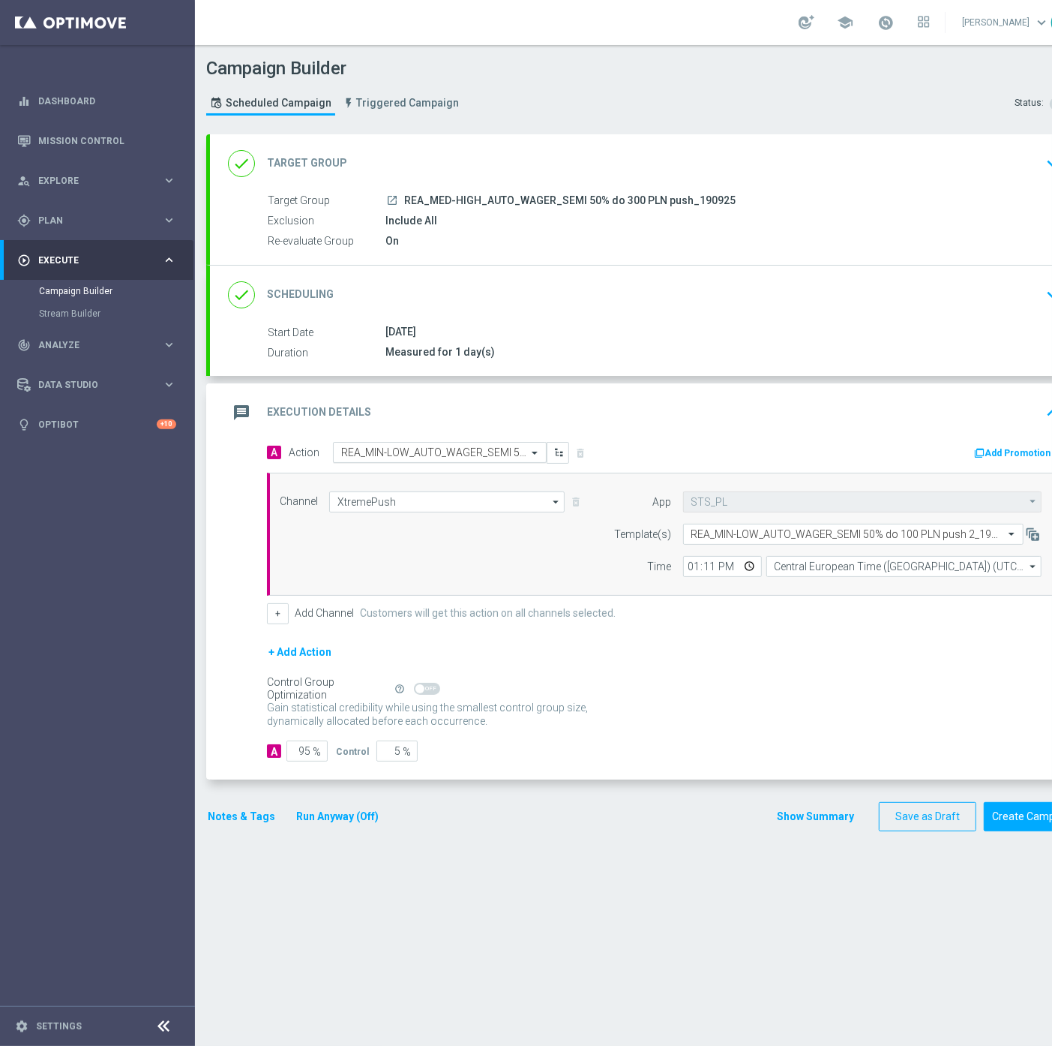
click at [403, 451] on input "text" at bounding box center [424, 452] width 167 height 13
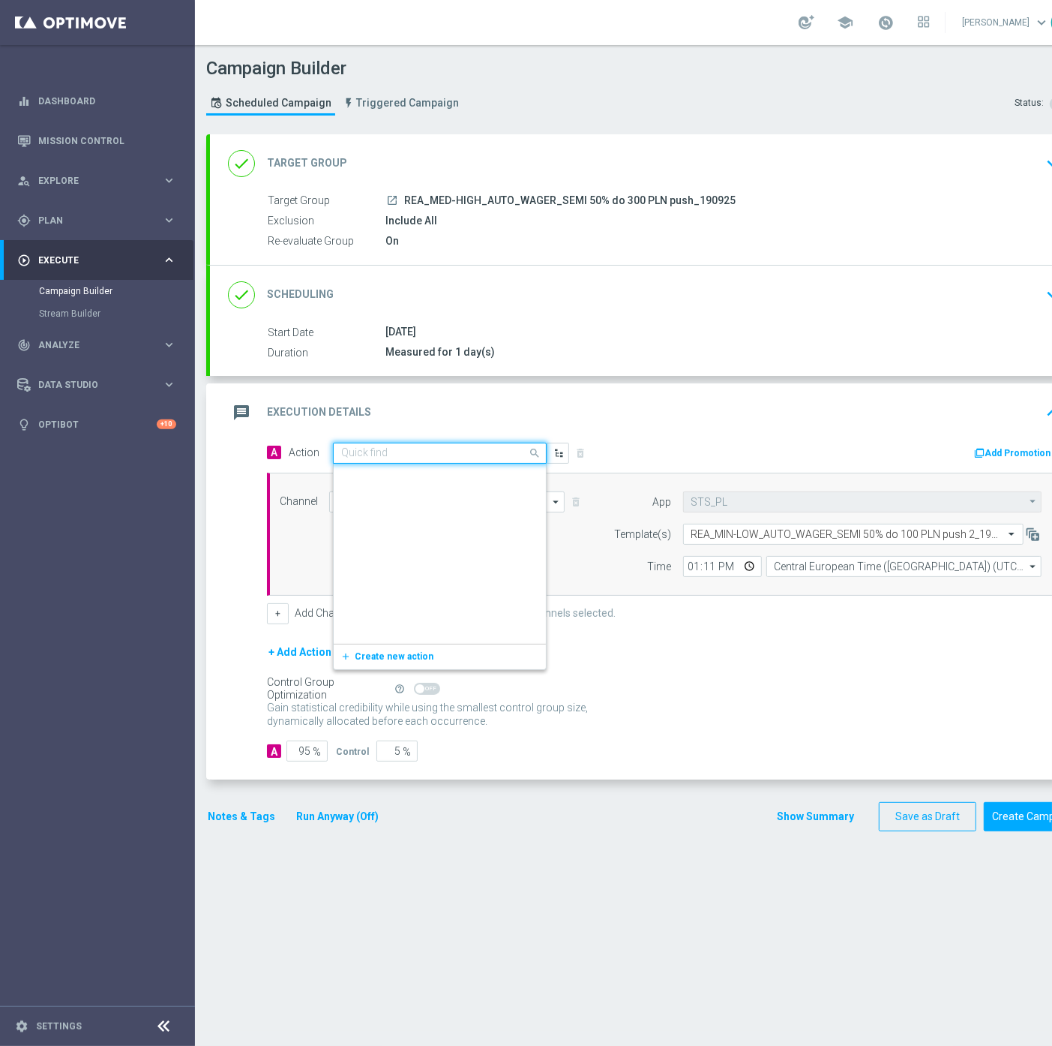
scroll to position [831272, 0]
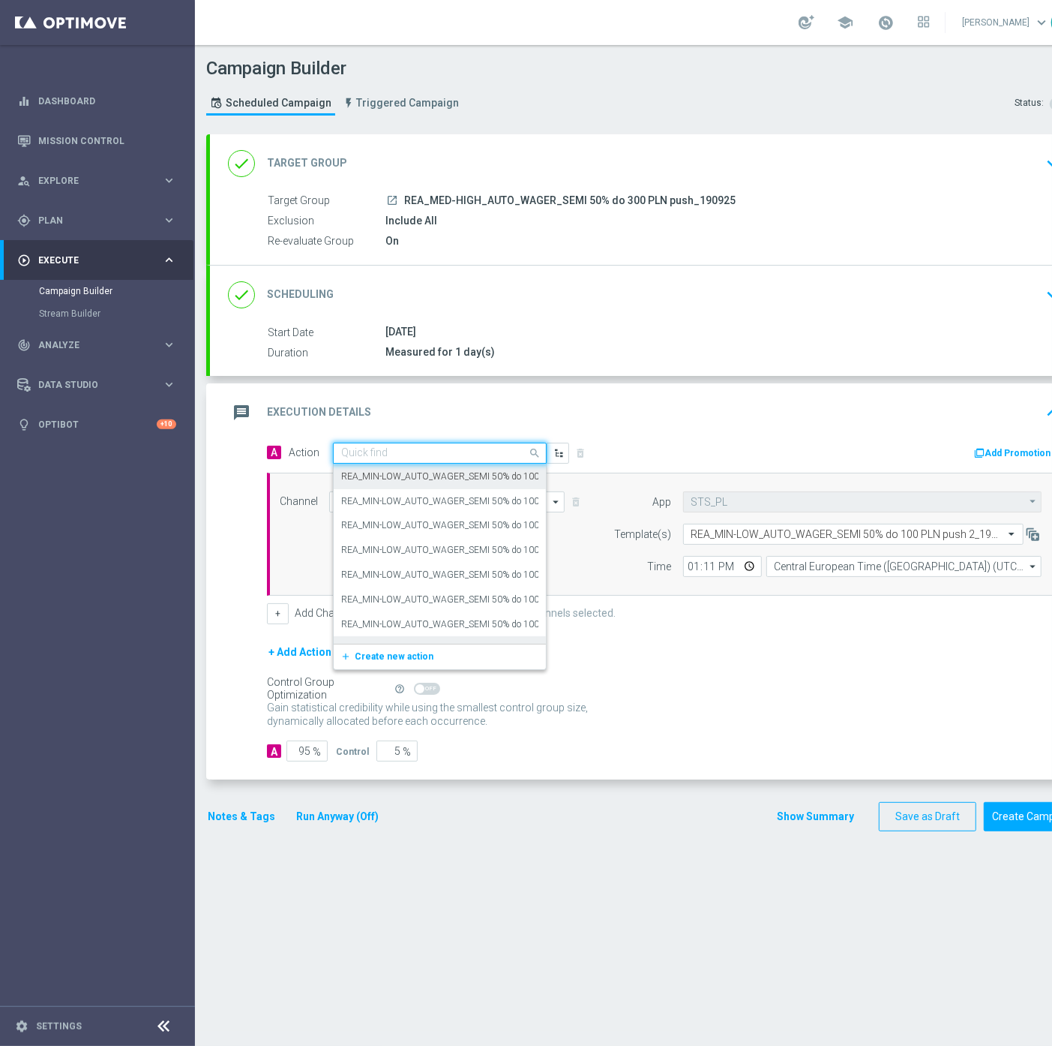
click at [375, 653] on span "Create new action" at bounding box center [394, 656] width 79 height 11
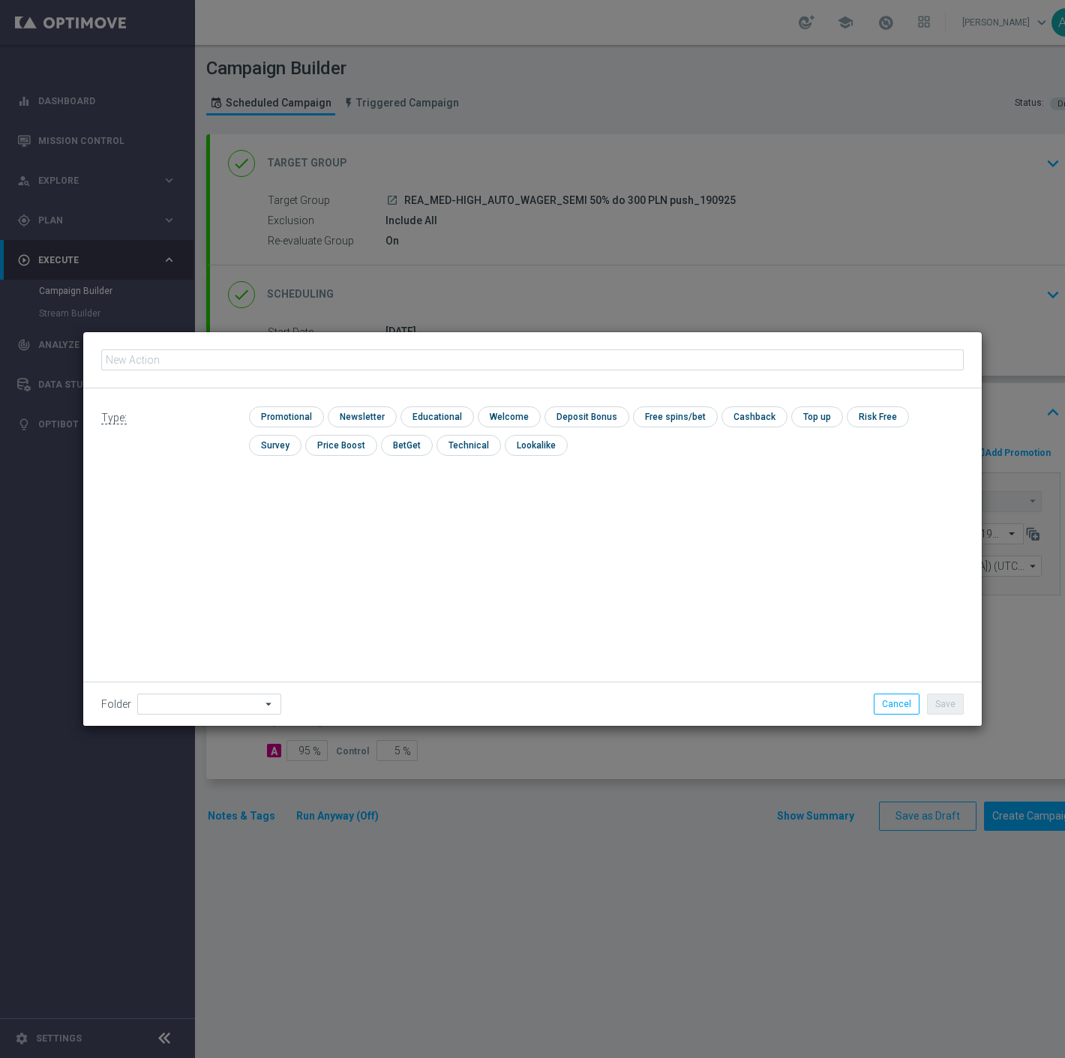
type input "REA_MED-HIGH_AUTO_WAGER_SEMI 50% do 300 PLN push 1_190925"
click at [290, 418] on input "checkbox" at bounding box center [284, 417] width 71 height 20
checkbox input "true"
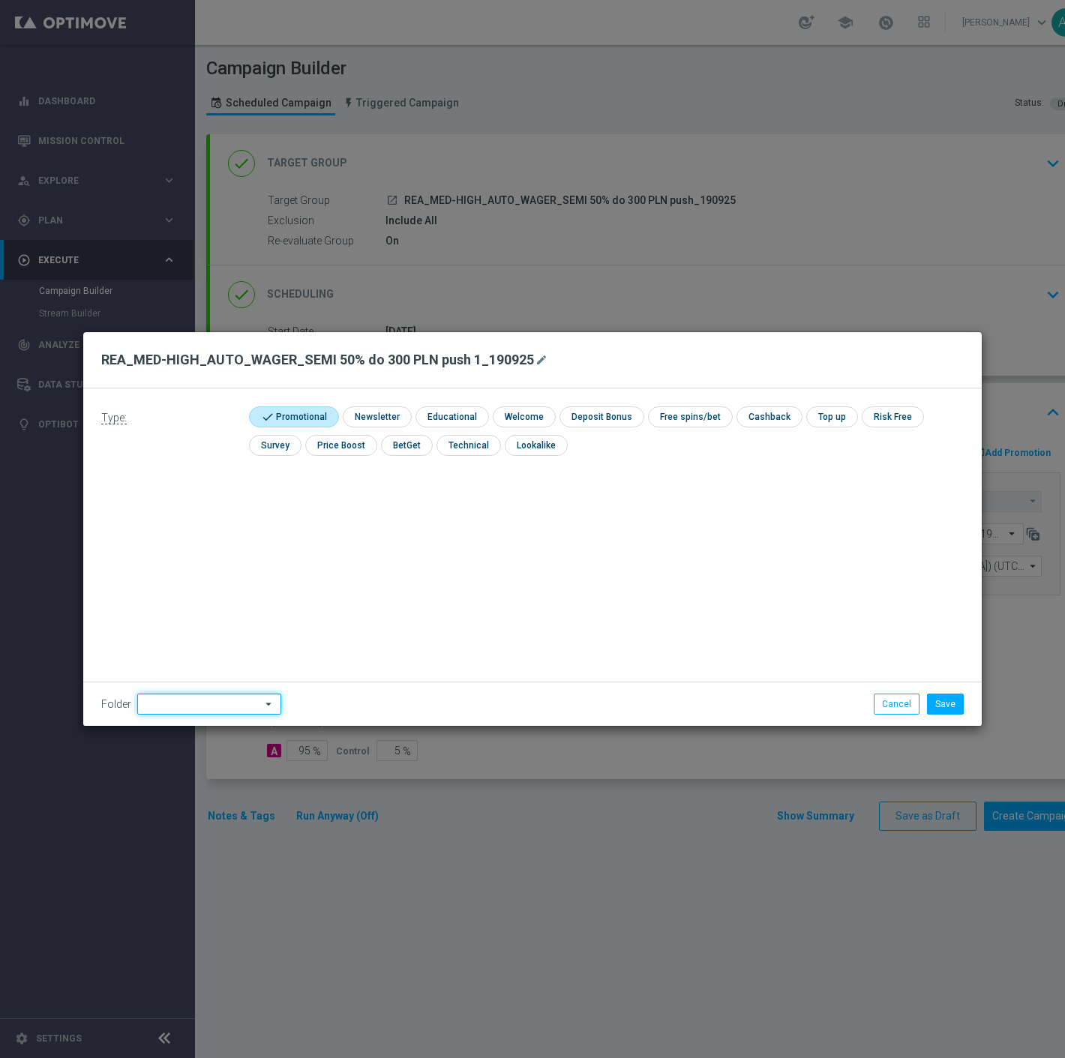
click at [220, 708] on input at bounding box center [209, 704] width 144 height 21
click at [230, 533] on div "Antoni L." at bounding box center [205, 538] width 137 height 21
type input "Antoni L."
click at [933, 695] on button "Save" at bounding box center [945, 704] width 37 height 21
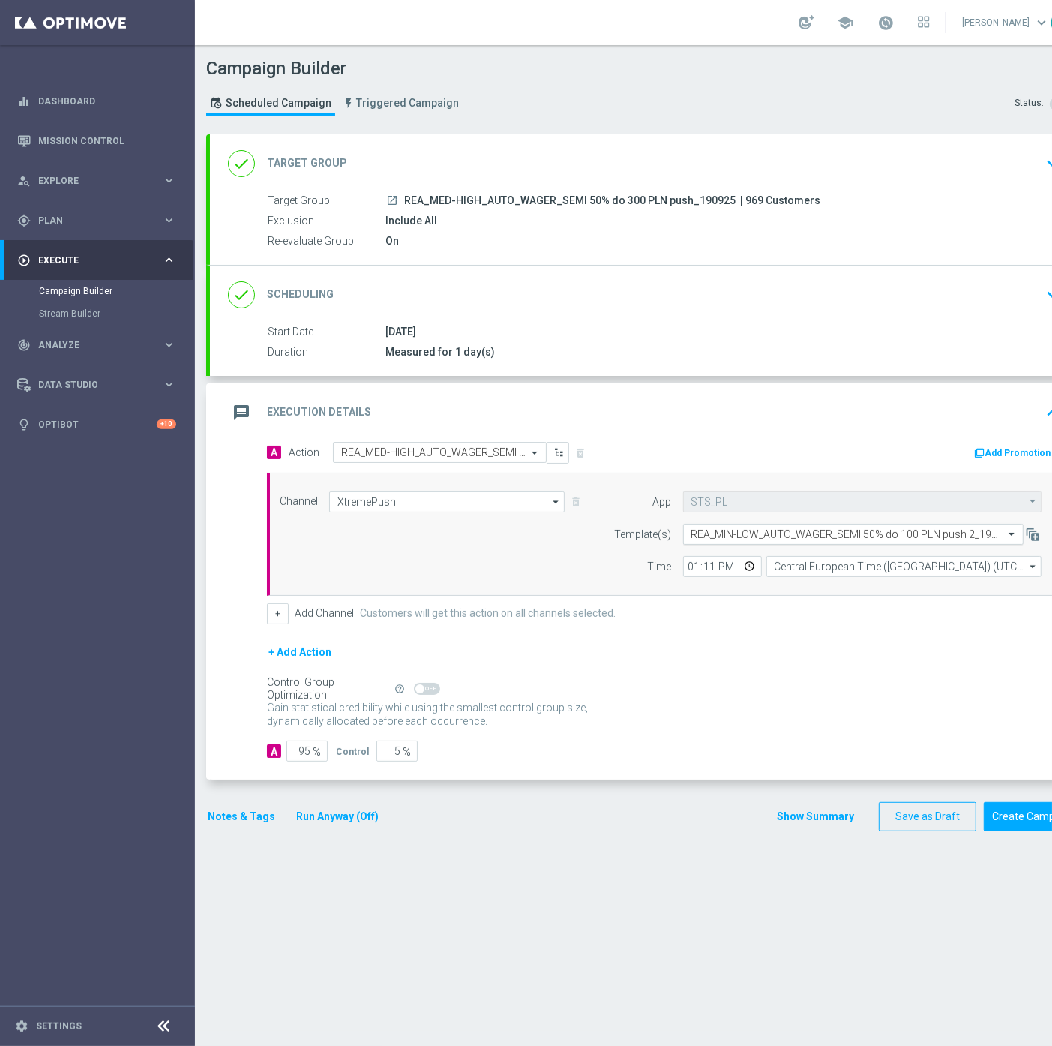
click at [725, 527] on div "Select template REA_MIN-LOW_AUTO_WAGER_SEMI 50% do 100 PLN push 2_190925" at bounding box center [853, 534] width 341 height 21
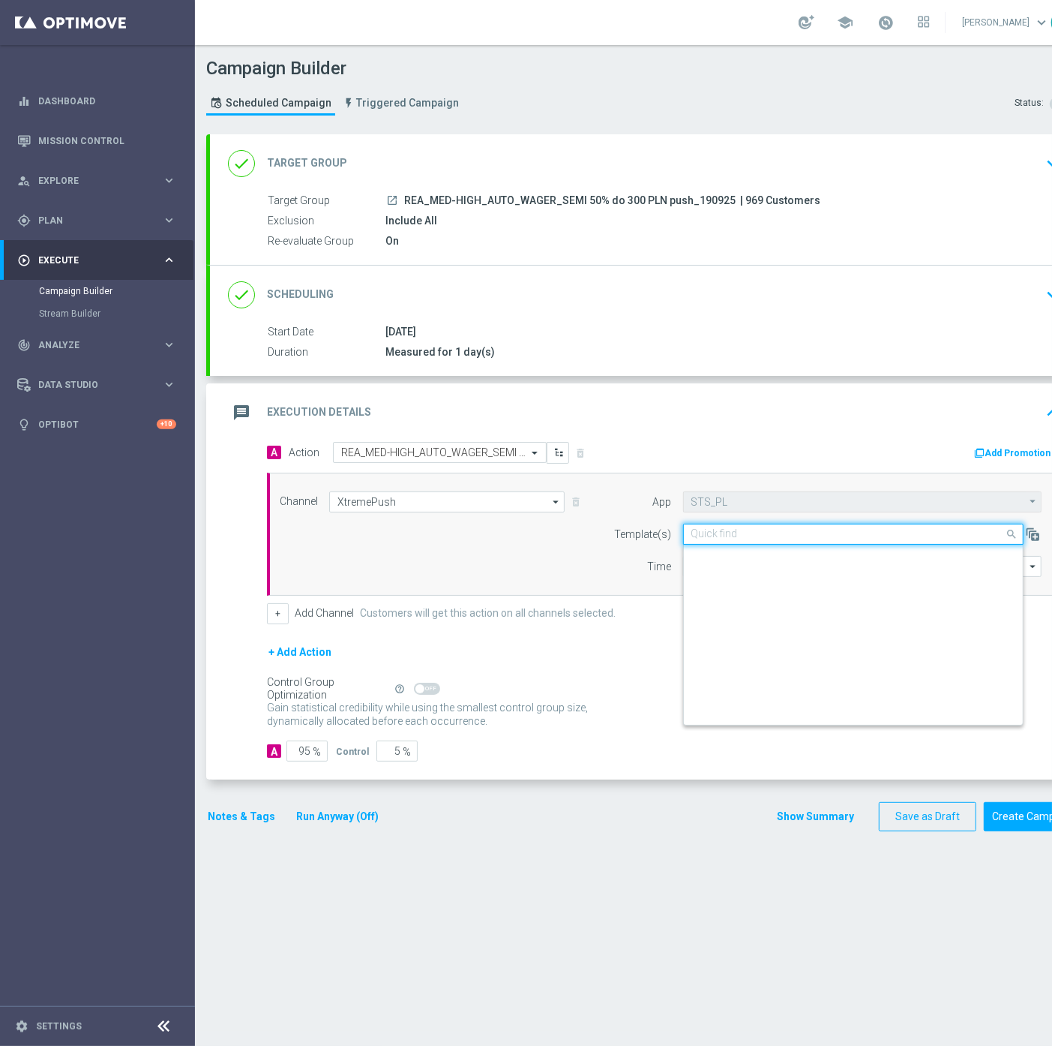
scroll to position [10818, 0]
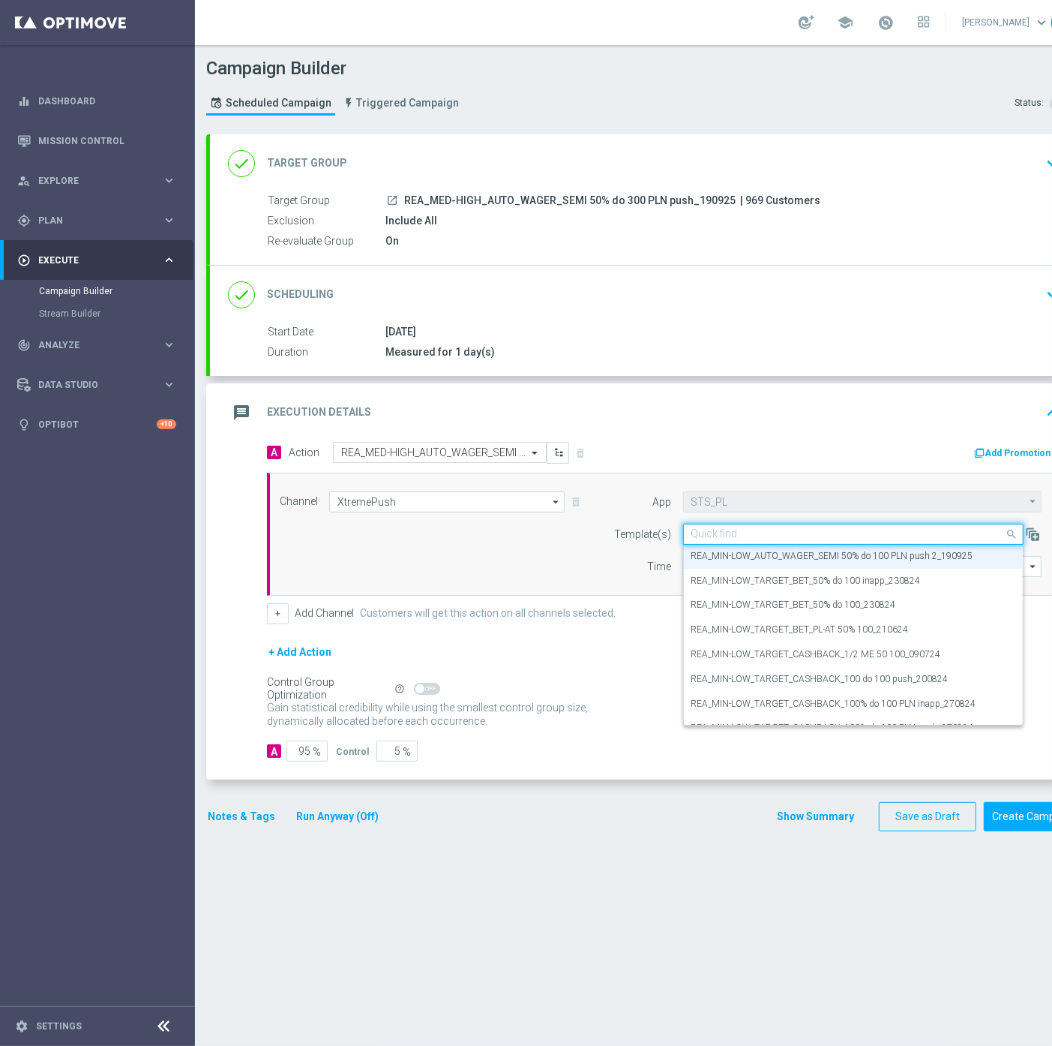
paste input "REA_MED-HIGH_AUTO_WAGER_SEMI 50% do 300 PLN push 1_190925"
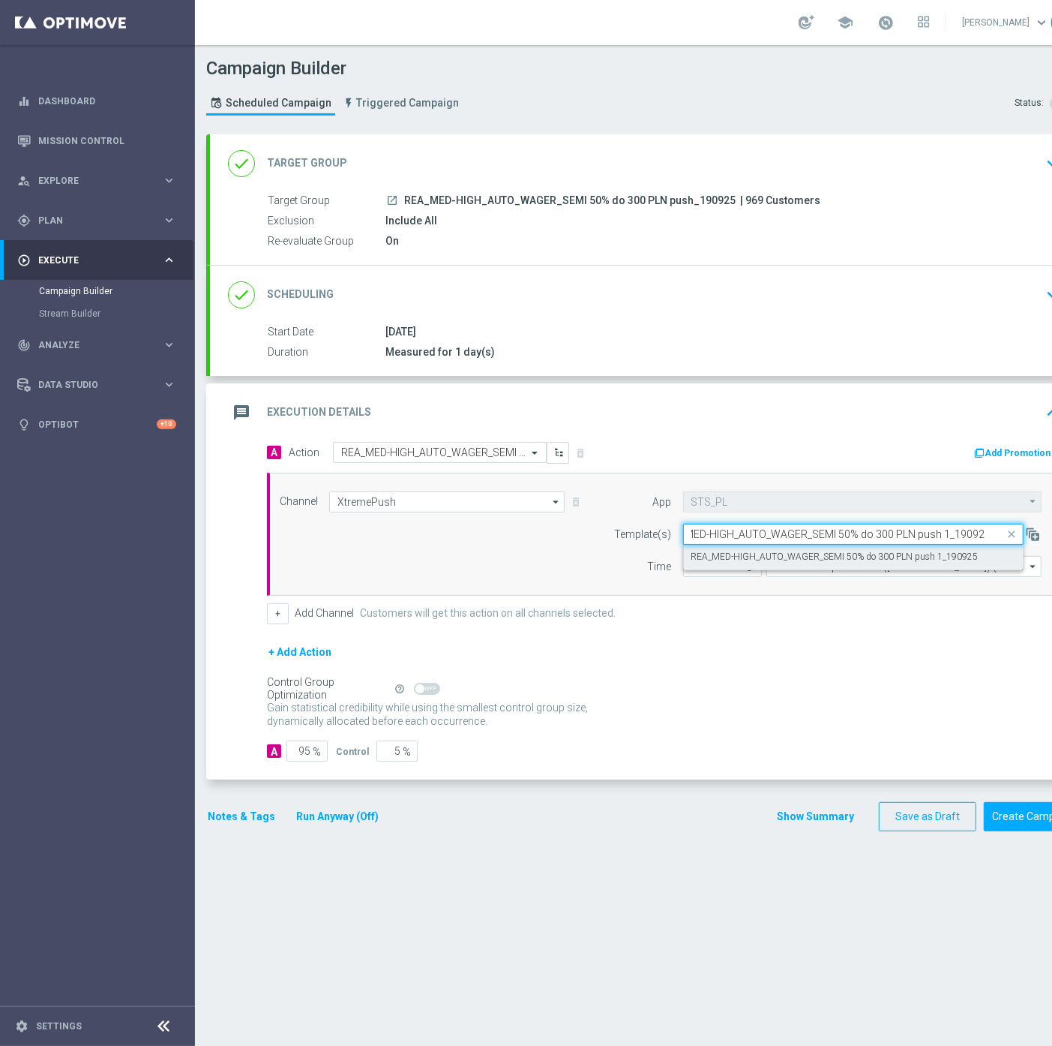
click at [775, 553] on label "REA_MED-HIGH_AUTO_WAGER_SEMI 50% do 300 PLN push 1_190925" at bounding box center [835, 557] width 287 height 13
type input "REA_MED-HIGH_AUTO_WAGER_SEMI 50% do 300 PLN push 1_190925"
click at [518, 293] on div "done Scheduling keyboard_arrow_down" at bounding box center [647, 295] width 838 height 29
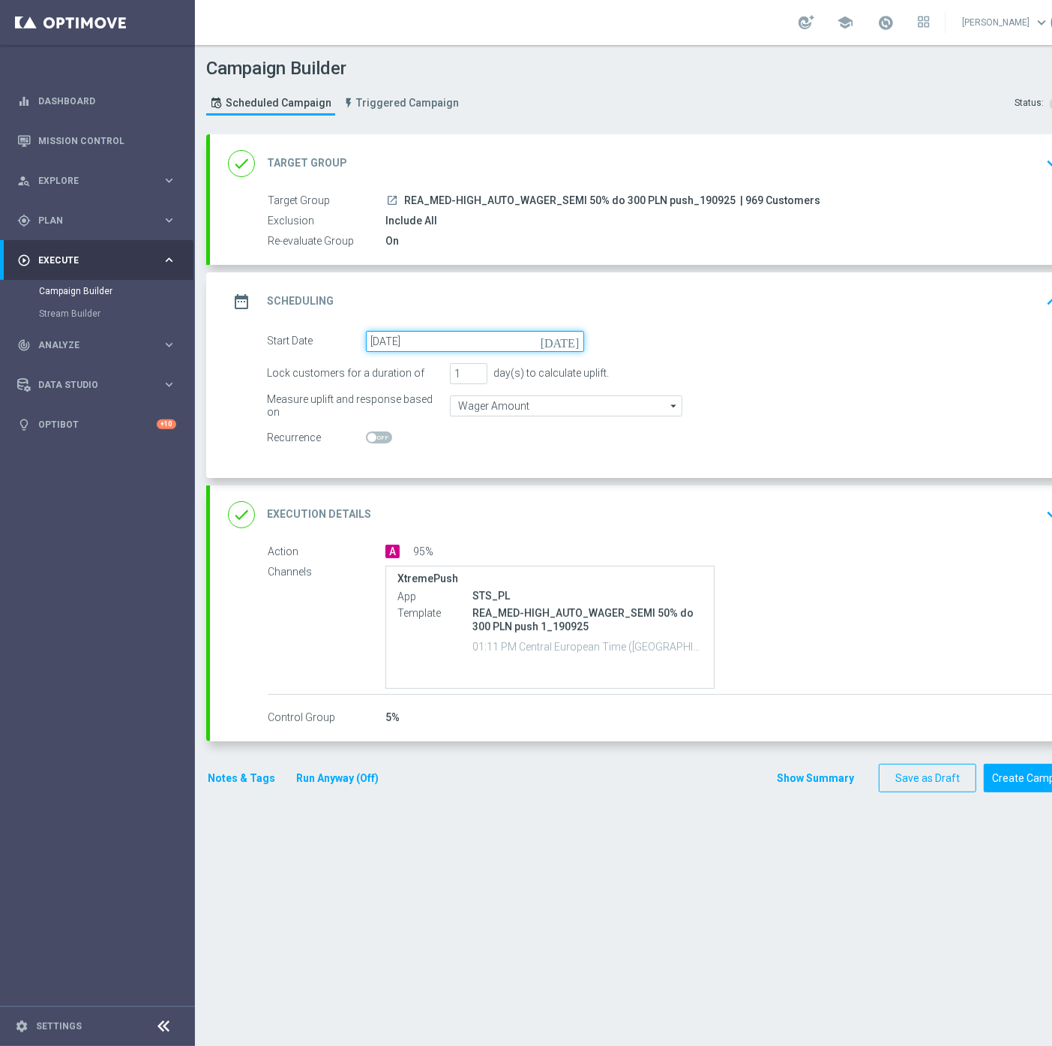
click at [429, 338] on input "21 Sep 2025" at bounding box center [475, 341] width 218 height 21
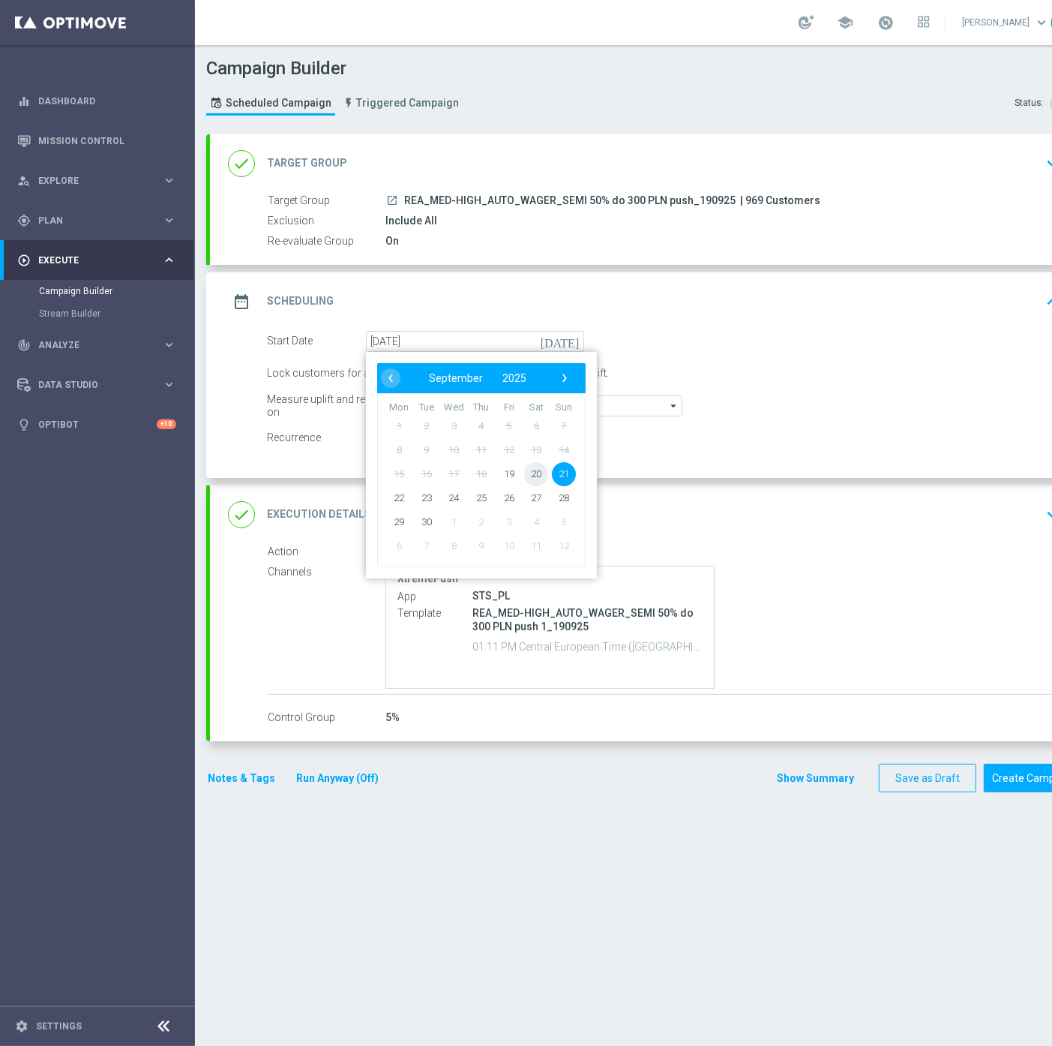
click at [531, 470] on span "20" at bounding box center [536, 473] width 24 height 24
type input "20 Sep 2025"
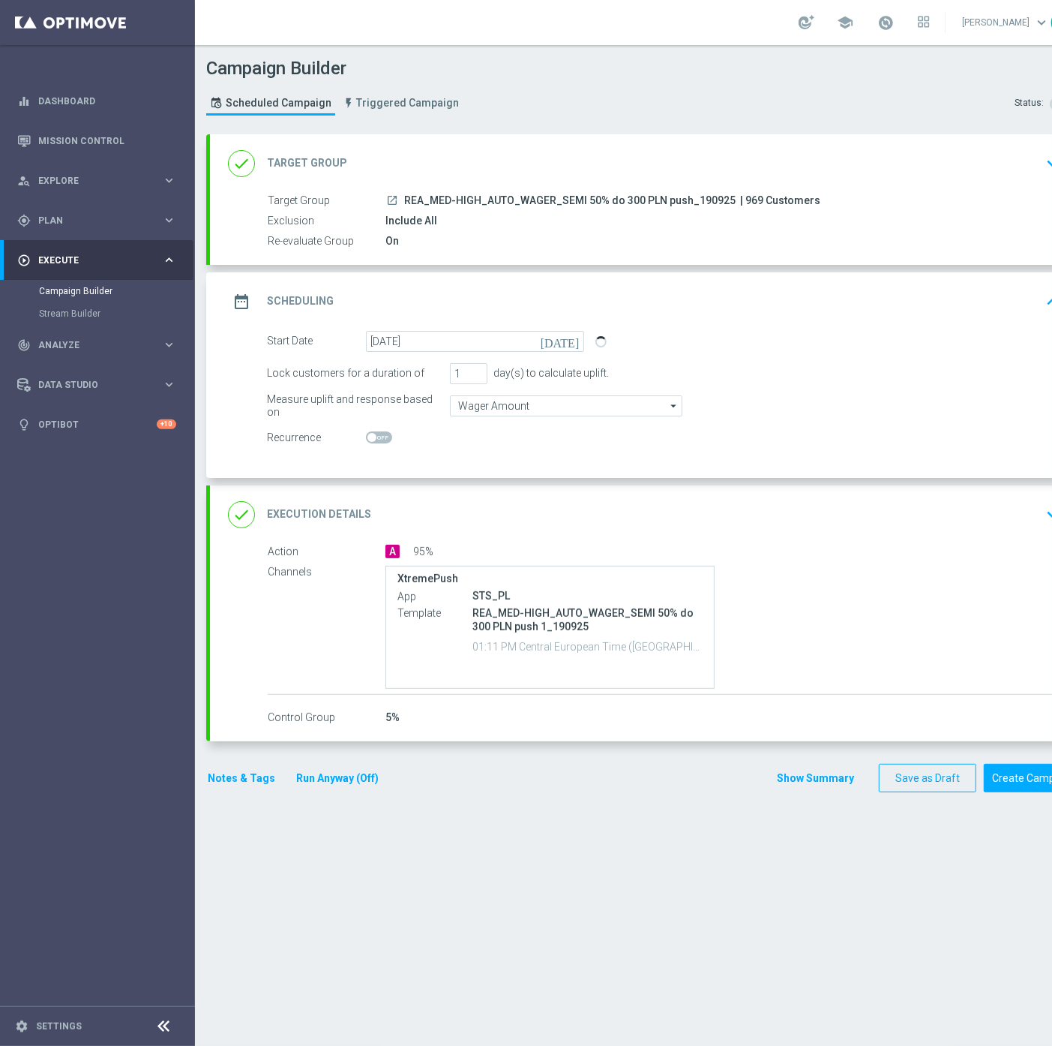
click at [875, 551] on div "A 95%" at bounding box center [720, 551] width 669 height 15
click at [896, 503] on div "done Execution Details keyboard_arrow_down" at bounding box center [647, 514] width 838 height 29
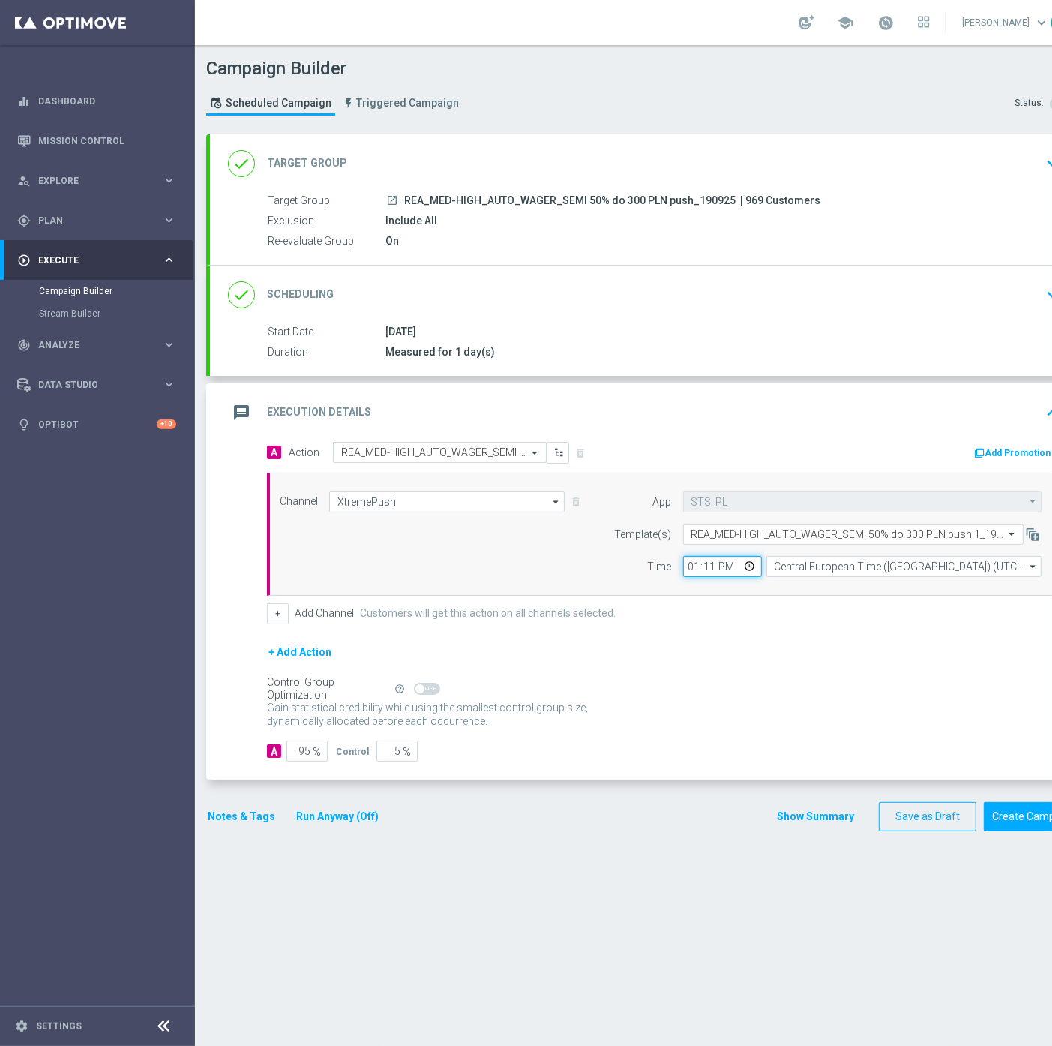
click at [691, 566] on input "13:11" at bounding box center [722, 566] width 79 height 21
type input "17:03"
click at [261, 820] on button "Notes & Tags" at bounding box center [241, 816] width 71 height 19
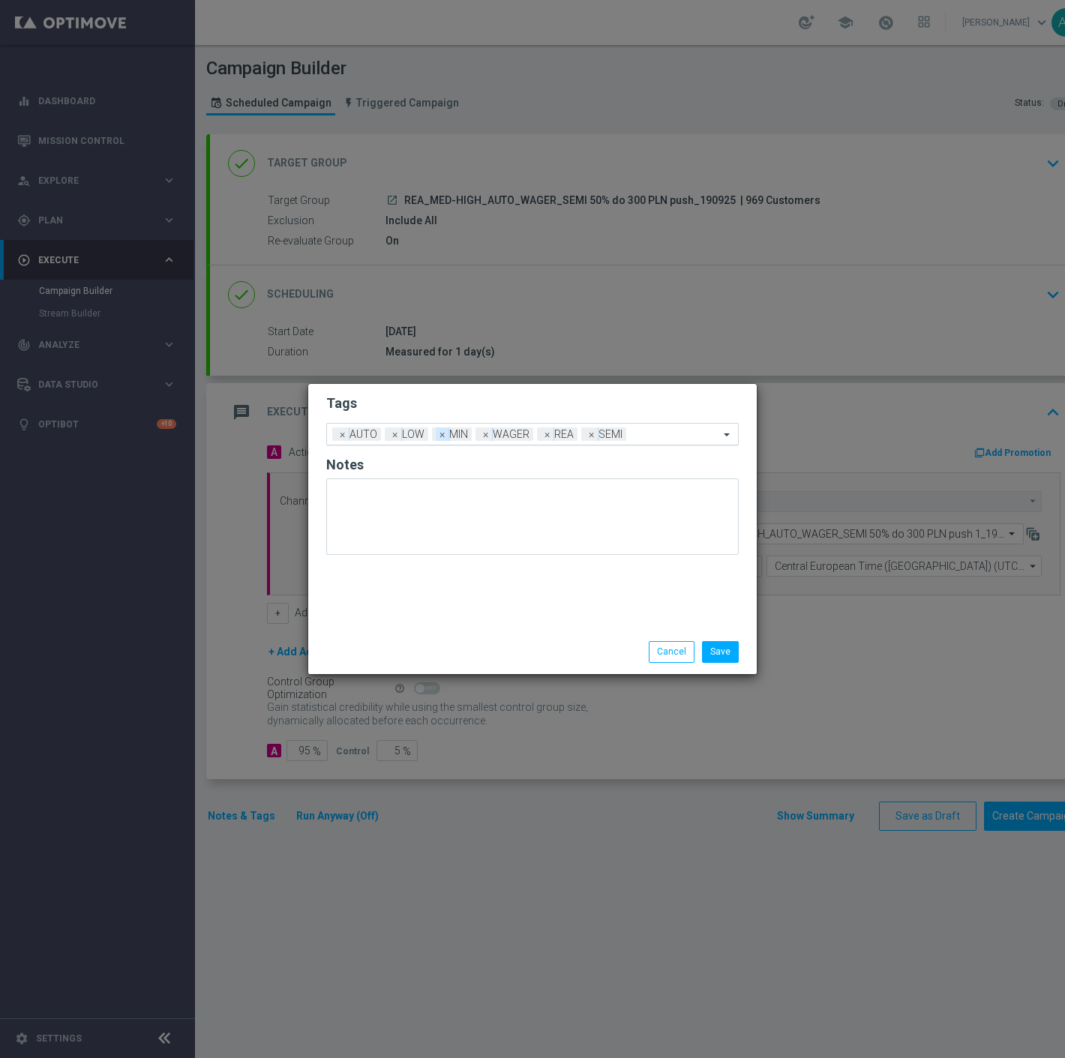
click at [438, 432] on span "×" at bounding box center [443, 435] width 14 height 14
click at [395, 437] on span "×" at bounding box center [396, 435] width 14 height 14
click at [570, 432] on input "text" at bounding box center [631, 435] width 178 height 13
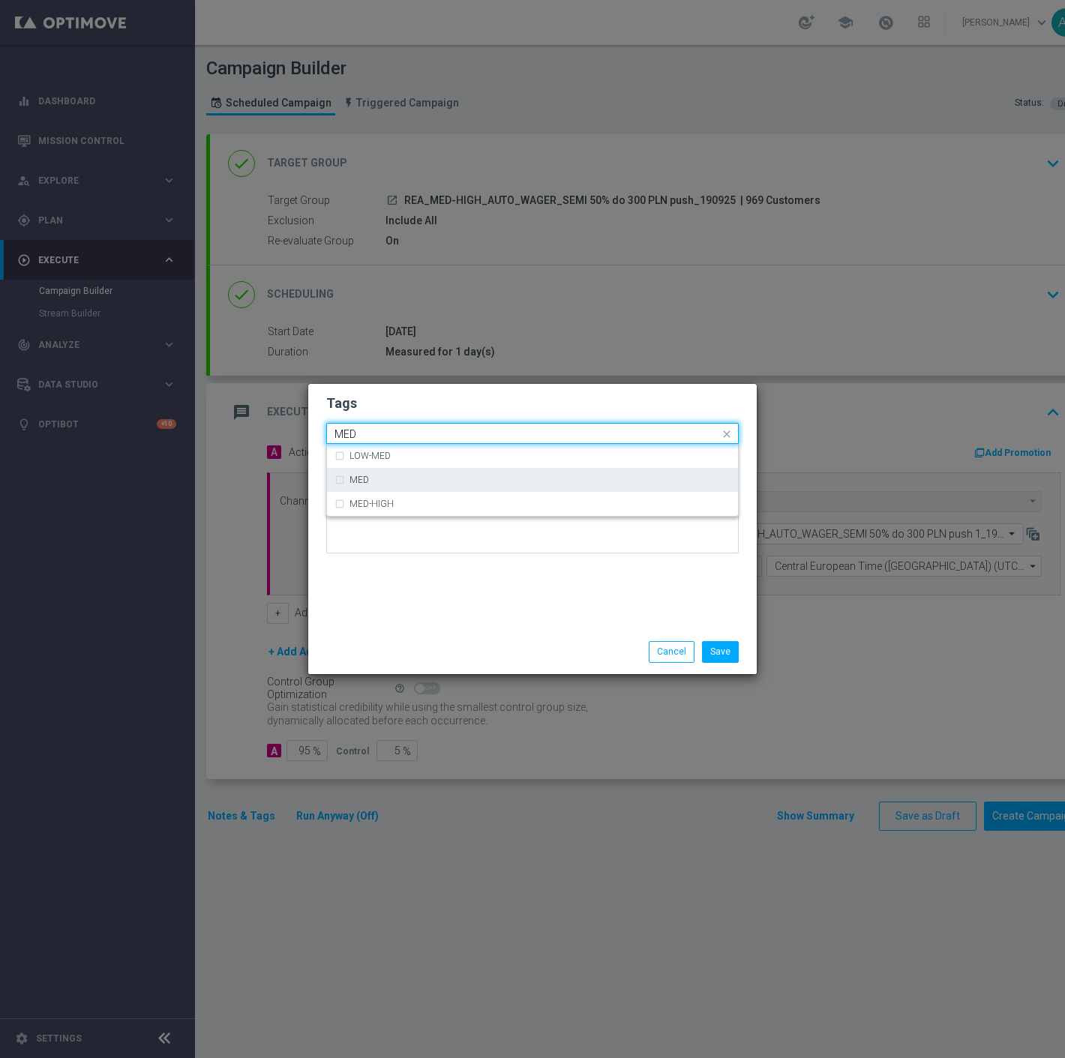
click at [516, 482] on div "MED" at bounding box center [540, 480] width 381 height 9
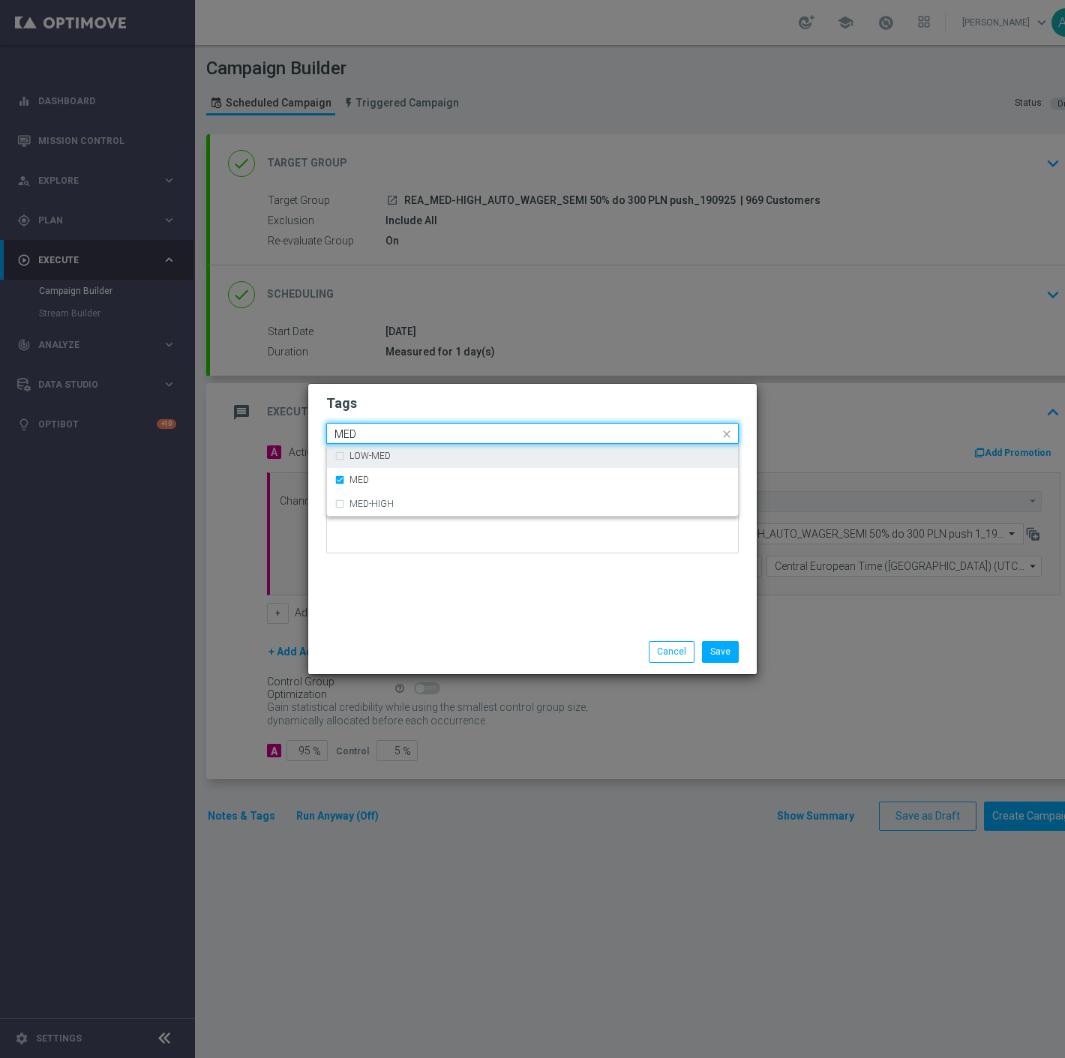
click at [512, 431] on input "MED" at bounding box center [527, 434] width 385 height 13
click at [516, 485] on div "HIGH" at bounding box center [533, 480] width 396 height 24
type input "HIGH"
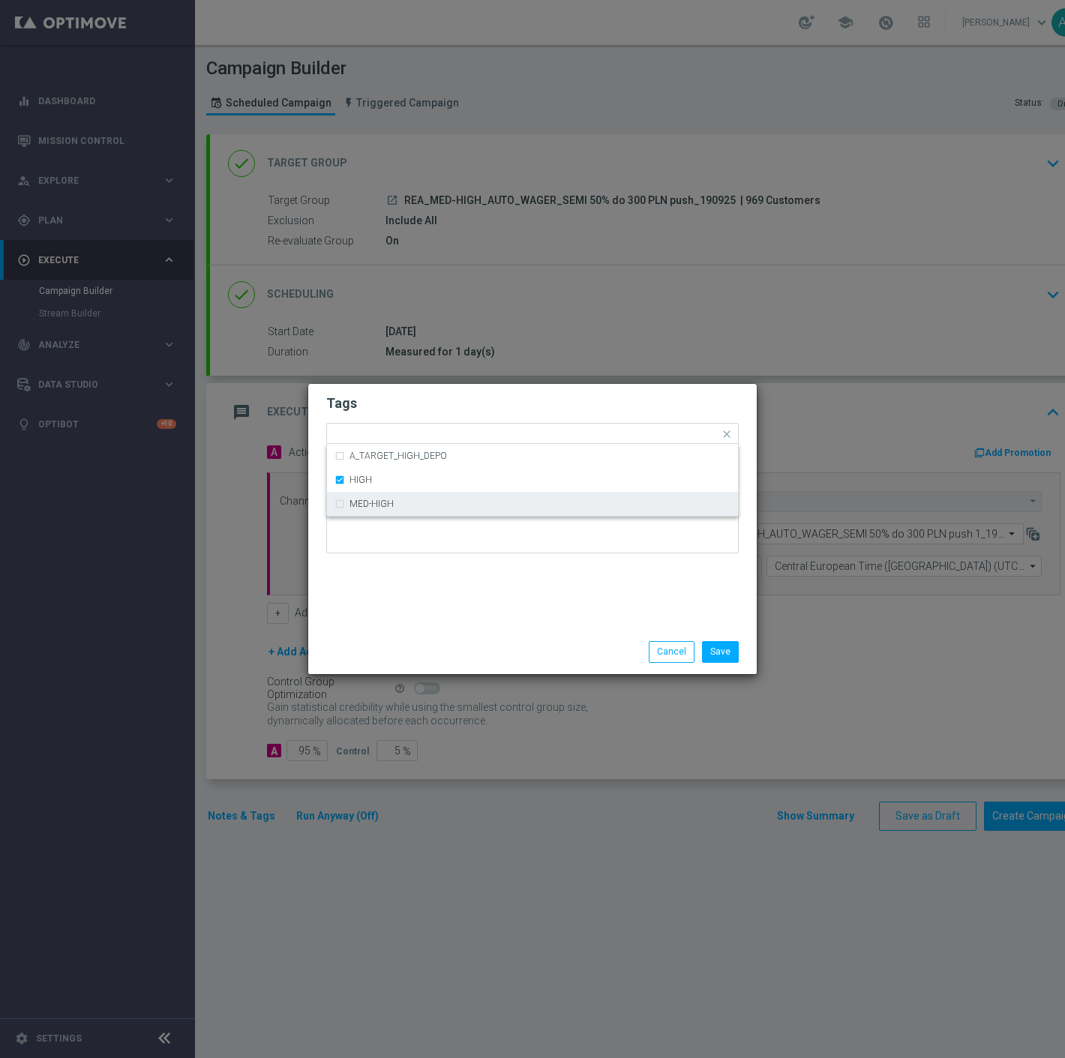
click at [503, 636] on div "Save Cancel" at bounding box center [532, 652] width 449 height 44
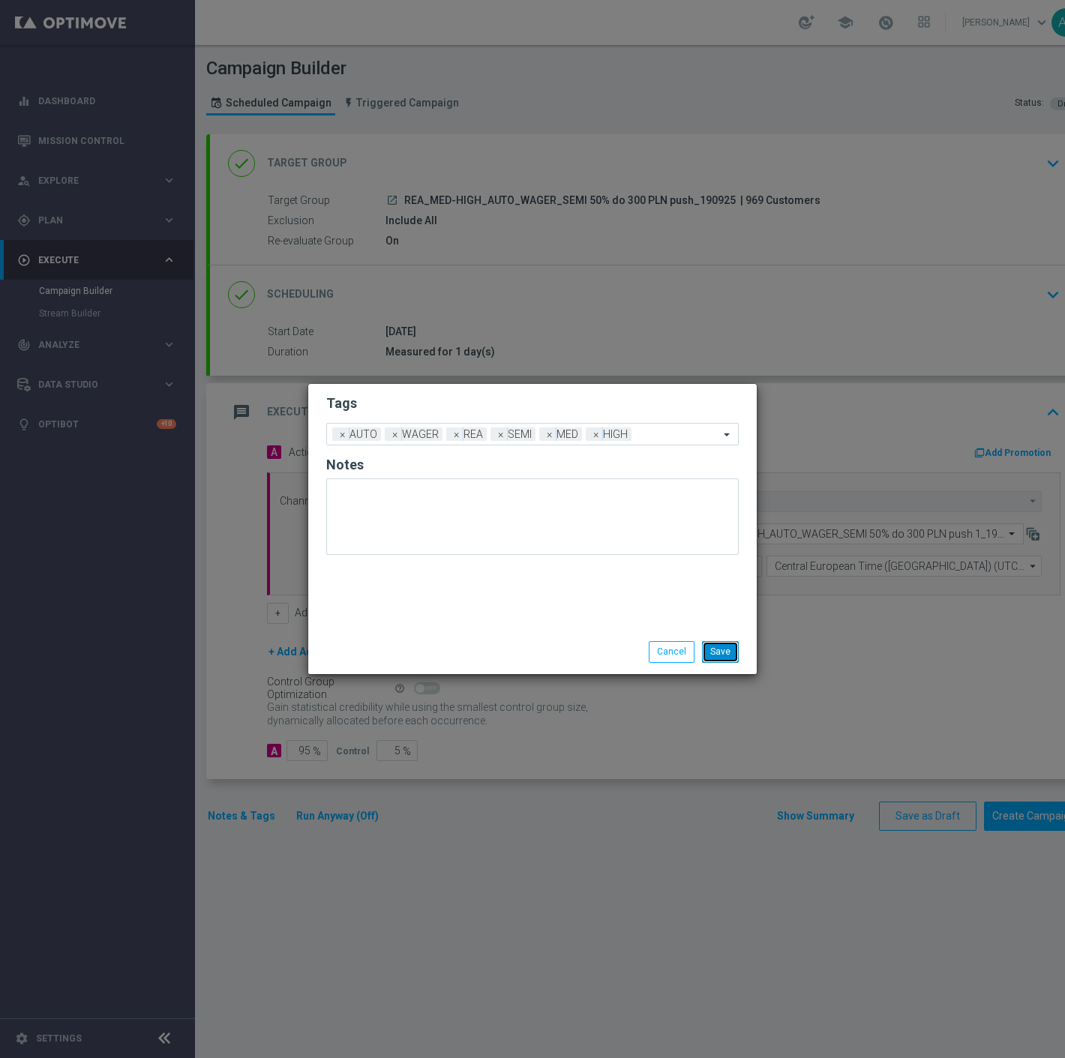
click at [722, 656] on button "Save" at bounding box center [720, 651] width 37 height 21
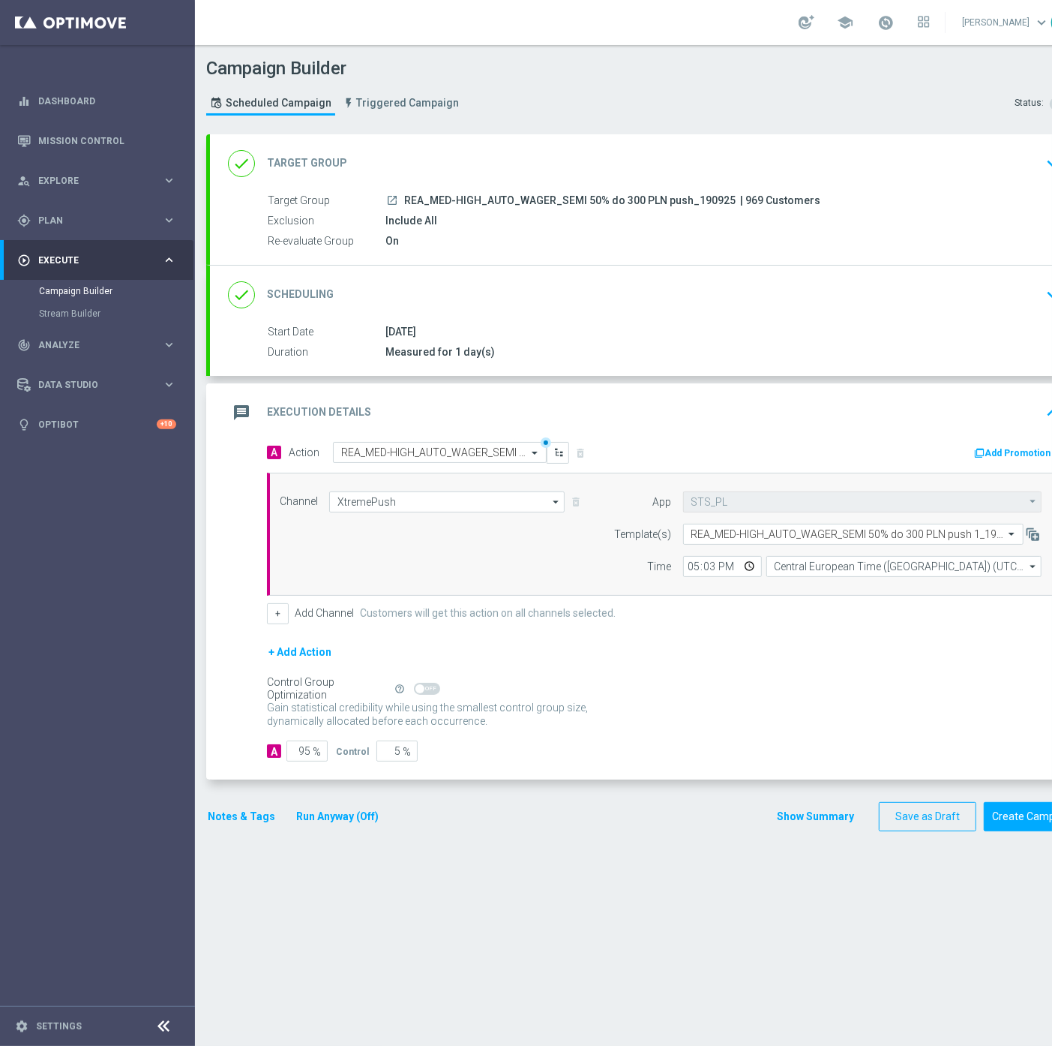
click at [211, 813] on button "Notes & Tags" at bounding box center [241, 816] width 71 height 19
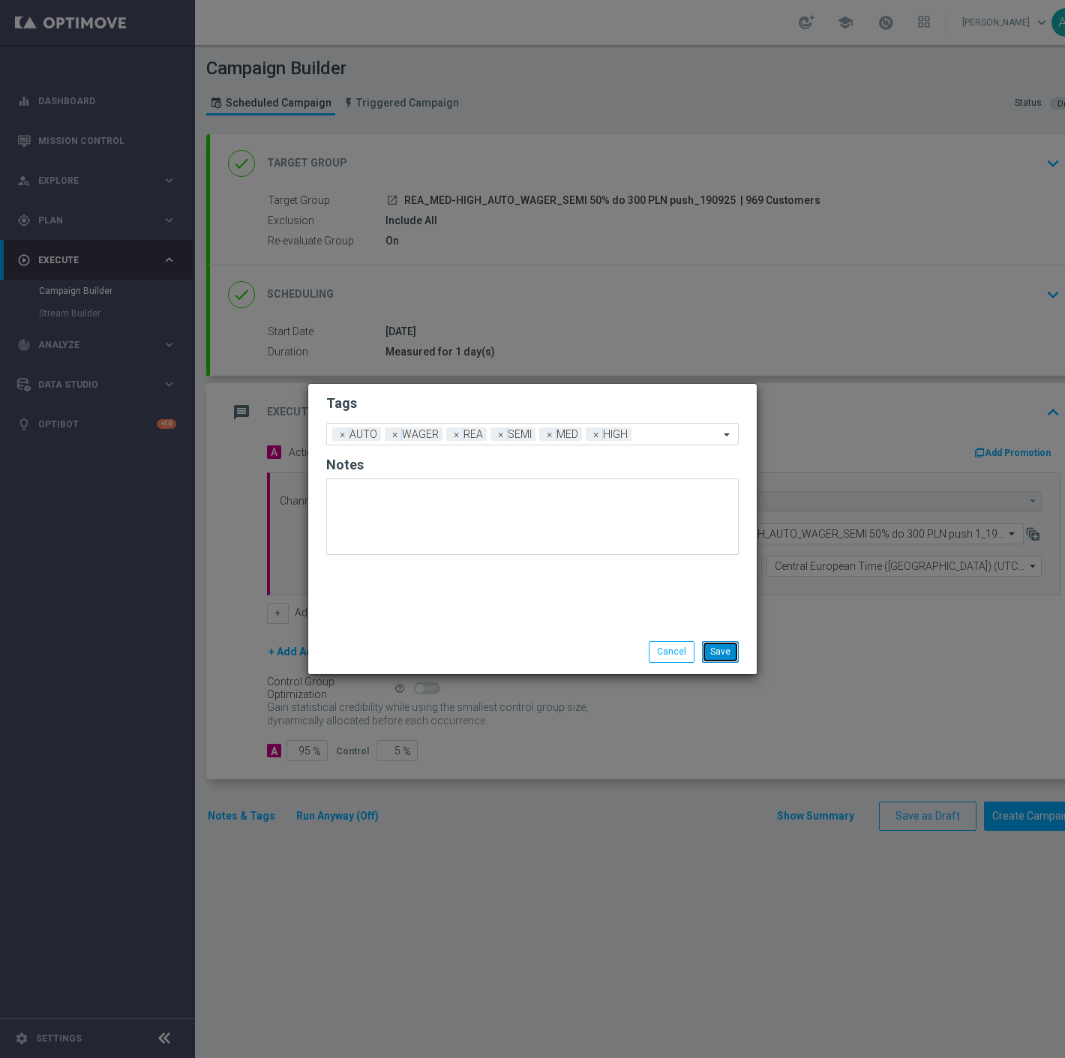
click at [716, 651] on button "Save" at bounding box center [720, 651] width 37 height 21
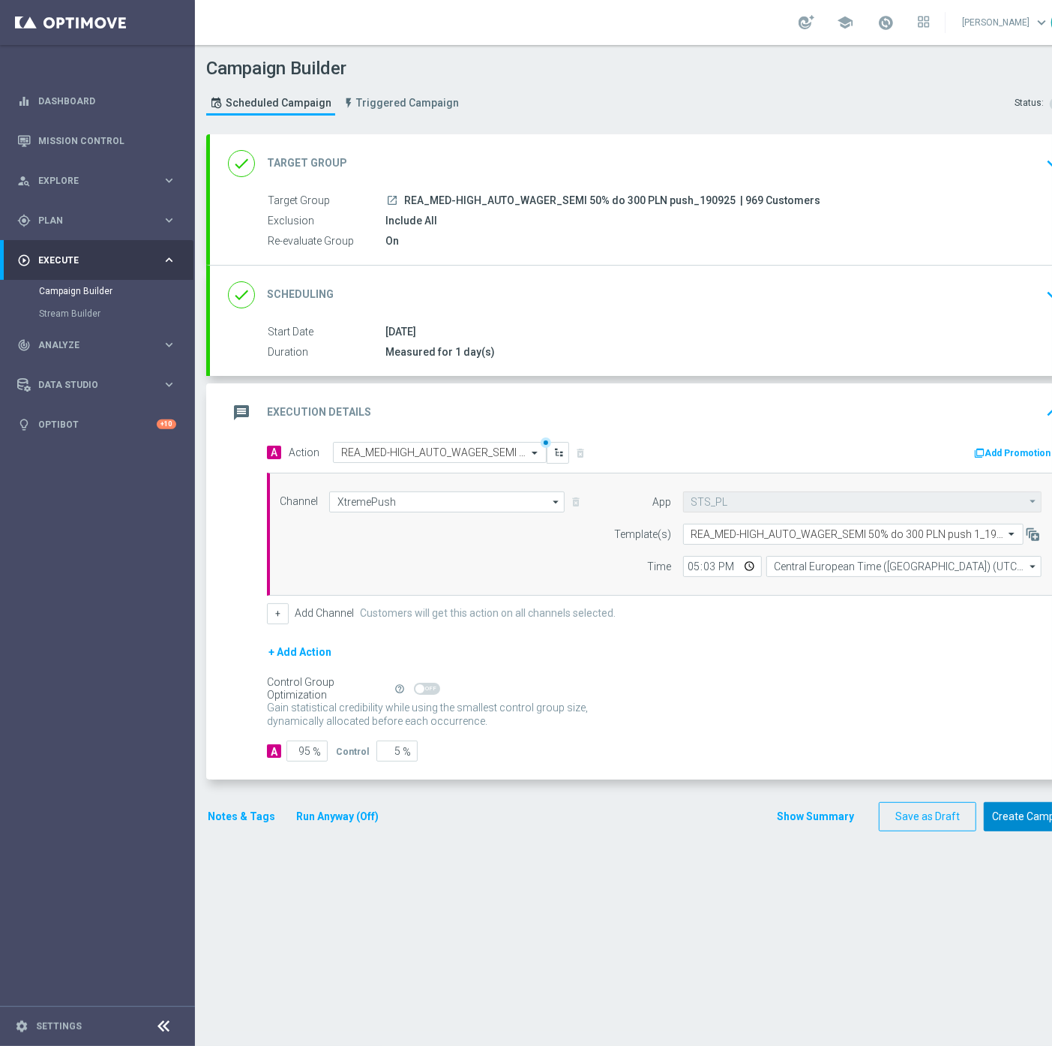
click at [1011, 813] on button "Create Campaign" at bounding box center [1034, 816] width 100 height 29
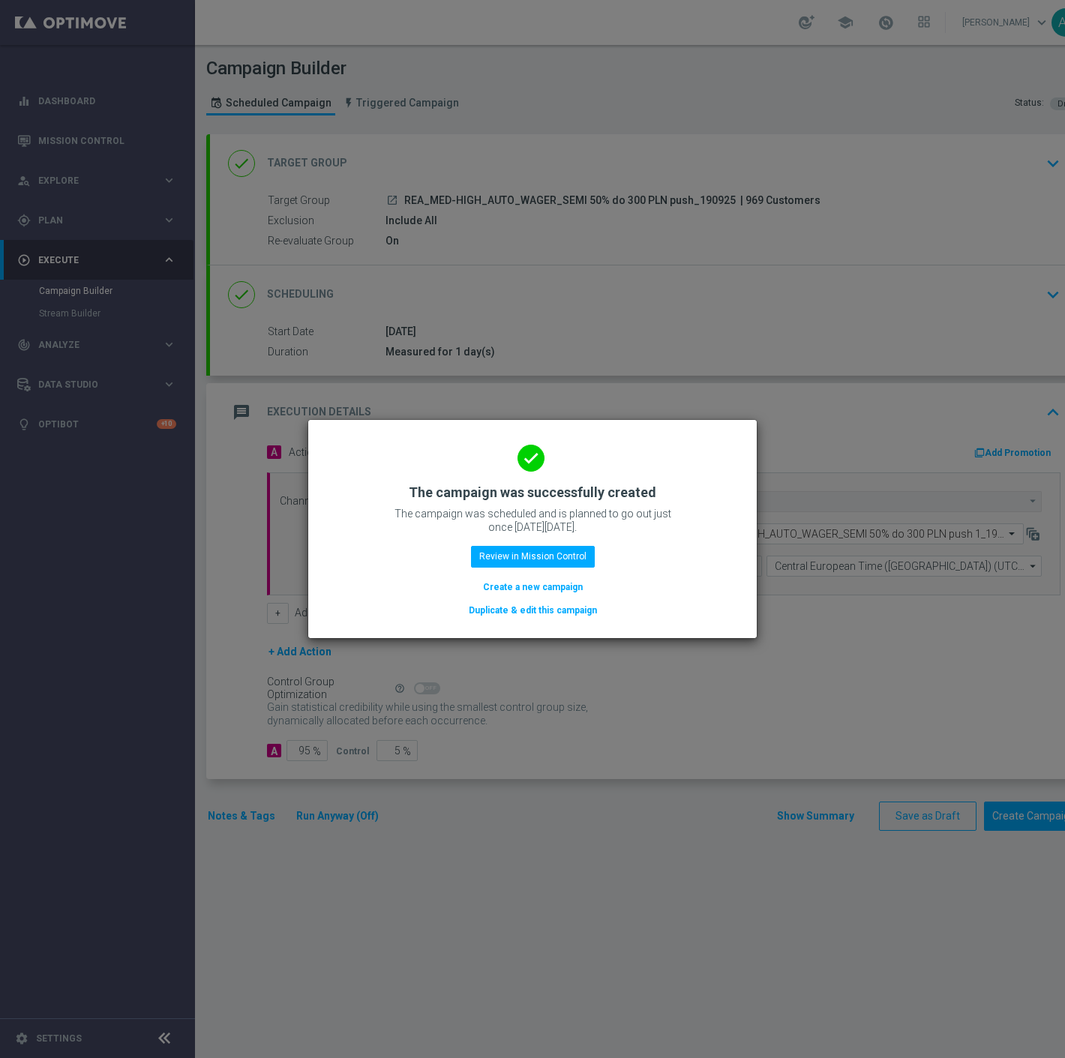
click at [555, 606] on button "Duplicate & edit this campaign" at bounding box center [532, 610] width 131 height 17
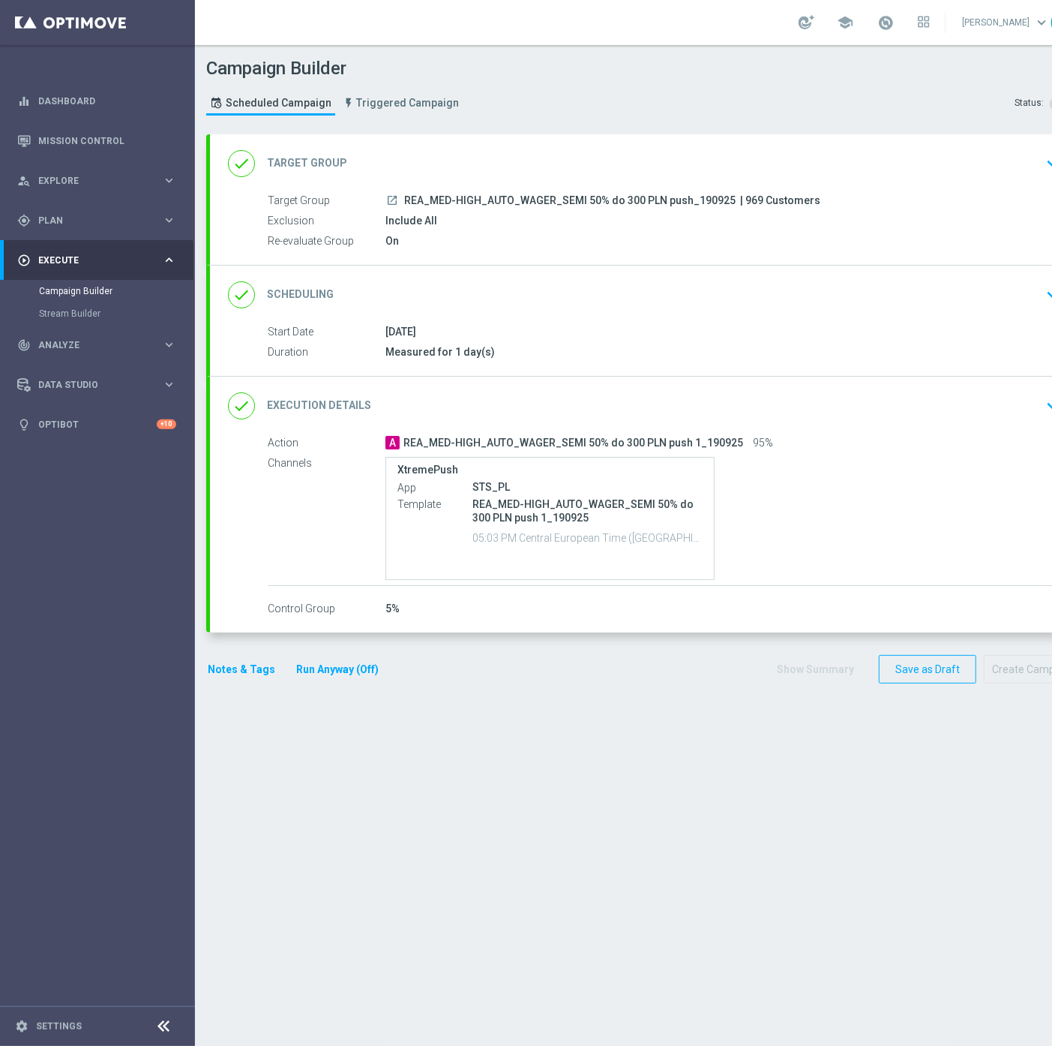
click at [485, 168] on div "done Target Group keyboard_arrow_down" at bounding box center [647, 163] width 838 height 29
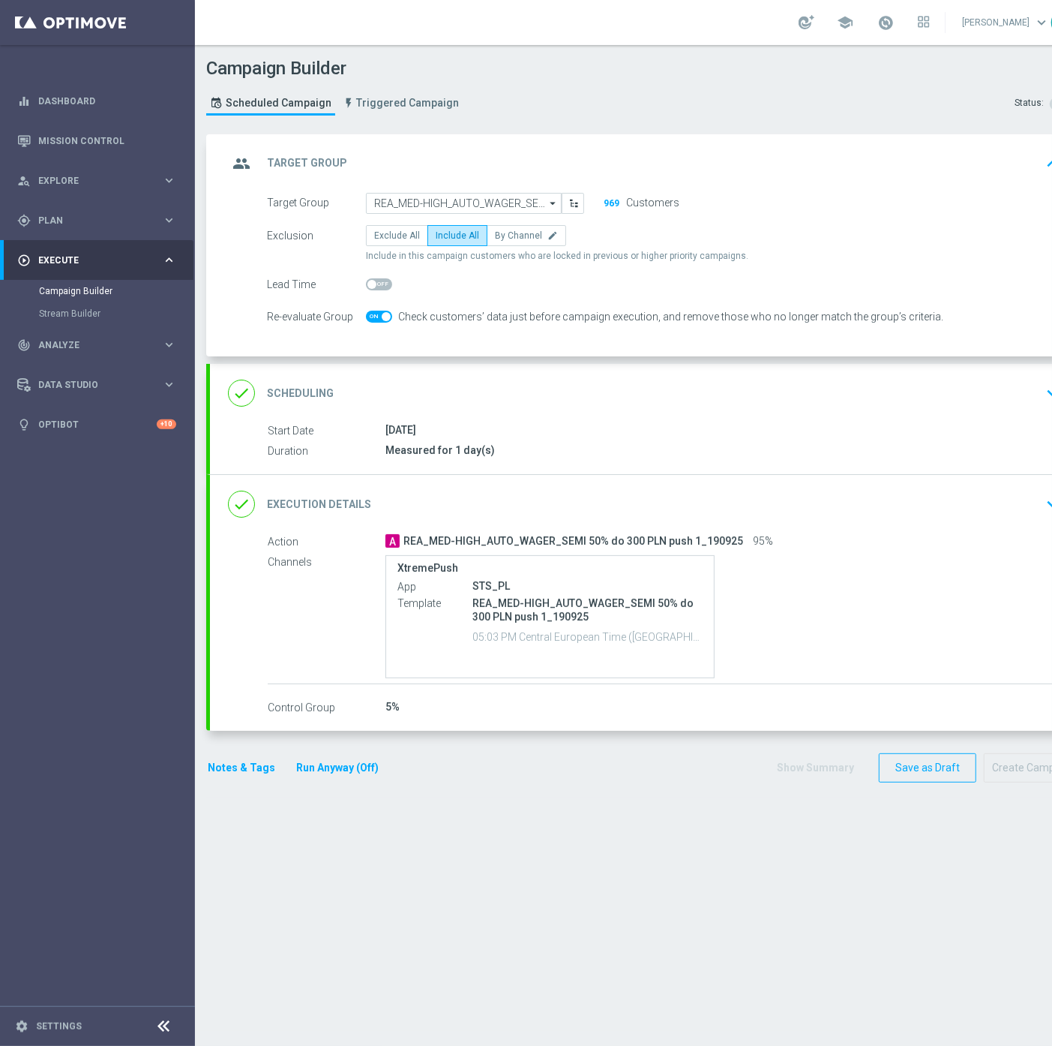
click at [509, 491] on div "done Execution Details keyboard_arrow_down" at bounding box center [647, 504] width 838 height 29
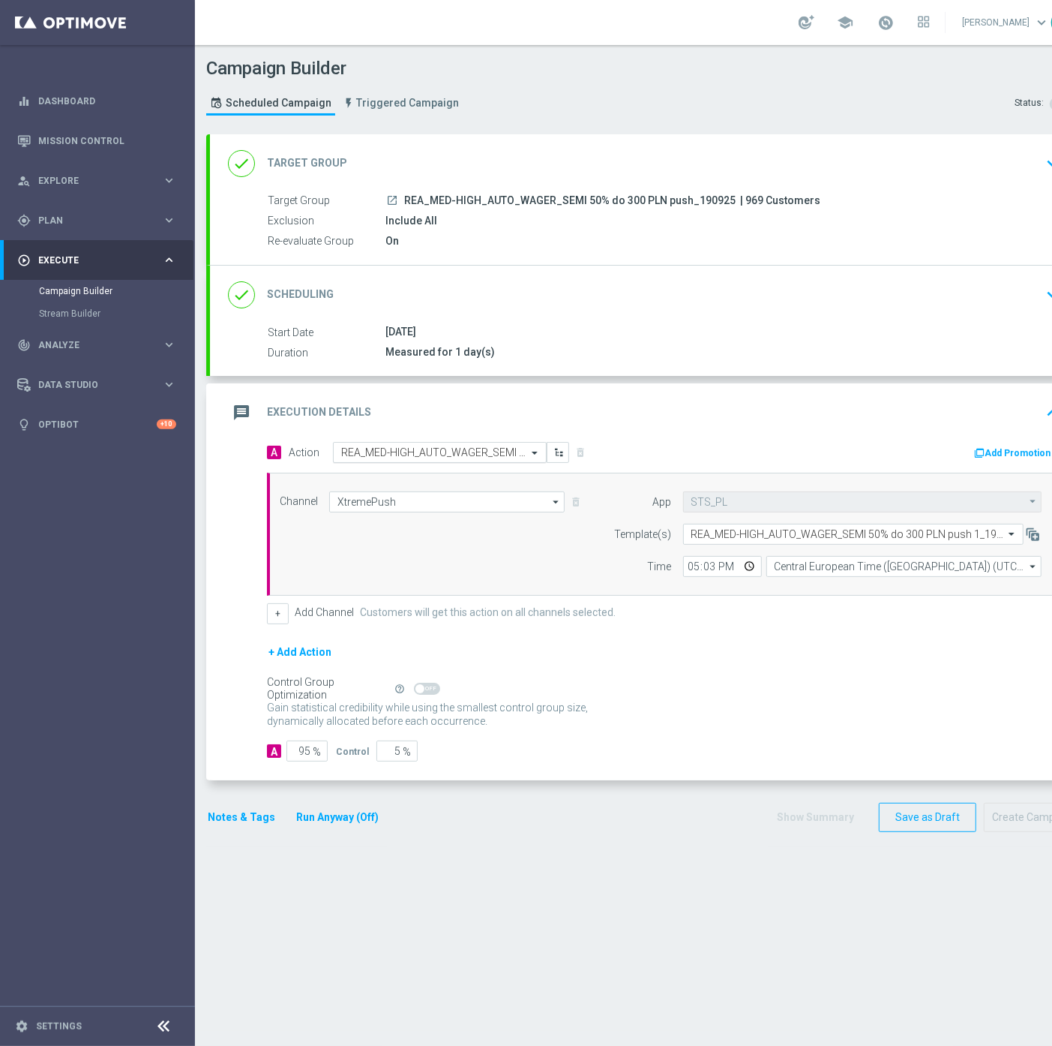
click at [436, 450] on input "text" at bounding box center [424, 452] width 167 height 13
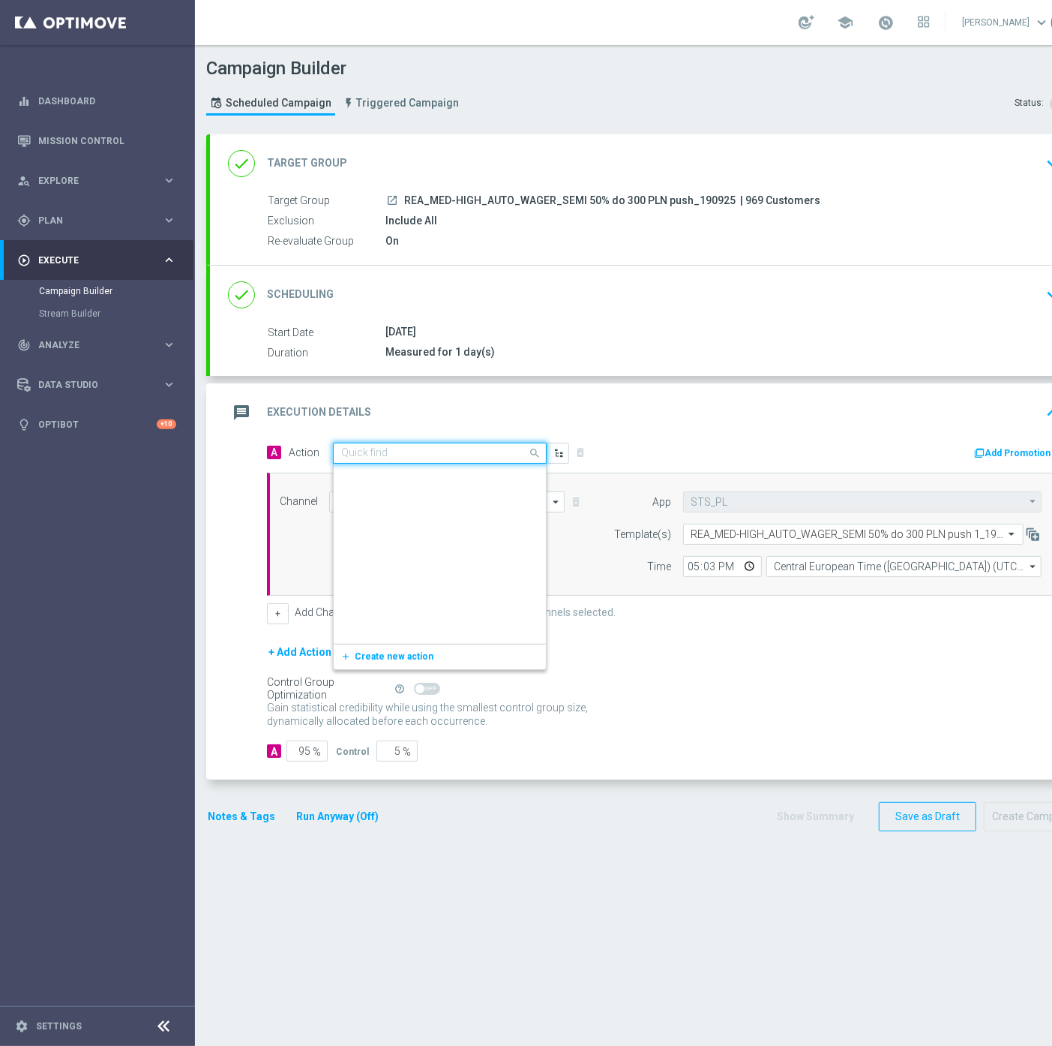
scroll to position [822311, 0]
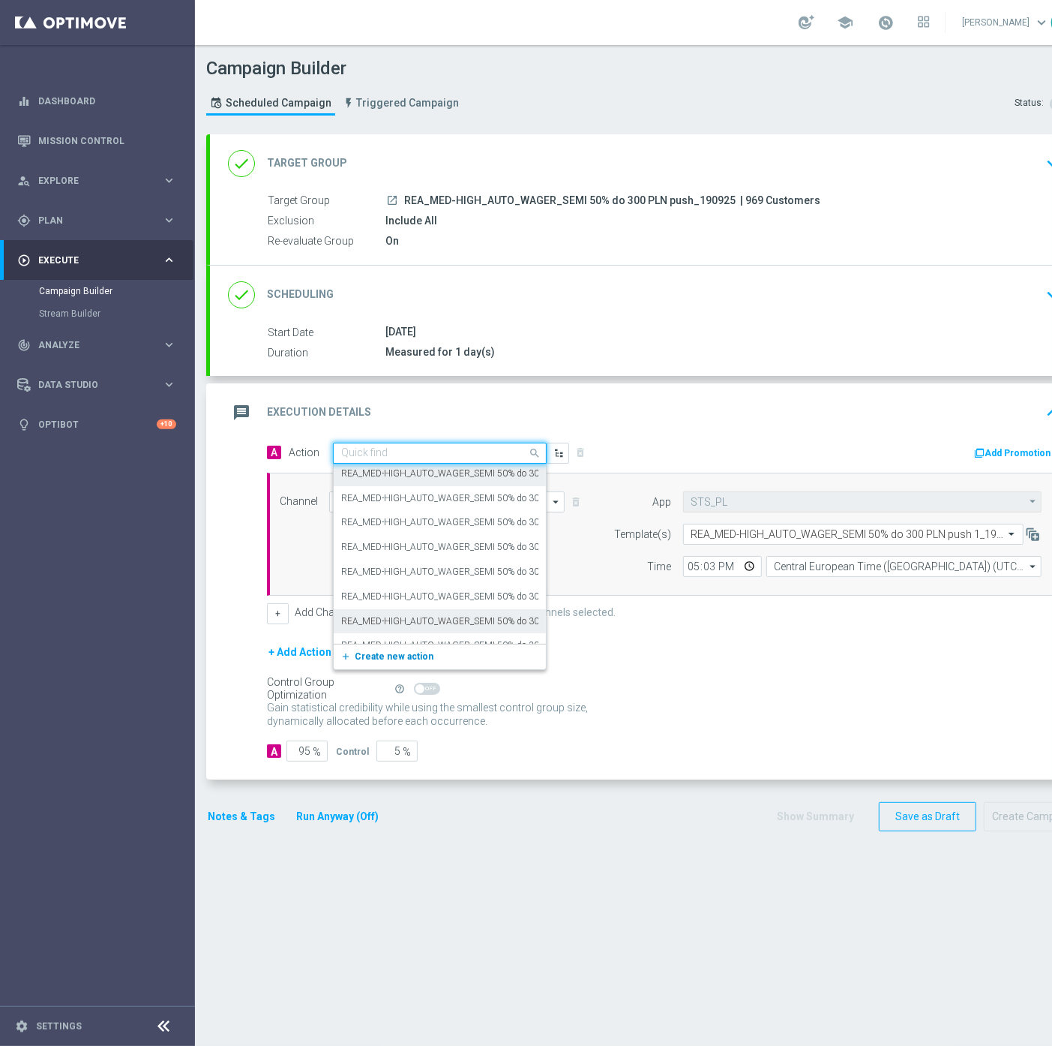
click at [384, 657] on span "Create new action" at bounding box center [394, 656] width 79 height 11
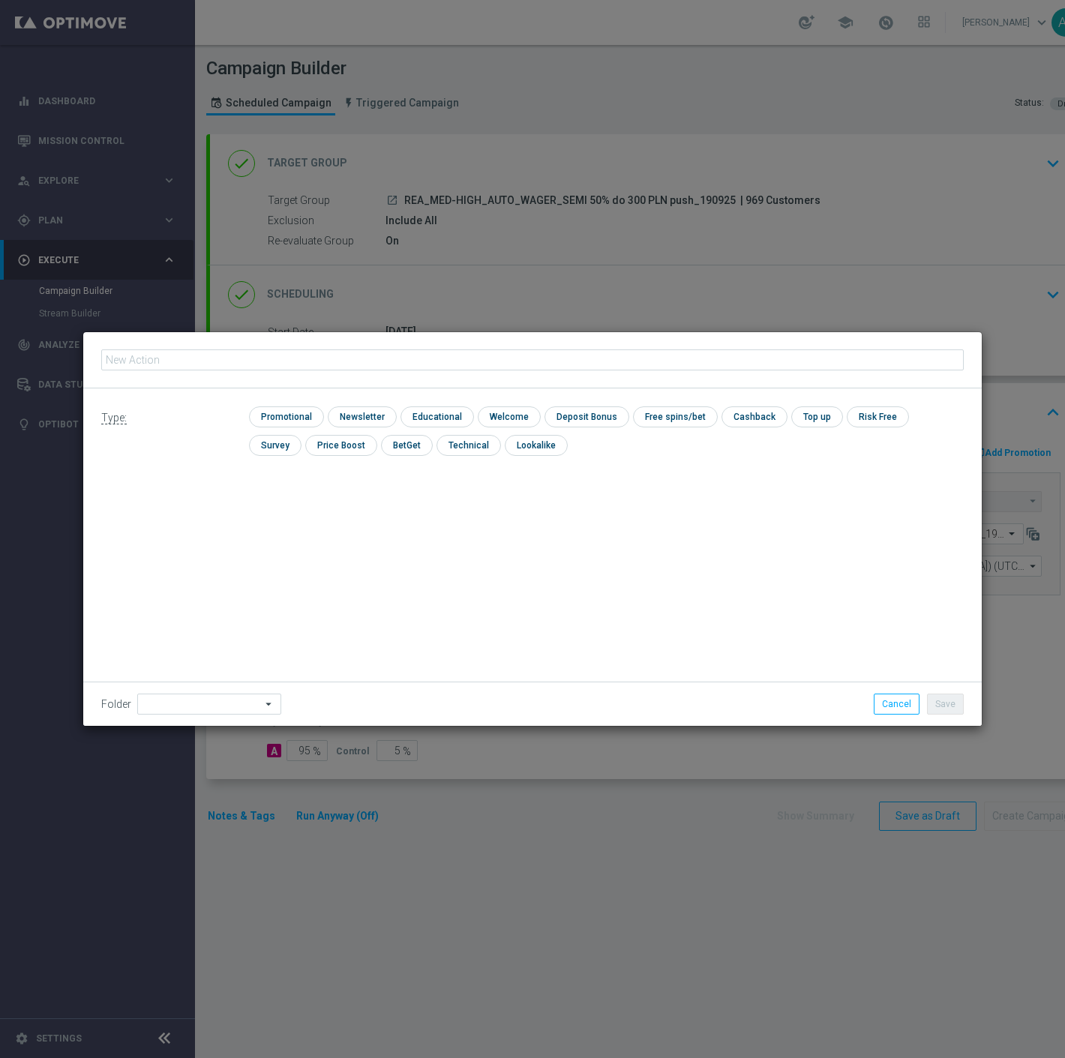
type input "REA_MED-HIGH_AUTO_WAGER_SEMI 50% do 300 PLN push 2_190925"
click at [304, 417] on input "checkbox" at bounding box center [284, 417] width 71 height 20
checkbox input "true"
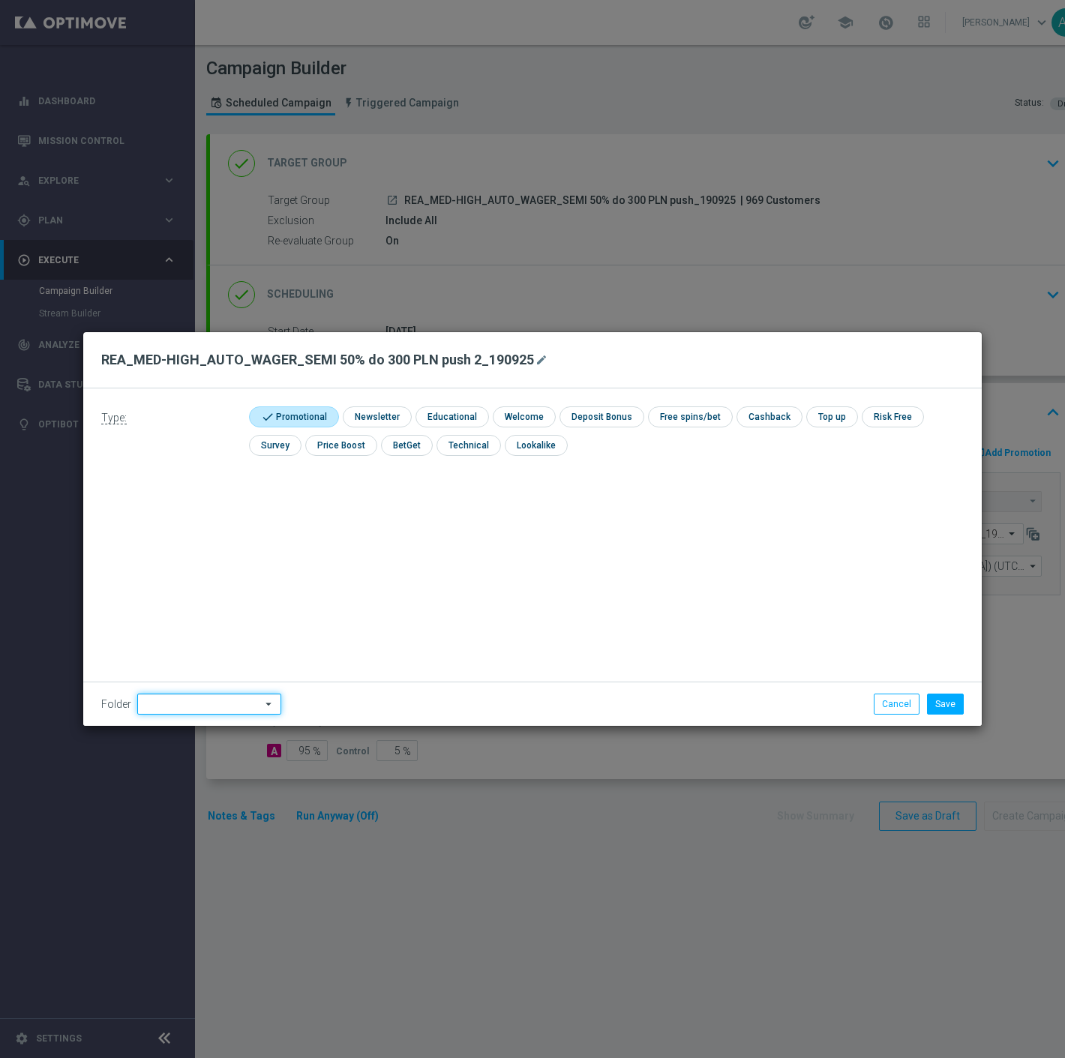
click at [186, 698] on input at bounding box center [209, 704] width 144 height 21
click at [203, 539] on div "Antoni L." at bounding box center [205, 538] width 137 height 21
type input "Antoni L."
click at [939, 695] on button "Save" at bounding box center [945, 704] width 37 height 21
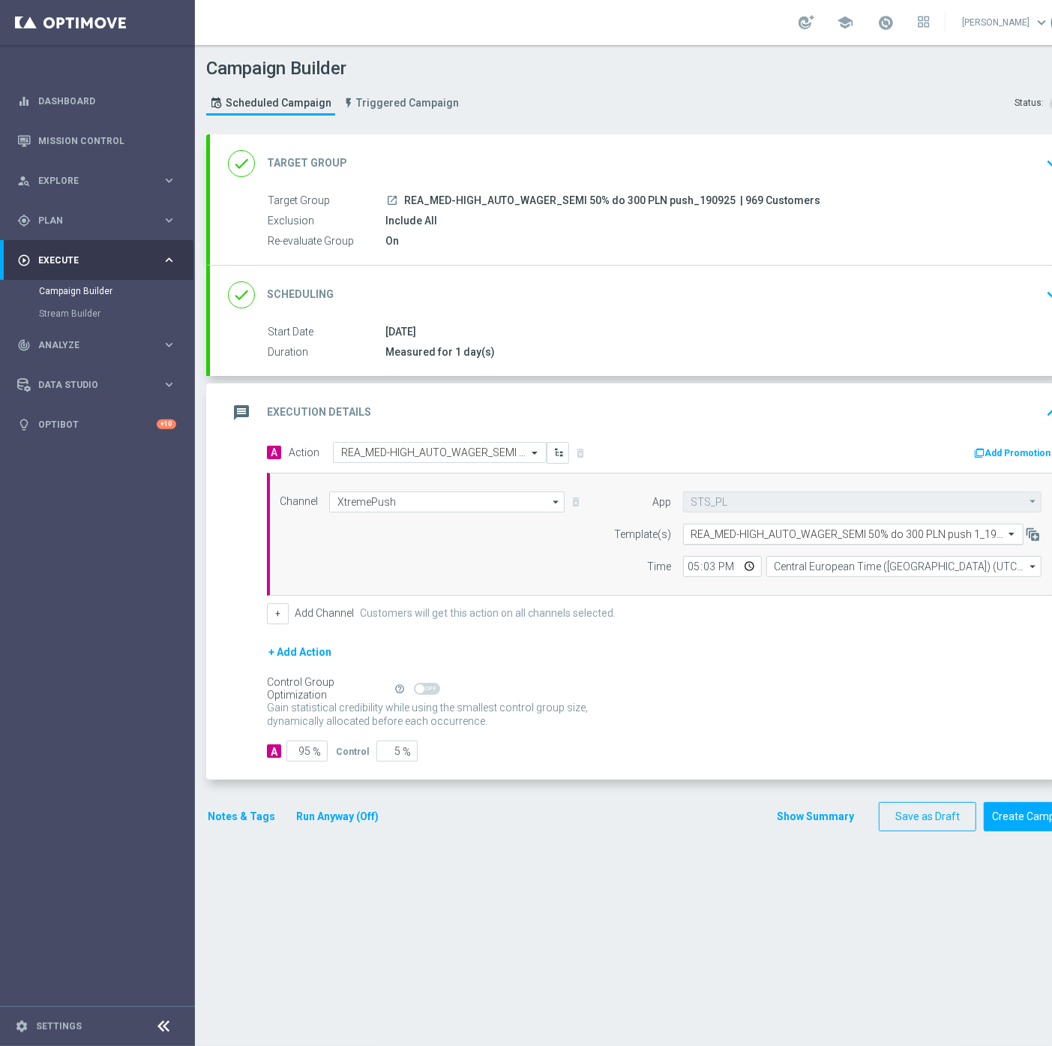
click at [710, 536] on input "text" at bounding box center [839, 534] width 294 height 13
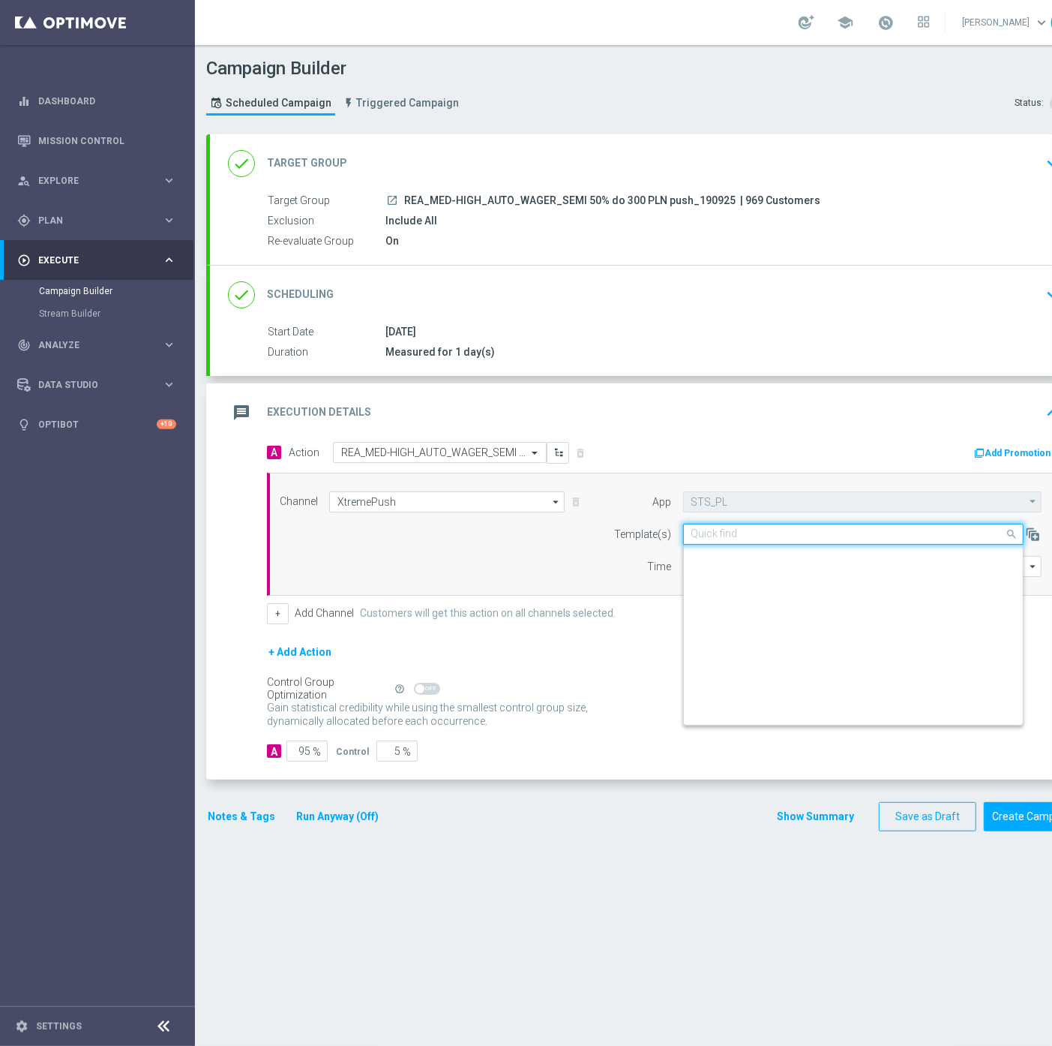
scroll to position [9506, 0]
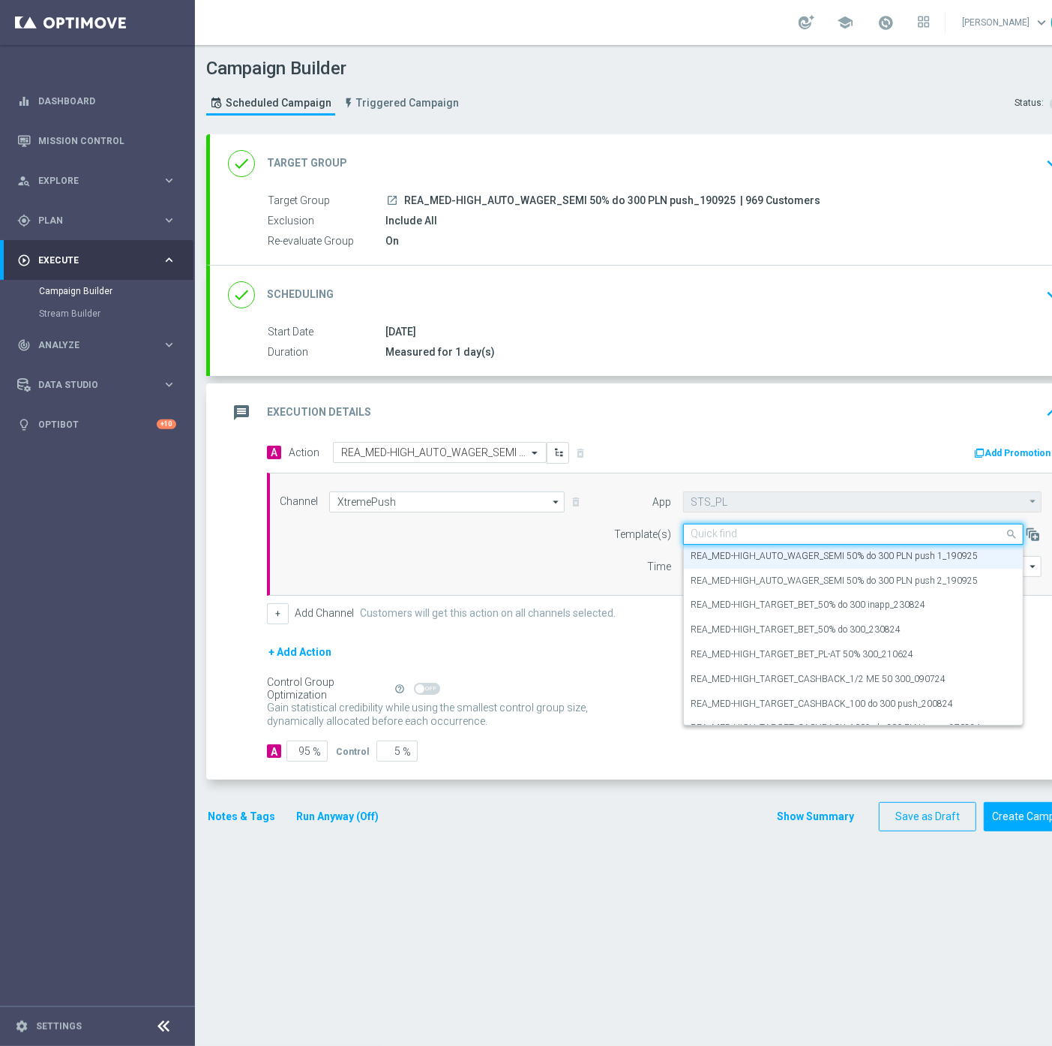
paste input "REA_MED-HIGH_AUTO_WAGER_SEMI 50% do 300 PLN push 2_190925"
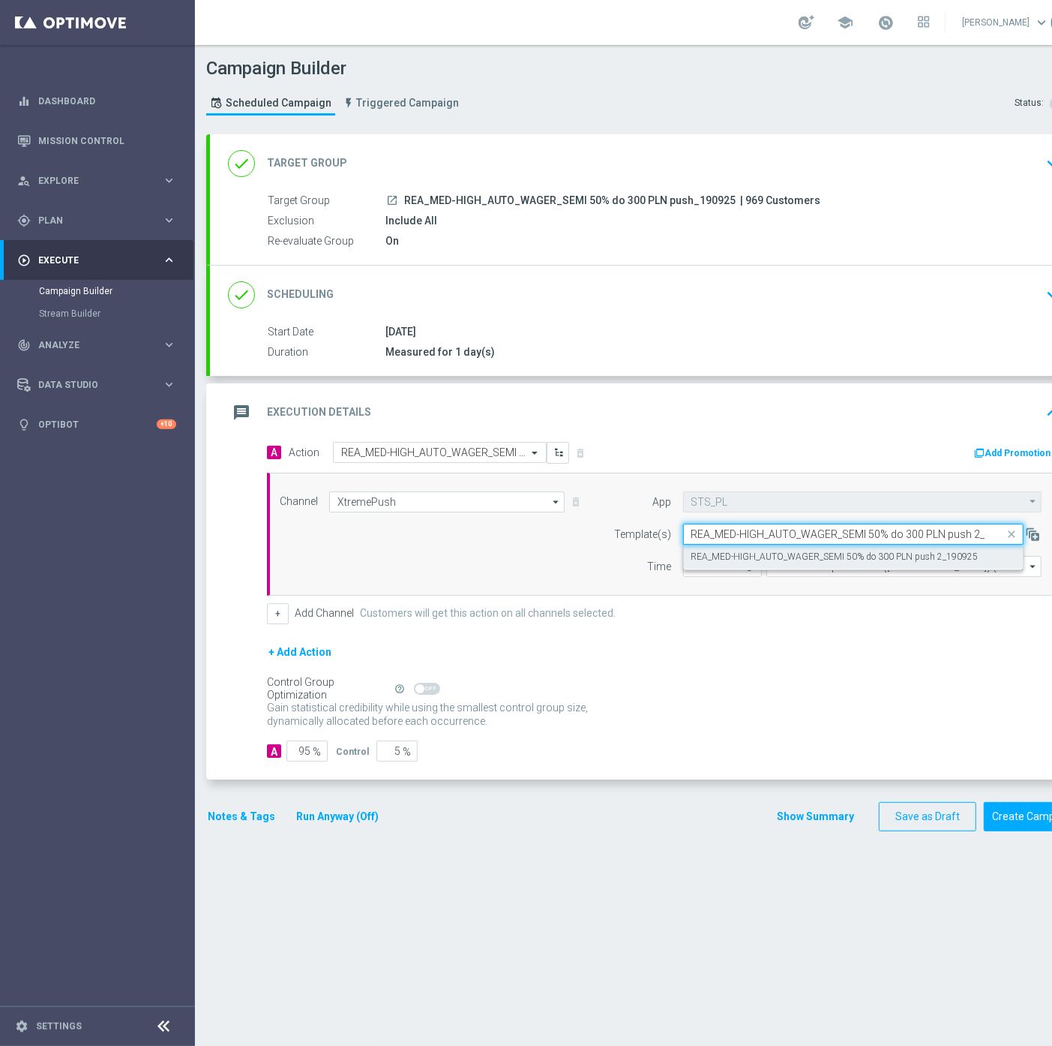
scroll to position [0, 0]
click at [776, 551] on label "REA_MED-HIGH_AUTO_WAGER_SEMI 50% do 300 PLN push 2_190925" at bounding box center [835, 557] width 287 height 13
type input "REA_MED-HIGH_AUTO_WAGER_SEMI 50% do 300 PLN push 2_190925"
click at [243, 815] on button "Notes & Tags" at bounding box center [241, 816] width 71 height 19
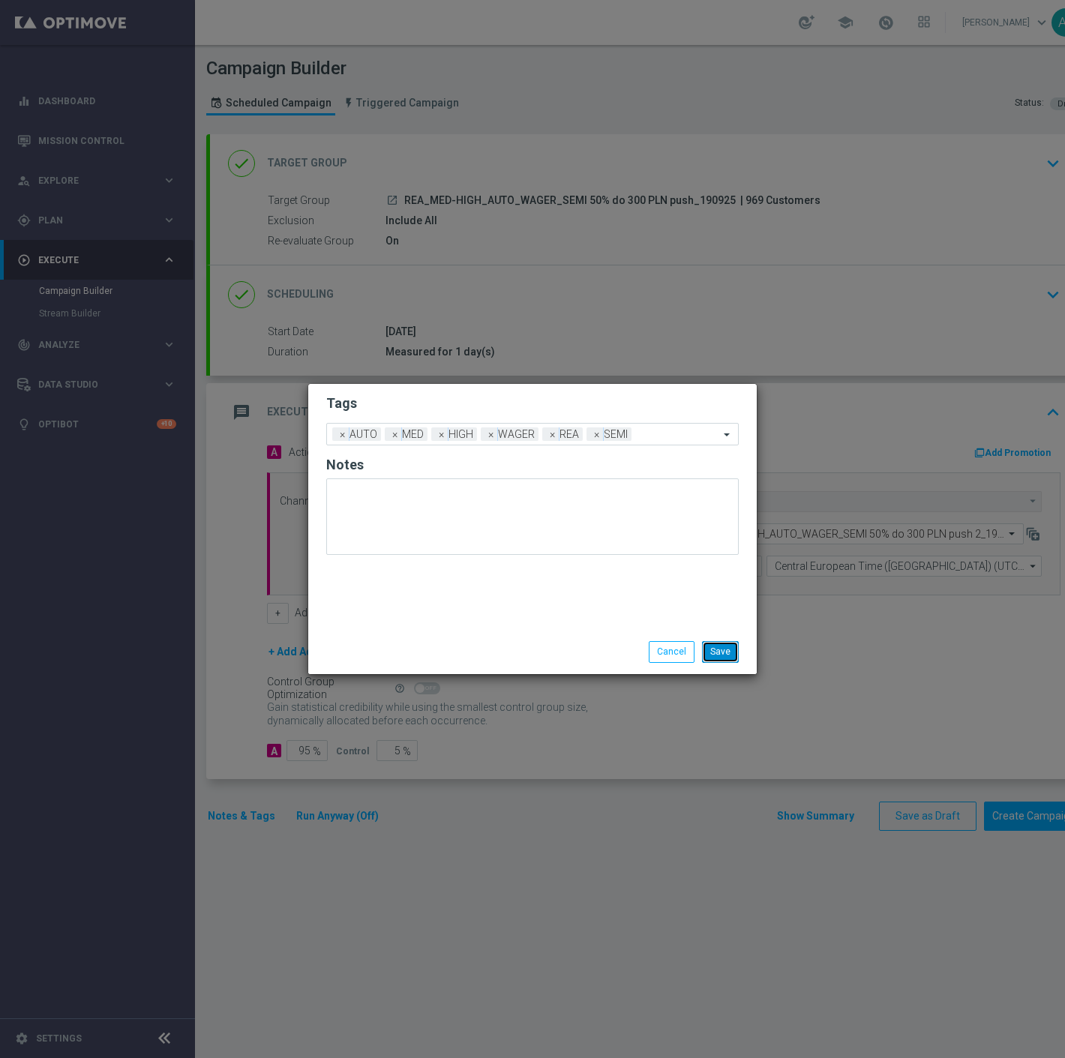
click at [724, 653] on button "Save" at bounding box center [720, 651] width 37 height 21
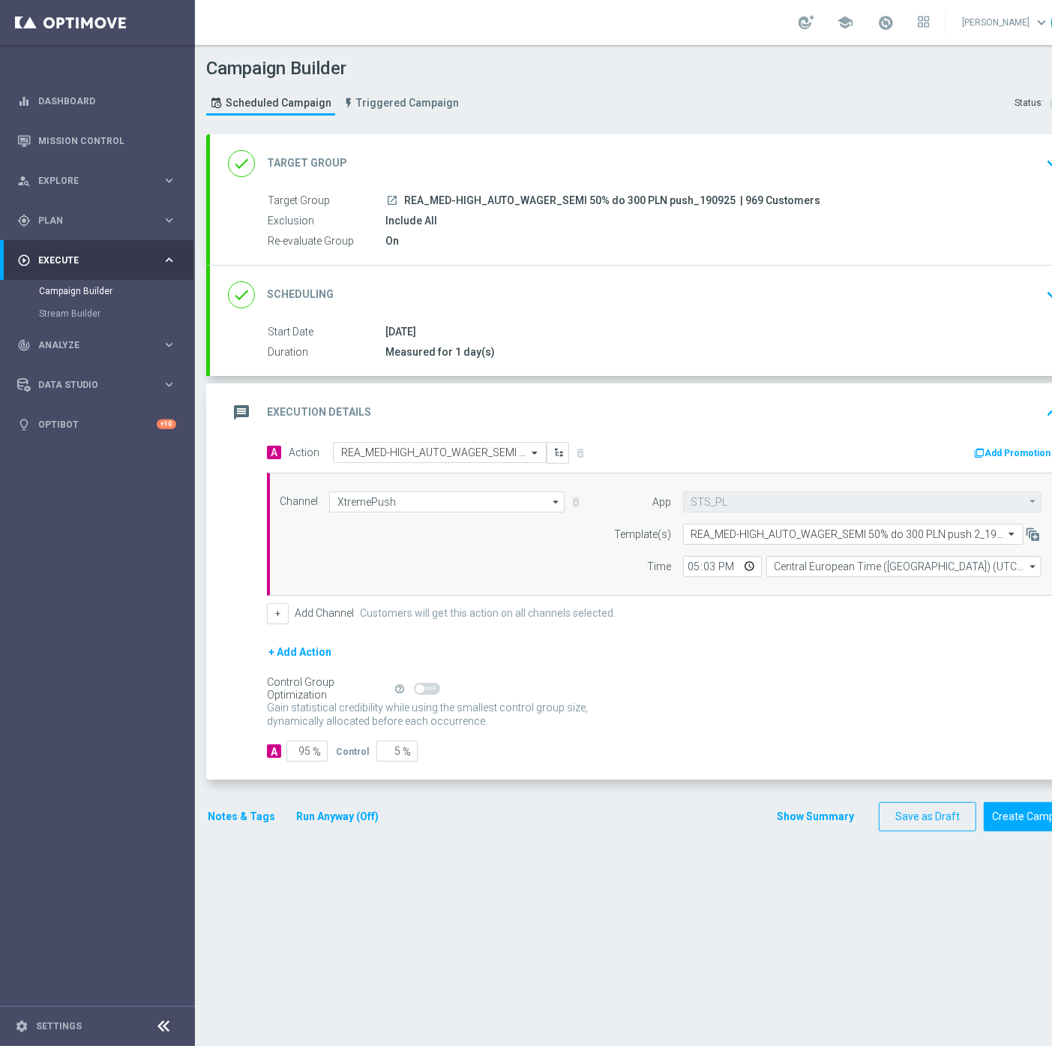
scroll to position [0, 55]
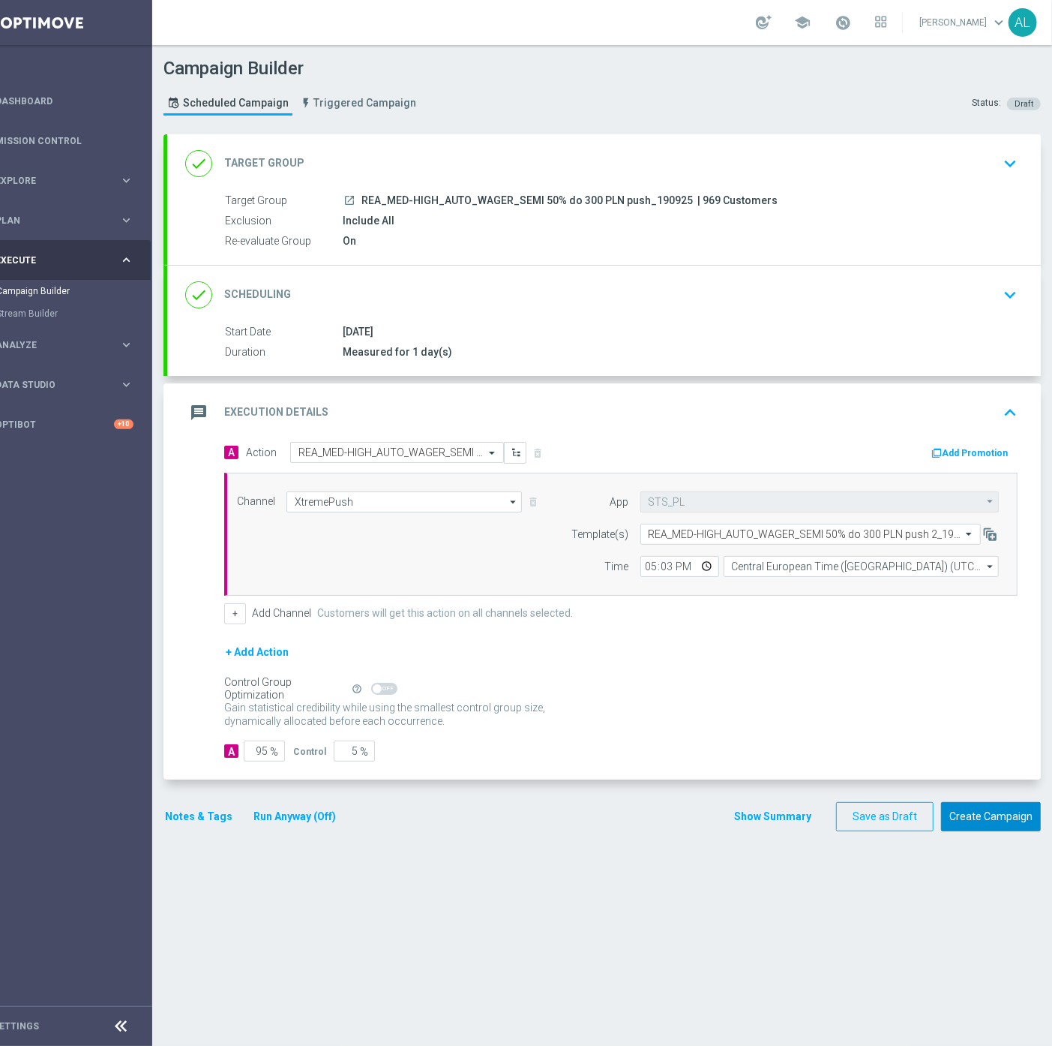
click at [958, 821] on button "Create Campaign" at bounding box center [991, 816] width 100 height 29
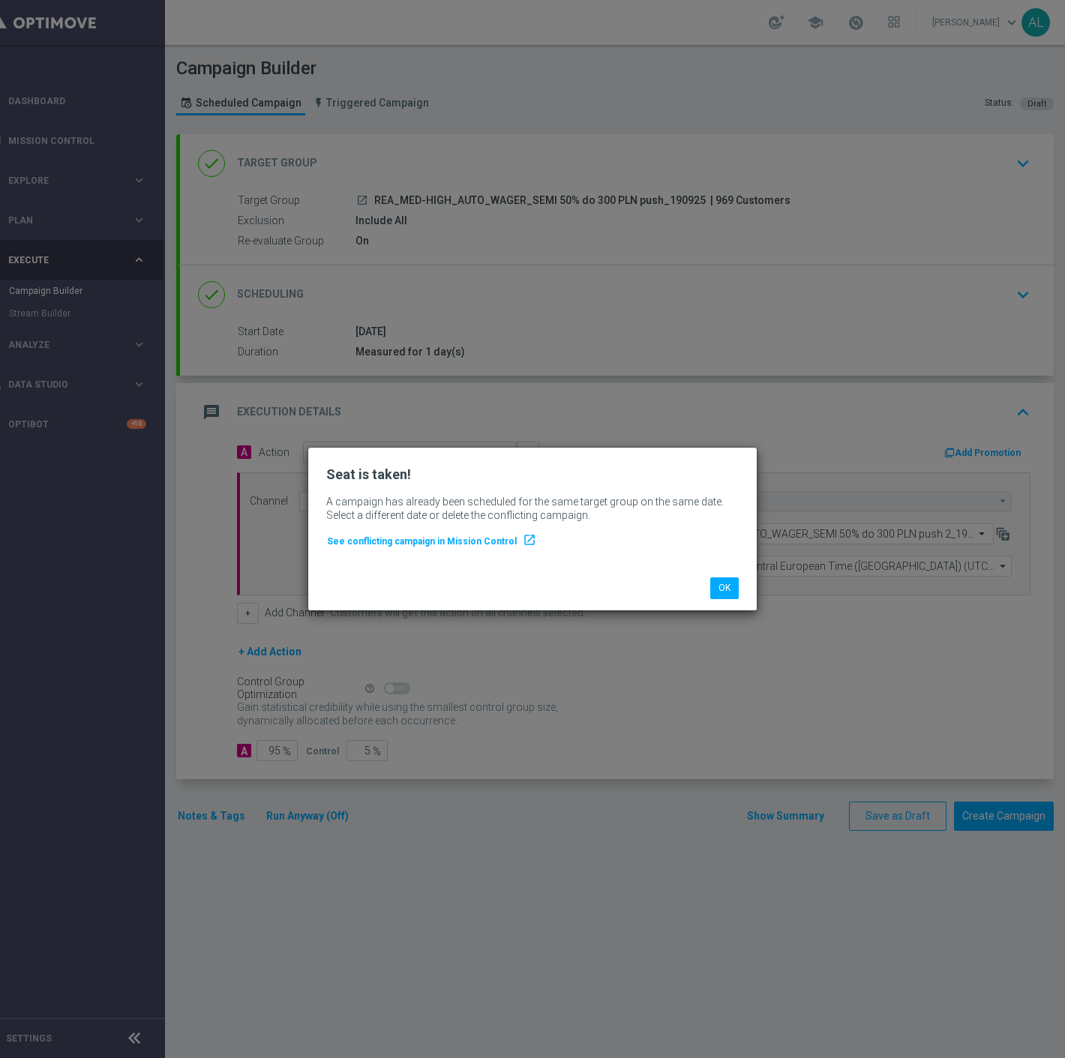
click at [739, 584] on li "OK" at bounding box center [725, 588] width 36 height 21
click at [734, 586] on button "OK" at bounding box center [724, 588] width 29 height 21
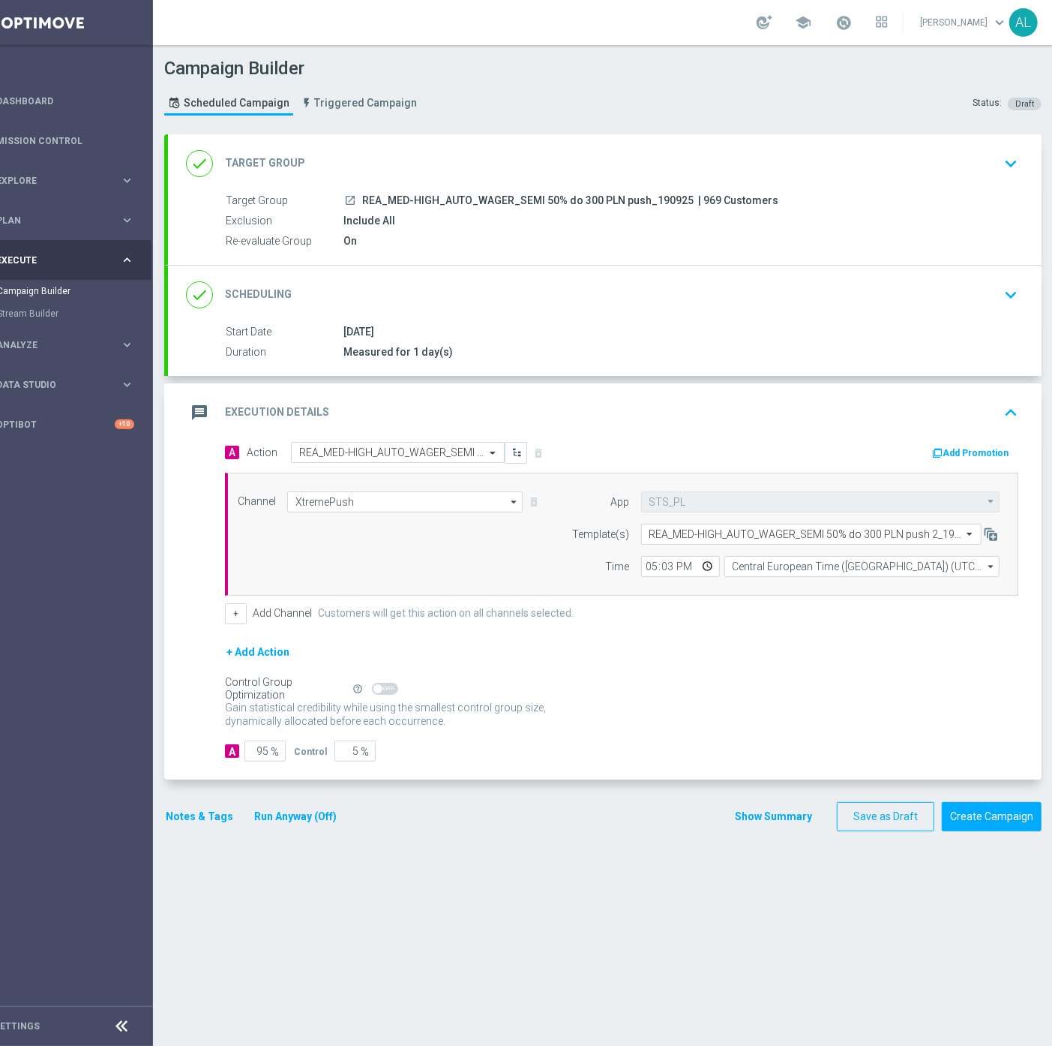
click at [680, 290] on div "done Scheduling keyboard_arrow_down" at bounding box center [605, 295] width 838 height 29
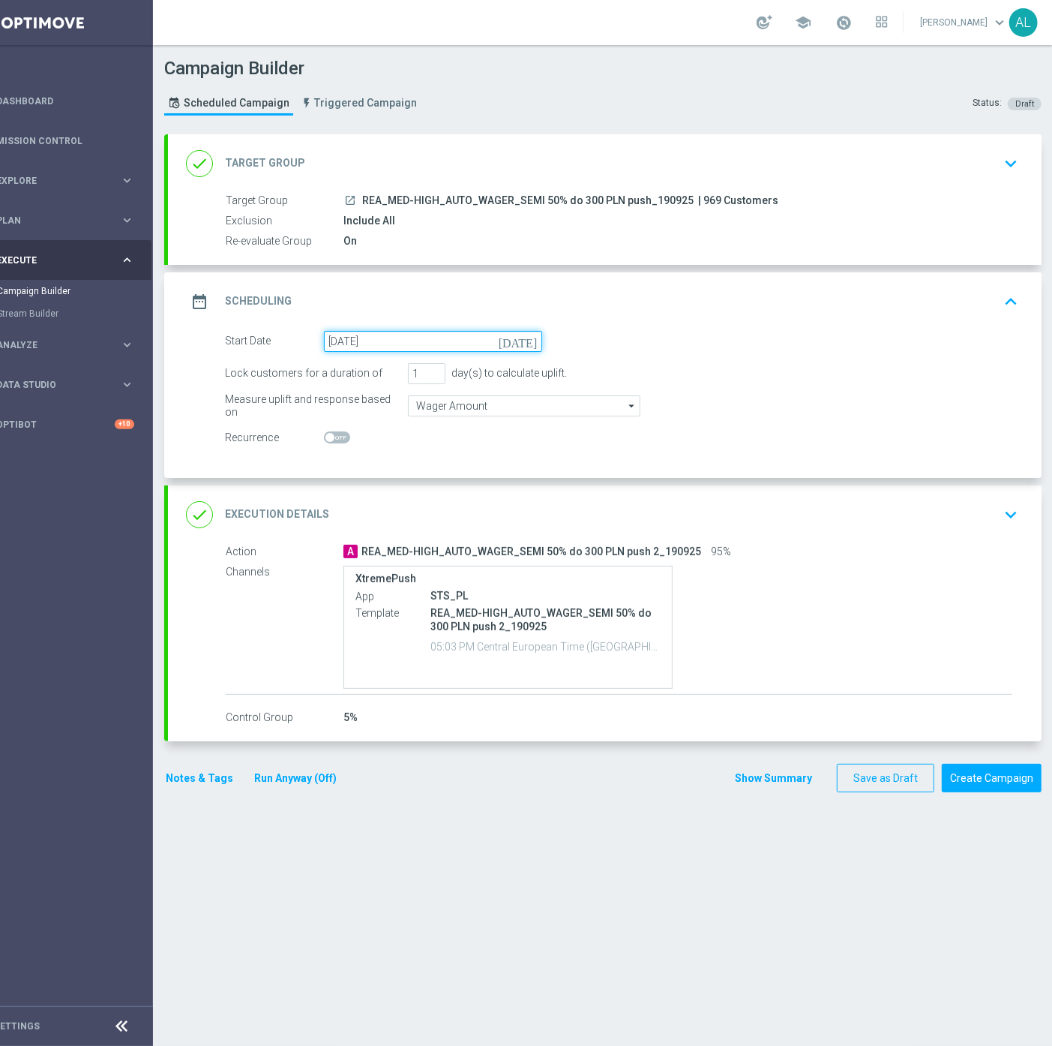
click at [377, 338] on input "20 Sep 2025" at bounding box center [433, 341] width 218 height 21
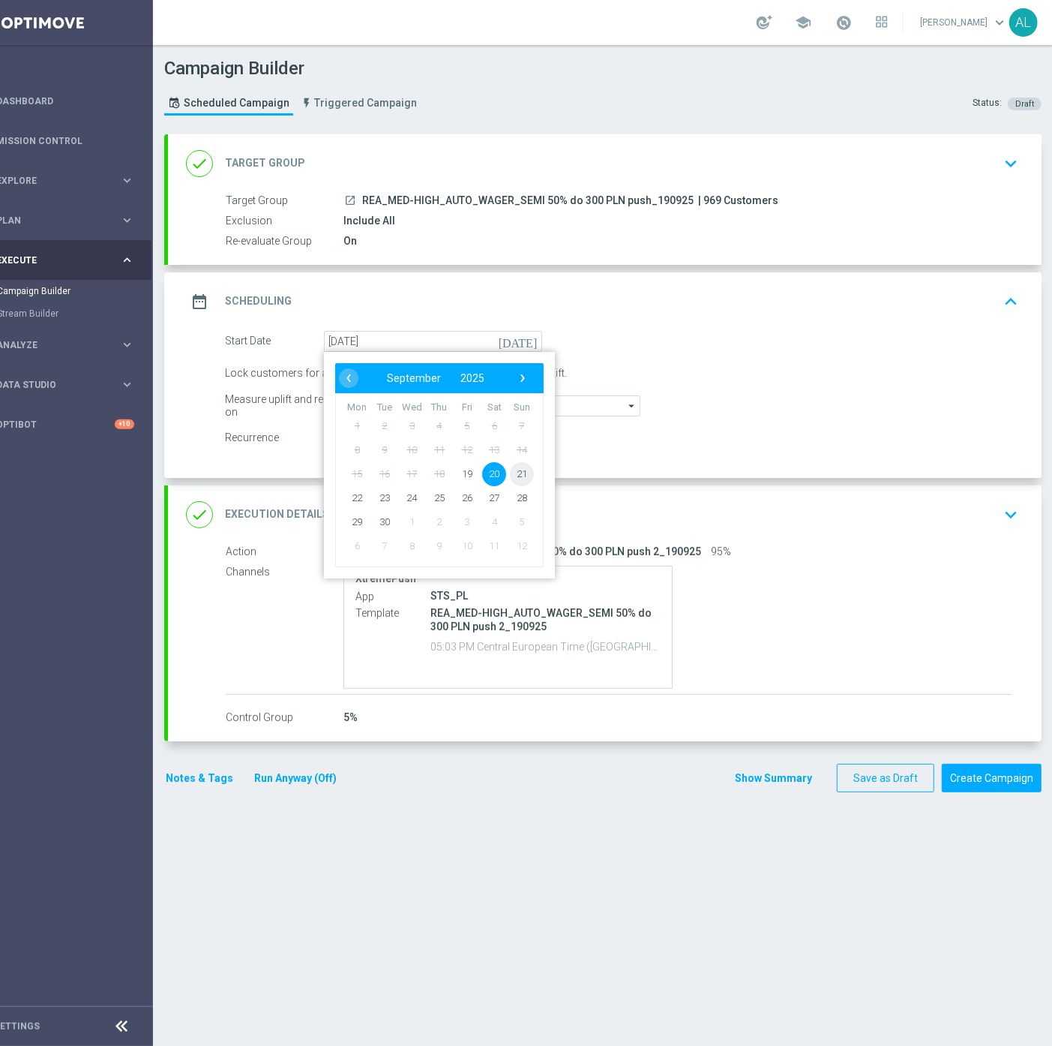
click at [520, 471] on span "21" at bounding box center [522, 473] width 24 height 24
type input "21 Sep 2025"
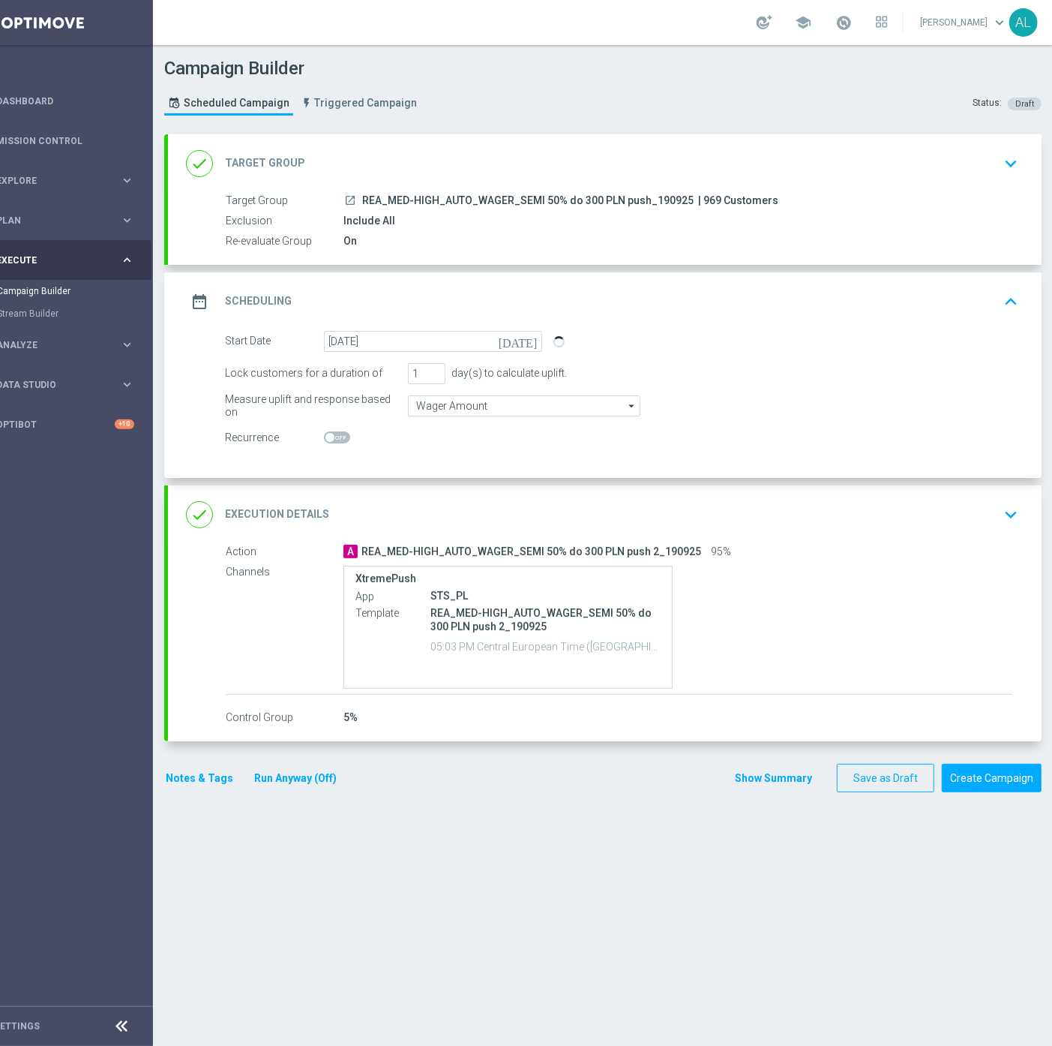
click at [776, 338] on div "Start Date 21 Sep 2025 today" at bounding box center [622, 341] width 816 height 21
click at [813, 342] on div "Start Date 21 Sep 2025 today" at bounding box center [622, 341] width 816 height 21
drag, startPoint x: 1010, startPoint y: 302, endPoint x: 989, endPoint y: 308, distance: 21.8
click at [1010, 302] on icon "keyboard_arrow_up" at bounding box center [1011, 301] width 23 height 23
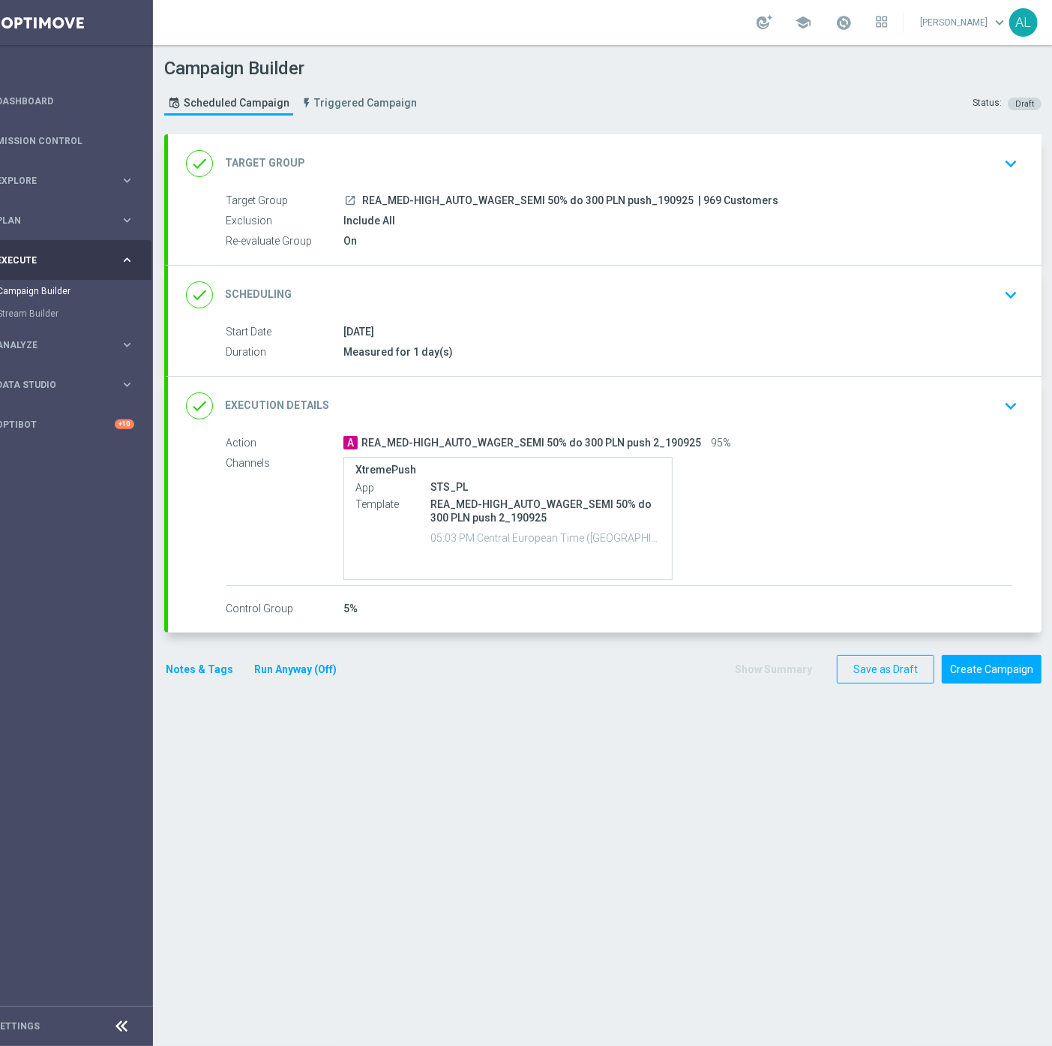
click at [888, 405] on div "done Execution Details keyboard_arrow_down" at bounding box center [605, 406] width 838 height 29
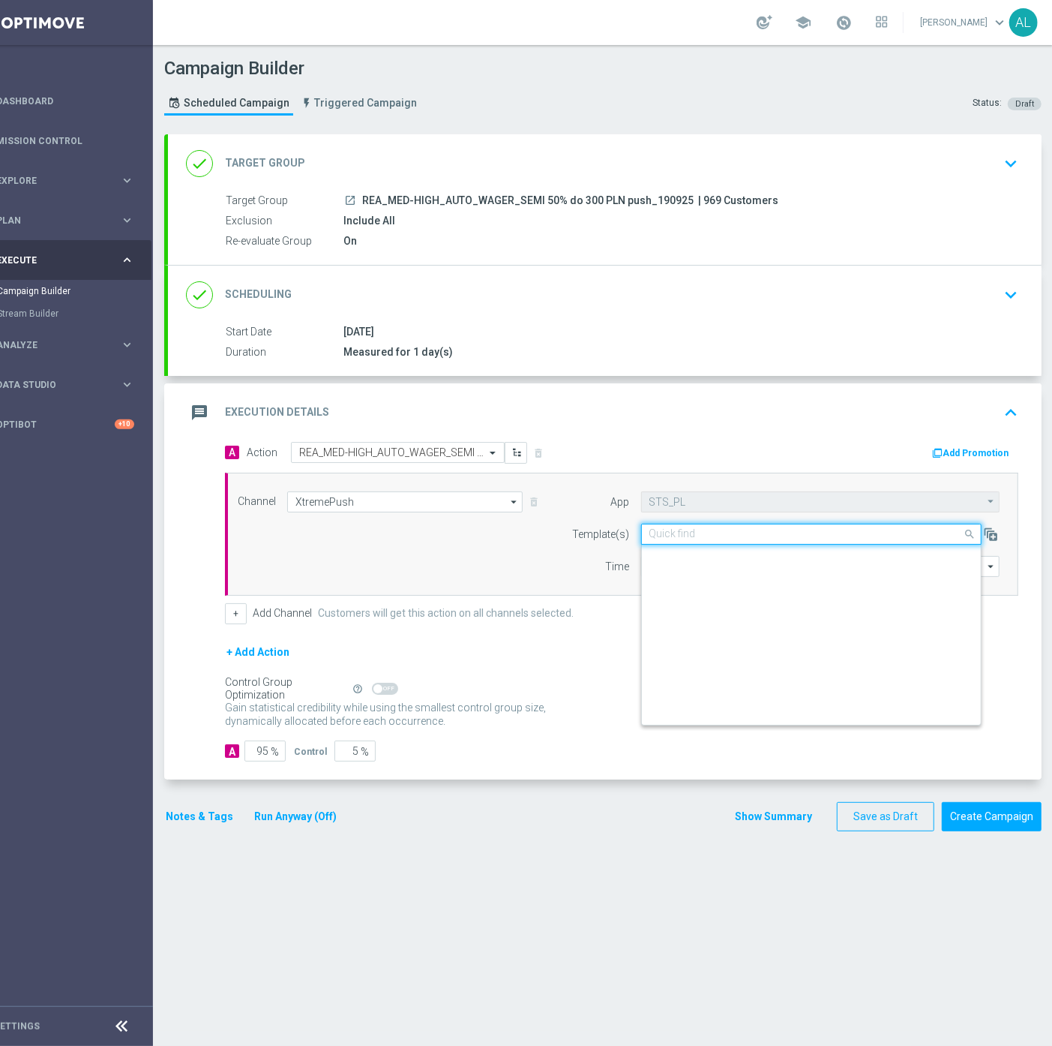
click at [710, 536] on input "text" at bounding box center [797, 534] width 294 height 13
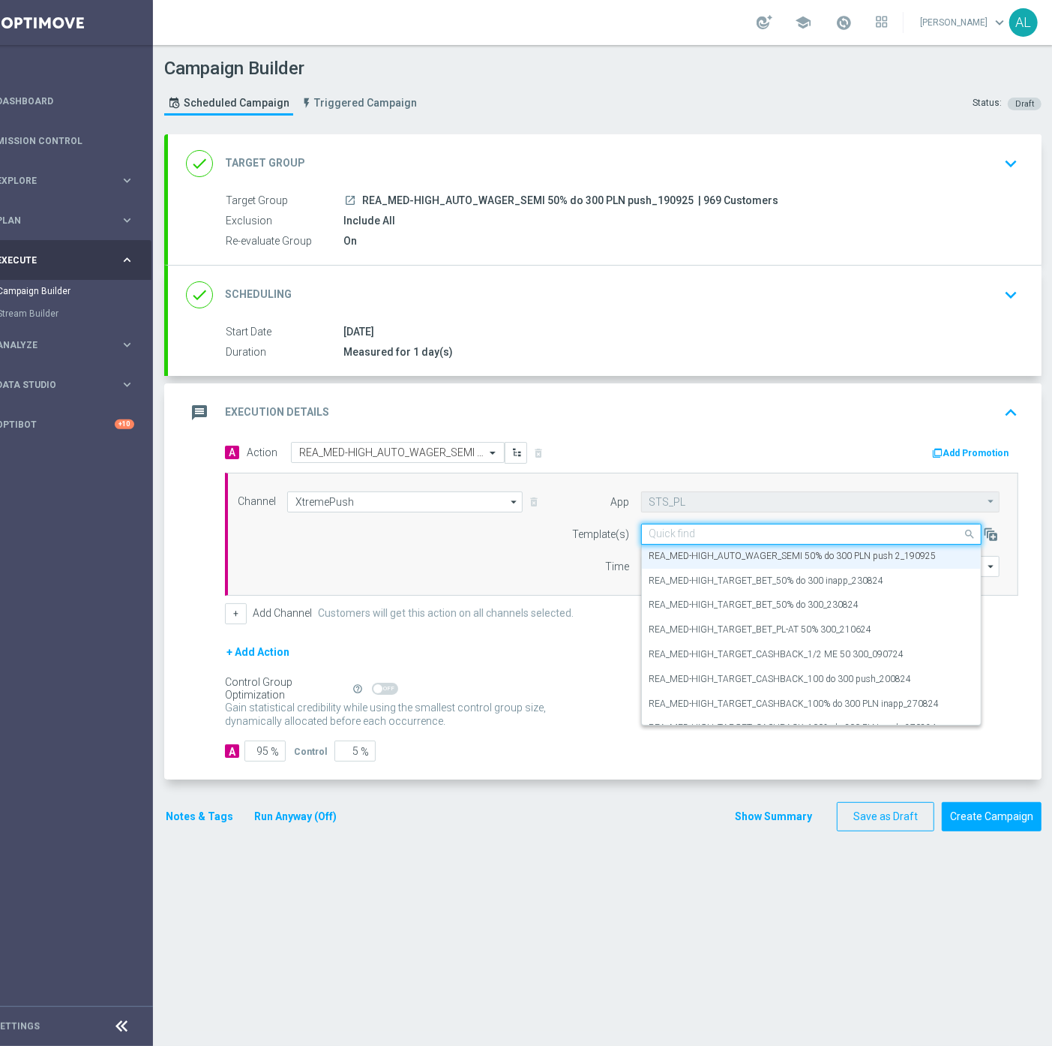
click at [439, 545] on div "Channel XtremePush XtremePush arrow_drop_down Show Selected 1 of 22 Target grou…" at bounding box center [619, 534] width 785 height 86
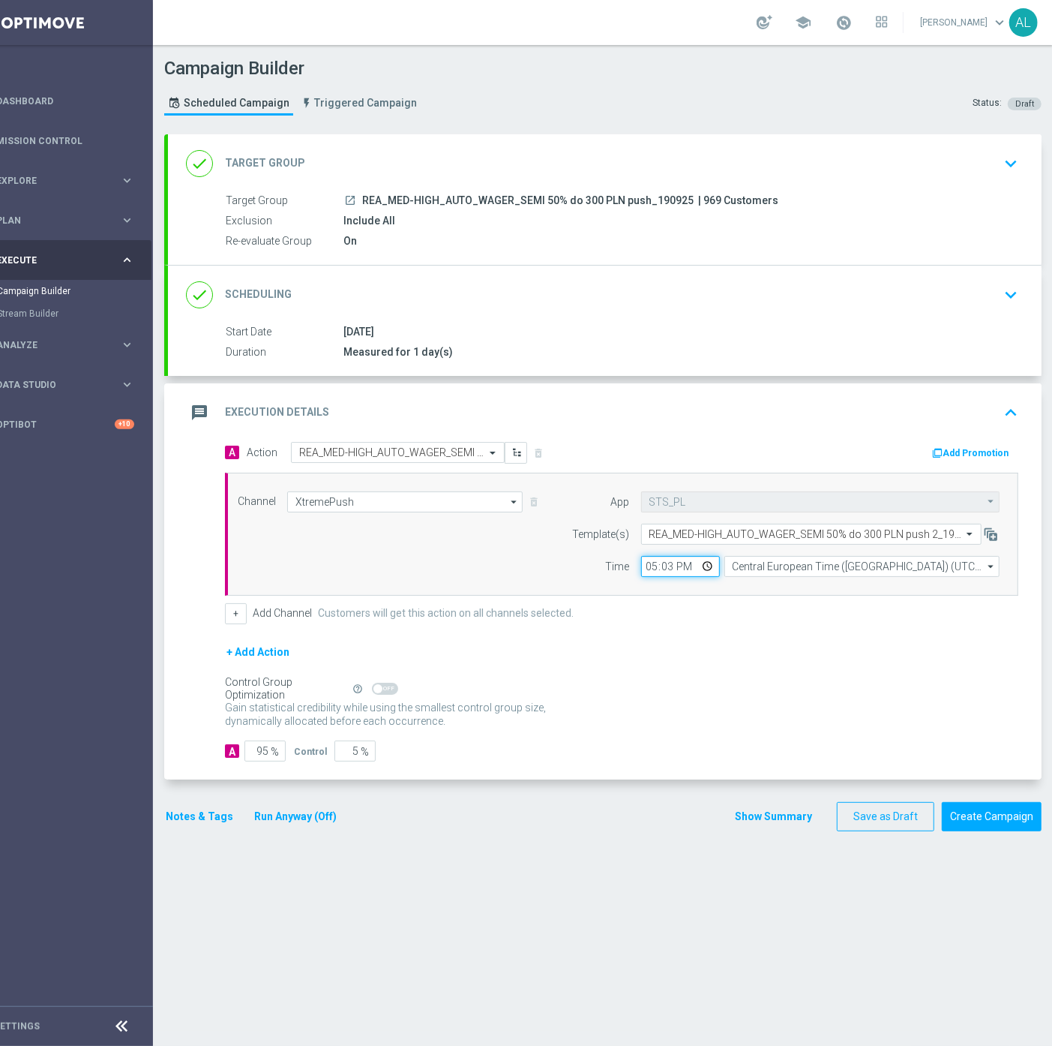
click at [653, 567] on input "17:03" at bounding box center [680, 566] width 79 height 21
type input "13:03"
click at [191, 812] on button "Notes & Tags" at bounding box center [199, 816] width 71 height 19
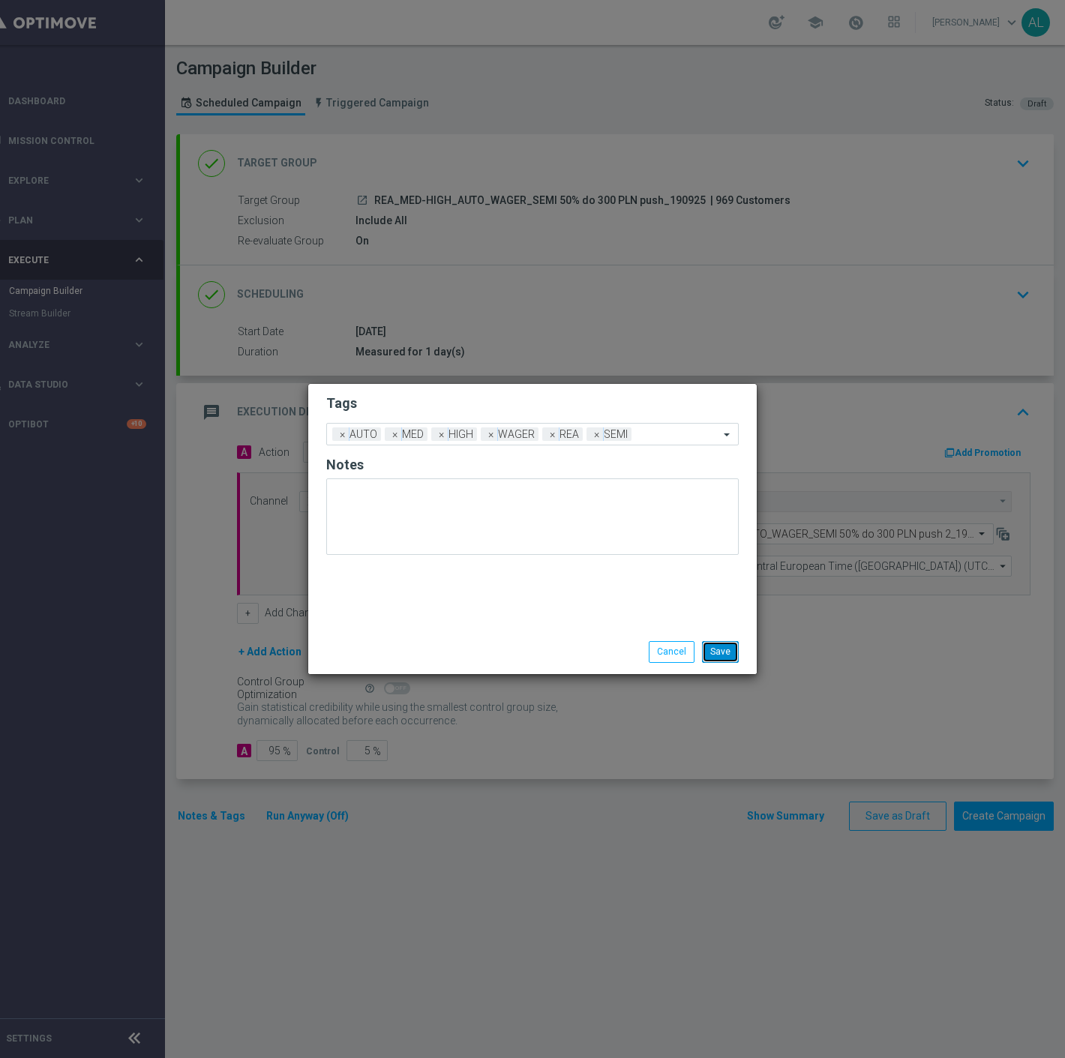
click at [716, 656] on button "Save" at bounding box center [720, 651] width 37 height 21
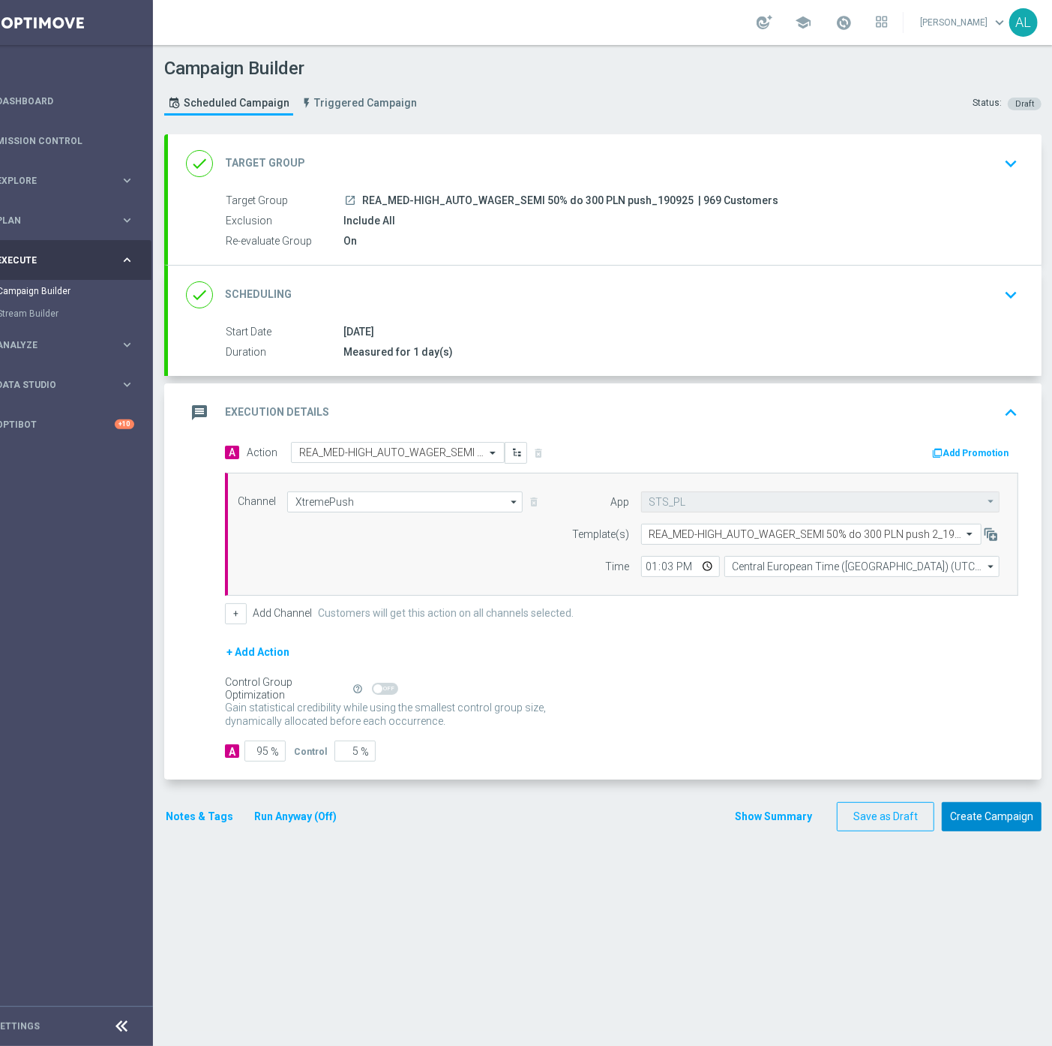
click at [974, 820] on button "Create Campaign" at bounding box center [992, 816] width 100 height 29
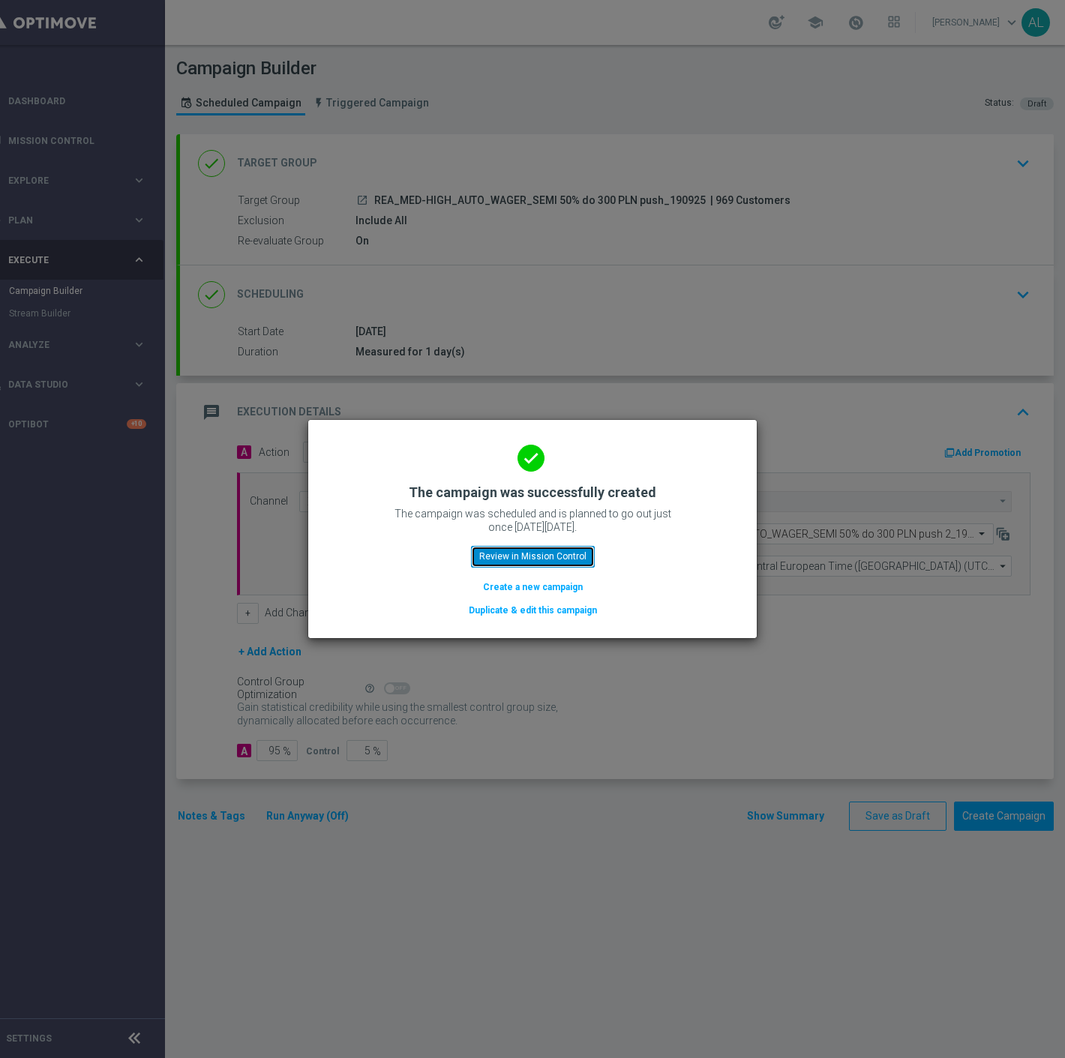
click at [535, 565] on button "Review in Mission Control" at bounding box center [533, 556] width 124 height 21
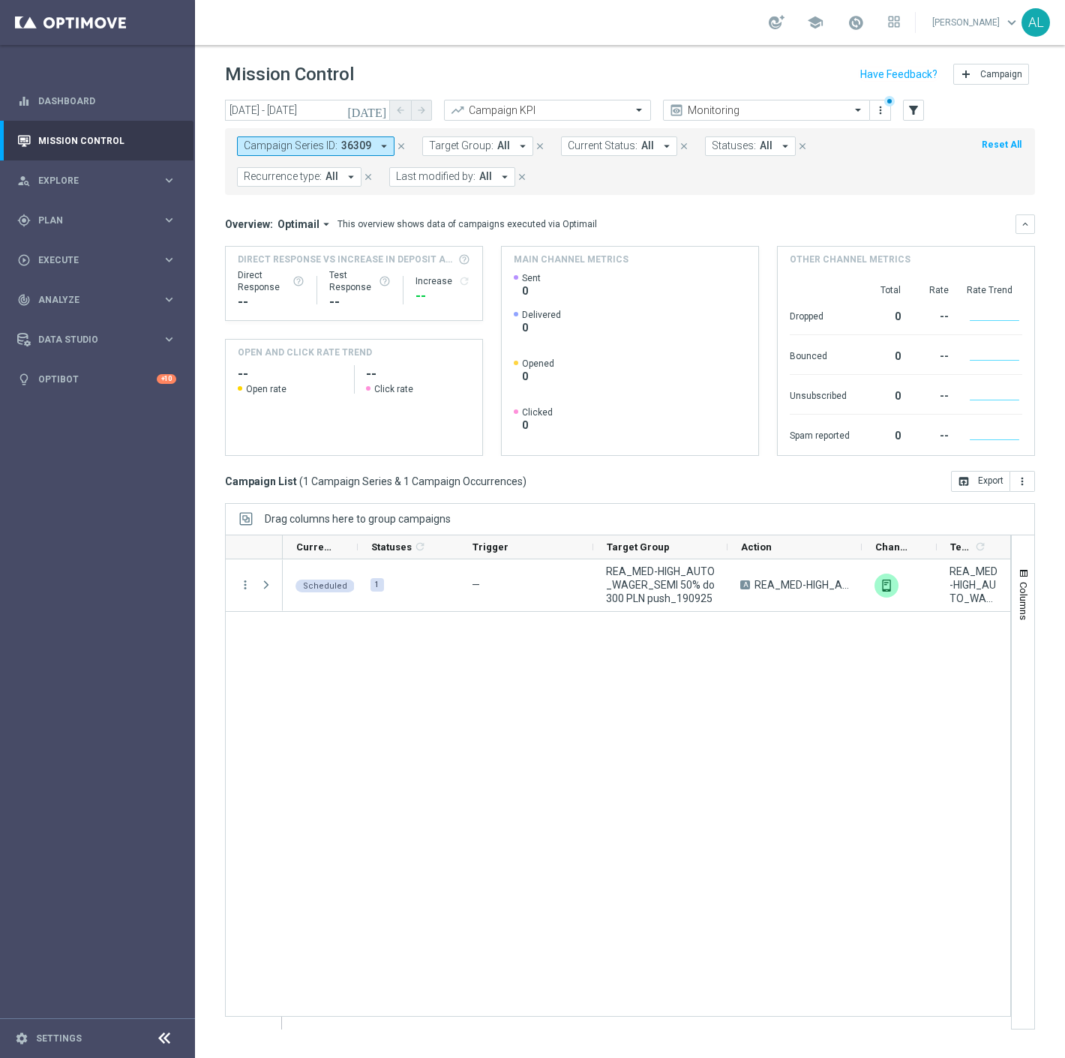
click at [308, 144] on span "Campaign Series ID:" at bounding box center [291, 146] width 94 height 13
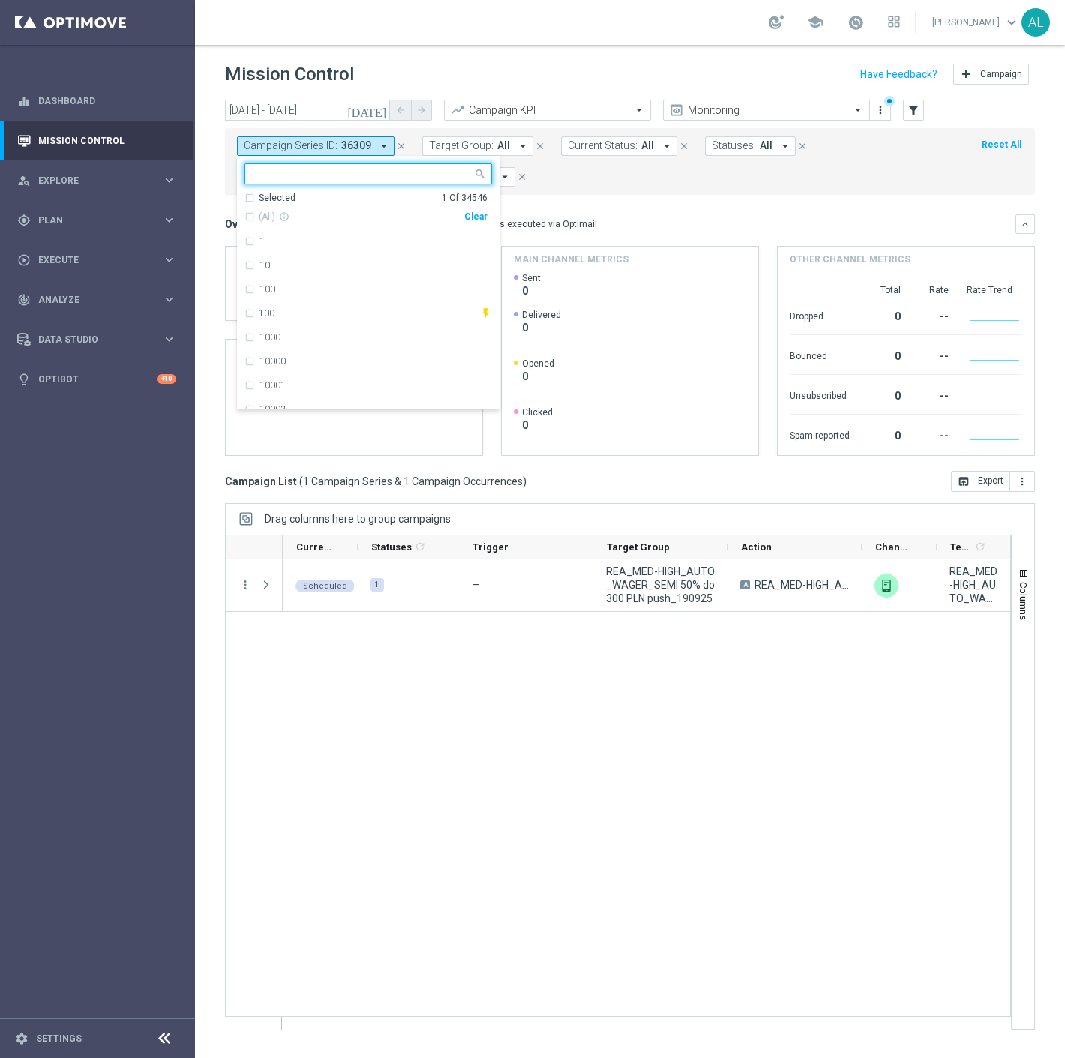
click at [0, 0] on div "Clear" at bounding box center [0, 0] width 0 height 0
click at [338, 173] on input "text" at bounding box center [363, 174] width 220 height 13
type input "SE"
click at [589, 190] on div "Campaign Series ID: 36309 arrow_drop_down SE Selected 0 Of 34546 (All Search Re…" at bounding box center [630, 161] width 810 height 67
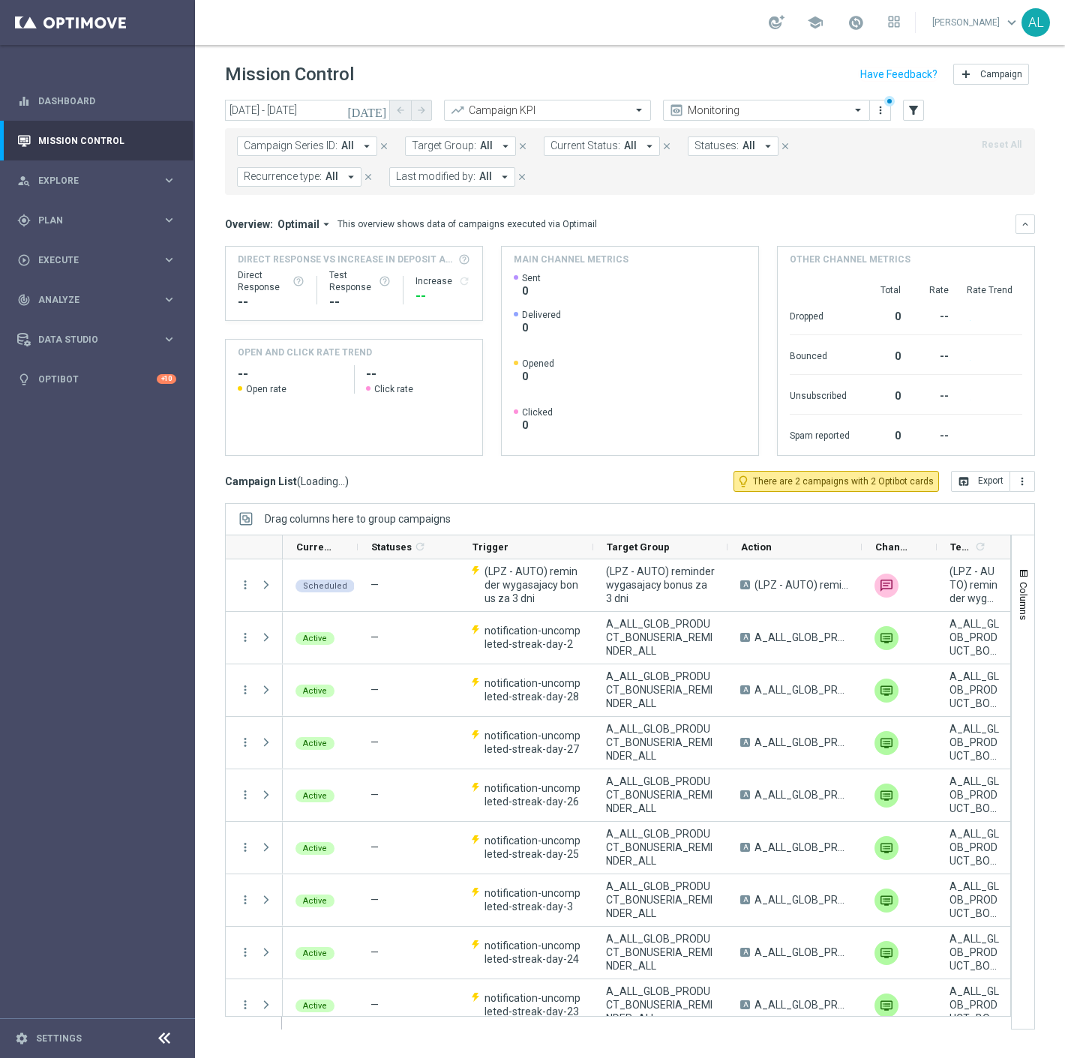
click at [499, 146] on icon "arrow_drop_down" at bounding box center [506, 147] width 14 height 14
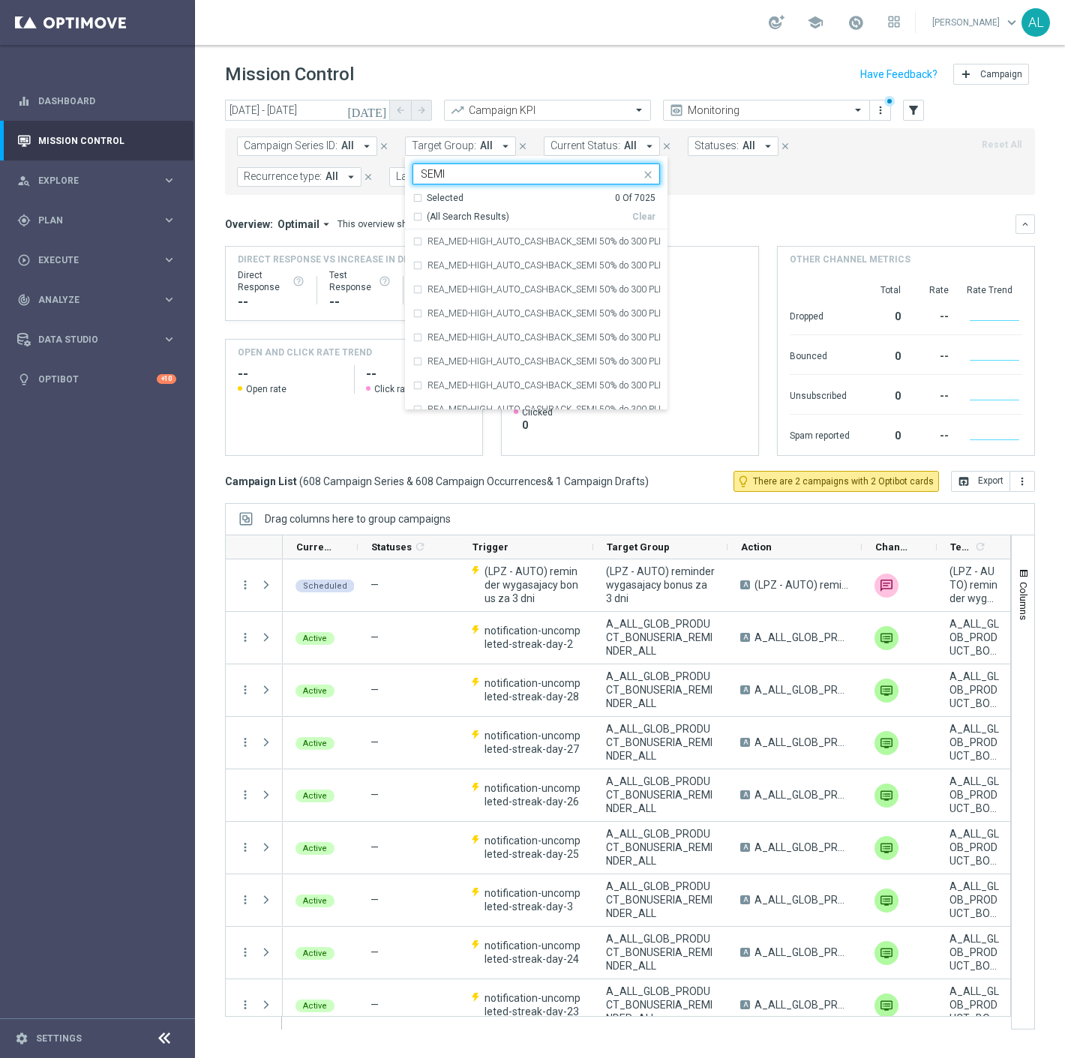
click at [455, 212] on span "(All Search Results)" at bounding box center [468, 217] width 83 height 13
type input "SEMI"
click at [771, 211] on mini-dashboard "Overview: Optimail arrow_drop_down This overview shows data of campaigns execut…" at bounding box center [630, 333] width 810 height 276
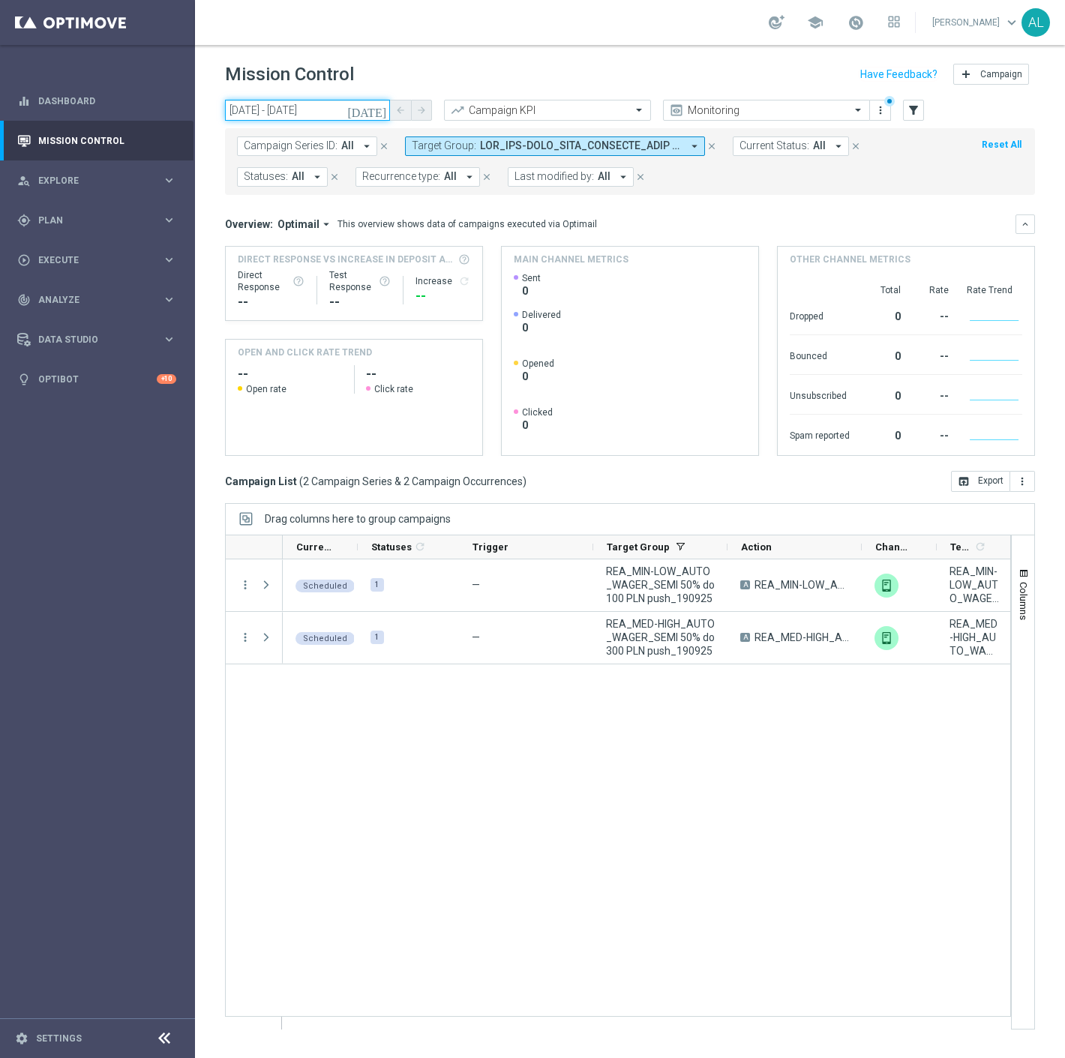
click at [308, 110] on input "21 Sep 2025 - 21 Sep 2025" at bounding box center [307, 110] width 165 height 21
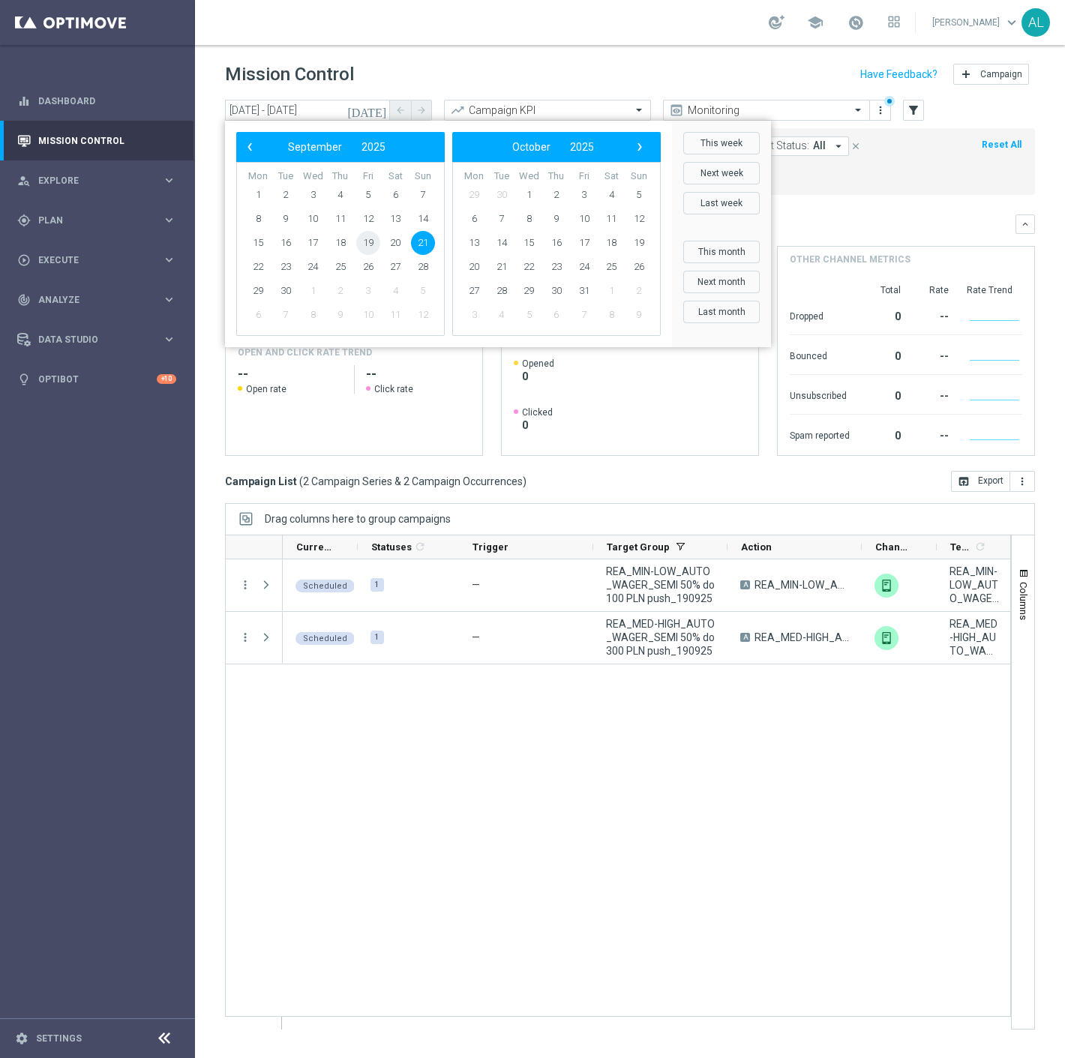
click at [374, 241] on span "19" at bounding box center [368, 243] width 24 height 24
type input "19 Sep 2025 - 19 Sep 2025"
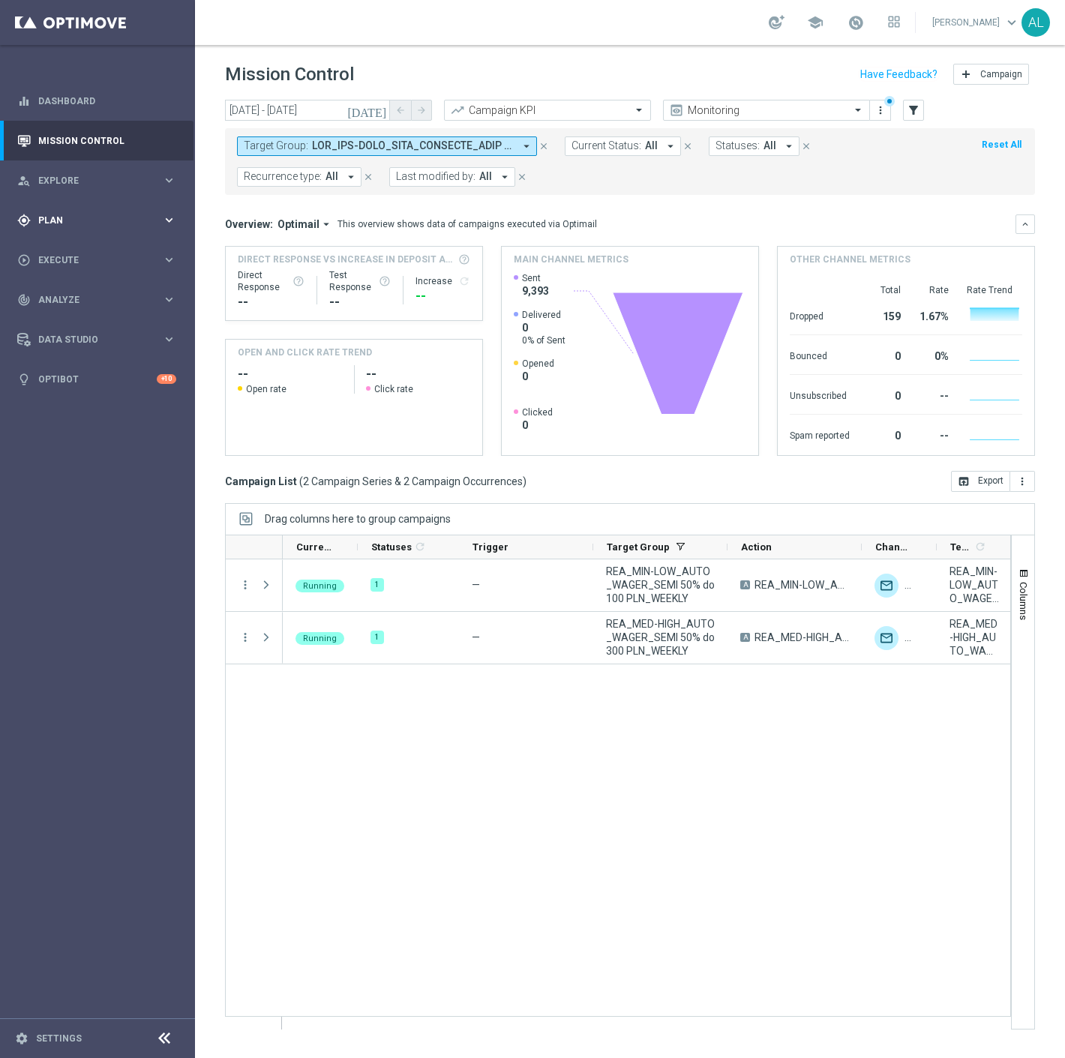
click at [95, 212] on div "gps_fixed Plan keyboard_arrow_right" at bounding box center [97, 220] width 194 height 40
click at [75, 245] on link "Target Groups" at bounding box center [97, 251] width 117 height 12
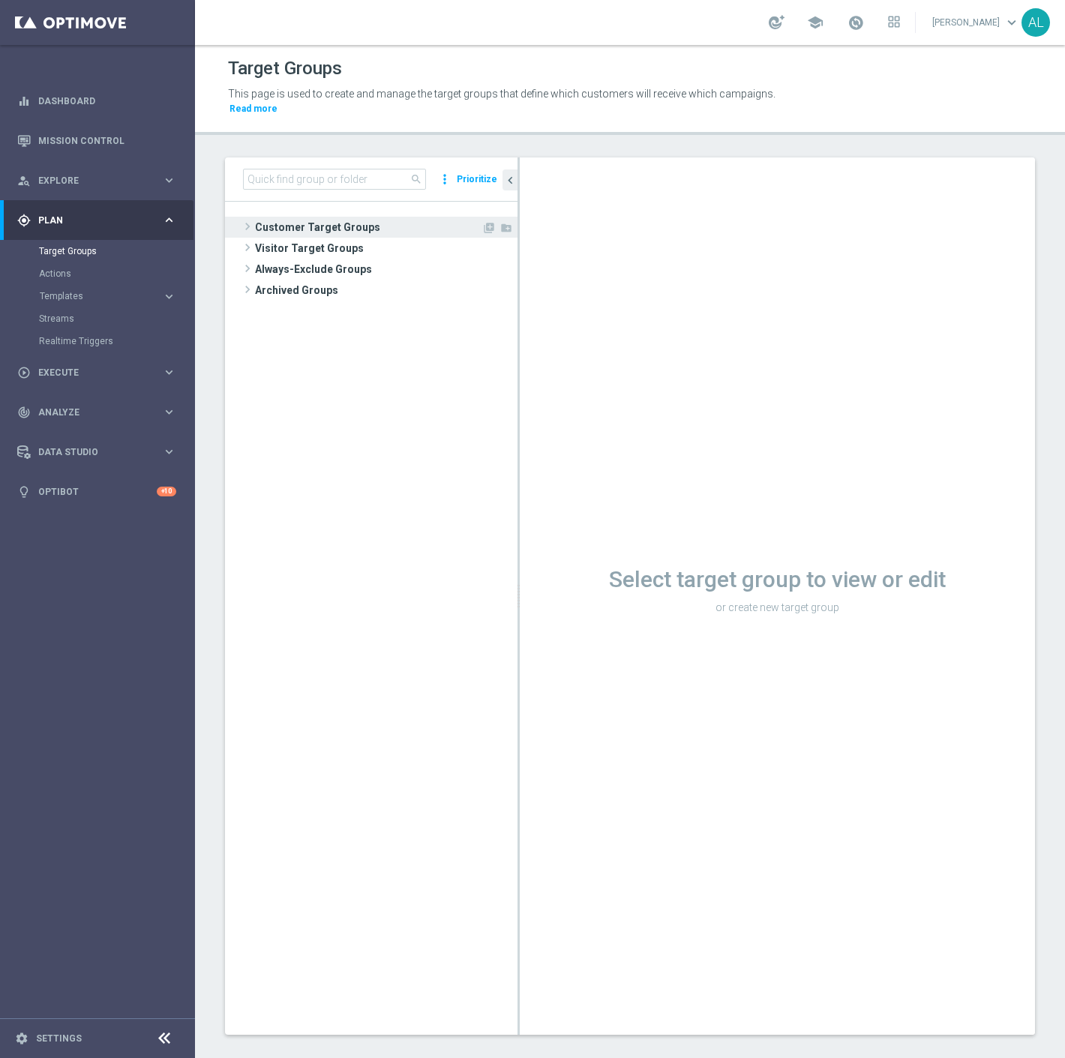
click at [376, 217] on span "Customer Target Groups" at bounding box center [368, 227] width 227 height 21
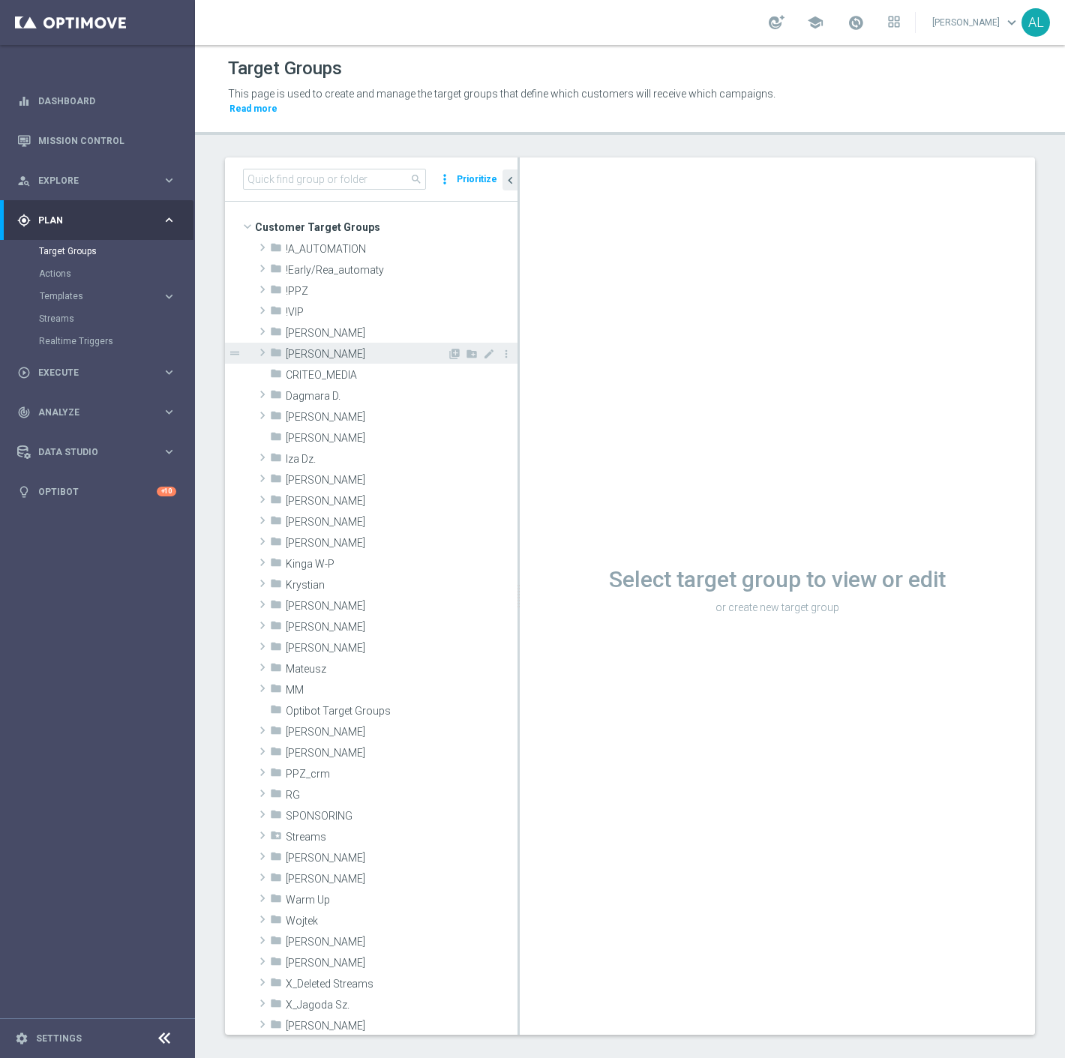
click at [284, 343] on div "folder Antoni L." at bounding box center [358, 353] width 177 height 21
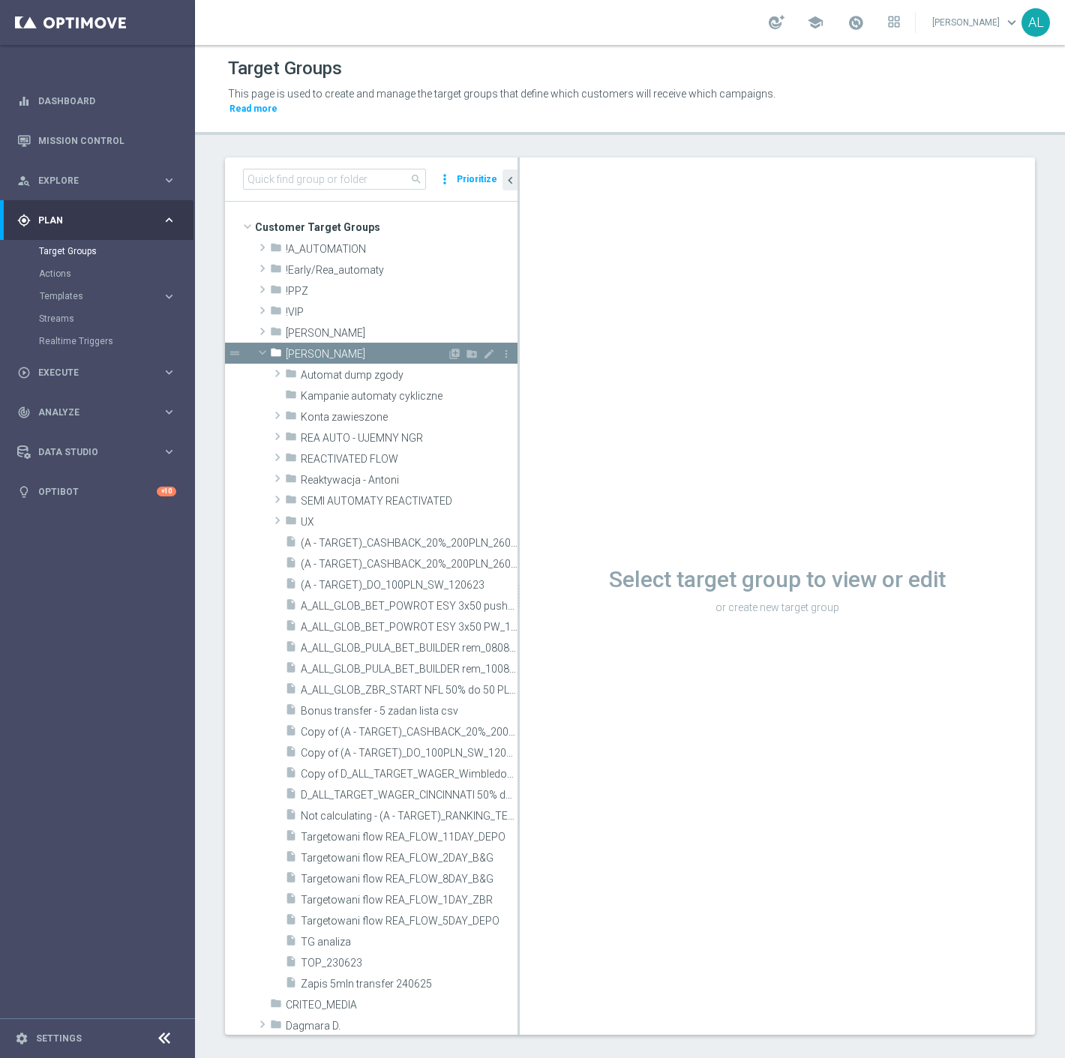
click at [306, 348] on div "folder Antoni L." at bounding box center [358, 353] width 177 height 21
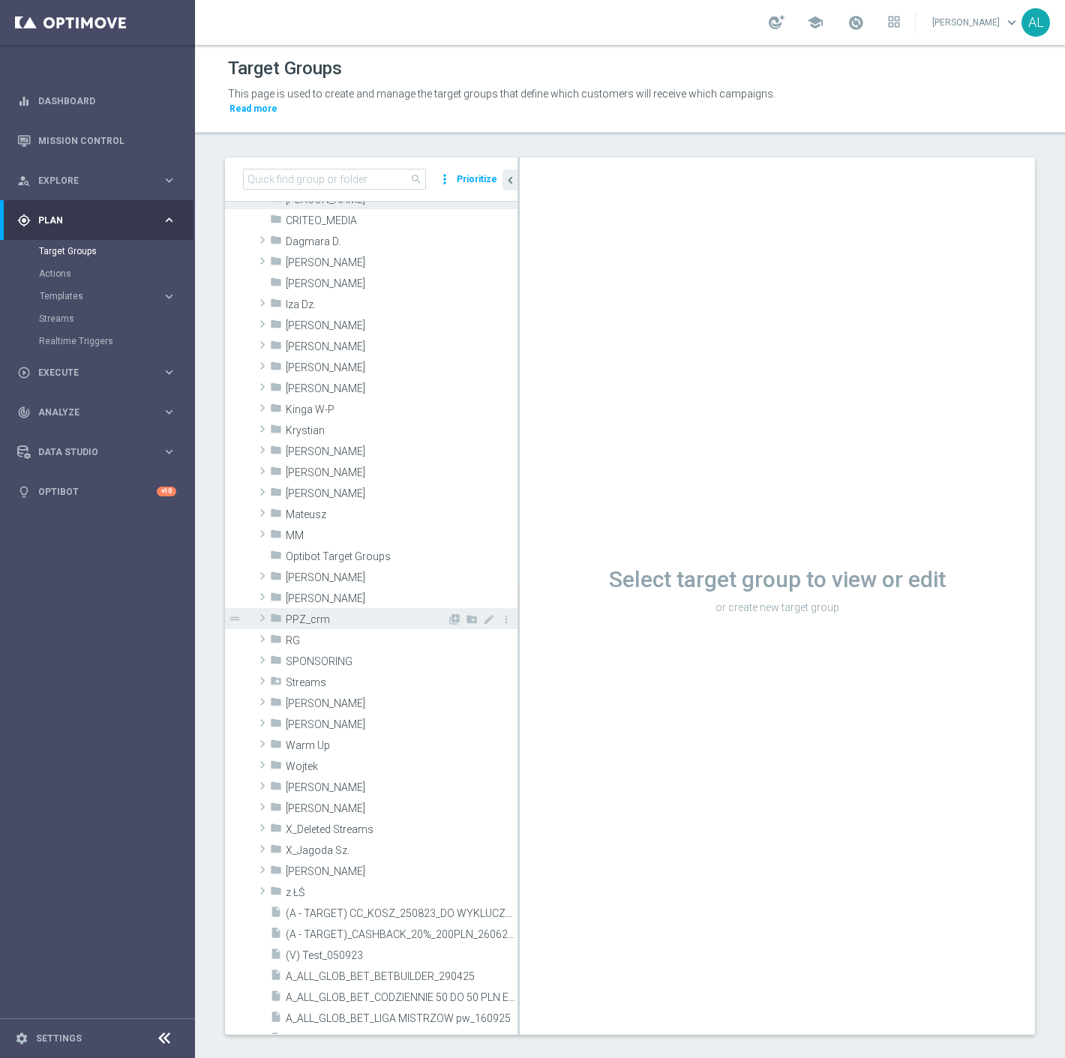
scroll to position [167, 0]
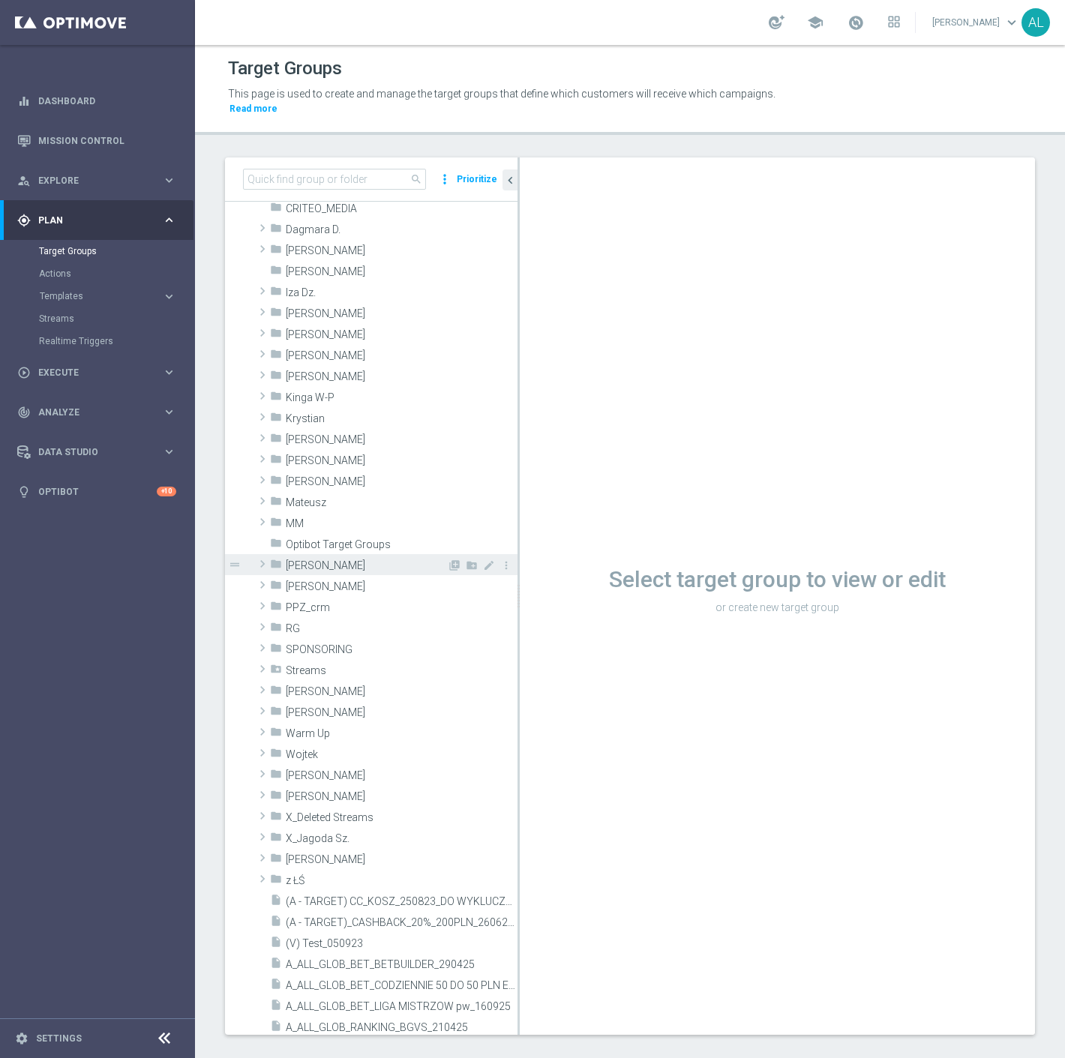
click at [330, 560] on span "Patryk P." at bounding box center [366, 566] width 161 height 13
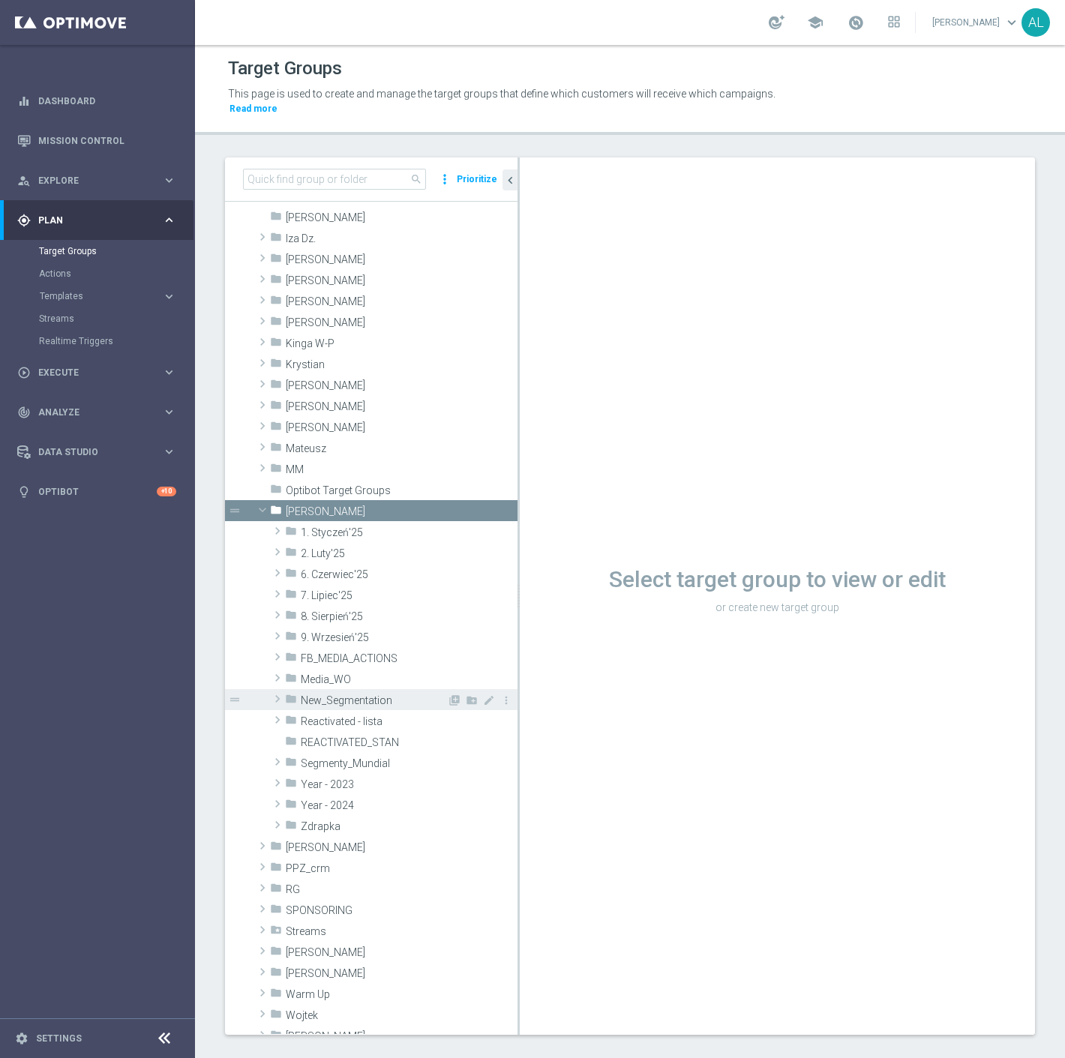
scroll to position [250, 0]
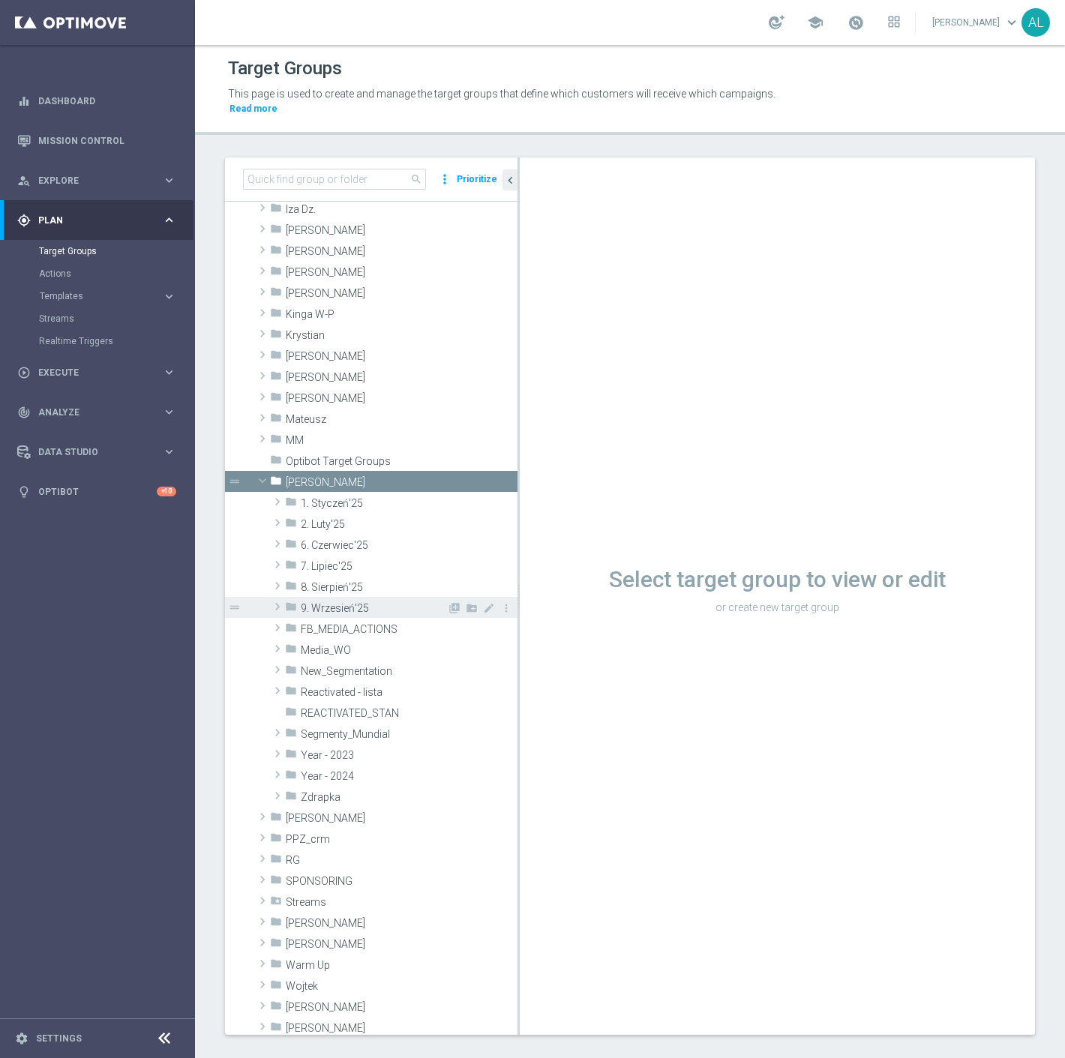
click at [363, 602] on span "9. Wrzesień'25" at bounding box center [374, 608] width 146 height 13
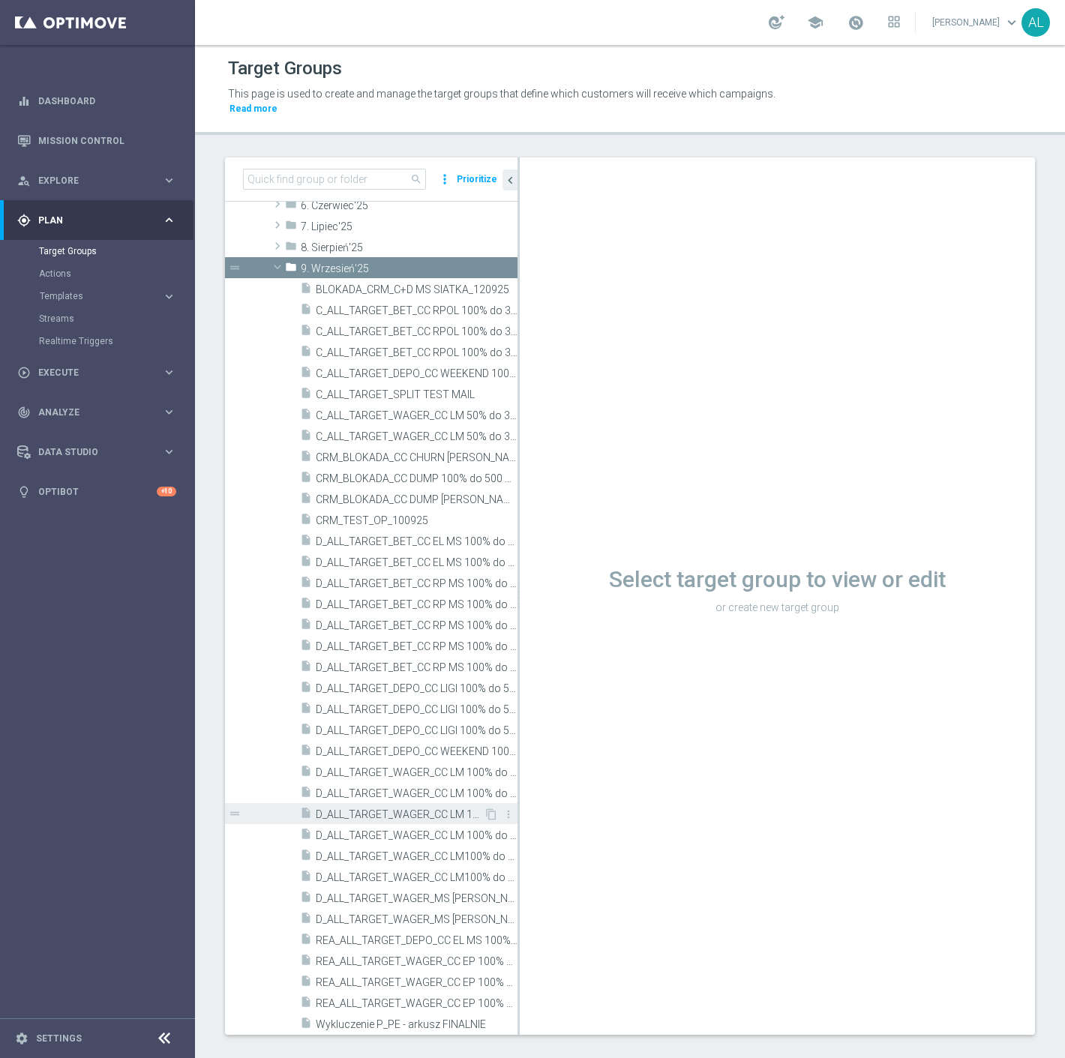
scroll to position [583, 0]
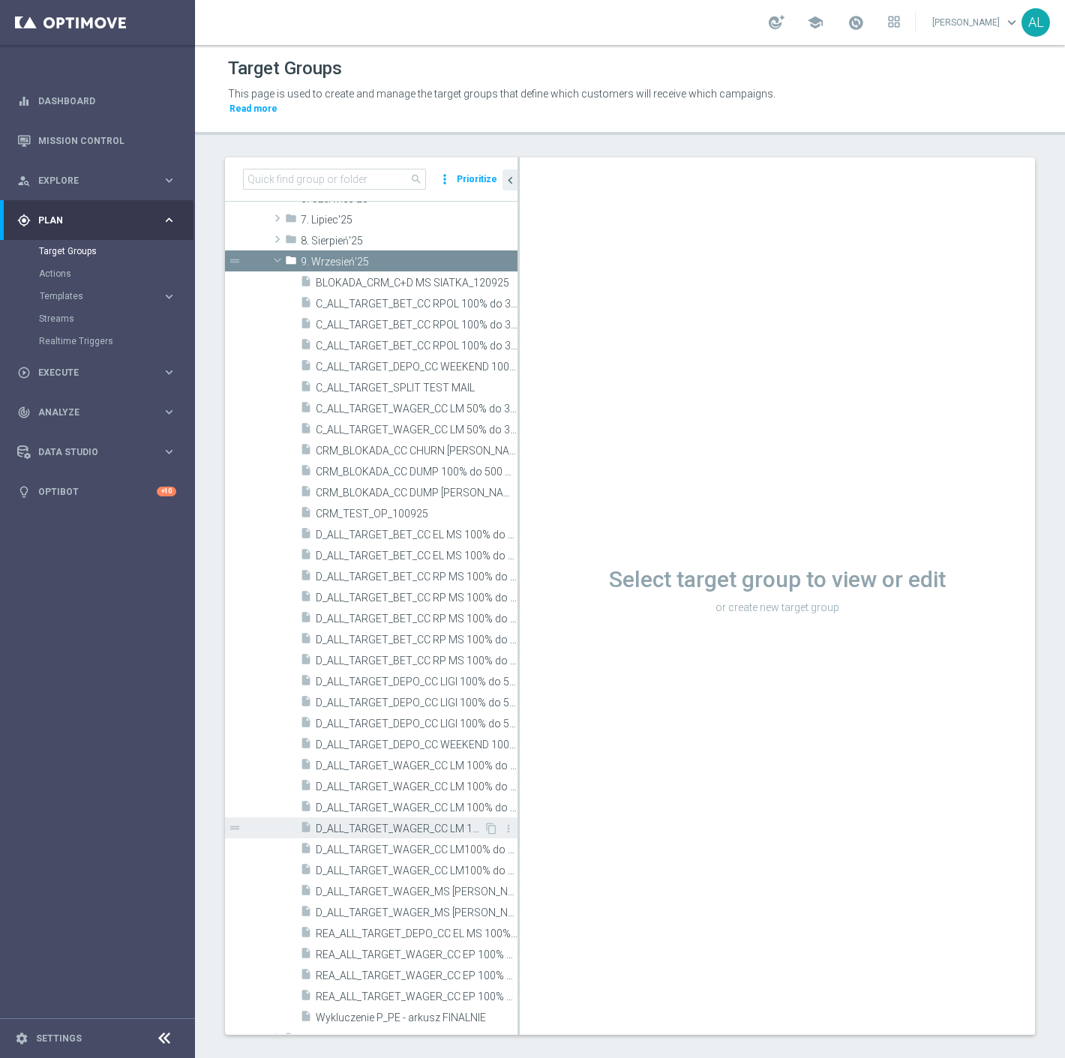
click at [398, 823] on span "D_ALL_TARGET_WAGER_CC LM 100% do 500 PLN_150925" at bounding box center [400, 829] width 168 height 13
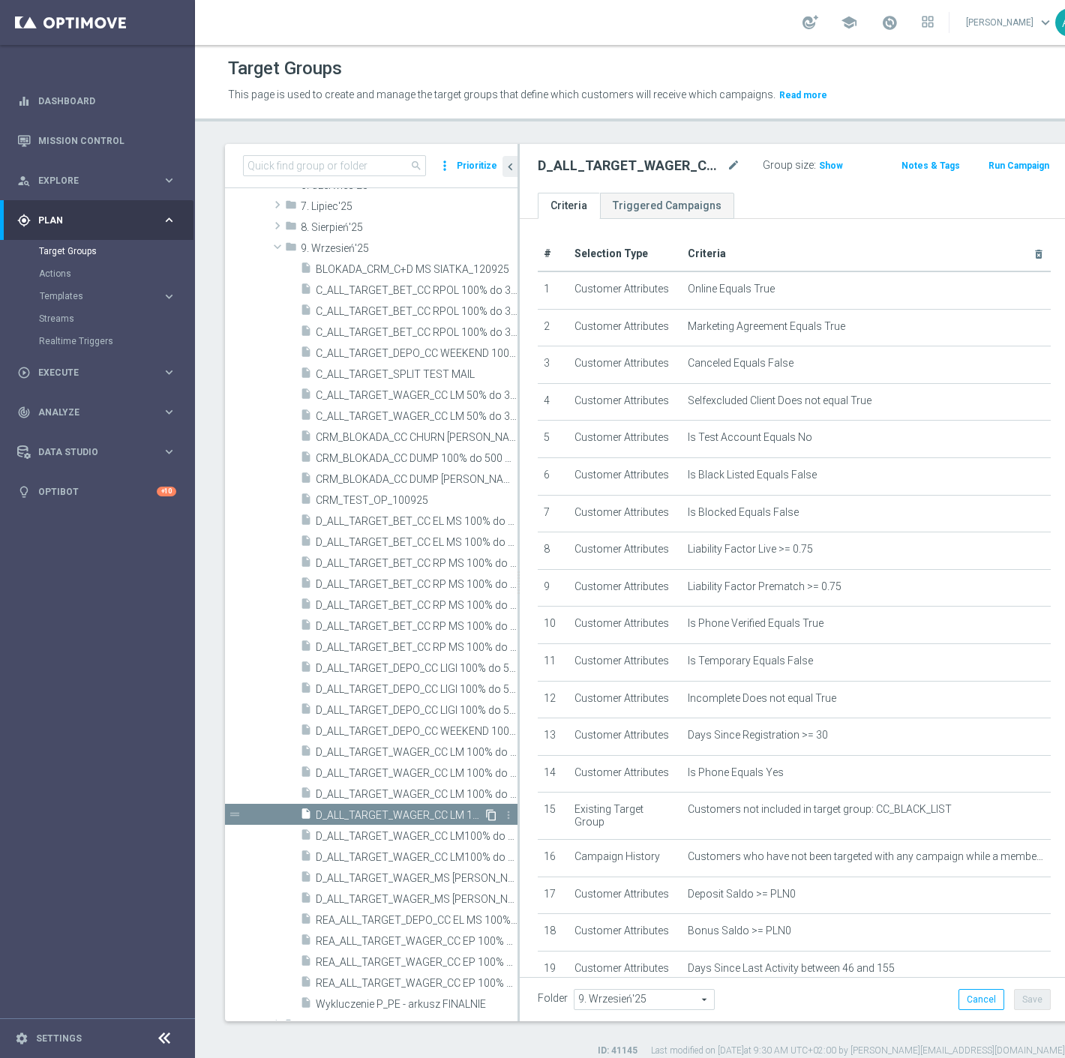
click at [485, 815] on icon "content_copy" at bounding box center [491, 815] width 12 height 12
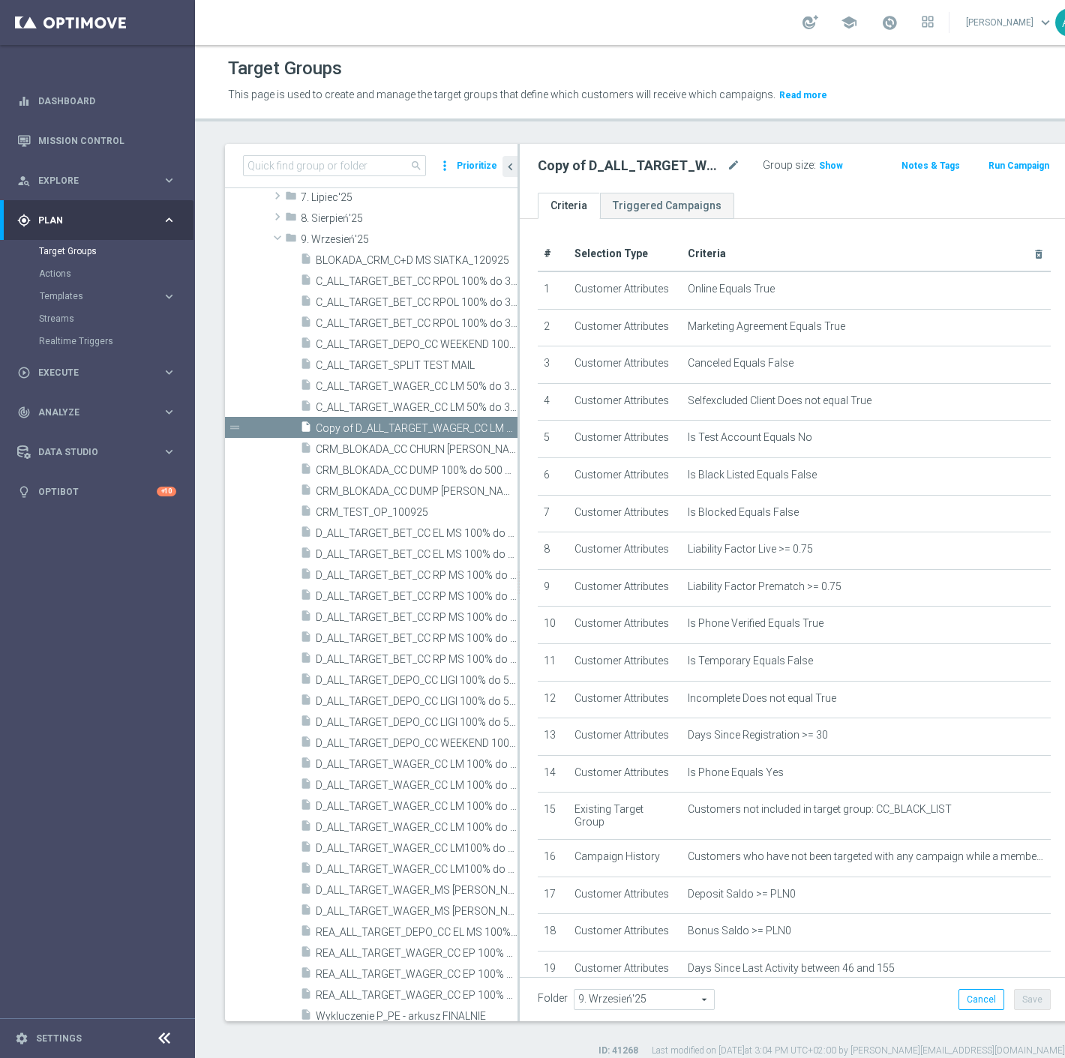
scroll to position [715, 0]
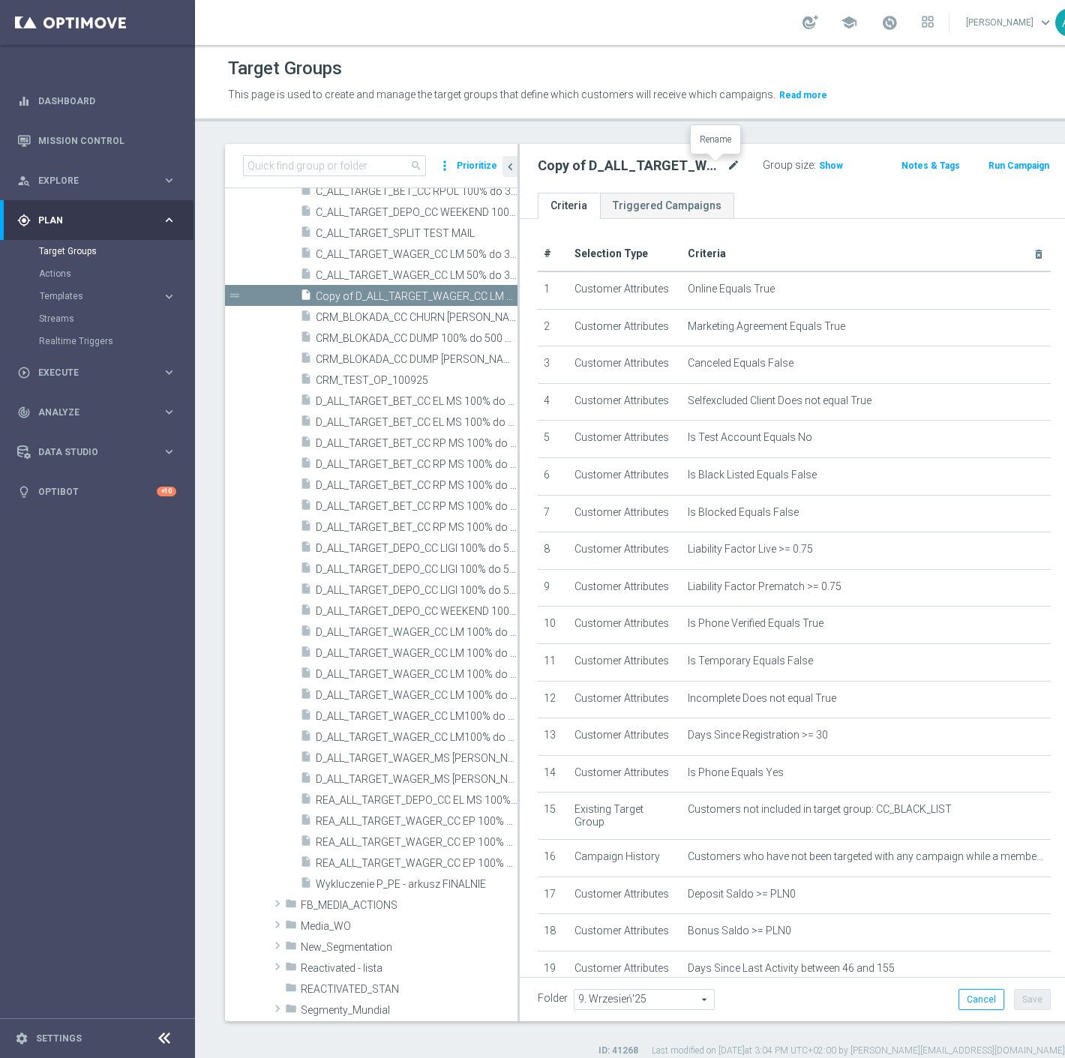
click at [727, 164] on icon "mode_edit" at bounding box center [734, 166] width 14 height 18
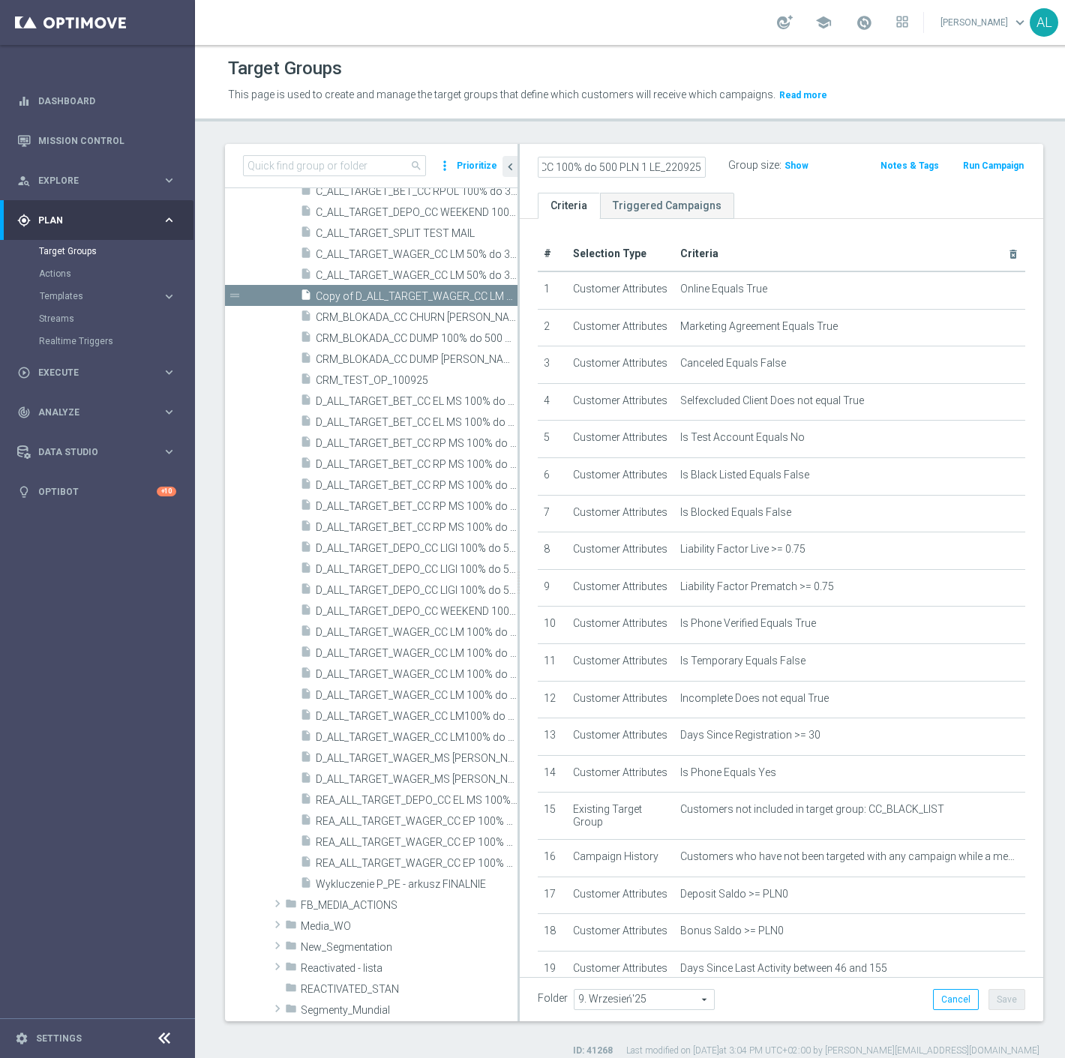
scroll to position [0, 114]
type input "D_ALL_TARGET_ZBR_CC 100% do 500 PLN 1 LE_220925"
click at [734, 190] on div "D_ALL_TARGET_ZBR_CC 100% do 500 PLN 1 LE_220925 Group size : Show Notes & Tags …" at bounding box center [782, 168] width 524 height 49
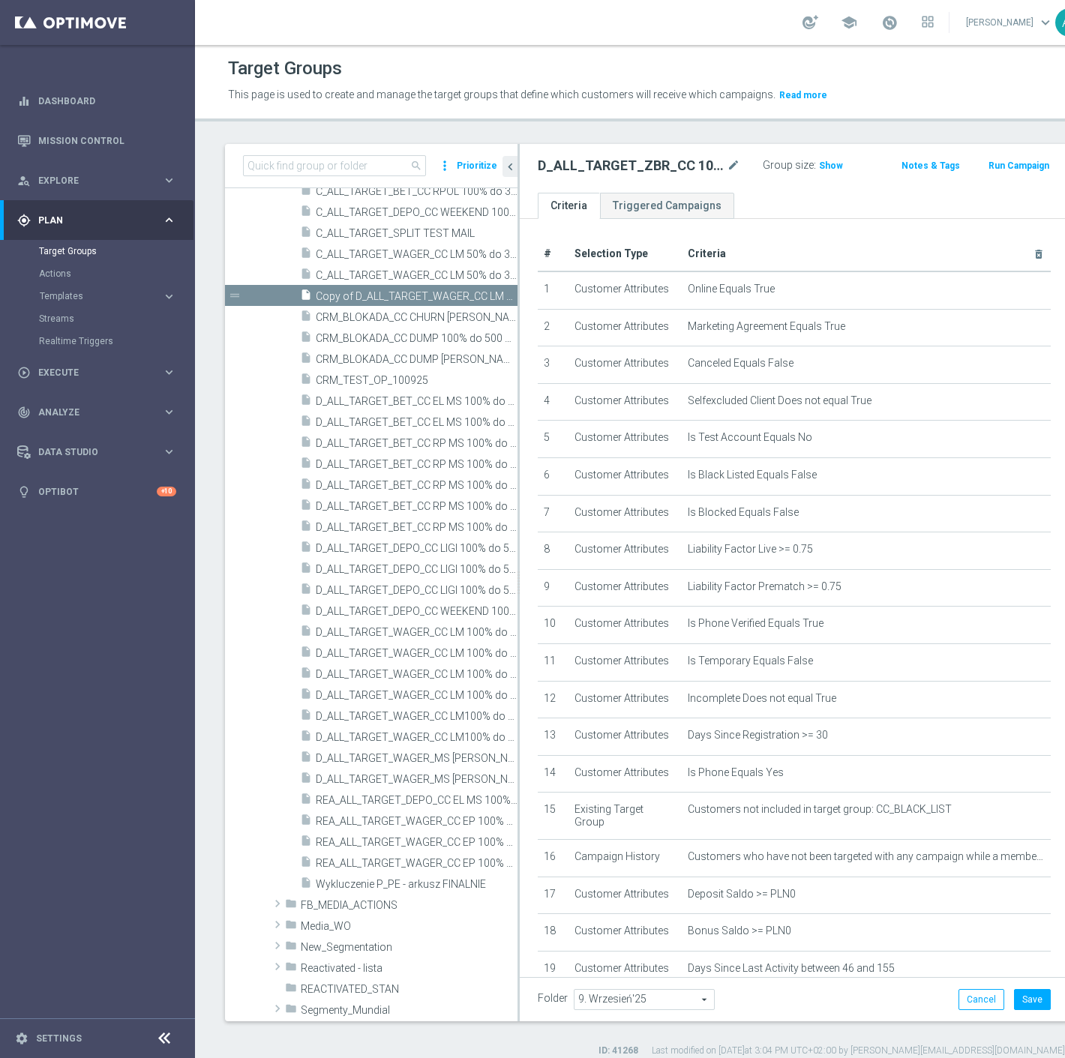
click at [613, 1009] on div "9. Wrzesień'25 9. Wrzesień'25 arrow_drop_down search" at bounding box center [644, 999] width 141 height 21
click at [614, 1000] on input "search" at bounding box center [644, 999] width 140 height 21
type input "Wrzesień"
click at [660, 917] on span "Wrzesień 2025" at bounding box center [643, 921] width 125 height 12
type input "Wrzesień 2025"
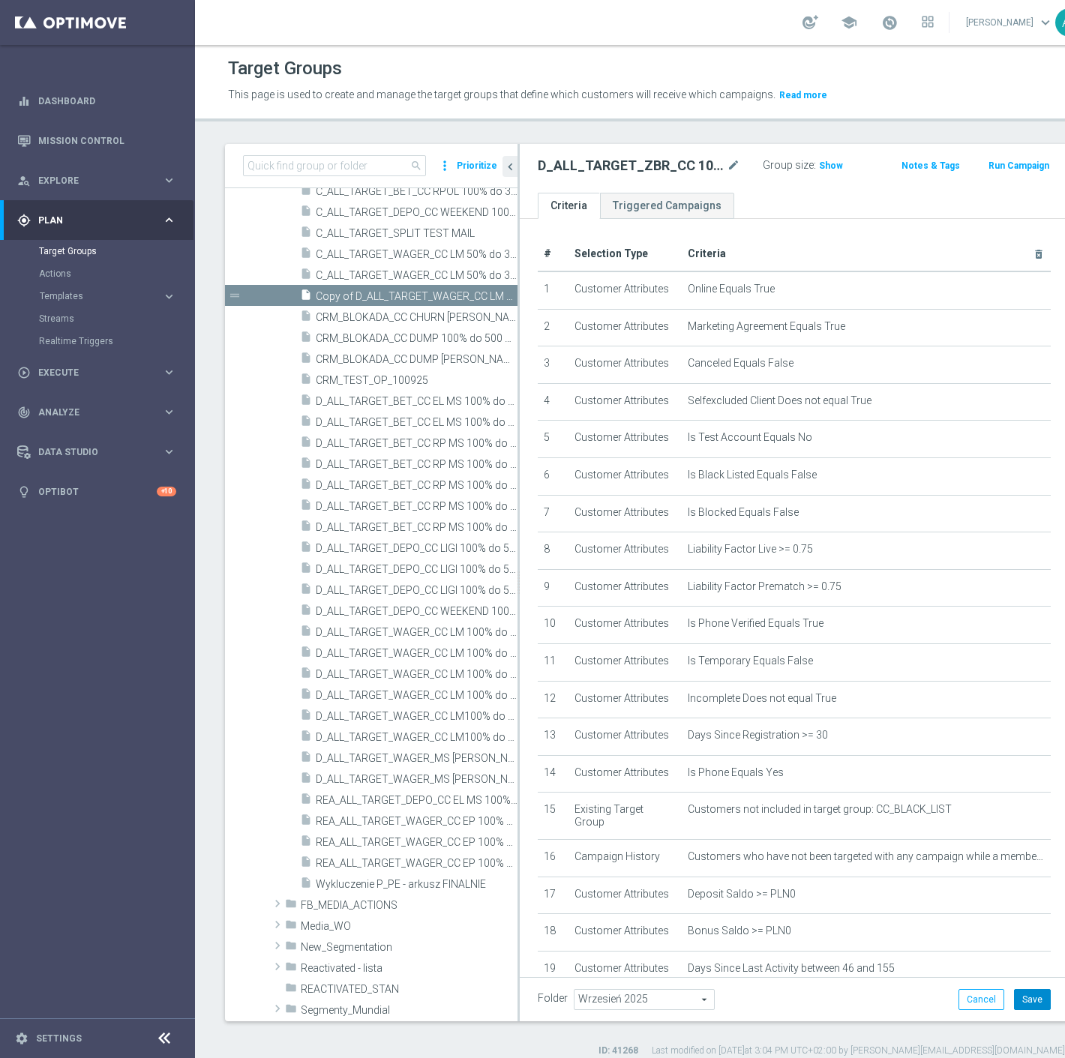
click at [1014, 993] on button "Save" at bounding box center [1032, 999] width 37 height 21
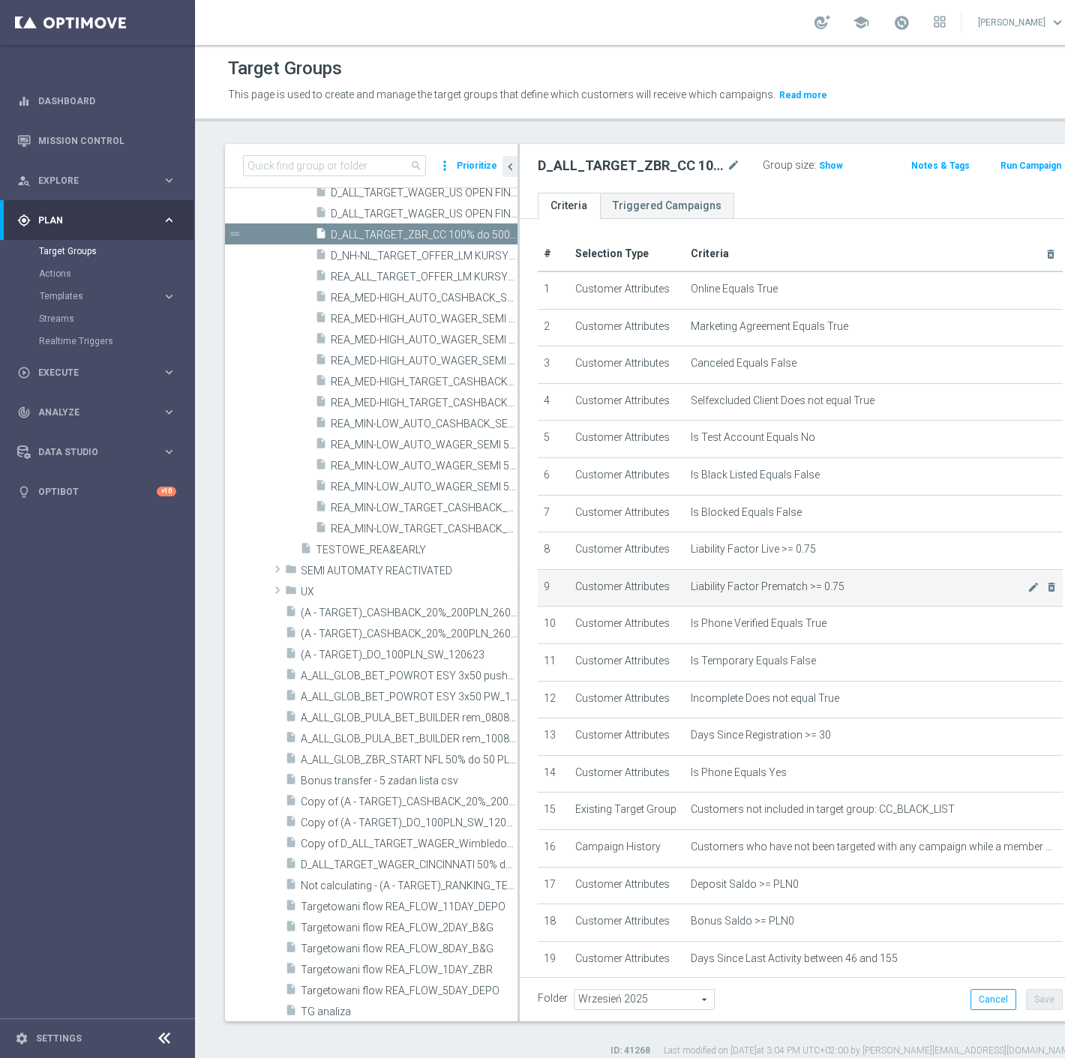
scroll to position [266, 0]
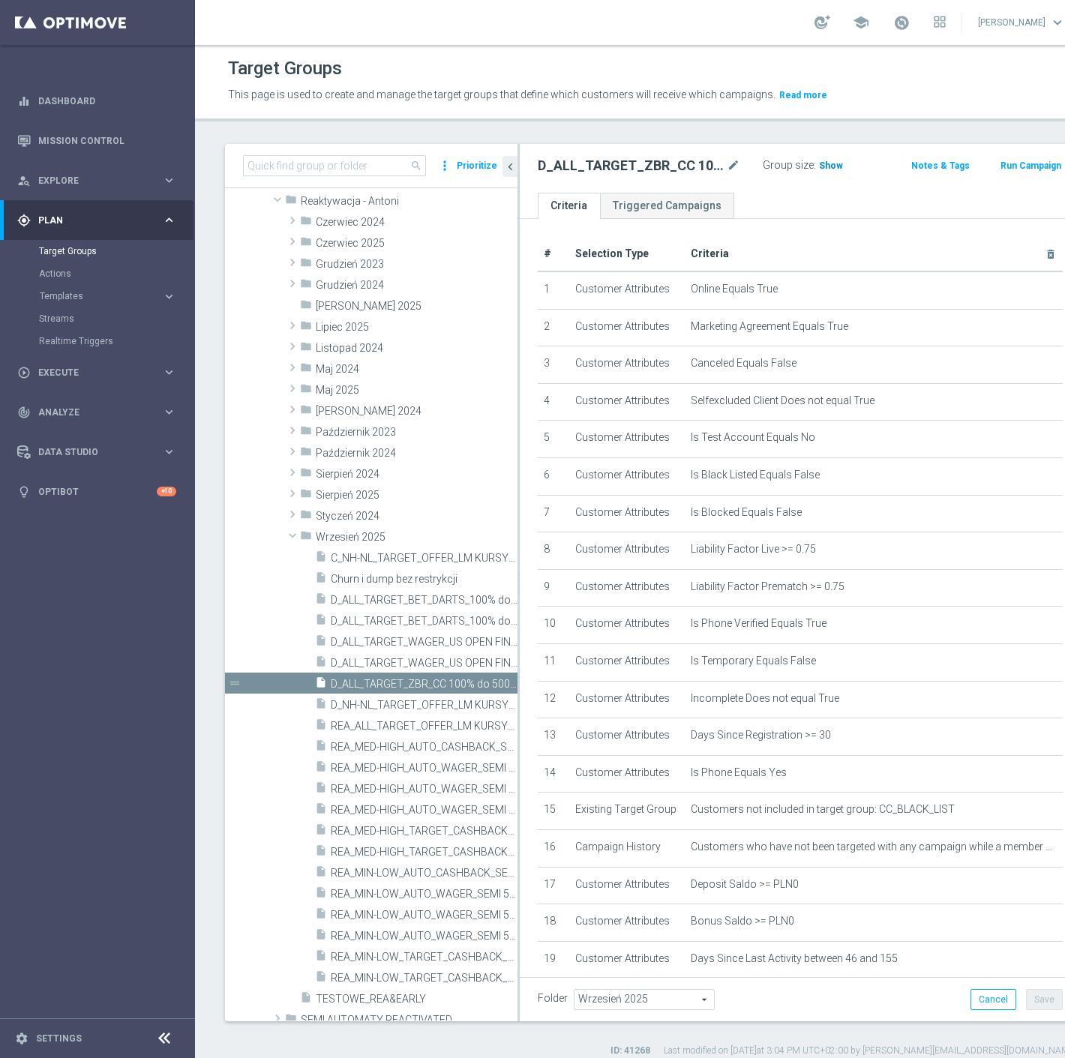
click at [819, 164] on span "Show" at bounding box center [831, 166] width 24 height 11
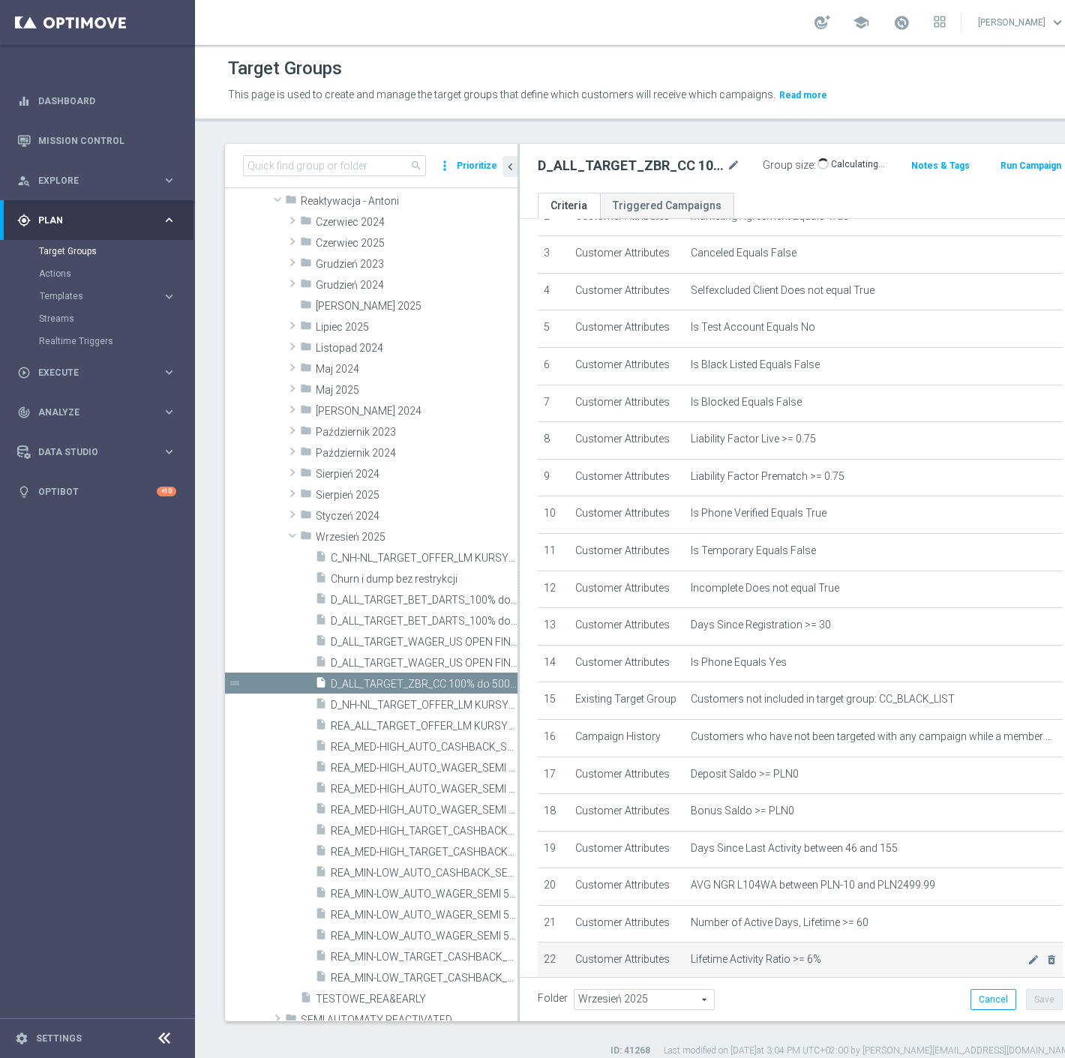
scroll to position [451, 0]
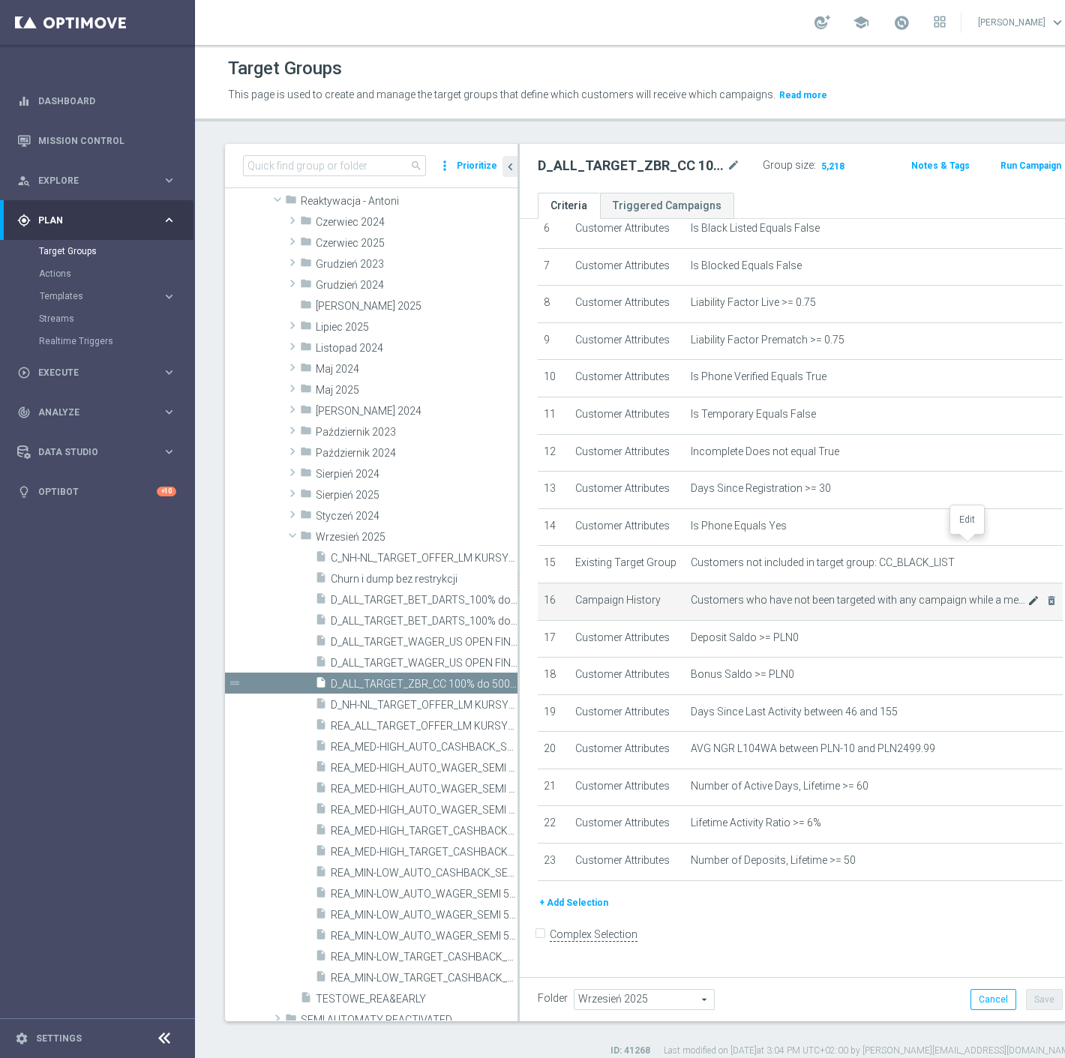
click at [1028, 595] on icon "mode_edit" at bounding box center [1034, 601] width 12 height 12
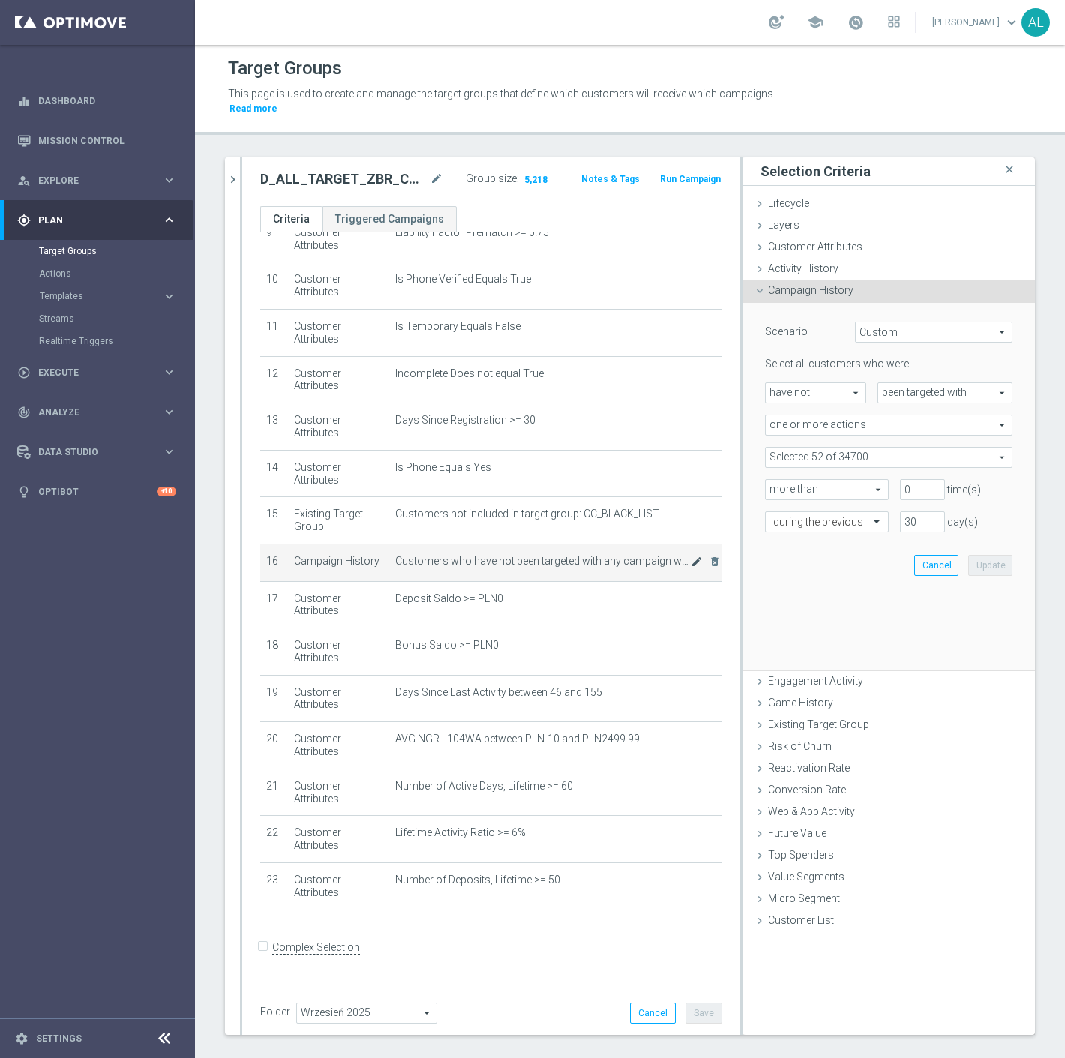
scroll to position [435, 0]
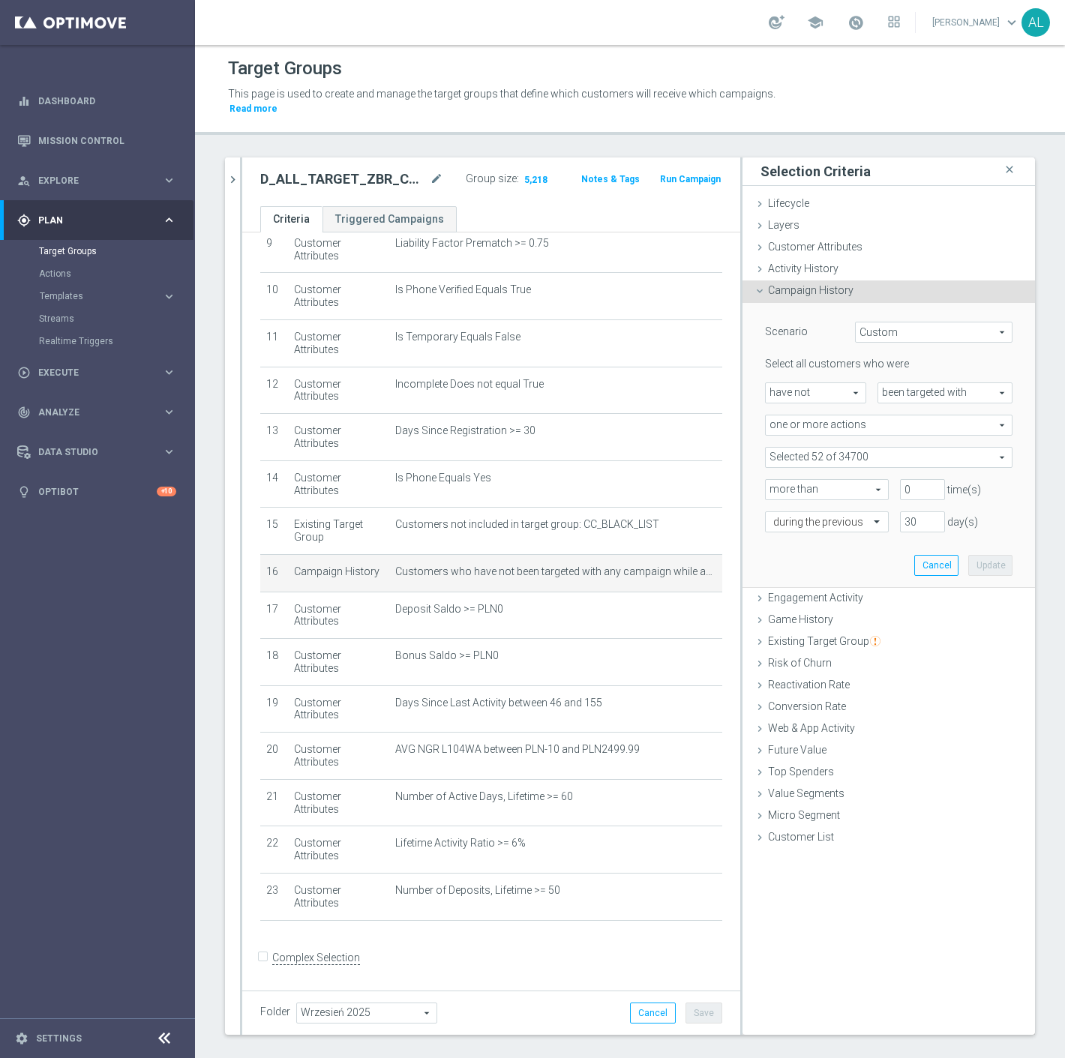
click at [889, 448] on span at bounding box center [889, 458] width 246 height 20
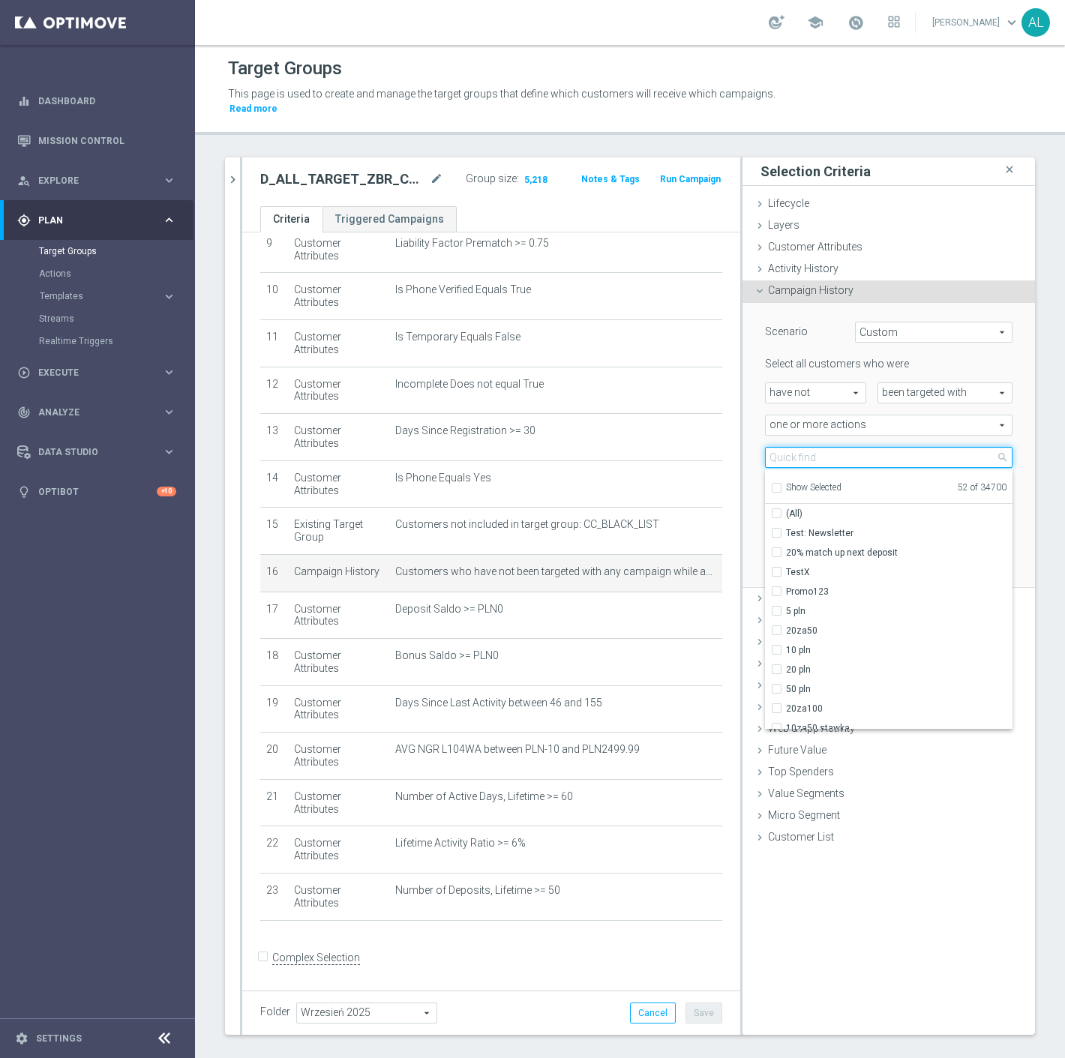
click at [868, 447] on input "search" at bounding box center [889, 457] width 248 height 21
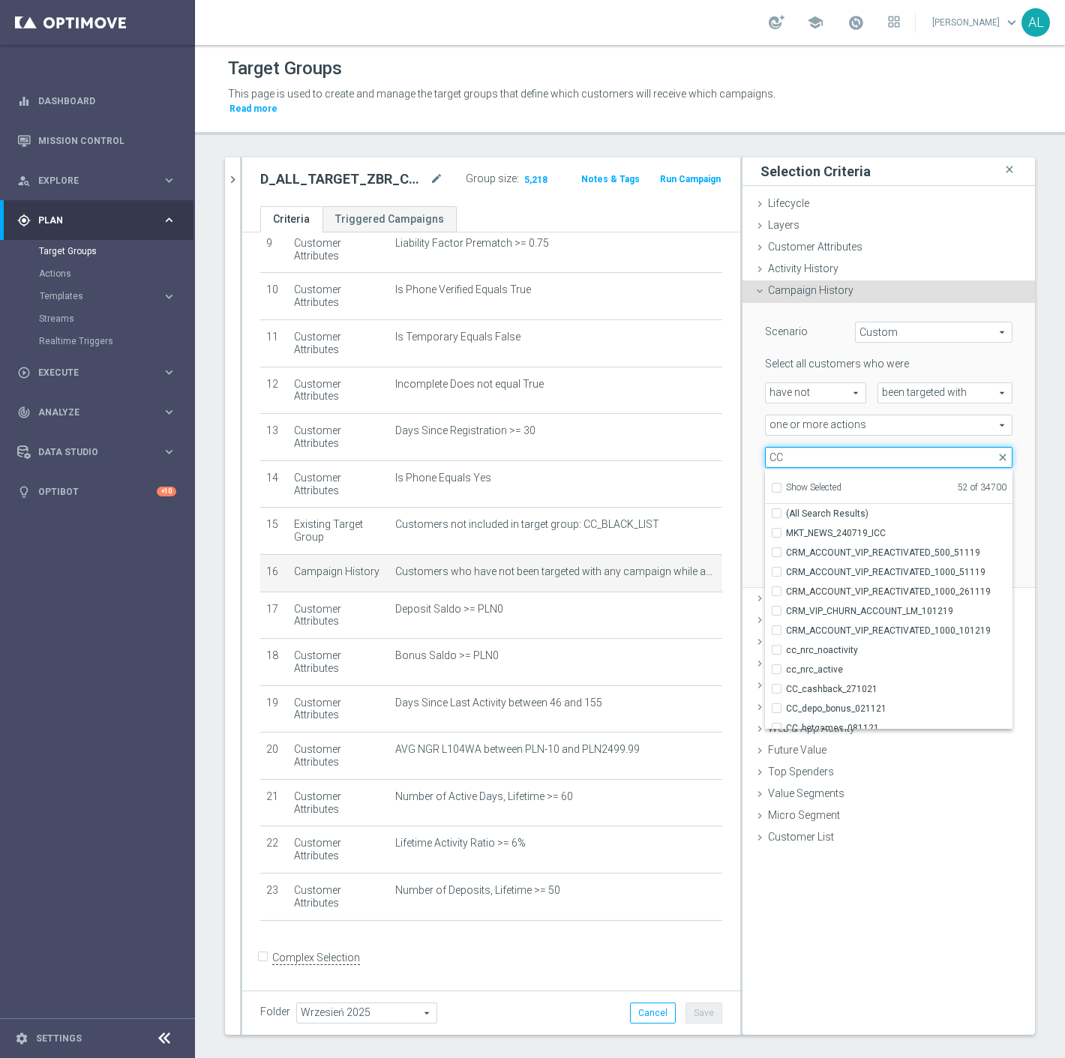
type input "CC"
click at [754, 479] on div "more than more than arrow_drop_down search" at bounding box center [821, 489] width 135 height 21
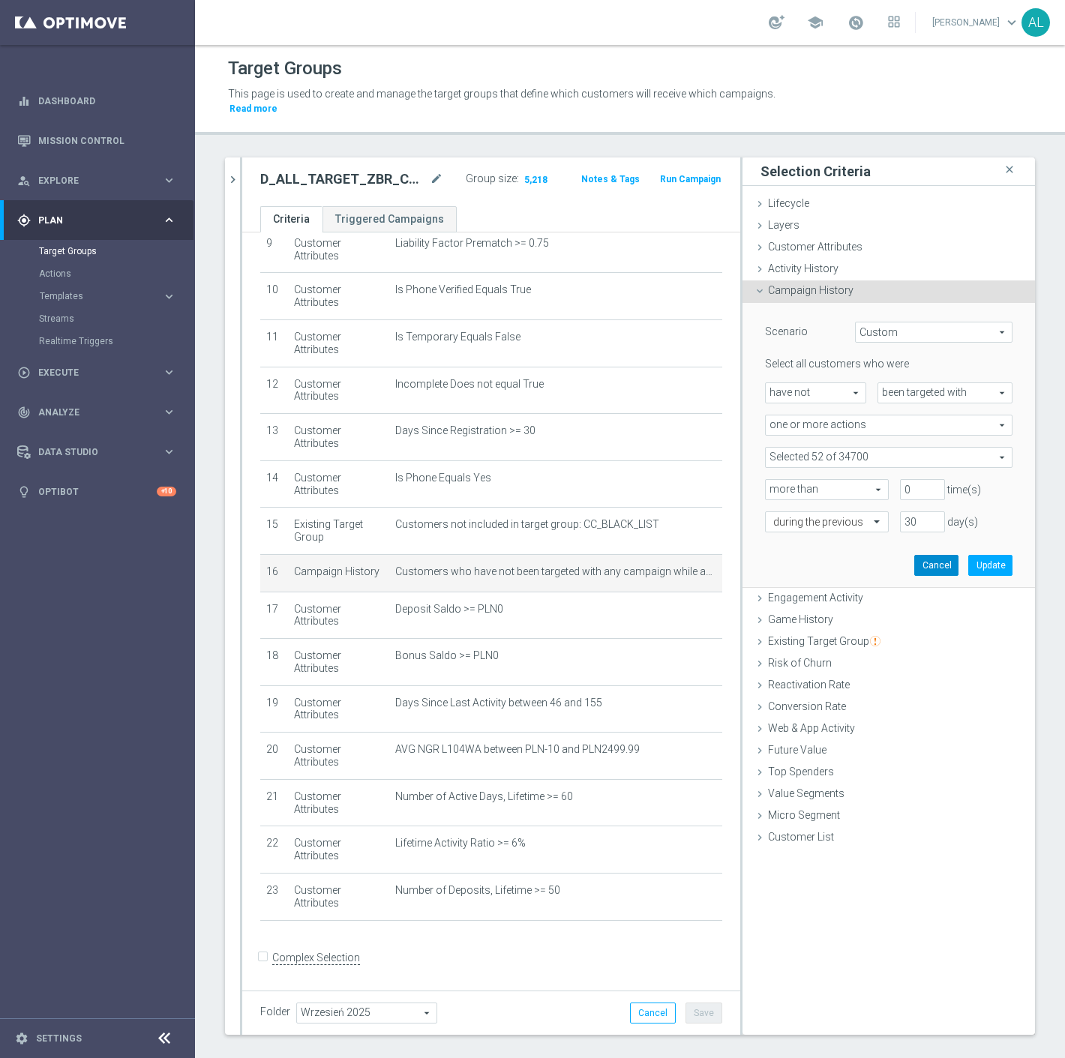
click at [914, 555] on button "Cancel" at bounding box center [936, 565] width 44 height 21
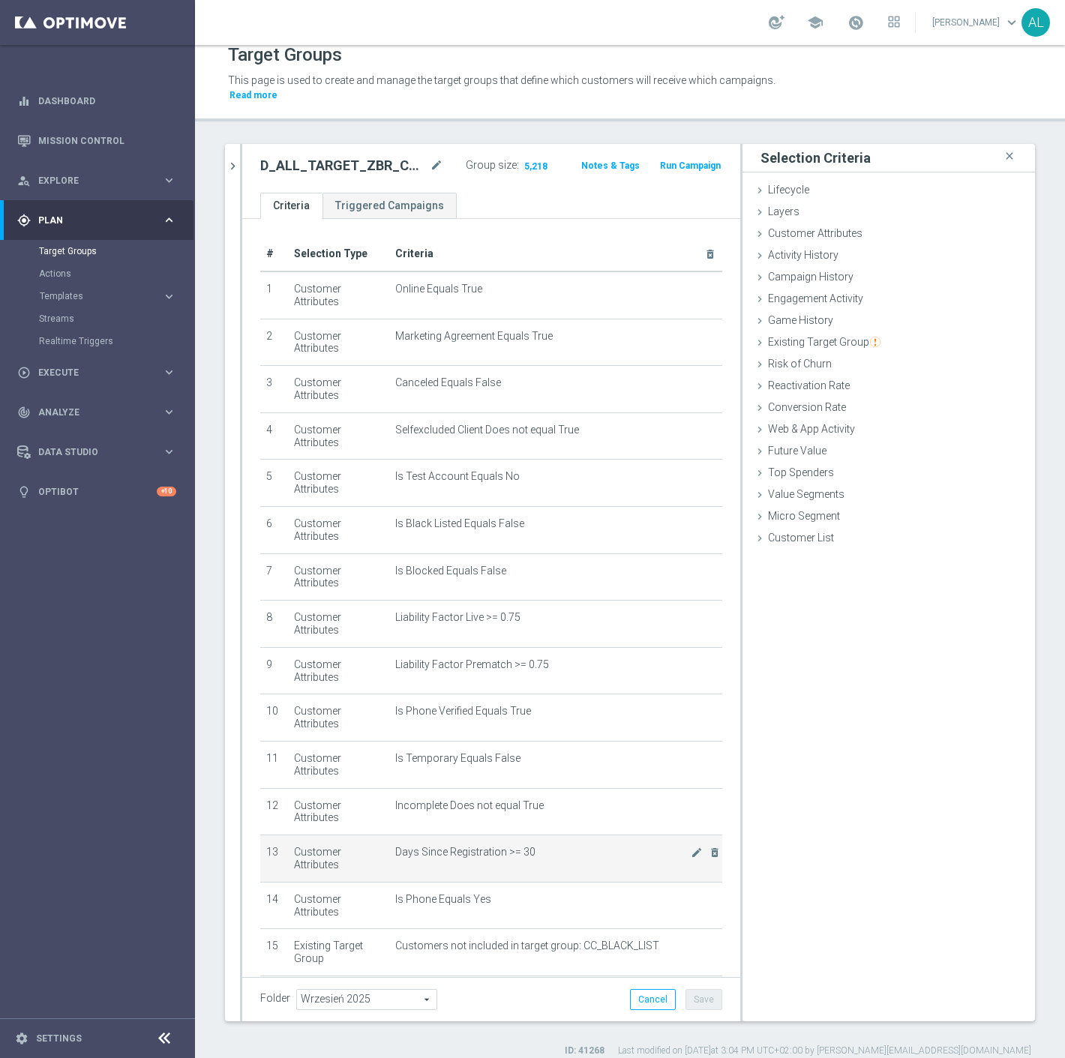
scroll to position [167, 0]
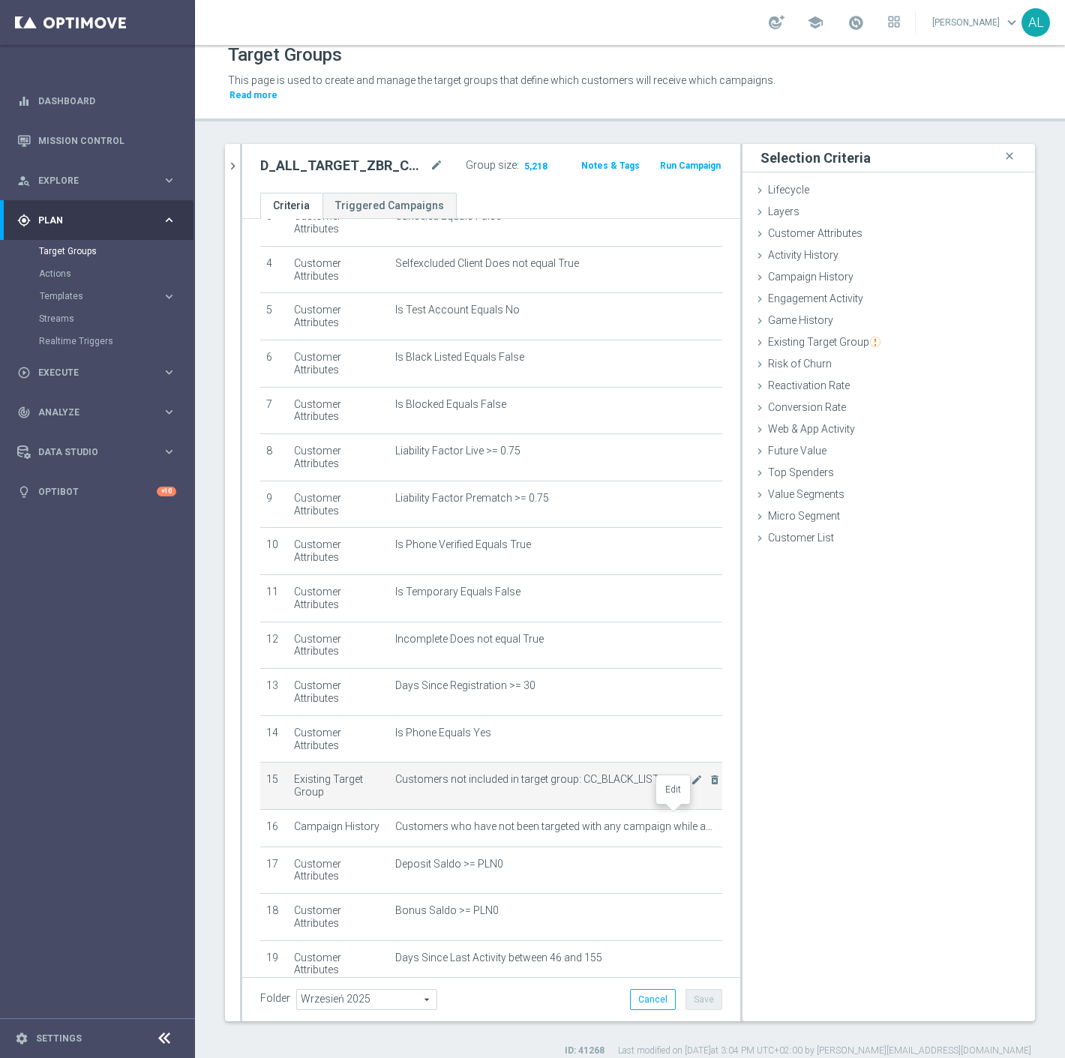
click at [0, 0] on icon "mode_edit" at bounding box center [0, 0] width 0 height 0
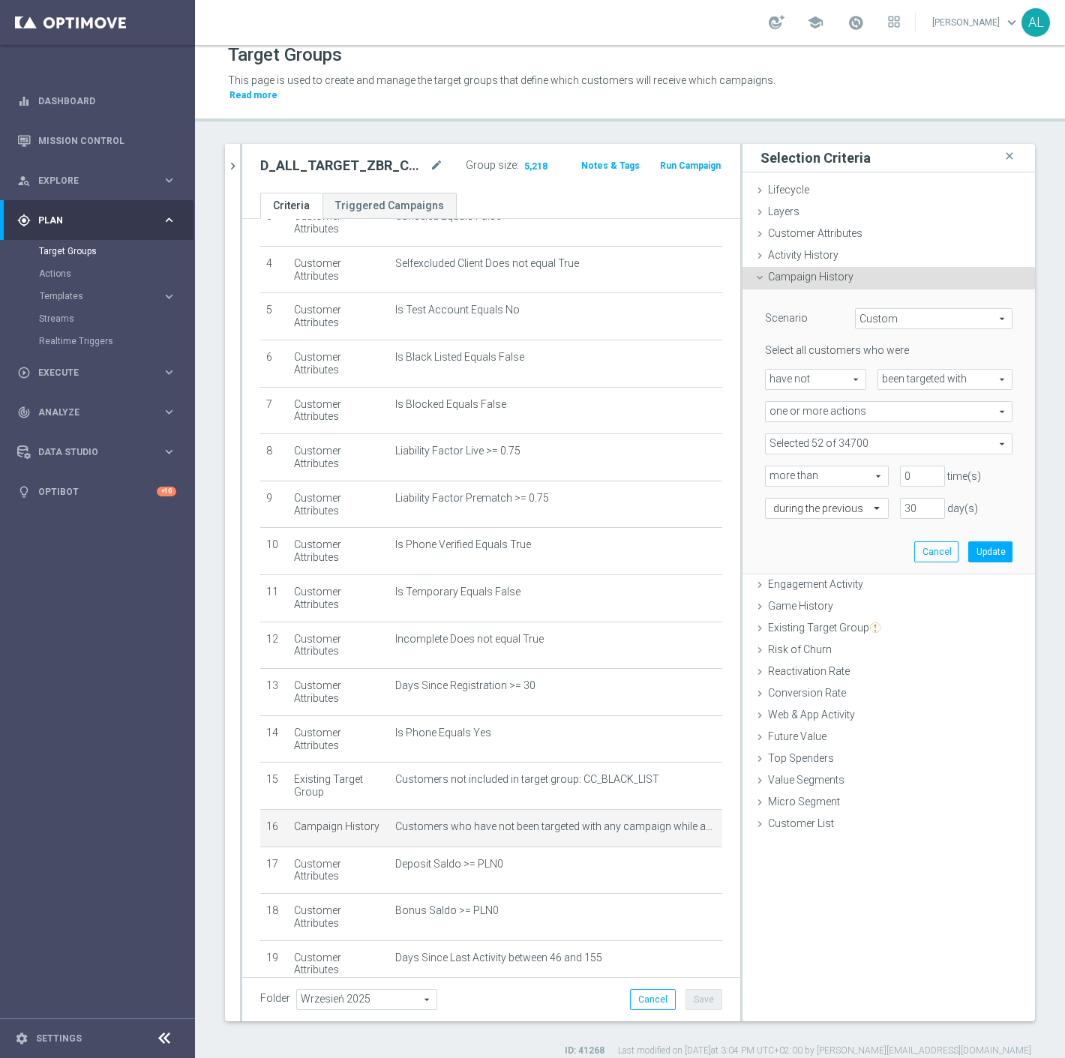
click at [836, 434] on span at bounding box center [889, 444] width 246 height 20
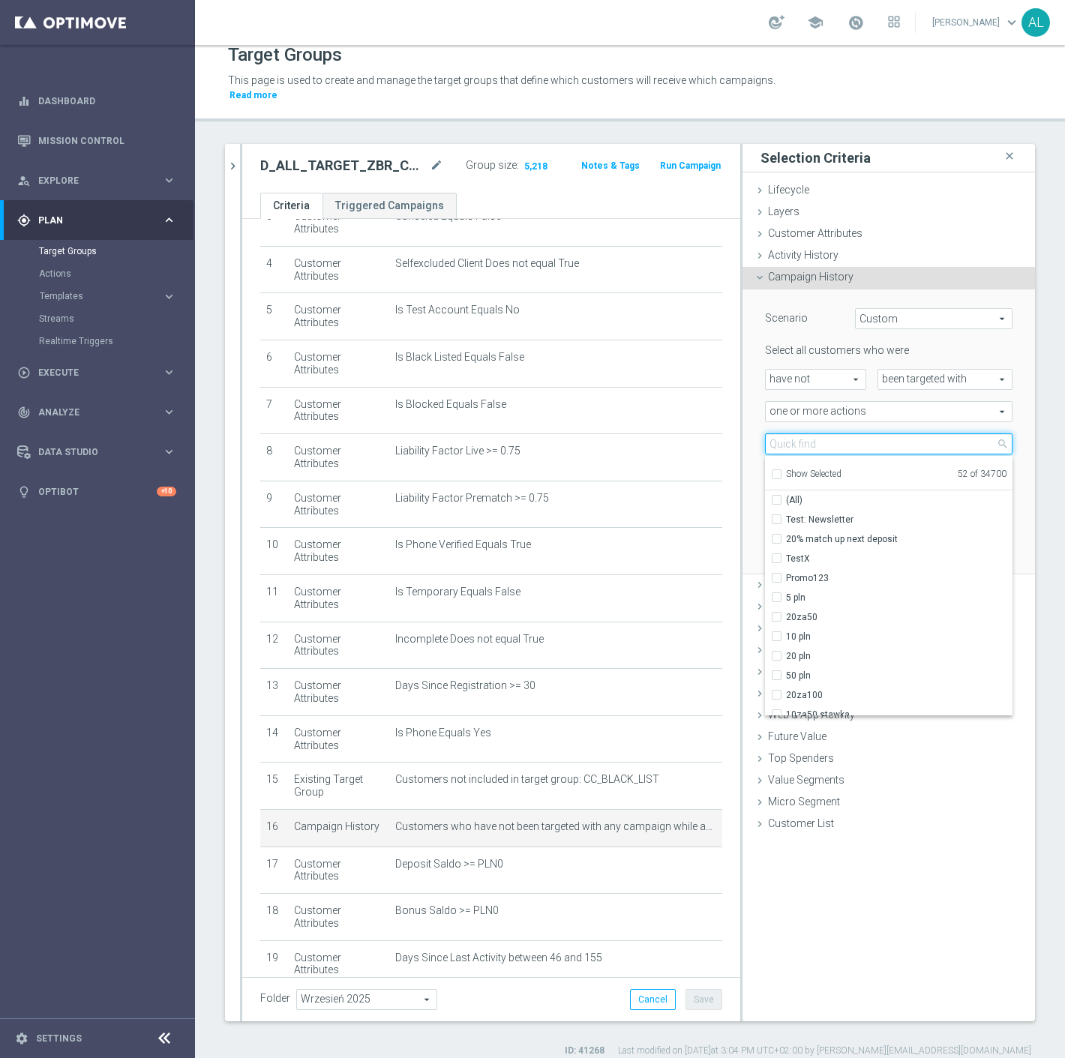
click at [834, 435] on input "search" at bounding box center [889, 444] width 248 height 21
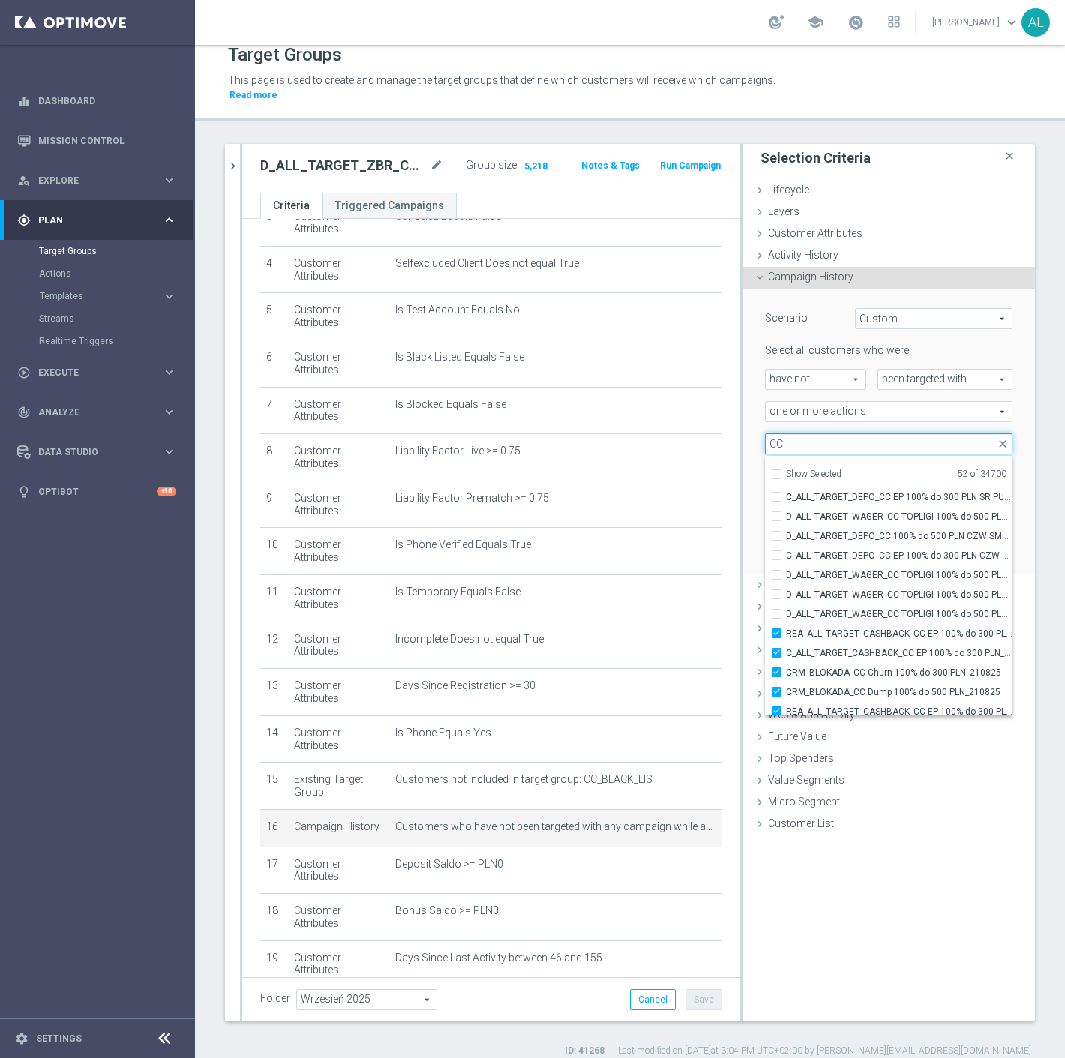
scroll to position [46227, 0]
type input "CC"
click at [776, 629] on input "REA_ALL_TARGET_CASHBACK_CC EP 100% do 300 PLN_180825" at bounding box center [781, 634] width 10 height 10
checkbox input "false"
type input "Selected 51 of 34700"
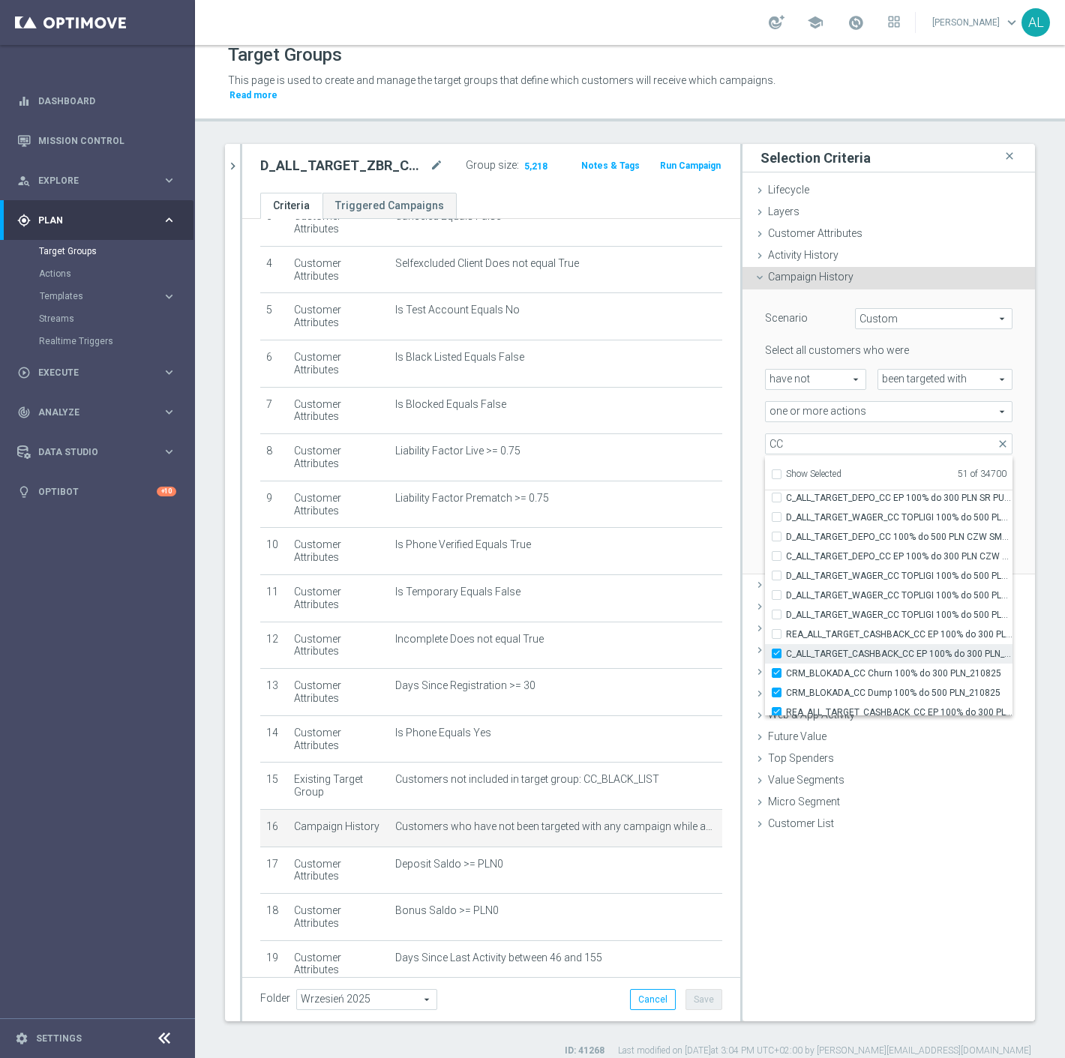
click at [786, 644] on label "C_ALL_TARGET_CASHBACK_CC EP 100% do 300 PLN_180825" at bounding box center [899, 654] width 227 height 20
click at [776, 649] on input "C_ALL_TARGET_CASHBACK_CC EP 100% do 300 PLN_180825" at bounding box center [781, 654] width 10 height 10
checkbox input "false"
type input "Selected 50 of 34700"
click at [776, 668] on input "CRM_BLOKADA_CC Churn 100% do 300 PLN_210825" at bounding box center [781, 673] width 10 height 10
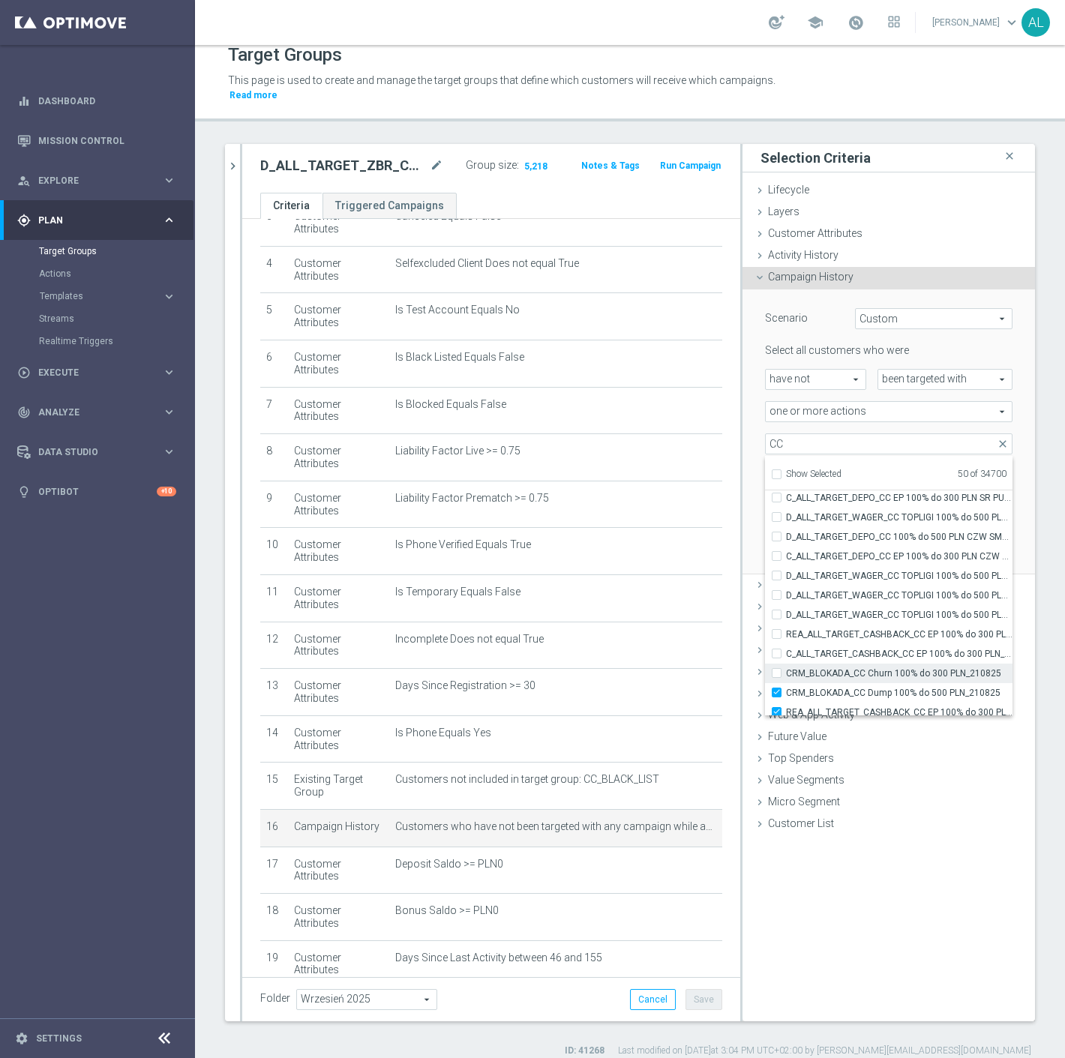
checkbox input "false"
type input "Selected 49 of 34700"
click at [776, 688] on input "CRM_BLOKADA_CC Dump 100% do 500 PLN_210825" at bounding box center [781, 693] width 10 height 10
checkbox input "false"
type input "Selected 48 of 34700"
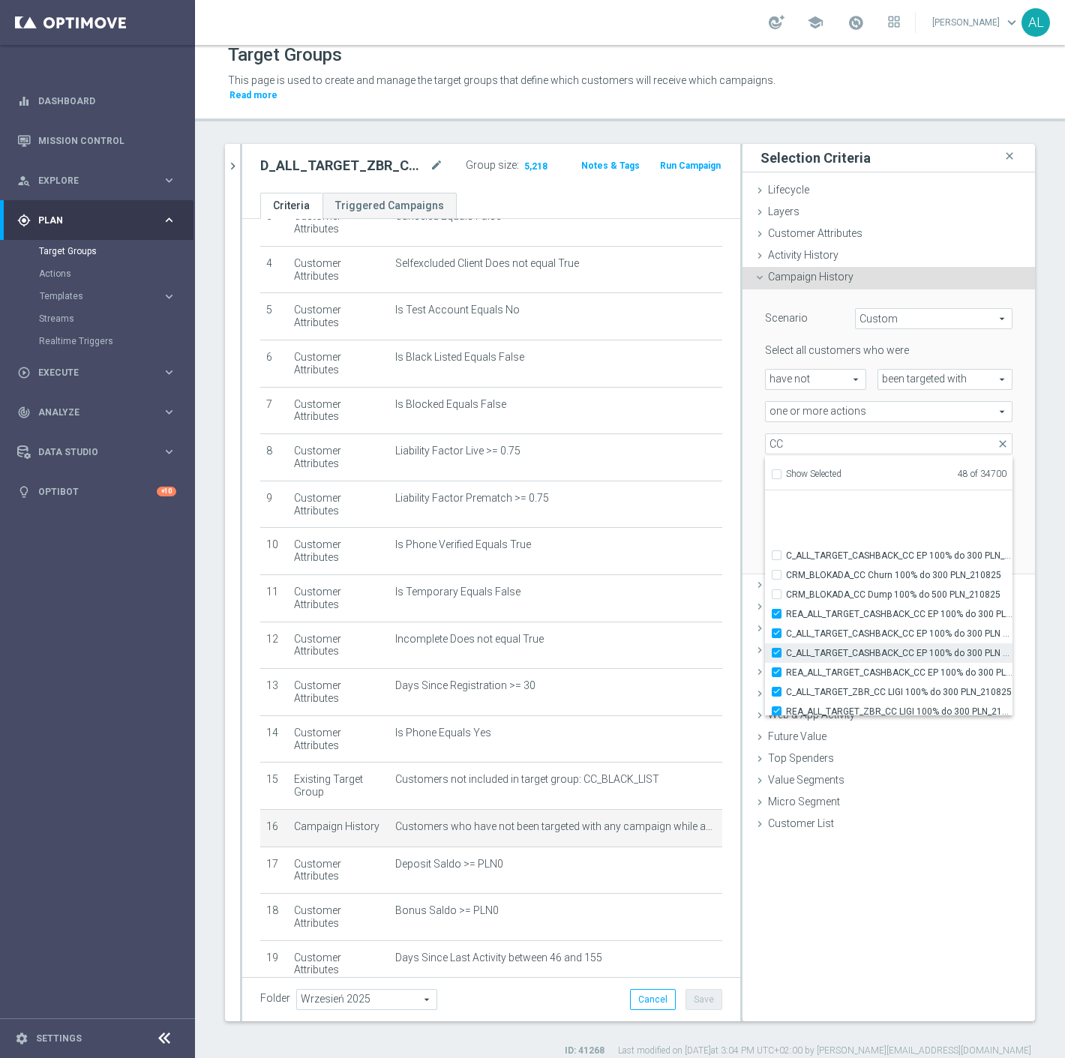
scroll to position [46310, 0]
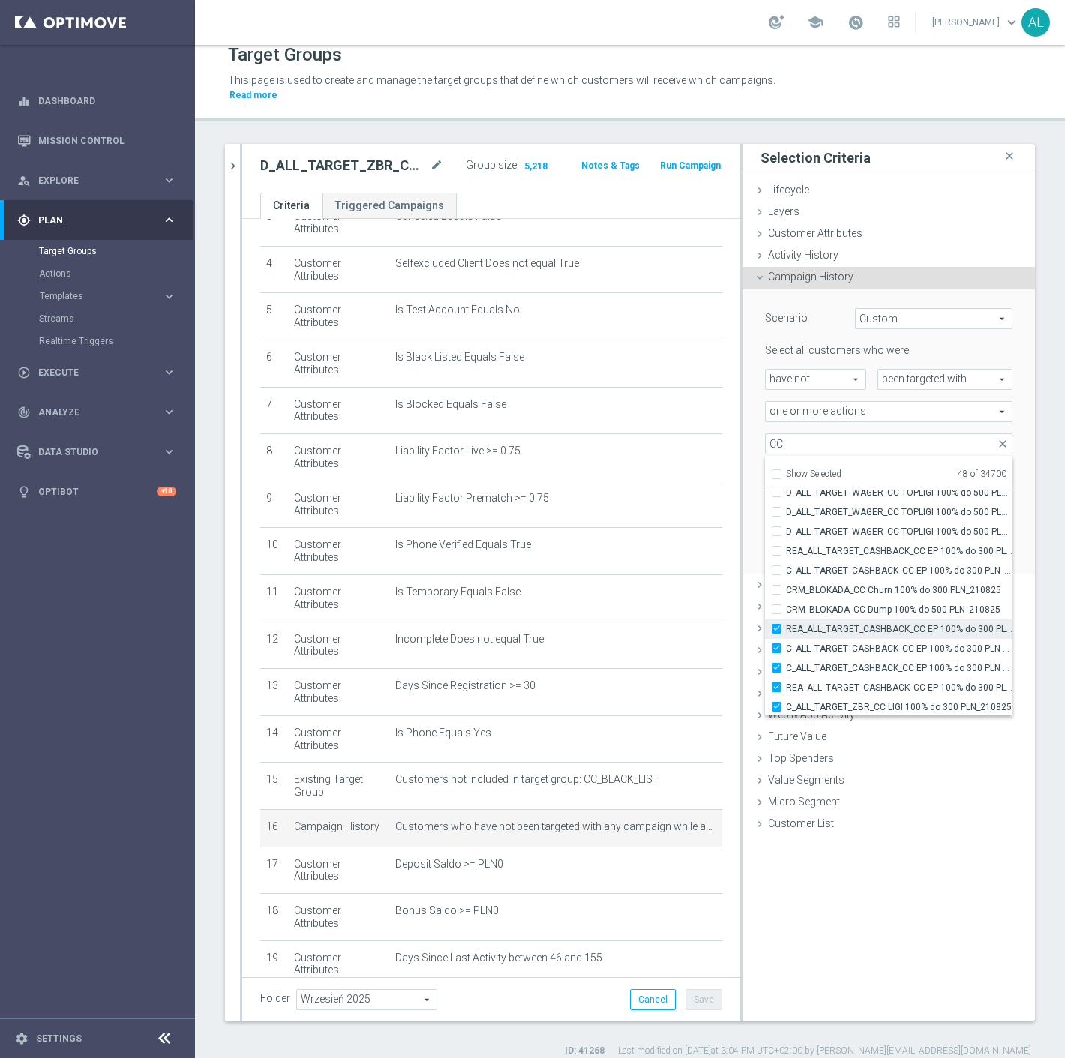
click at [776, 624] on input "REA_ALL_TARGET_CASHBACK_CC EP 100% do 300 PLN WT PUSH_180825" at bounding box center [781, 629] width 10 height 10
checkbox input "false"
type input "Selected 47 of 34700"
click at [776, 644] on input "C_ALL_TARGET_CASHBACK_CC EP 100% do 300 PLN WT PUSH_180825" at bounding box center [781, 649] width 10 height 10
checkbox input "false"
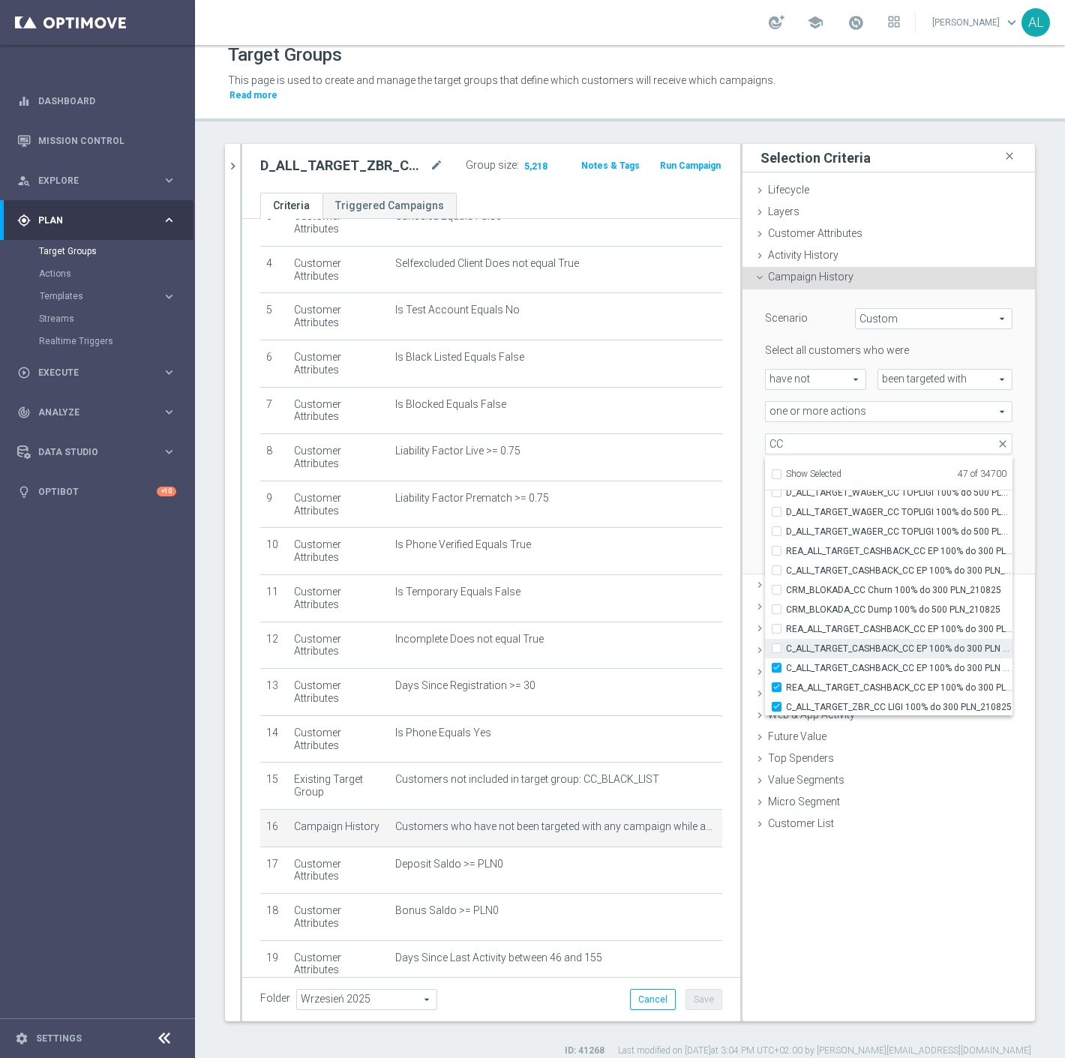
type input "Selected 46 of 34700"
click at [776, 663] on input "C_ALL_TARGET_CASHBACK_CC EP 100% do 300 PLN SR PUSH_180825" at bounding box center [781, 668] width 10 height 10
checkbox input "false"
type input "Selected 45 of 34700"
click at [776, 683] on input "REA_ALL_TARGET_CASHBACK_CC EP 100% do 300 PLN SR PUSH_180825" at bounding box center [781, 688] width 10 height 10
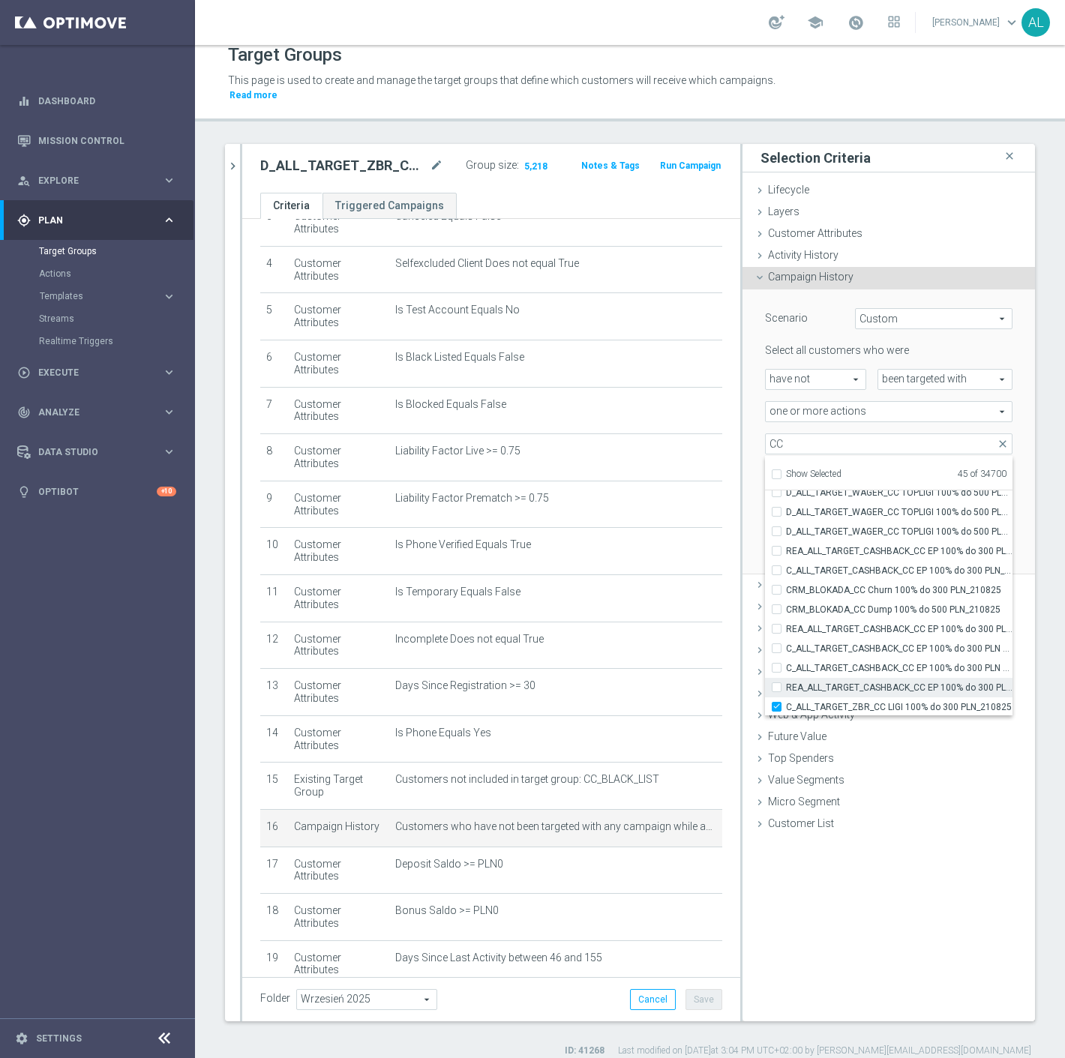
checkbox input "false"
type input "Selected 44 of 34700"
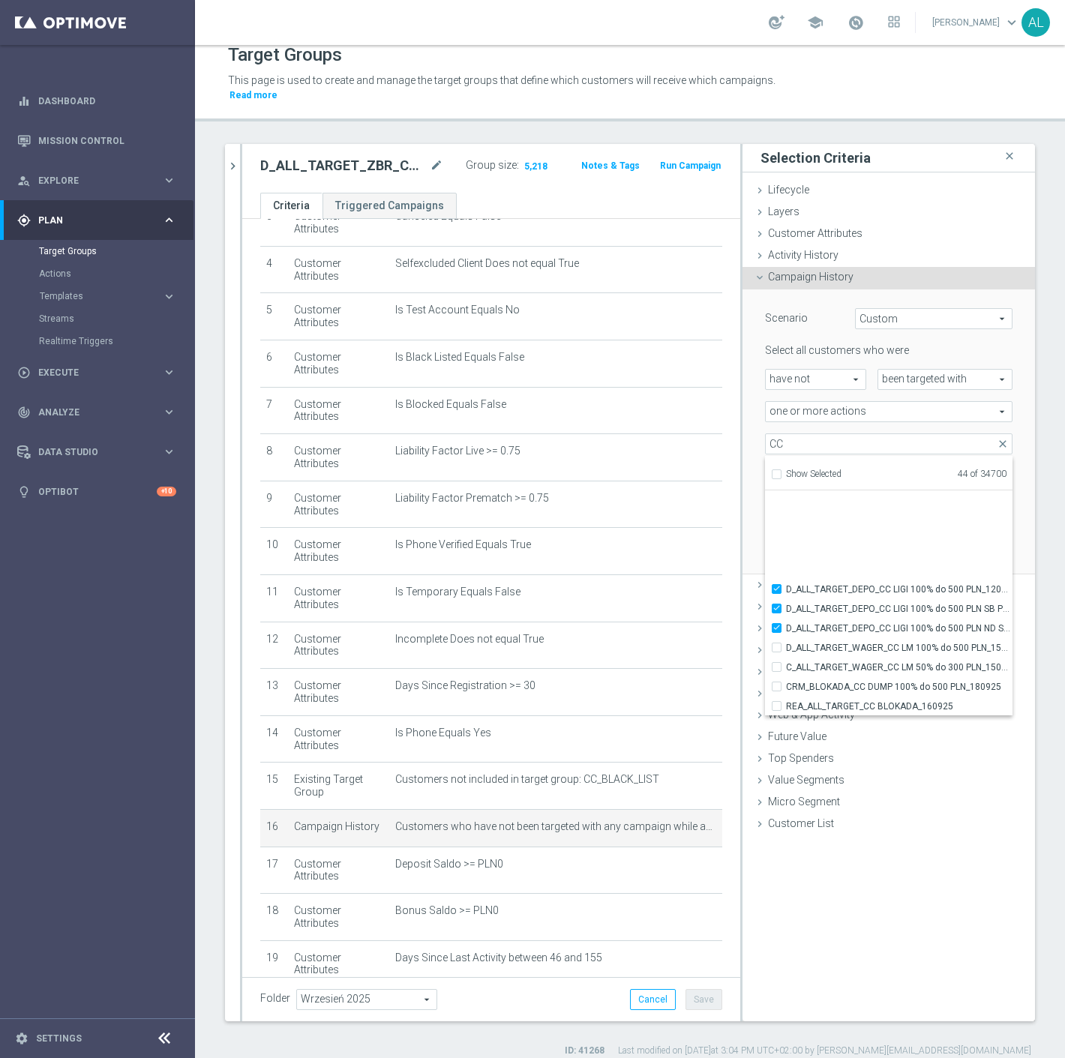
scroll to position [47227, 0]
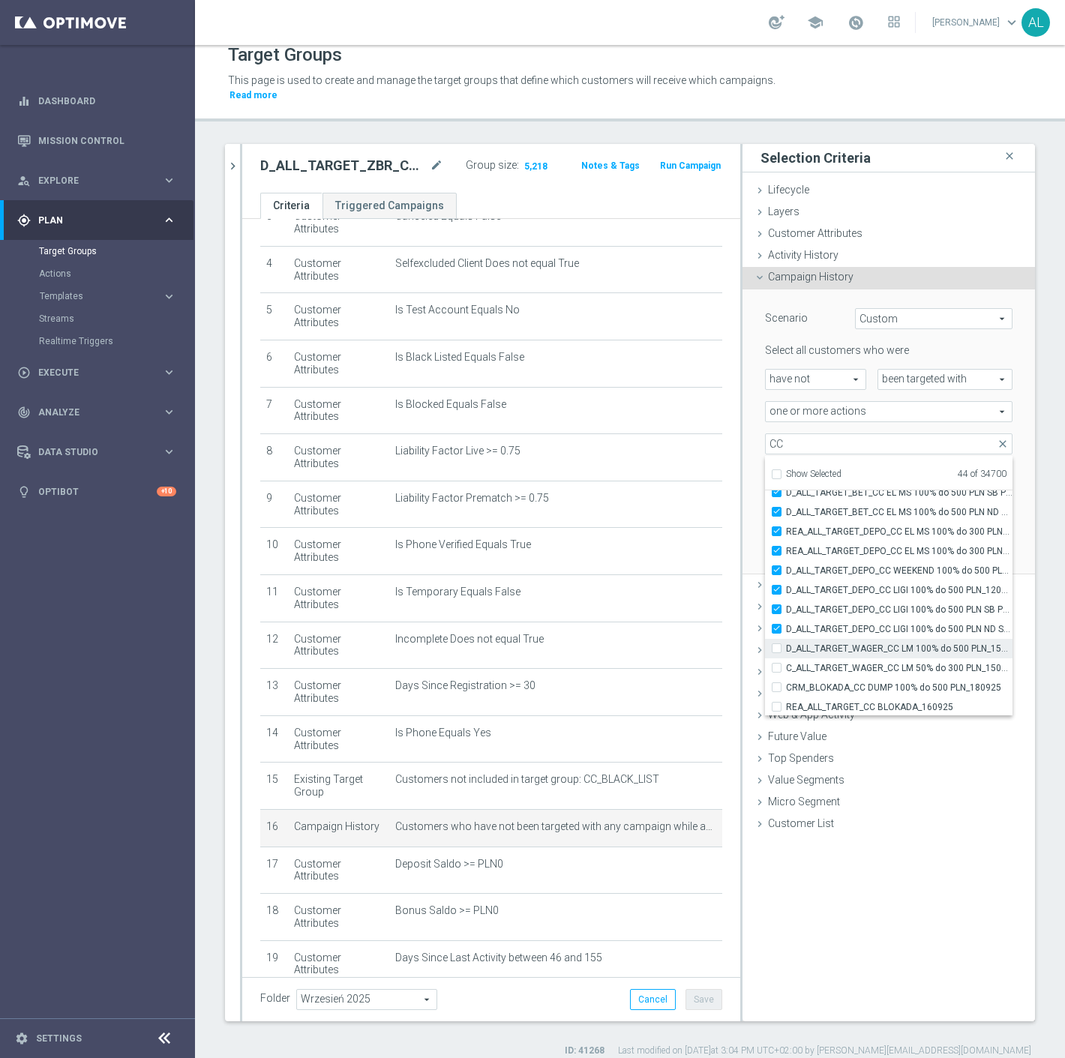
click at [786, 639] on label "D_ALL_TARGET_WAGER_CC LM 100% do 500 PLN_150925" at bounding box center [899, 649] width 227 height 20
click at [776, 644] on input "D_ALL_TARGET_WAGER_CC LM 100% do 500 PLN_150925" at bounding box center [781, 649] width 10 height 10
checkbox input "true"
type input "Selected 45 of 34700"
click at [776, 663] on input "C_ALL_TARGET_WAGER_CC LM 50% do 300 PLN_150925" at bounding box center [781, 668] width 10 height 10
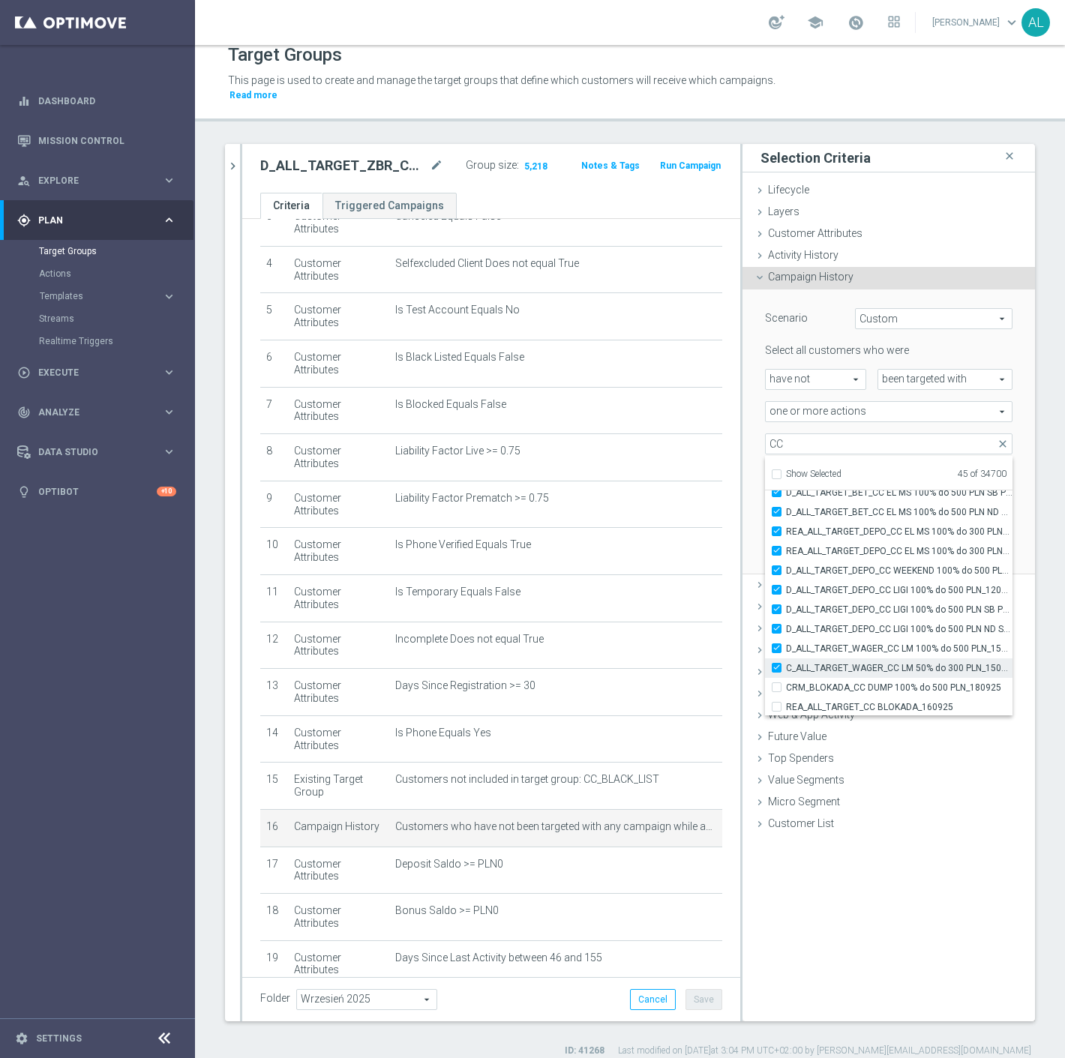
checkbox input "true"
type input "Selected 46 of 34700"
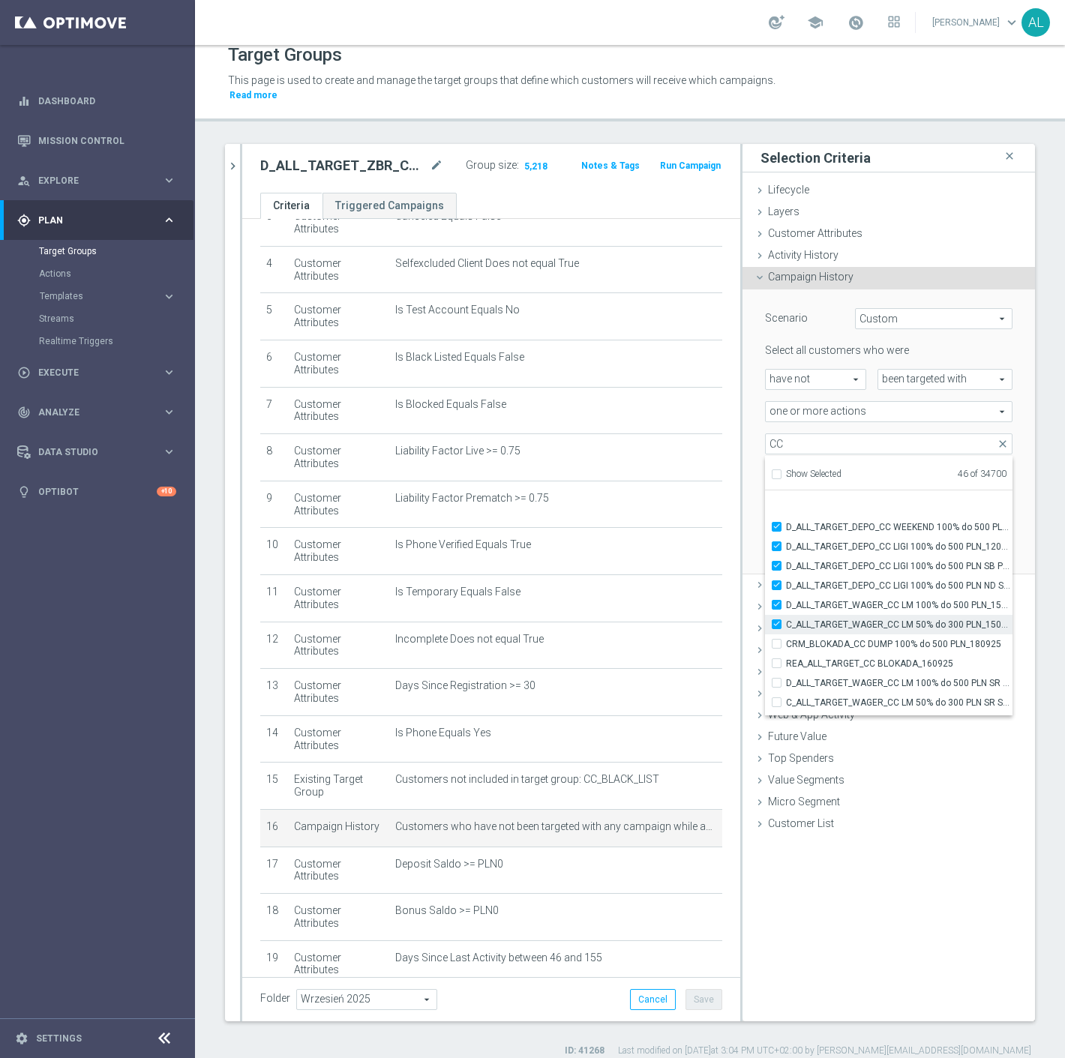
scroll to position [47310, 0]
click at [776, 599] on input "CRM_BLOKADA_CC DUMP 100% do 500 PLN_180925" at bounding box center [781, 604] width 10 height 10
checkbox input "true"
type input "Selected 47 of 34700"
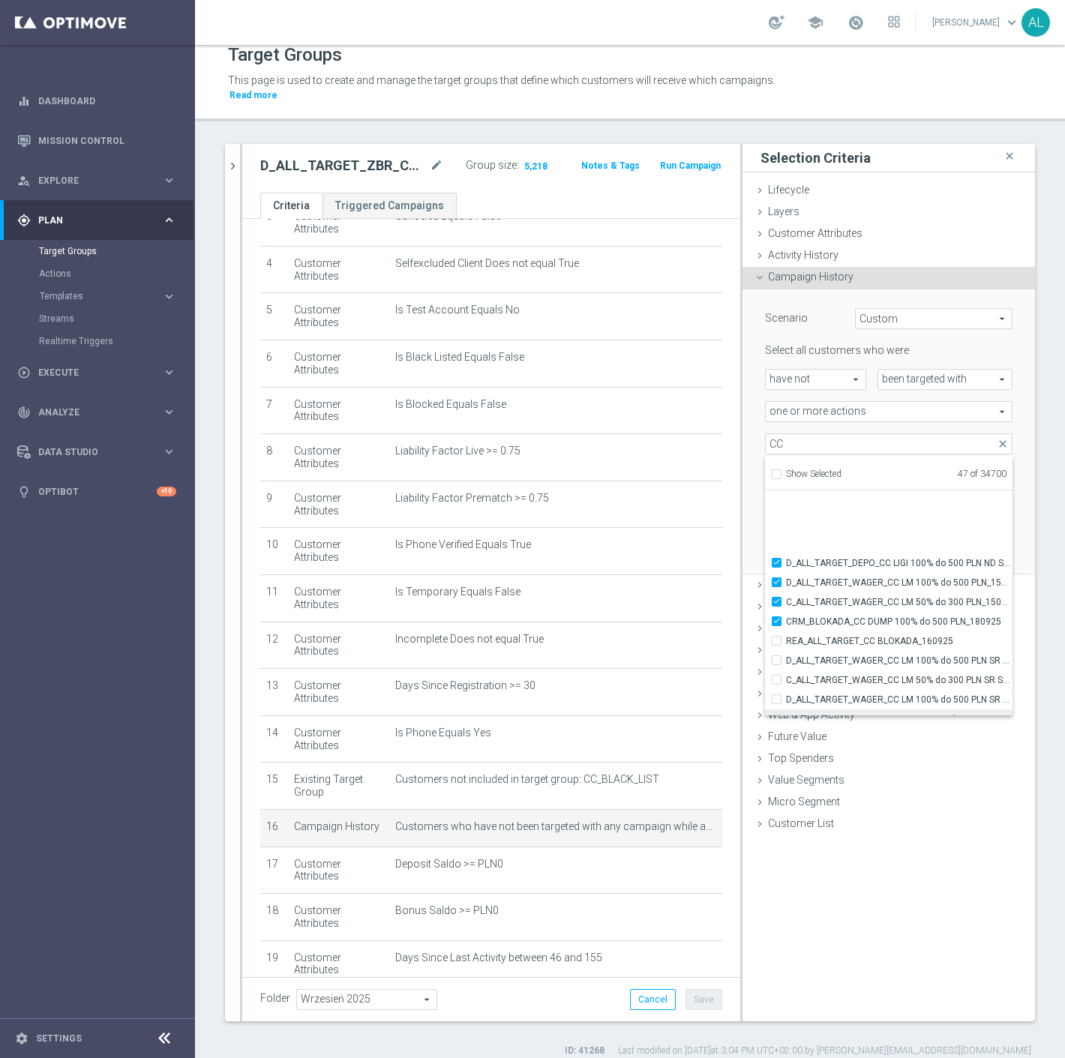
scroll to position [47393, 0]
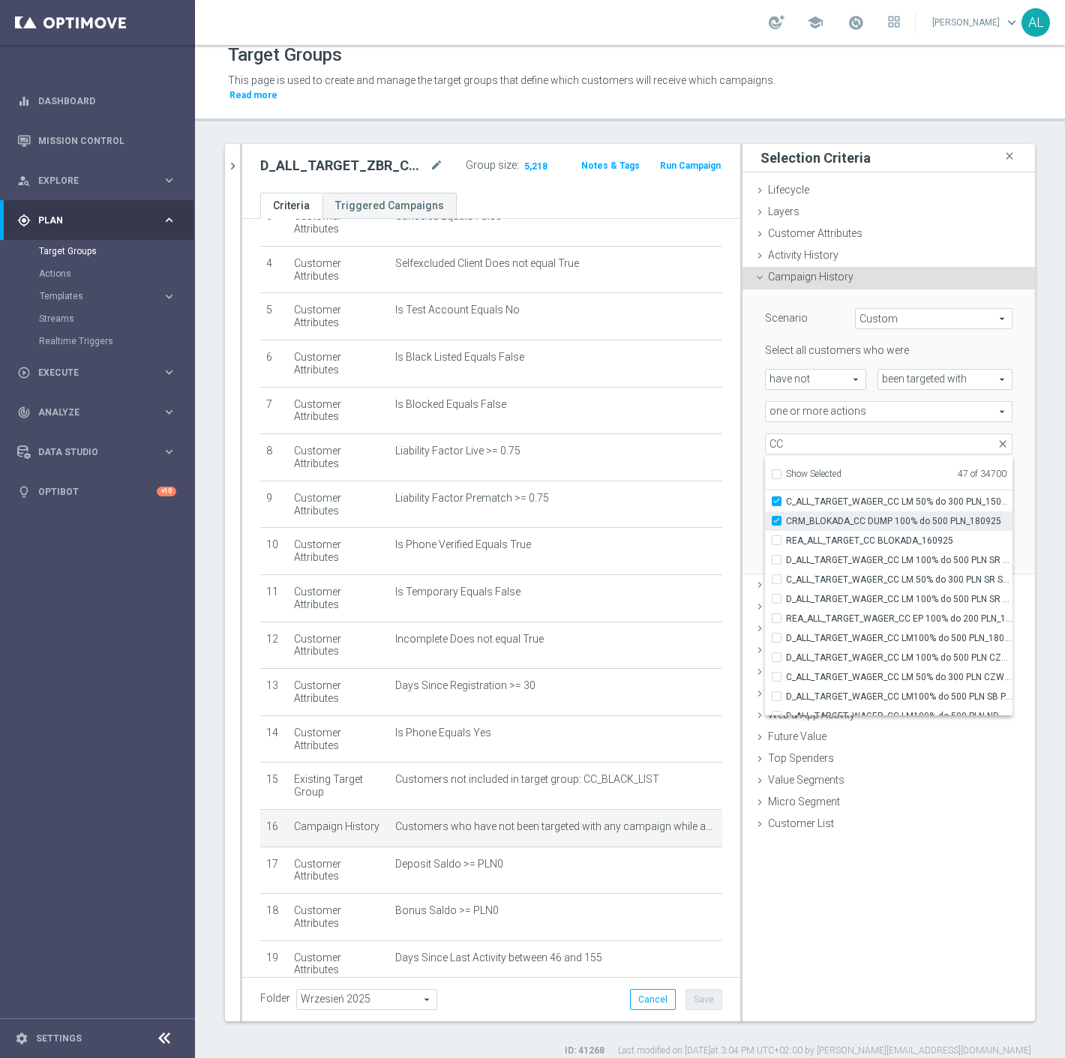
click at [776, 516] on input "CRM_BLOKADA_CC DUMP 100% do 500 PLN_180925" at bounding box center [781, 521] width 10 height 10
checkbox input "false"
type input "Selected 46 of 34700"
click at [786, 531] on label "REA_ALL_TARGET_CC BLOKADA_160925" at bounding box center [899, 541] width 227 height 20
click at [776, 536] on input "REA_ALL_TARGET_CC BLOKADA_160925" at bounding box center [781, 541] width 10 height 10
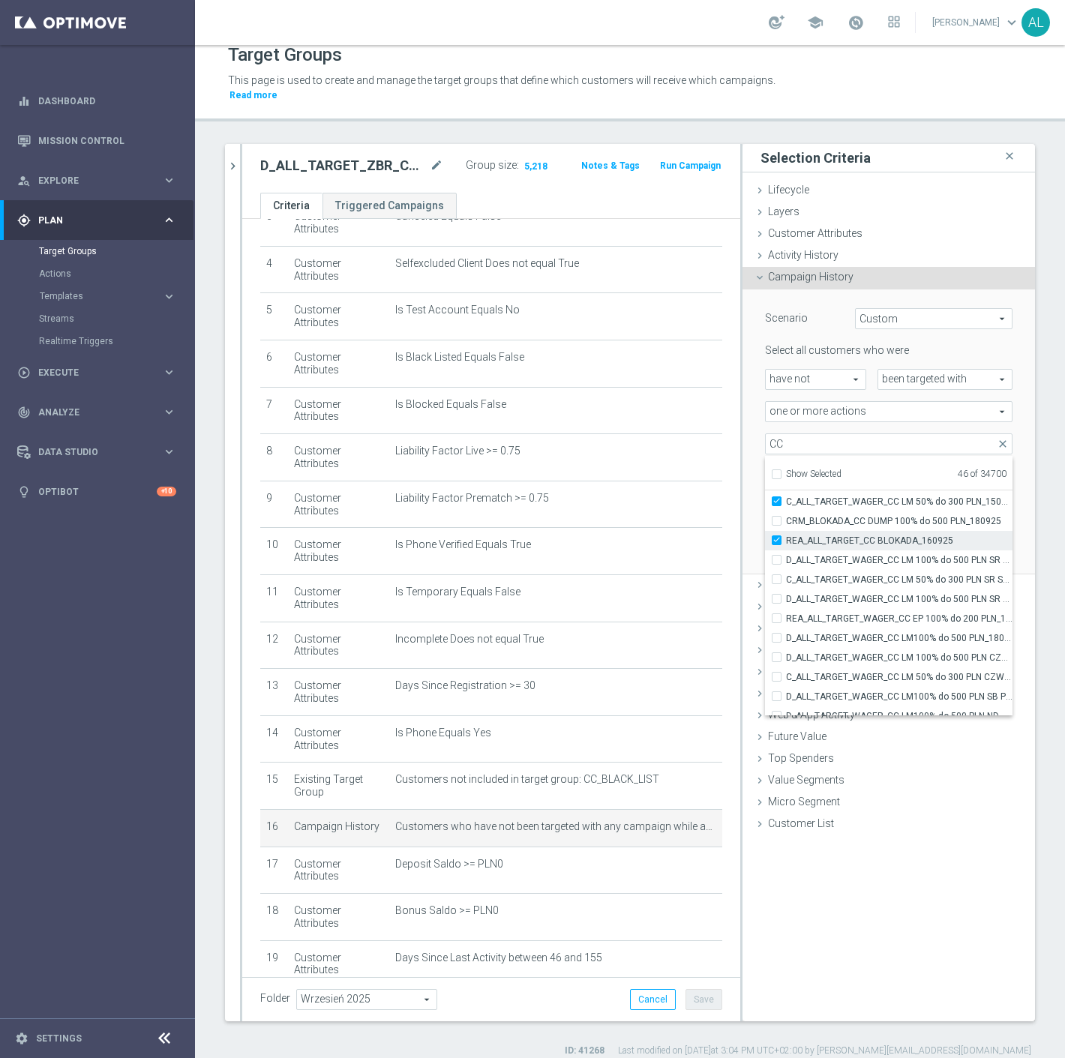
checkbox input "true"
type input "Selected 47 of 34700"
click at [786, 531] on label "REA_ALL_TARGET_CC BLOKADA_160925" at bounding box center [899, 541] width 227 height 20
click at [776, 536] on input "REA_ALL_TARGET_CC BLOKADA_160925" at bounding box center [781, 541] width 10 height 10
checkbox input "false"
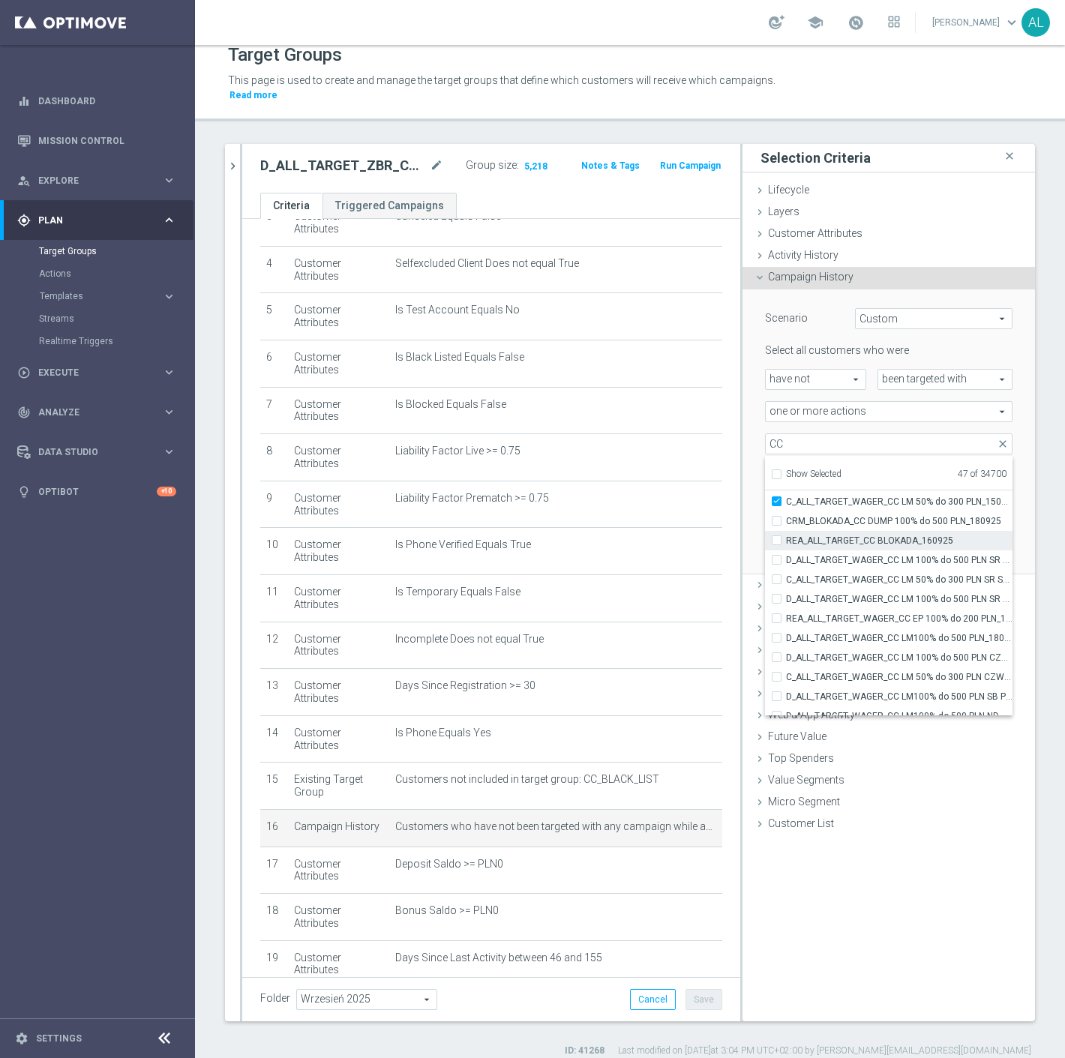
type input "Selected 46 of 34700"
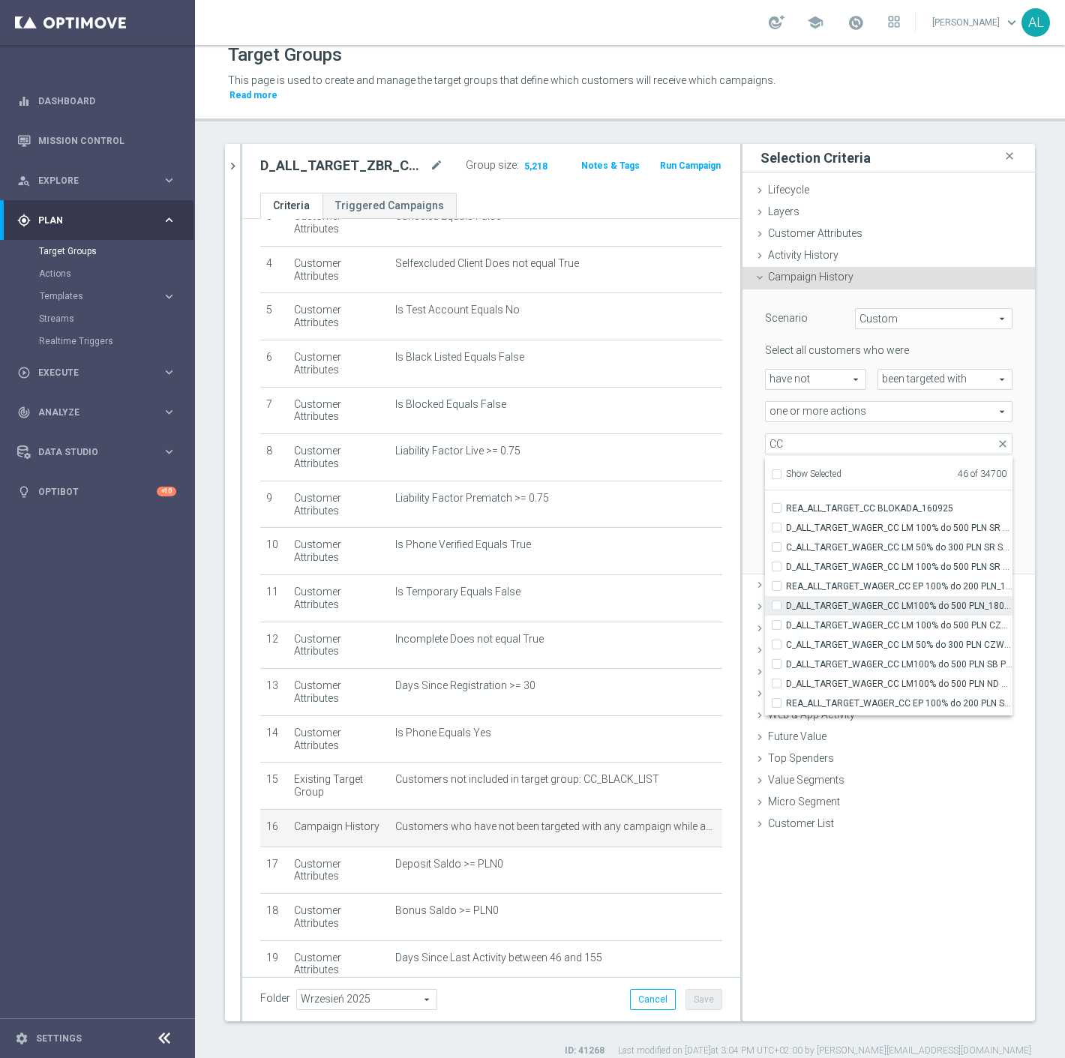
scroll to position [47443, 0]
click at [776, 701] on input "REA_ALL_TARGET_WAGER_CC EP 100% do 200 PLN ND SMS_180925" at bounding box center [781, 706] width 10 height 10
checkbox input "true"
type input "Selected 47 of 34700"
click at [776, 681] on input "REA_ALL_TARGET_WAGER_CC EP 100% do 200 PLN SB PUSH_180925" at bounding box center [781, 686] width 10 height 10
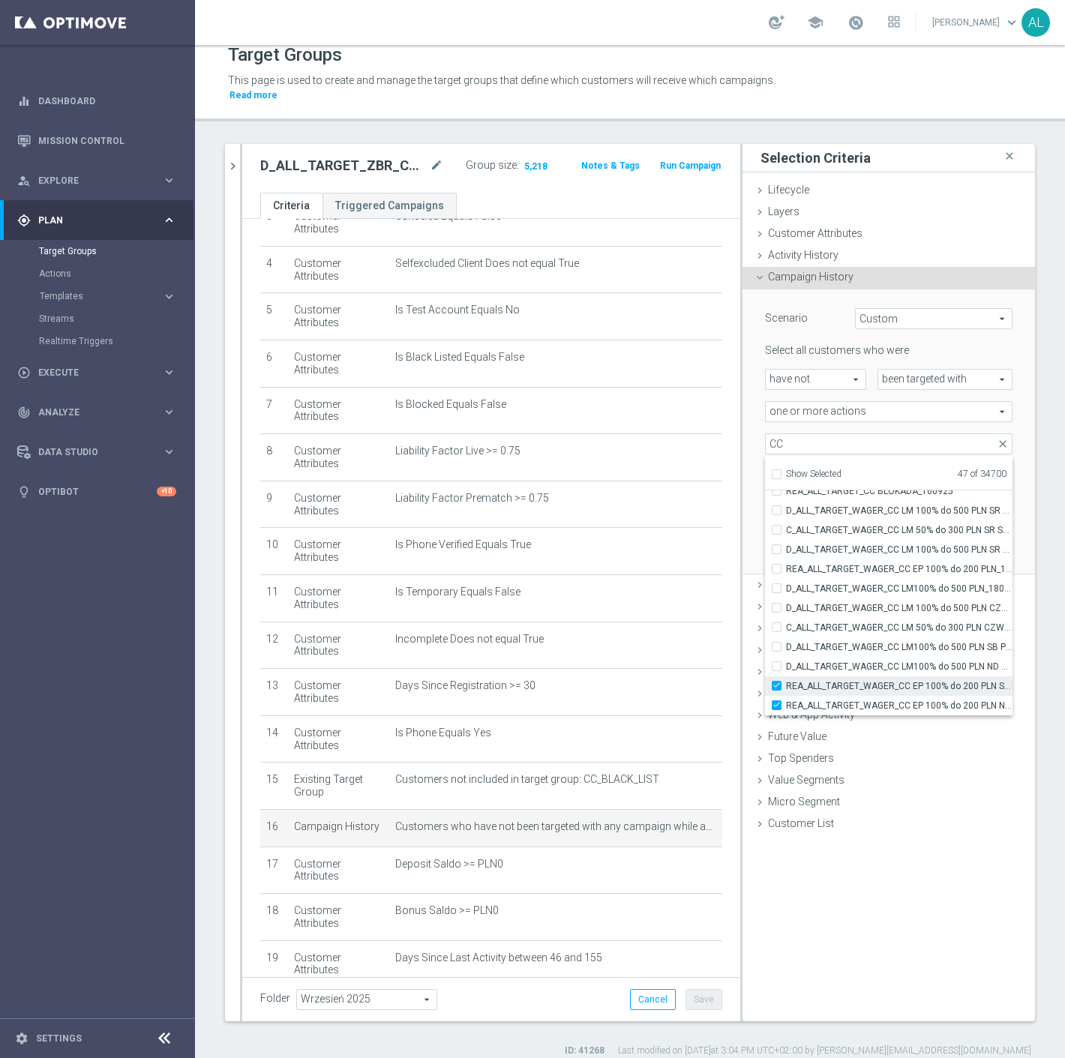
checkbox input "true"
type input "Selected 48 of 34700"
click at [776, 662] on input "D_ALL_TARGET_WAGER_CC LM100% do 500 PLN ND SMS_180925" at bounding box center [781, 667] width 10 height 10
checkbox input "true"
type input "Selected 49 of 34700"
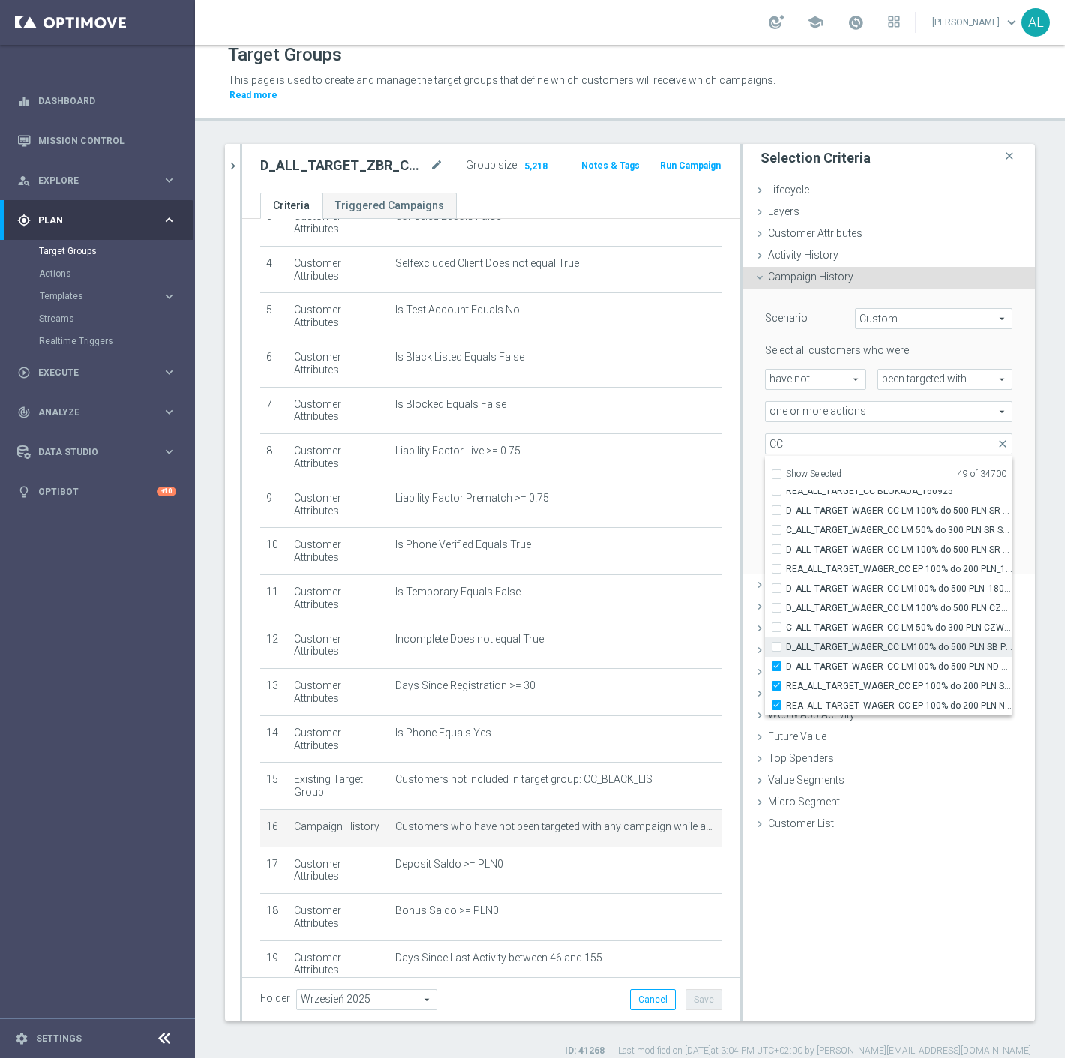
click at [776, 642] on input "D_ALL_TARGET_WAGER_CC LM100% do 500 PLN SB PUSH_180925" at bounding box center [781, 647] width 10 height 10
checkbox input "true"
type input "Selected 50 of 34700"
click at [776, 623] on input "C_ALL_TARGET_WAGER_CC LM 50% do 300 PLN CZW PUSH_150925" at bounding box center [781, 628] width 10 height 10
checkbox input "true"
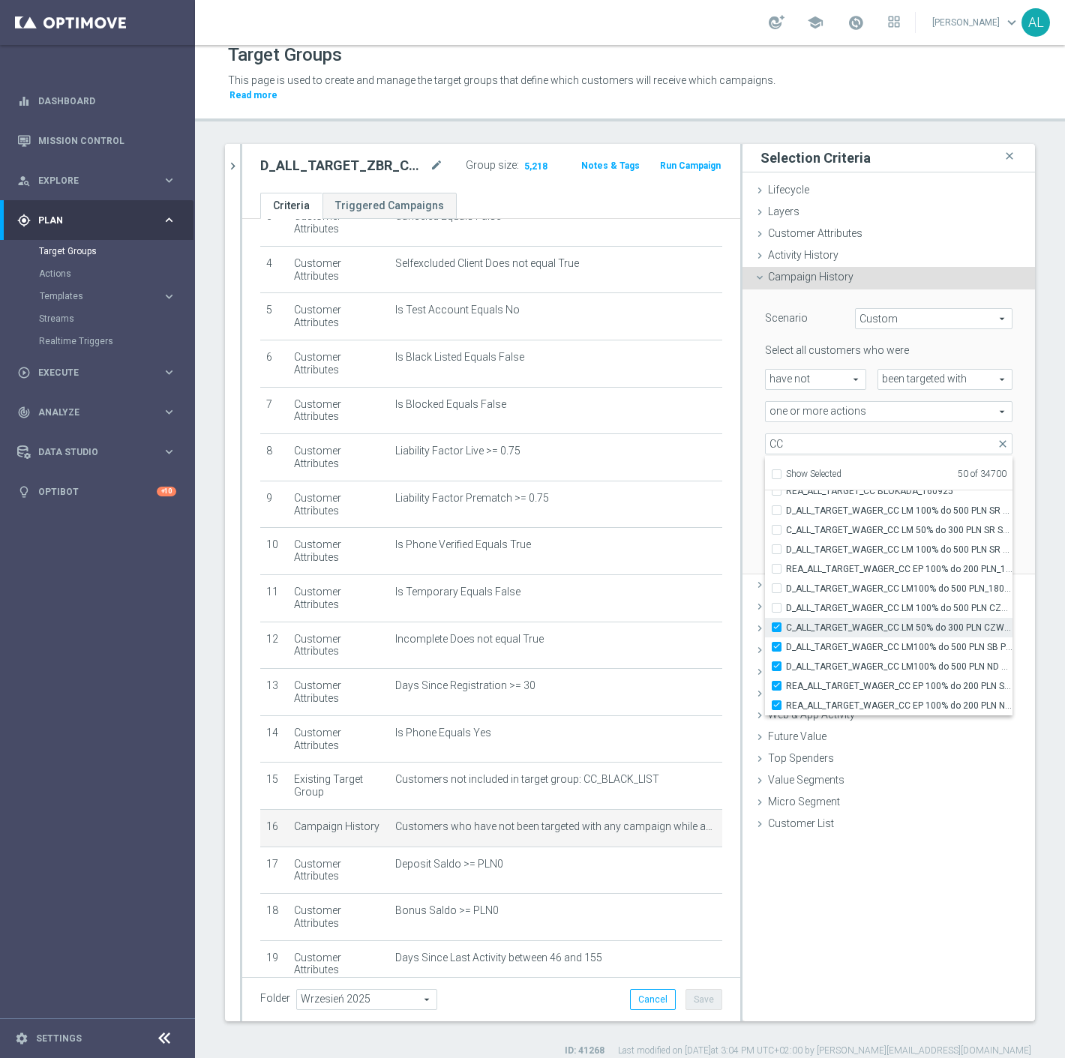
type input "Selected 51 of 34700"
click at [776, 603] on input "D_ALL_TARGET_WAGER_CC LM 100% do 500 PLN CZW PUSH_150925" at bounding box center [781, 608] width 10 height 10
checkbox input "true"
type input "Selected 52 of 34700"
click at [766, 581] on div "D_ALL_TARGET_WAGER_CC LM100% do 500 PLN_180925" at bounding box center [889, 589] width 248 height 20
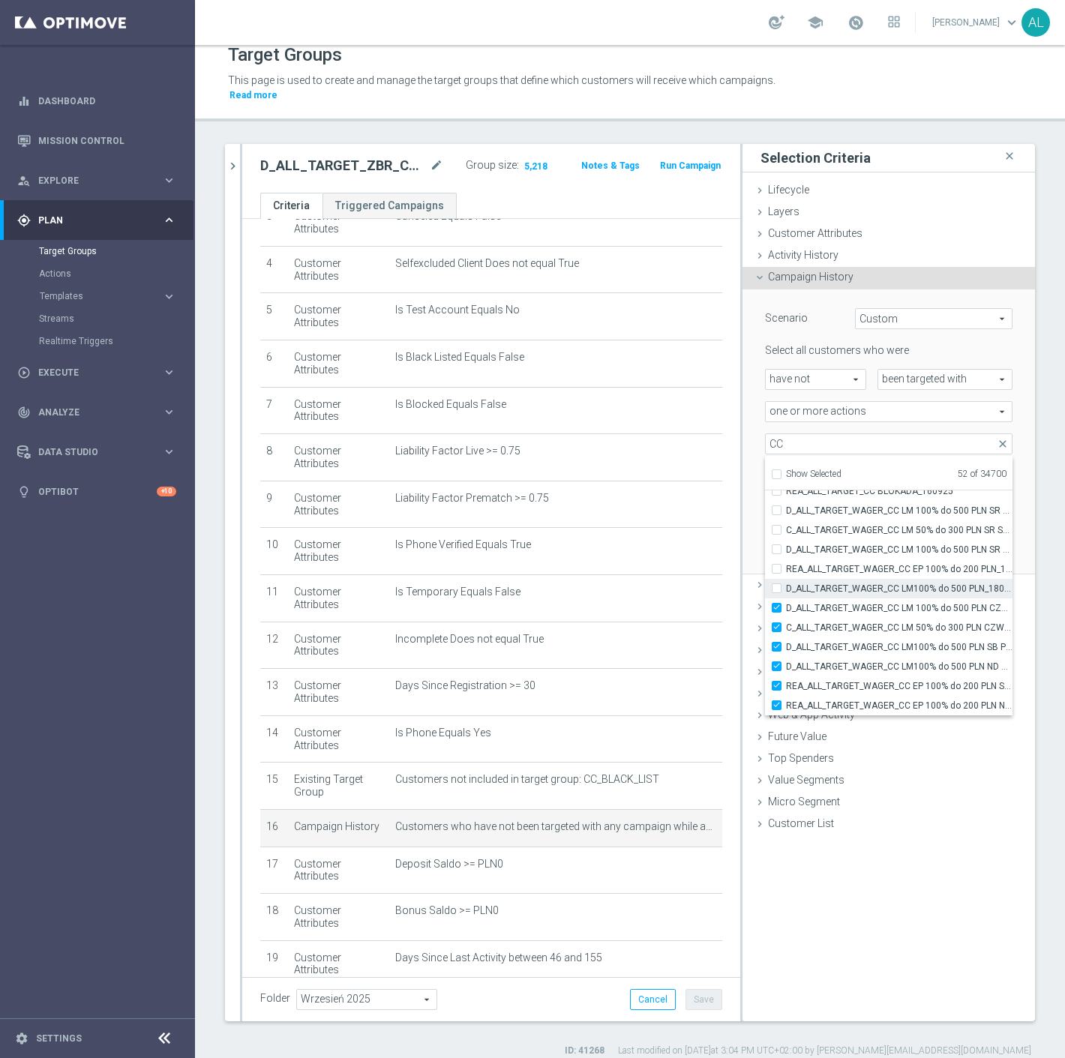
click at [776, 584] on input "D_ALL_TARGET_WAGER_CC LM100% do 500 PLN_180925" at bounding box center [781, 589] width 10 height 10
checkbox input "true"
type input "Selected 53 of 34700"
click at [786, 560] on label "REA_ALL_TARGET_WAGER_CC EP 100% do 200 PLN_180925" at bounding box center [899, 570] width 227 height 20
click at [776, 564] on input "REA_ALL_TARGET_WAGER_CC EP 100% do 200 PLN_180925" at bounding box center [781, 569] width 10 height 10
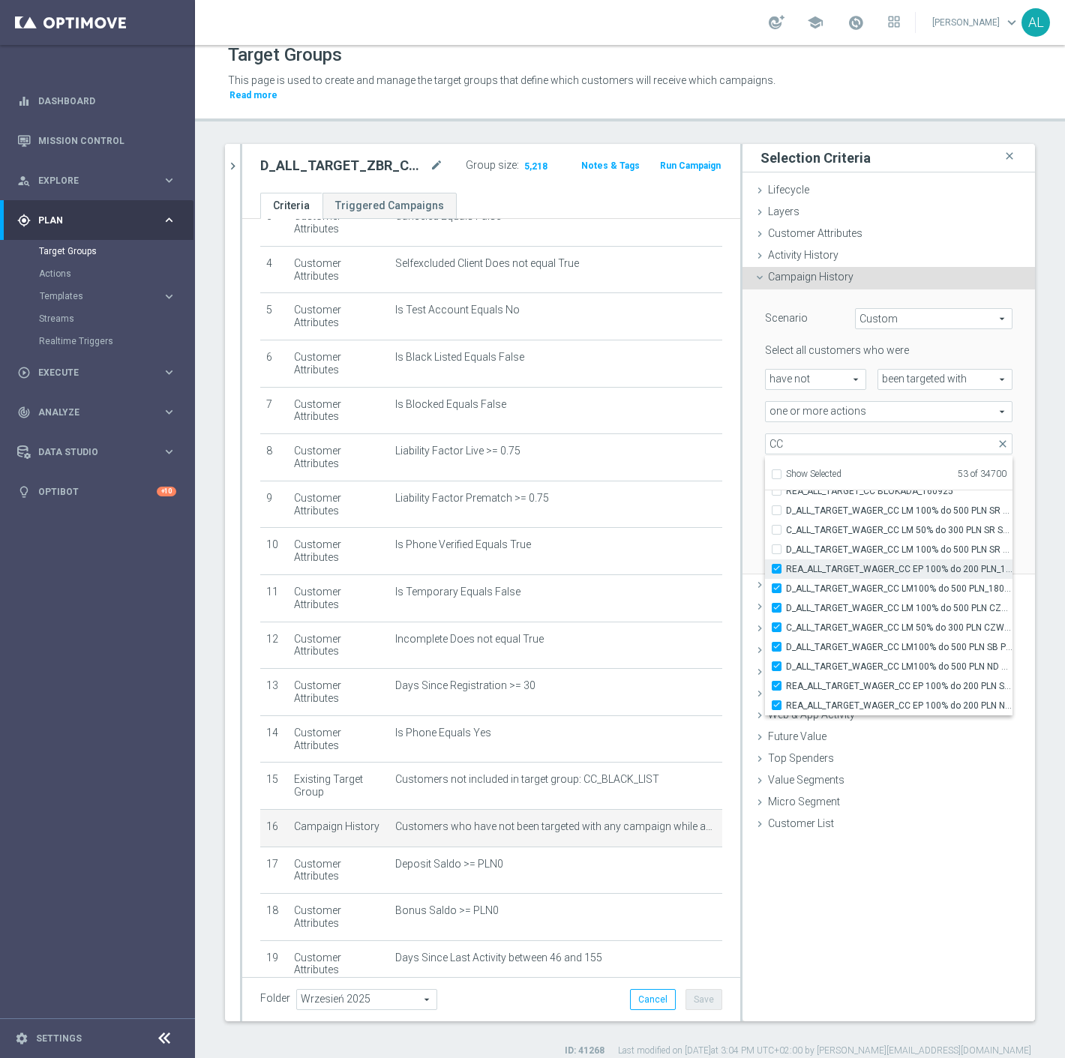
checkbox input "true"
type input "Selected 54 of 34700"
click at [765, 540] on div "D_ALL_TARGET_WAGER_CC LM 100% do 500 PLN SR SMS 2_150925" at bounding box center [889, 550] width 248 height 20
click at [776, 545] on input "D_ALL_TARGET_WAGER_CC LM 100% do 500 PLN SR SMS 2_150925" at bounding box center [781, 550] width 10 height 10
checkbox input "true"
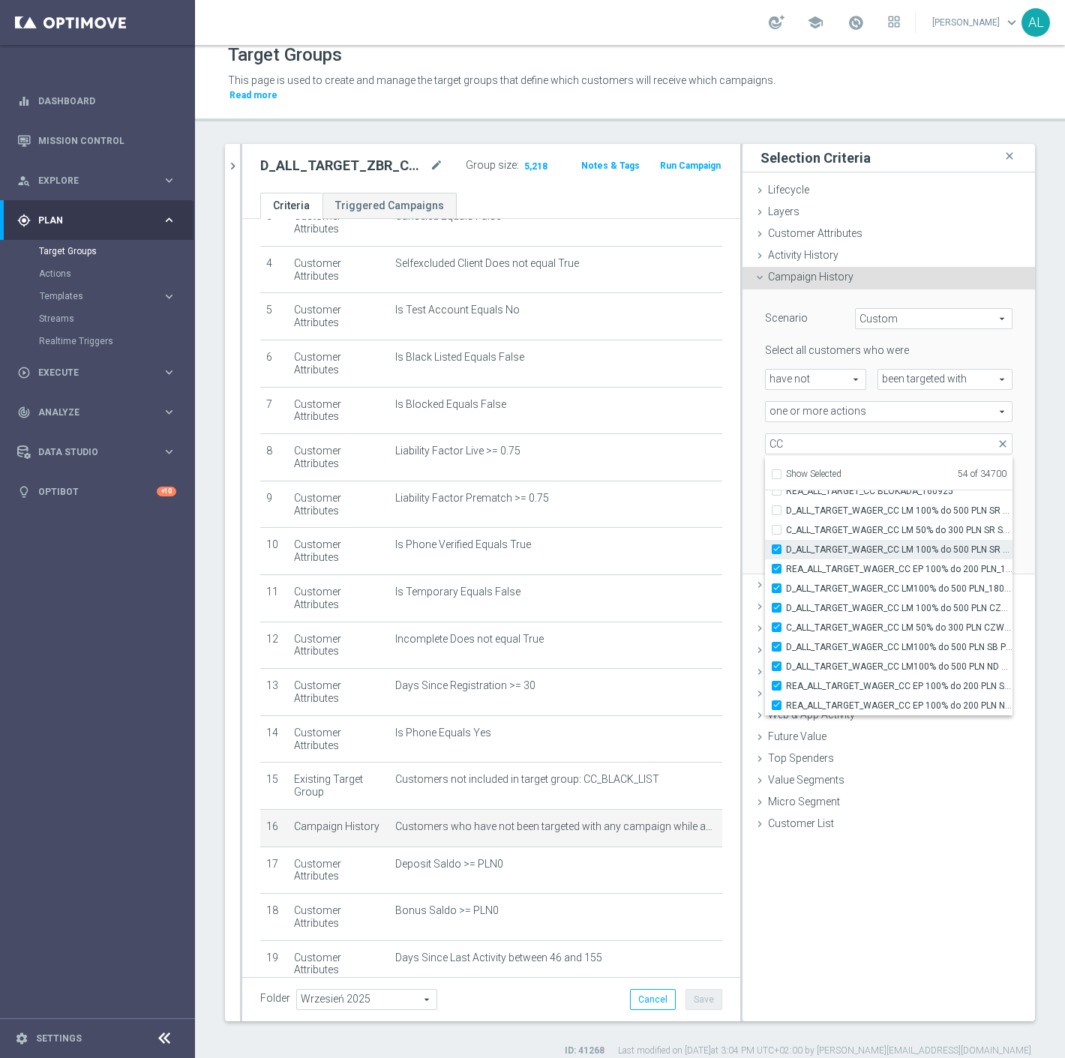
type input "Selected 55 of 34700"
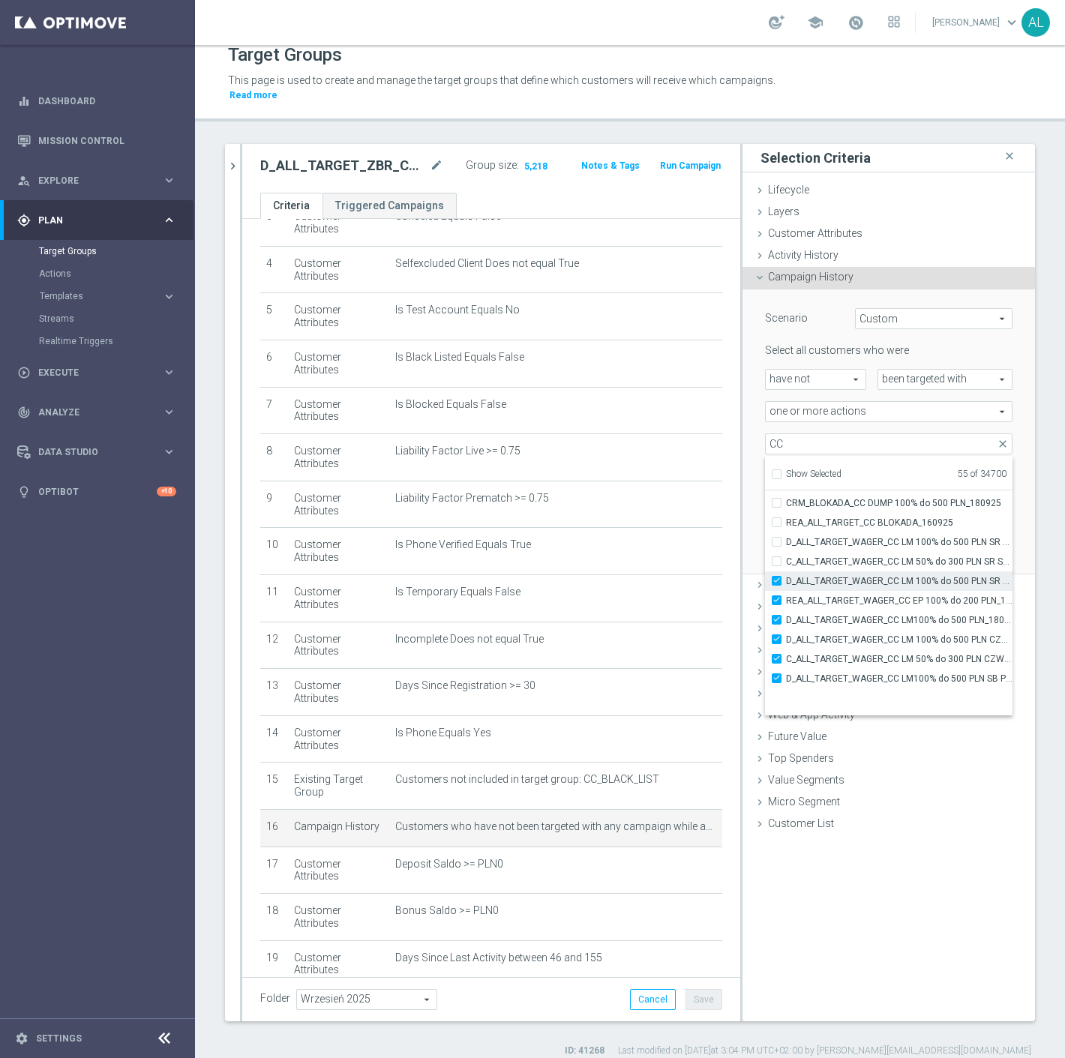
scroll to position [47371, 0]
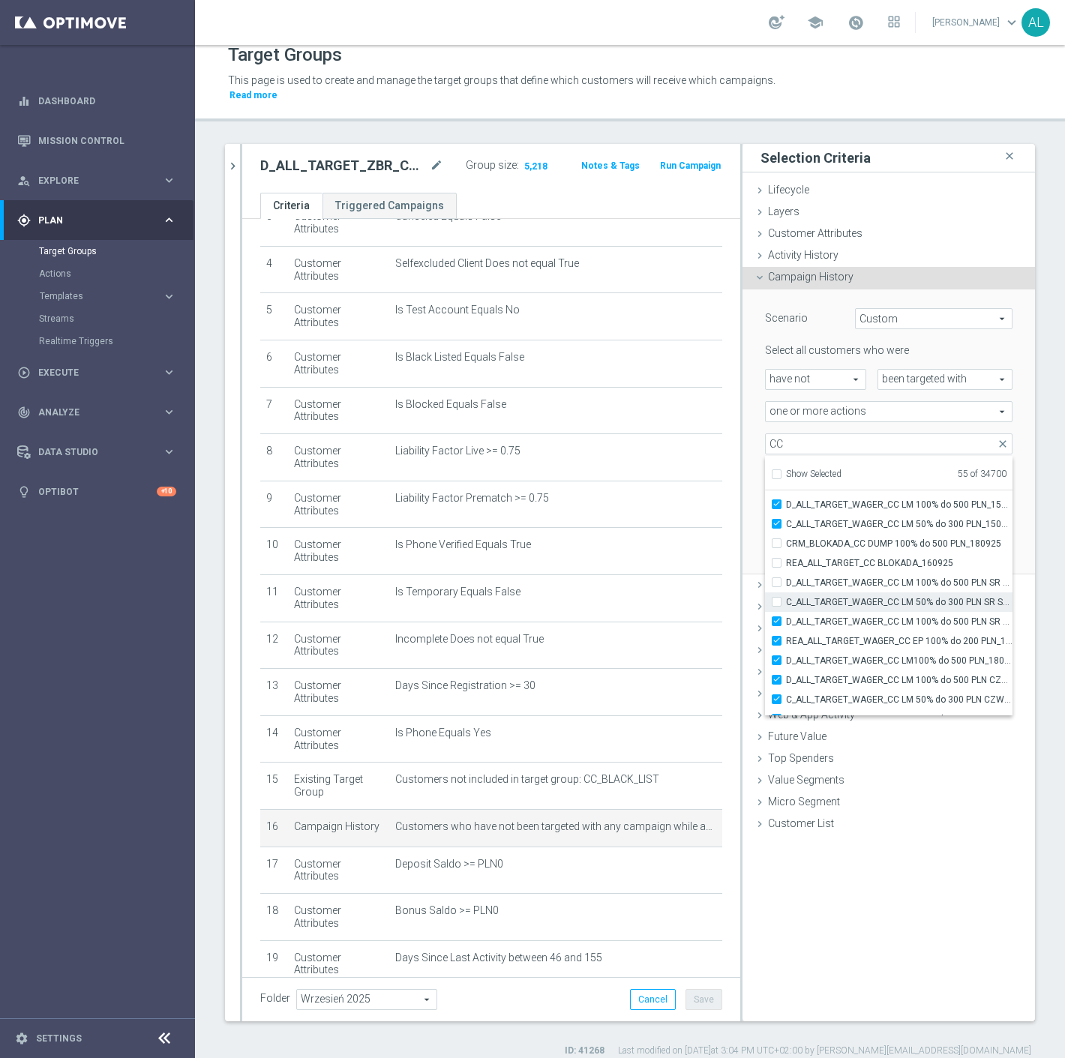
click at [776, 597] on input "C_ALL_TARGET_WAGER_CC LM 50% do 300 PLN SR SMS_150925" at bounding box center [781, 602] width 10 height 10
checkbox input "true"
type input "Selected 56 of 34700"
click at [776, 578] on input "D_ALL_TARGET_WAGER_CC LM 100% do 500 PLN SR SMS_150925" at bounding box center [781, 583] width 10 height 10
checkbox input "true"
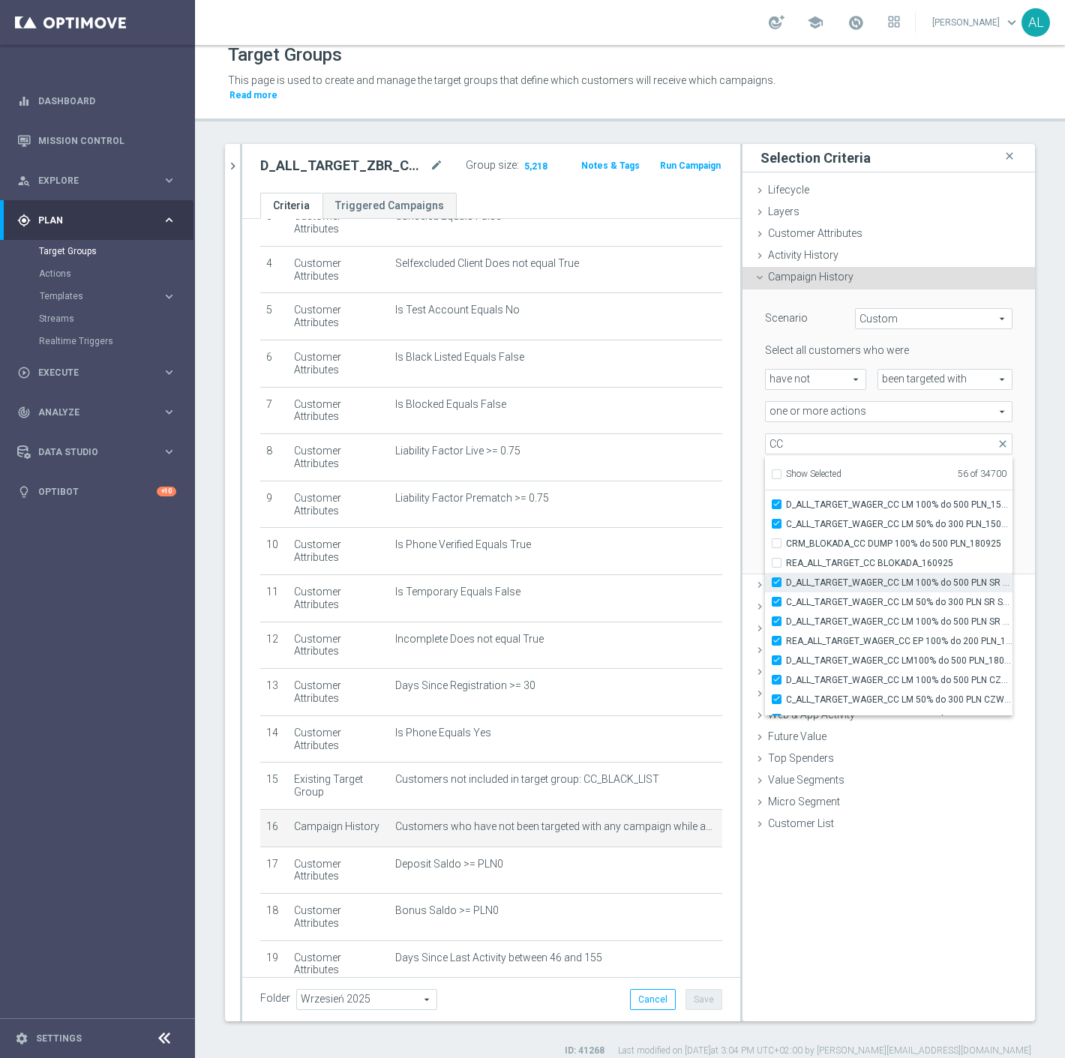
type input "Selected 57 of 34700"
click at [776, 558] on input "REA_ALL_TARGET_CC BLOKADA_160925" at bounding box center [781, 563] width 10 height 10
checkbox input "true"
type input "Selected 58 of 34700"
click at [786, 534] on label "CRM_BLOKADA_CC DUMP 100% do 500 PLN_180925" at bounding box center [899, 544] width 227 height 20
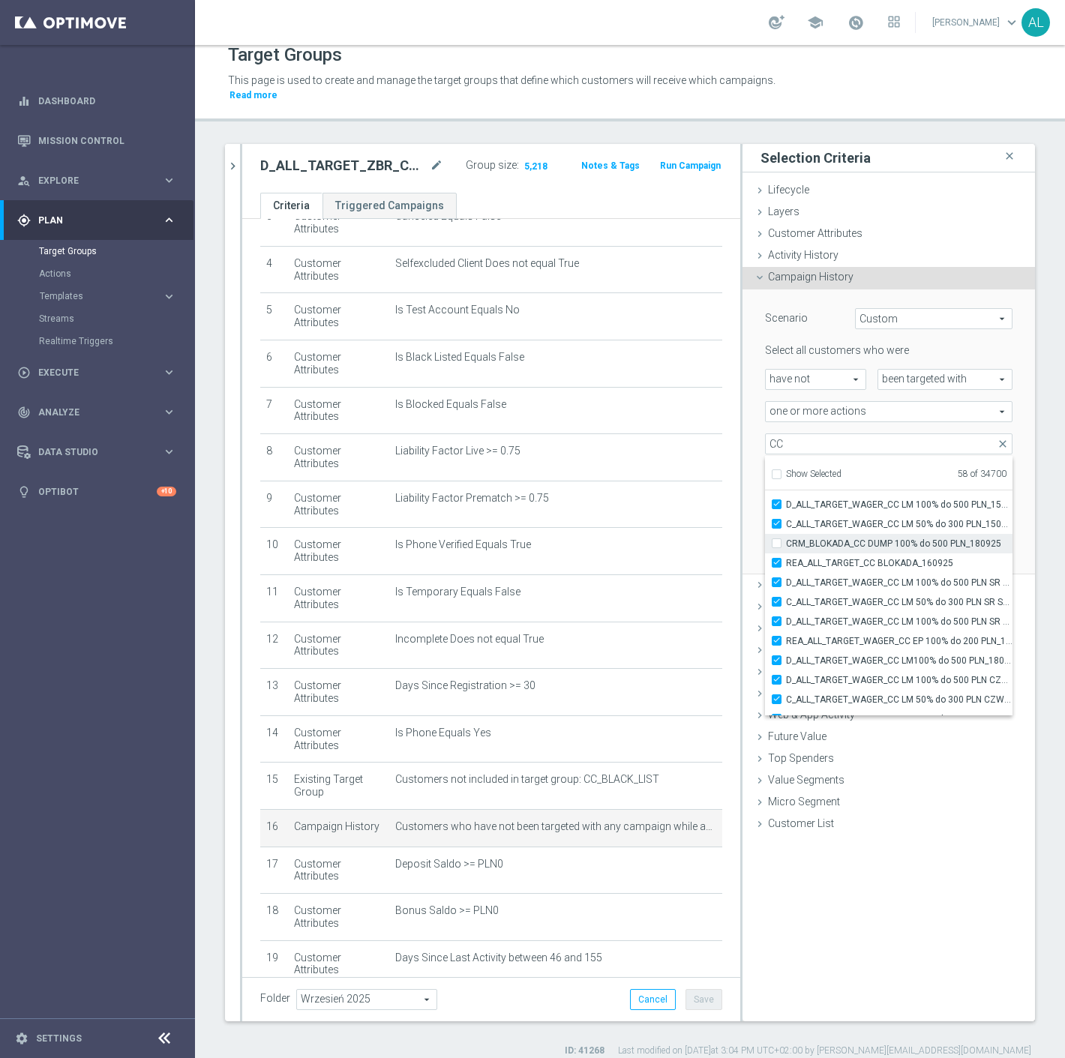
click at [776, 539] on input "CRM_BLOKADA_CC DUMP 100% do 500 PLN_180925" at bounding box center [781, 544] width 10 height 10
checkbox input "true"
type input "Selected 59 of 34700"
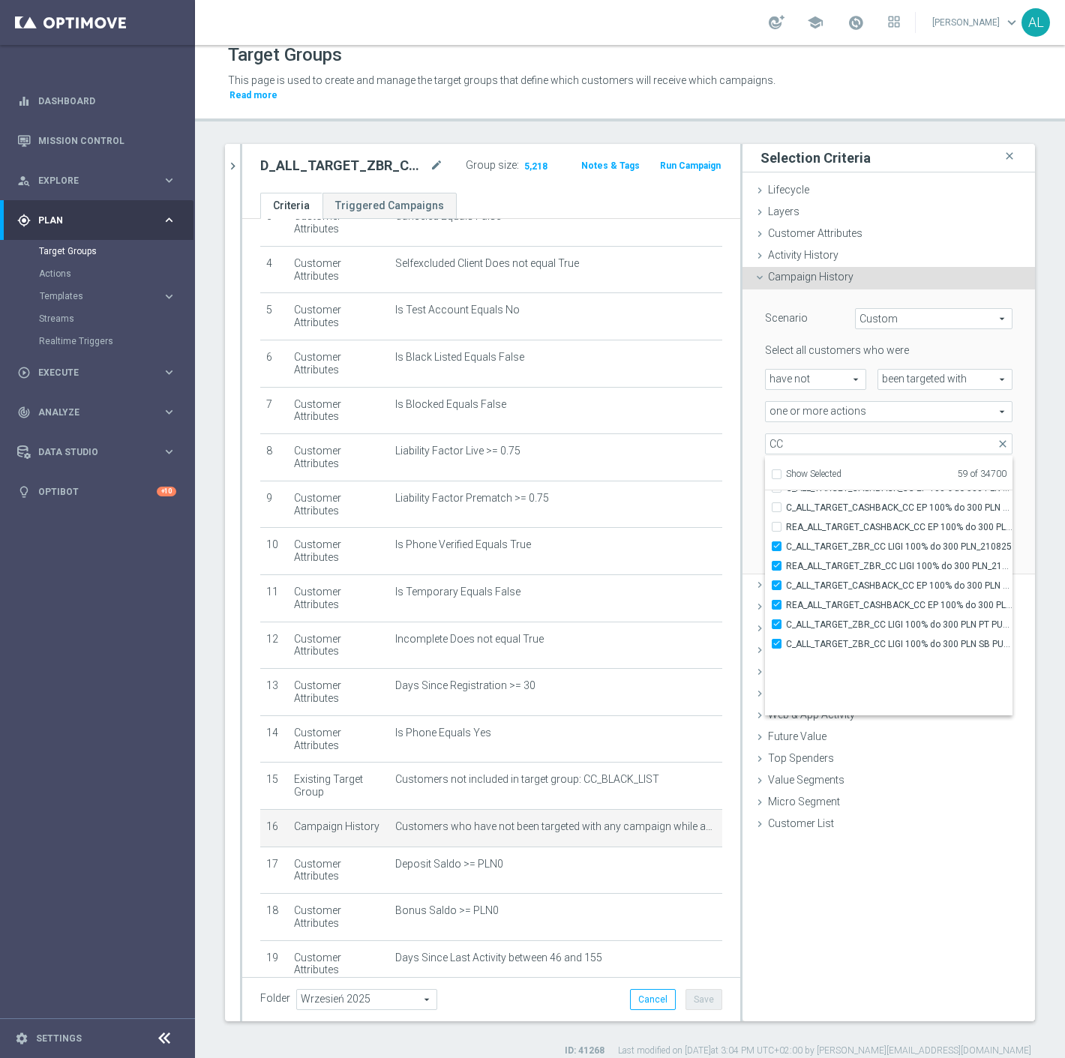
scroll to position [46371, 0]
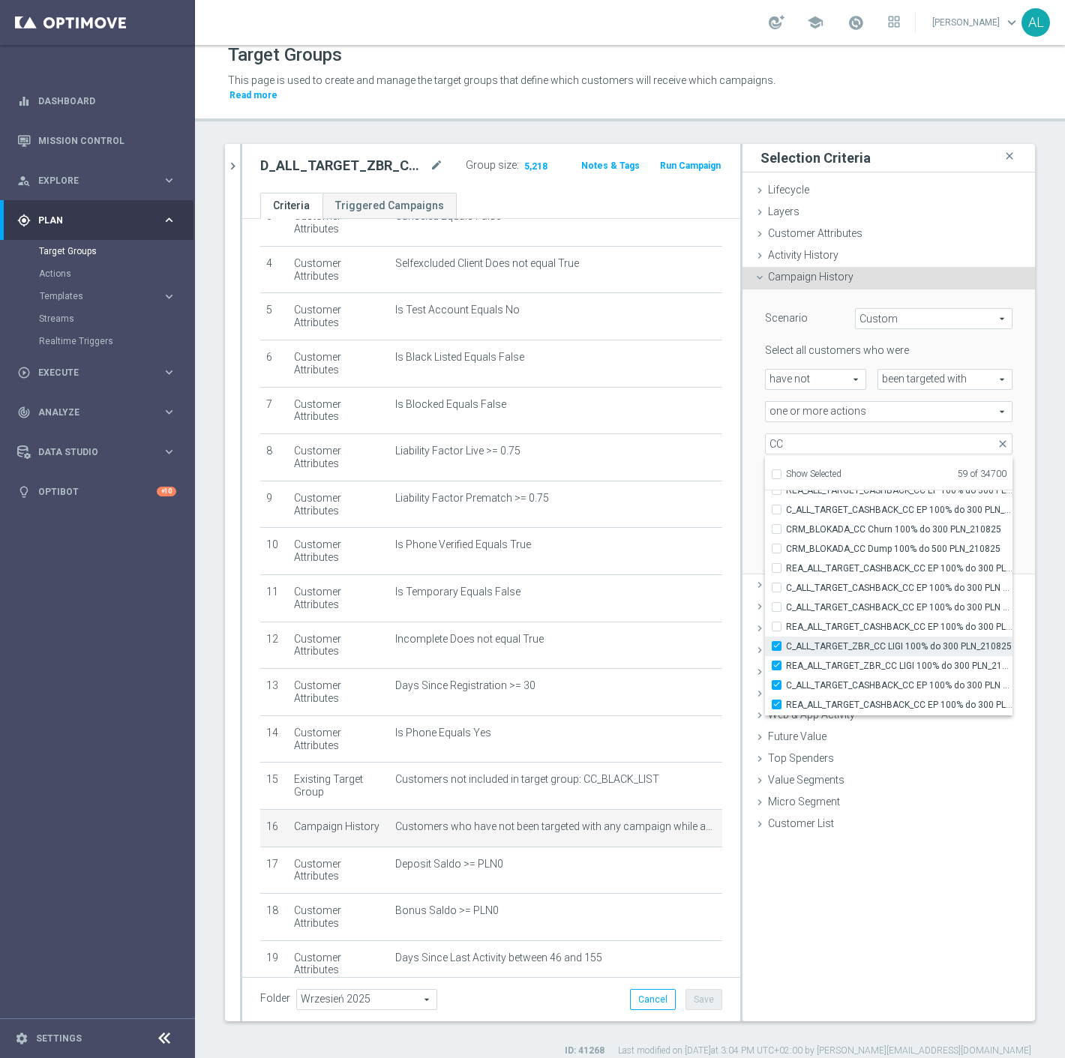
click at [776, 641] on input "C_ALL_TARGET_ZBR_CC LIGI 100% do 300 PLN_210825" at bounding box center [781, 646] width 10 height 10
checkbox input "false"
type input "Selected 58 of 34700"
click at [776, 661] on input "REA_ALL_TARGET_ZBR_CC LIGI 100% do 300 PLN_210825" at bounding box center [781, 666] width 10 height 10
checkbox input "false"
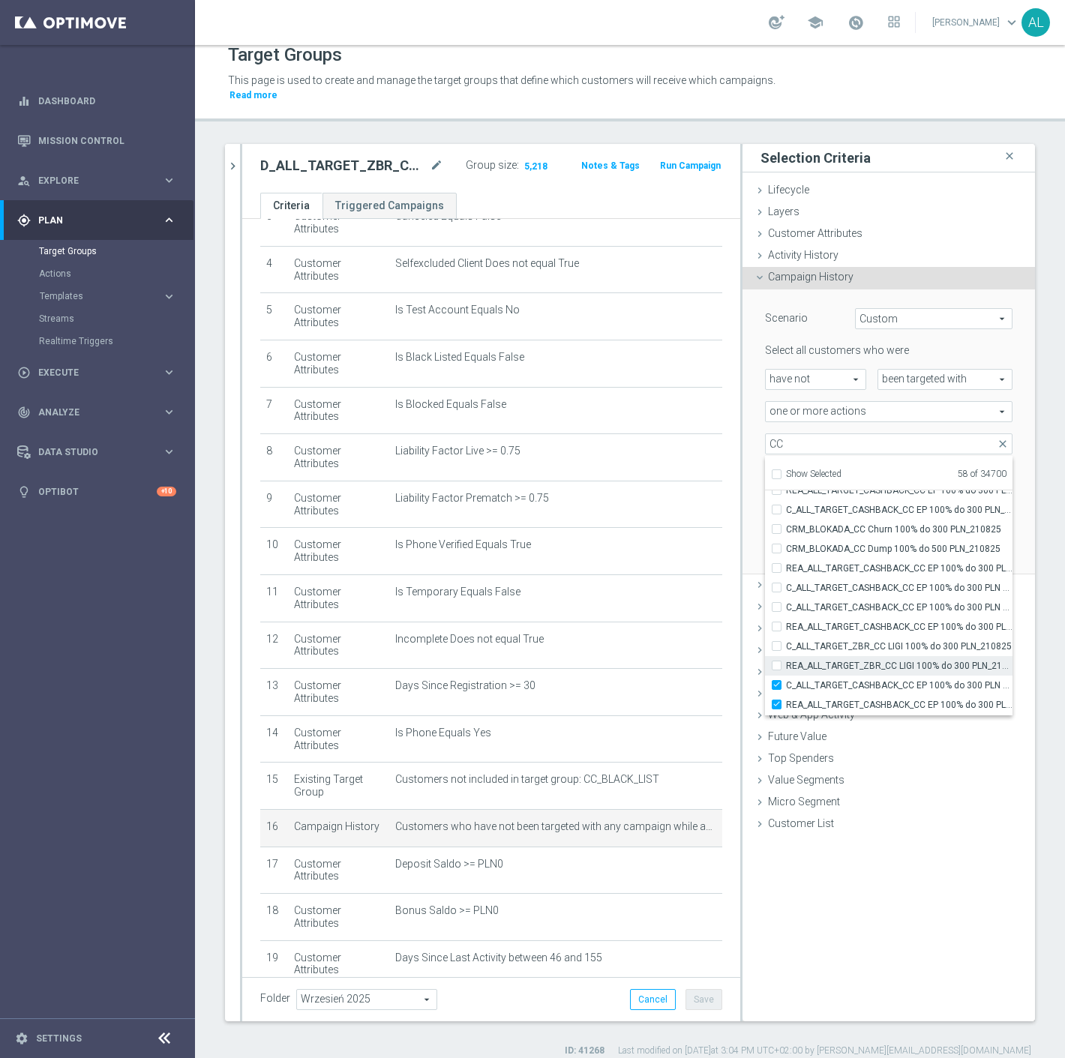
type input "Selected 57 of 34700"
click at [776, 680] on input "C_ALL_TARGET_CASHBACK_CC EP 100% do 300 PLN CZW SMS_180825" at bounding box center [781, 685] width 10 height 10
checkbox input "false"
type input "Selected 56 of 34700"
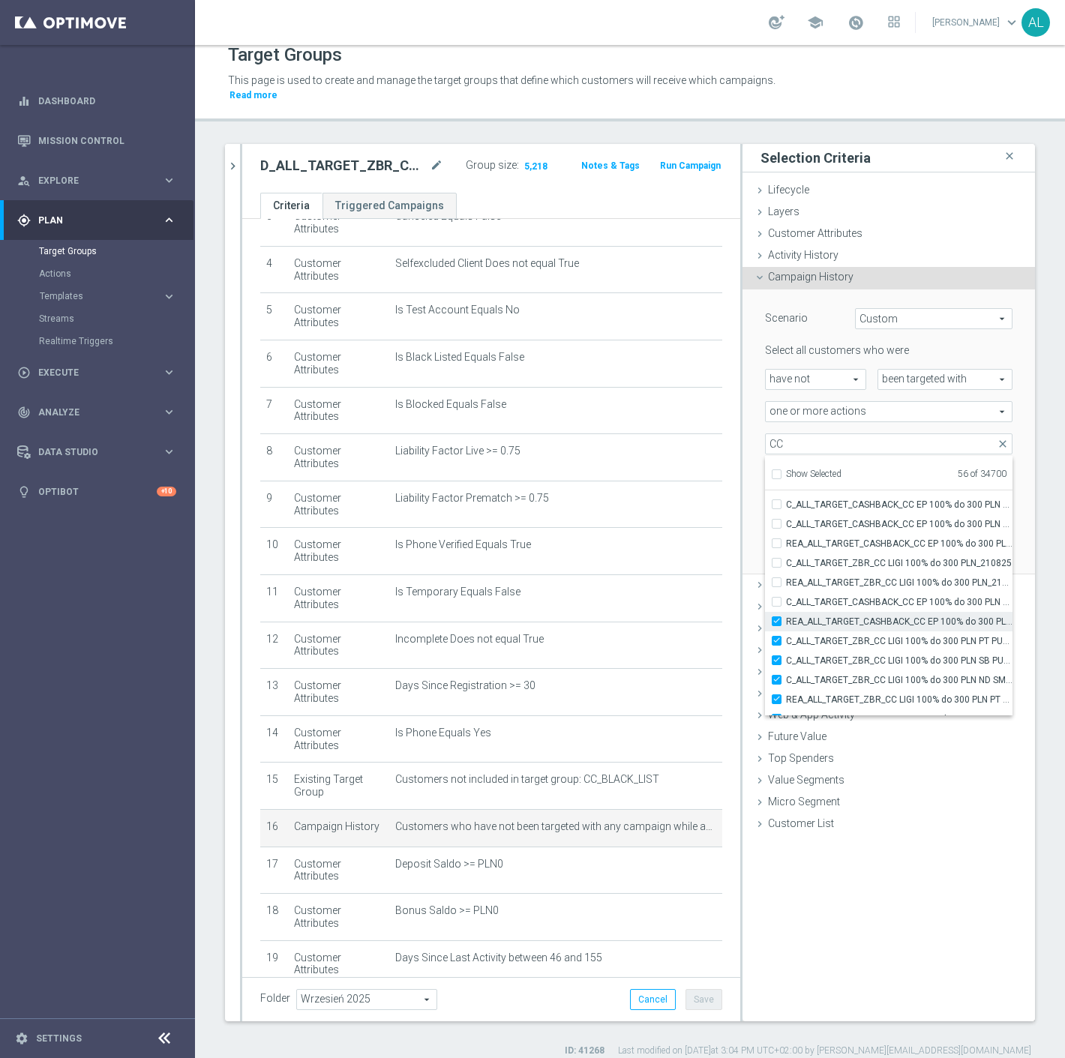
click at [776, 617] on input "REA_ALL_TARGET_CASHBACK_CC EP 100% do 300 PLN CZW SMS_180825" at bounding box center [781, 622] width 10 height 10
checkbox input "false"
type input "Selected 55 of 34700"
click at [776, 636] on input "C_ALL_TARGET_ZBR_CC LIGI 100% do 300 PLN PT PUSH_210825" at bounding box center [781, 641] width 10 height 10
checkbox input "false"
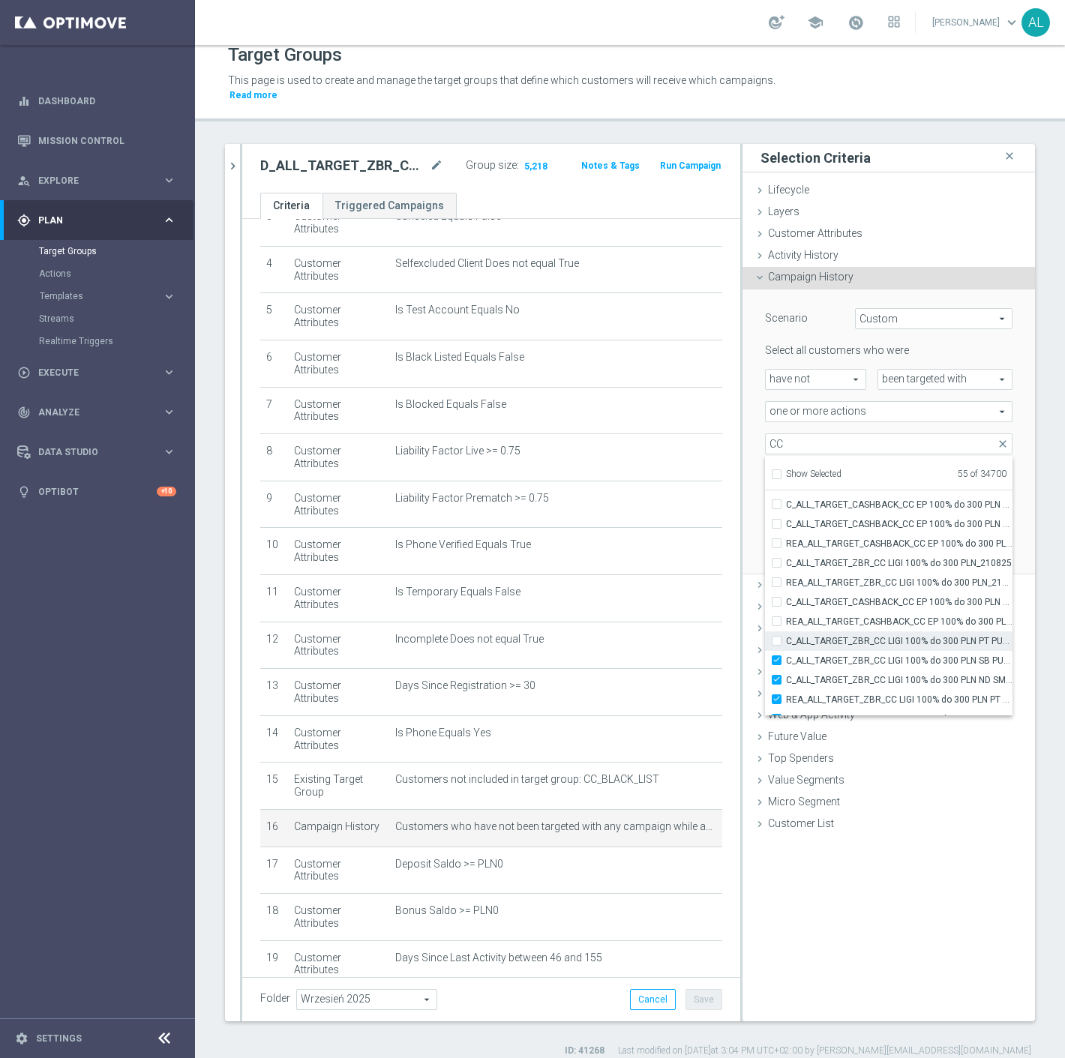
type input "Selected 54 of 34700"
click at [776, 656] on input "C_ALL_TARGET_ZBR_CC LIGI 100% do 300 PLN SB PUSH_210825" at bounding box center [781, 661] width 10 height 10
checkbox input "false"
type input "Selected 53 of 34700"
click at [776, 675] on input "C_ALL_TARGET_ZBR_CC LIGI 100% do 300 PLN ND SMS_210825" at bounding box center [781, 680] width 10 height 10
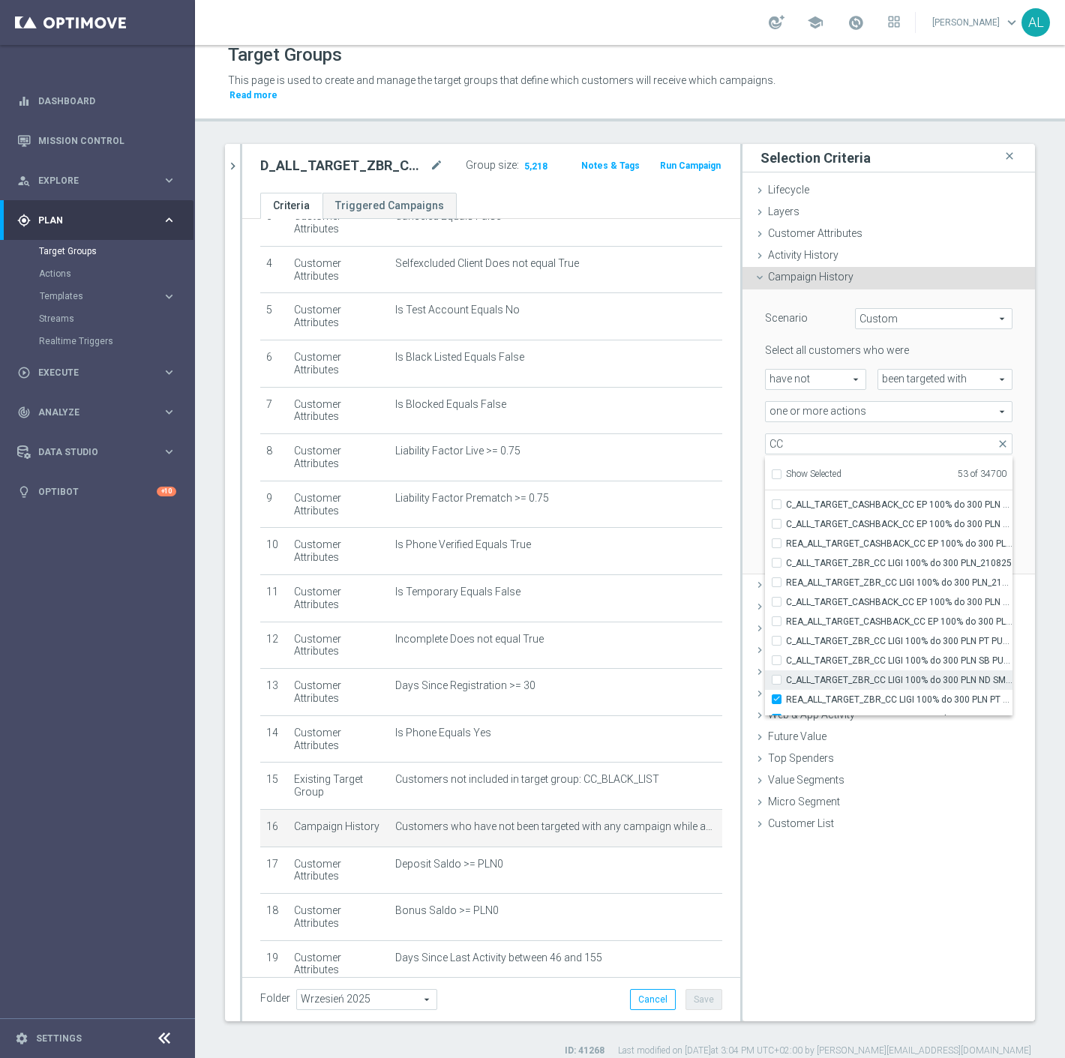
checkbox input "false"
type input "Selected 52 of 34700"
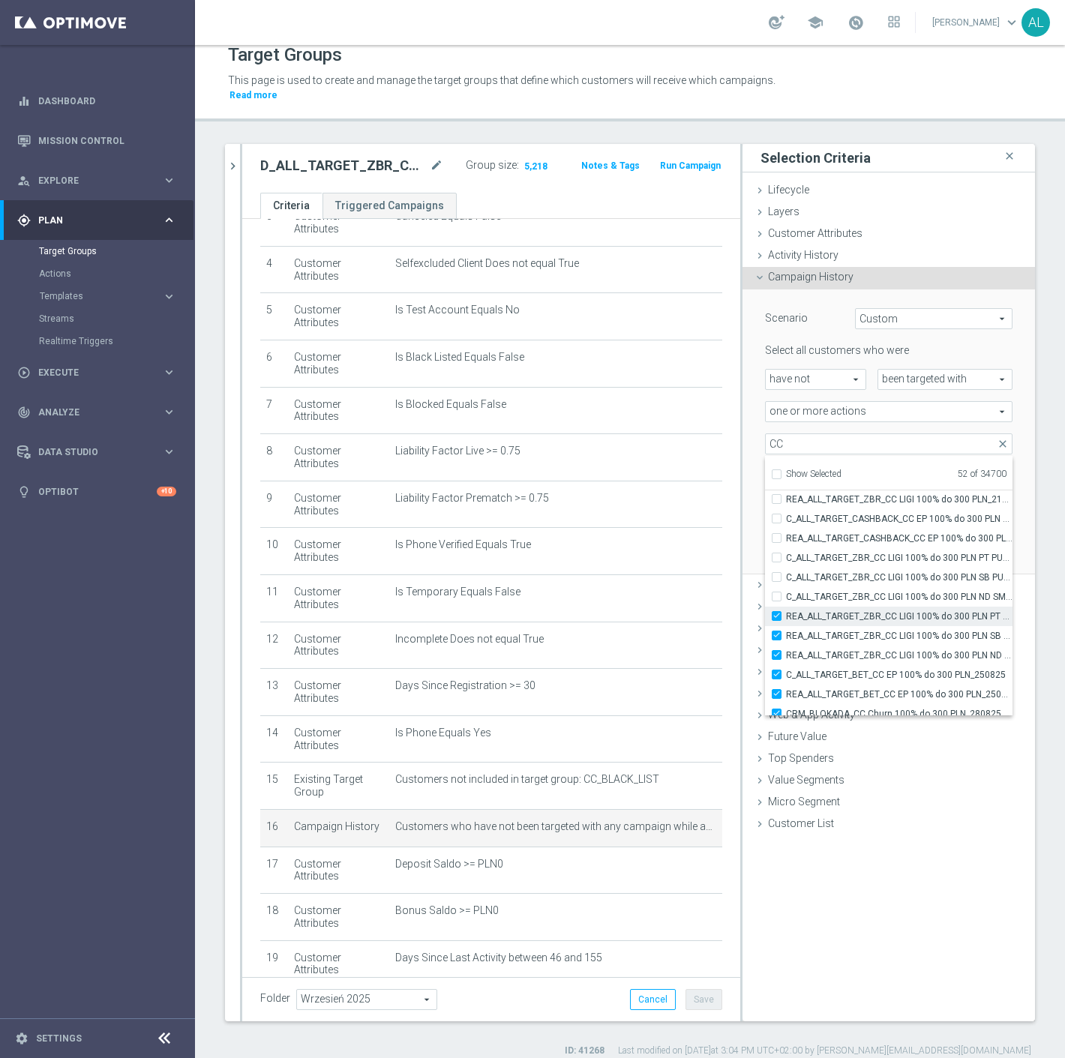
click at [776, 611] on input "REA_ALL_TARGET_ZBR_CC LIGI 100% do 300 PLN PT PUSH_210825" at bounding box center [781, 616] width 10 height 10
checkbox input "false"
type input "Selected 51 of 34700"
click at [776, 631] on input "REA_ALL_TARGET_ZBR_CC LIGI 100% do 300 PLN SB PUSH_210825" at bounding box center [781, 636] width 10 height 10
checkbox input "false"
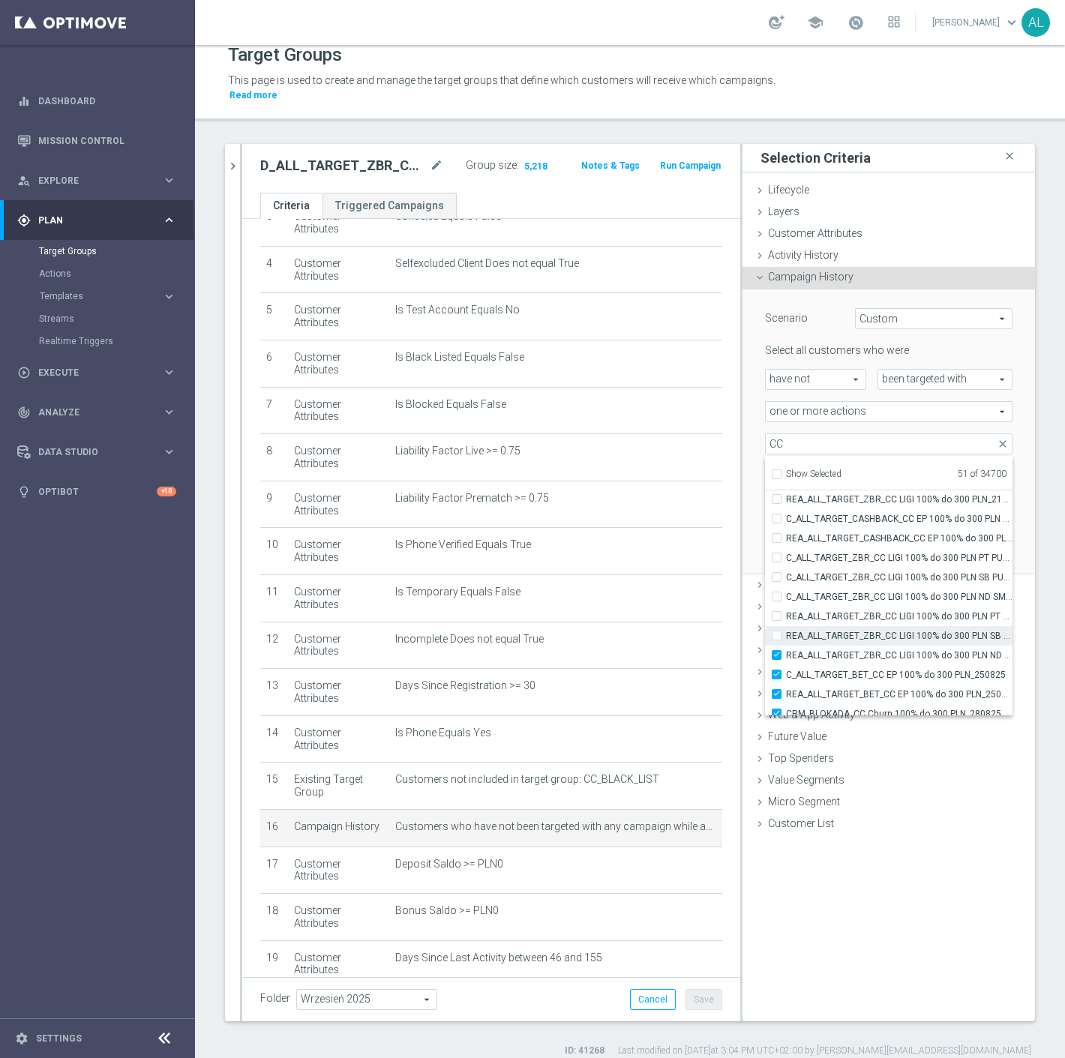
type input "Selected 50 of 34700"
click at [776, 650] on input "REA_ALL_TARGET_ZBR_CC LIGI 100% do 300 PLN ND SMS_210825" at bounding box center [781, 655] width 10 height 10
checkbox input "false"
type input "Selected 49 of 34700"
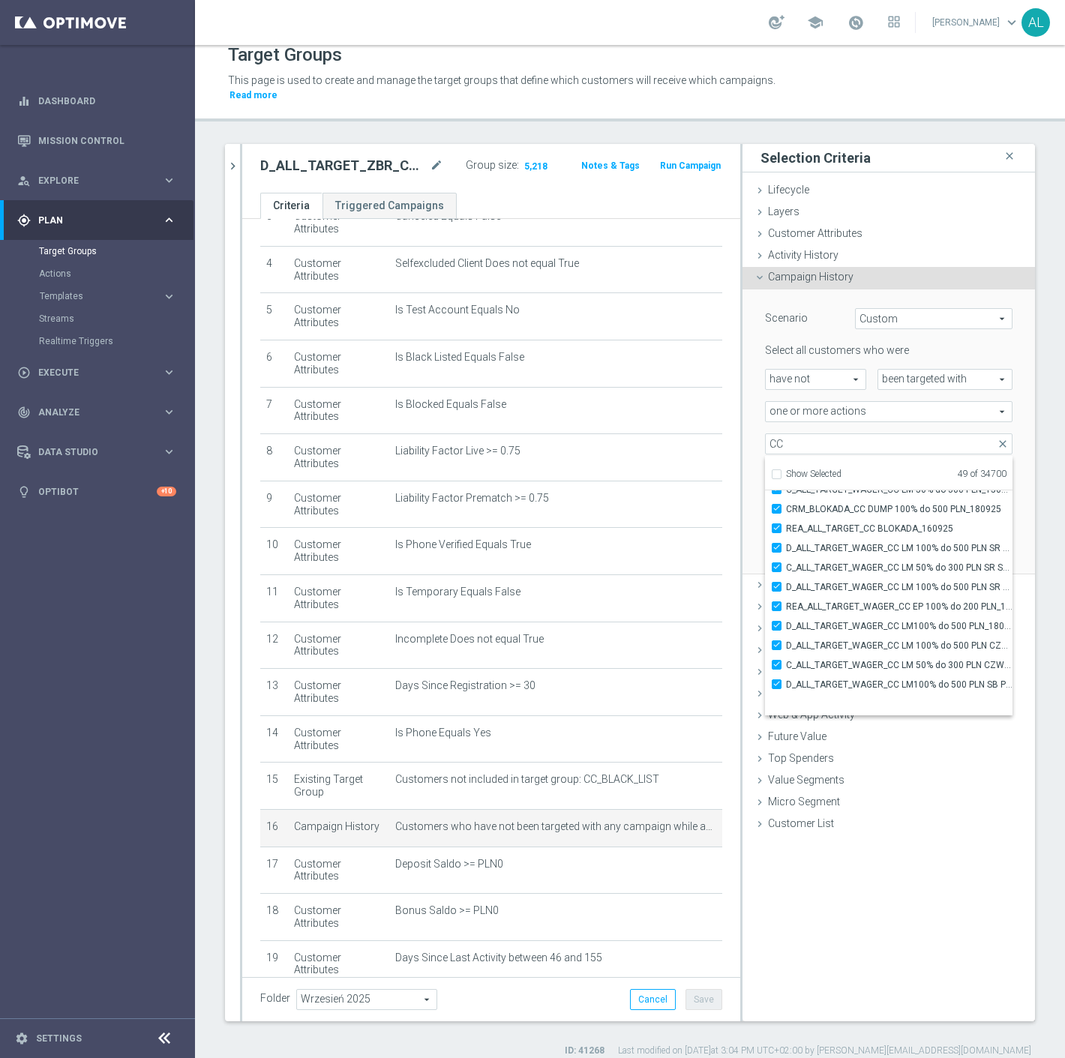
scroll to position [47443, 0]
drag, startPoint x: 1011, startPoint y: 376, endPoint x: 990, endPoint y: 481, distance: 107.1
click at [1010, 376] on div "Scenario Custom Custom arrow_drop_down search Select all customers who were hav…" at bounding box center [889, 433] width 293 height 286
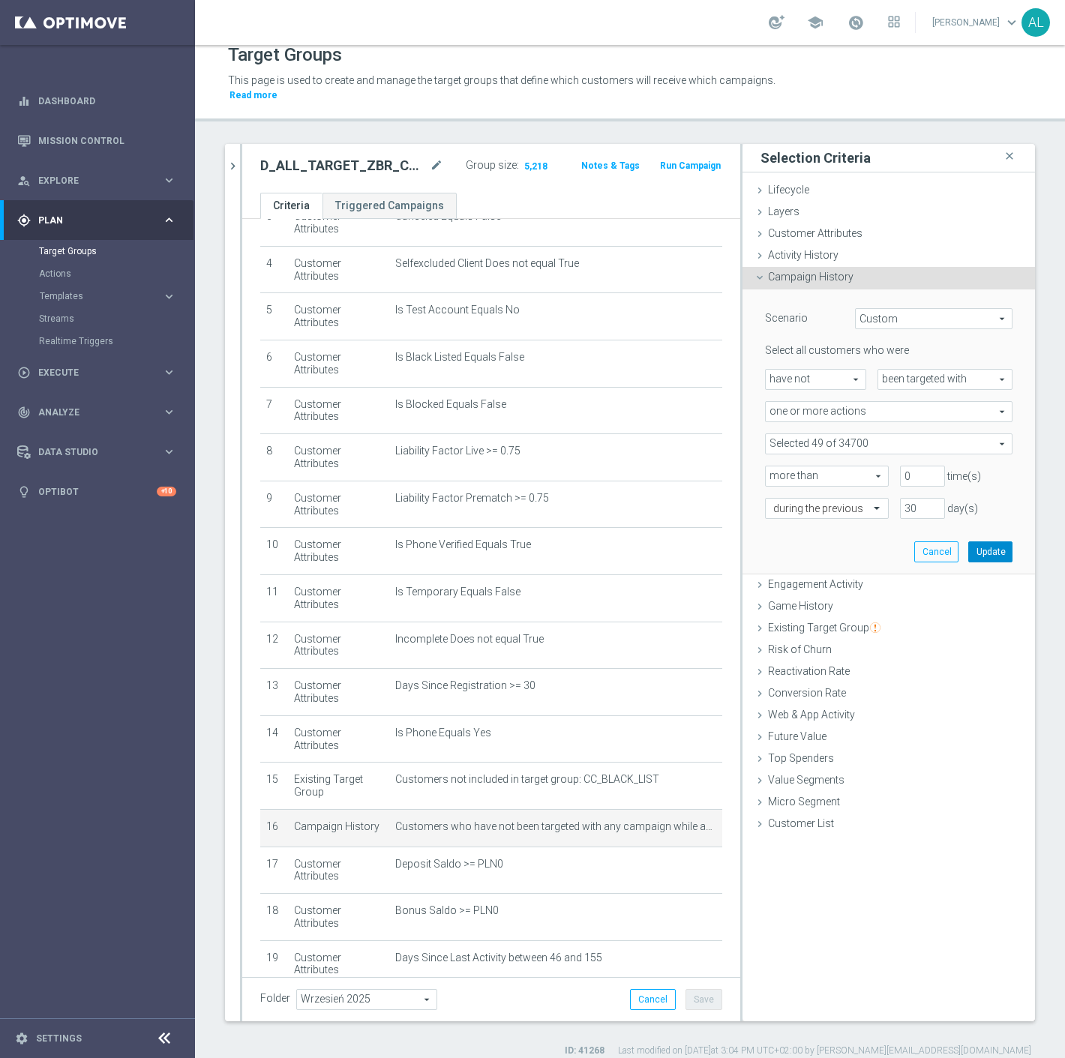
click at [980, 542] on button "Update" at bounding box center [990, 552] width 44 height 21
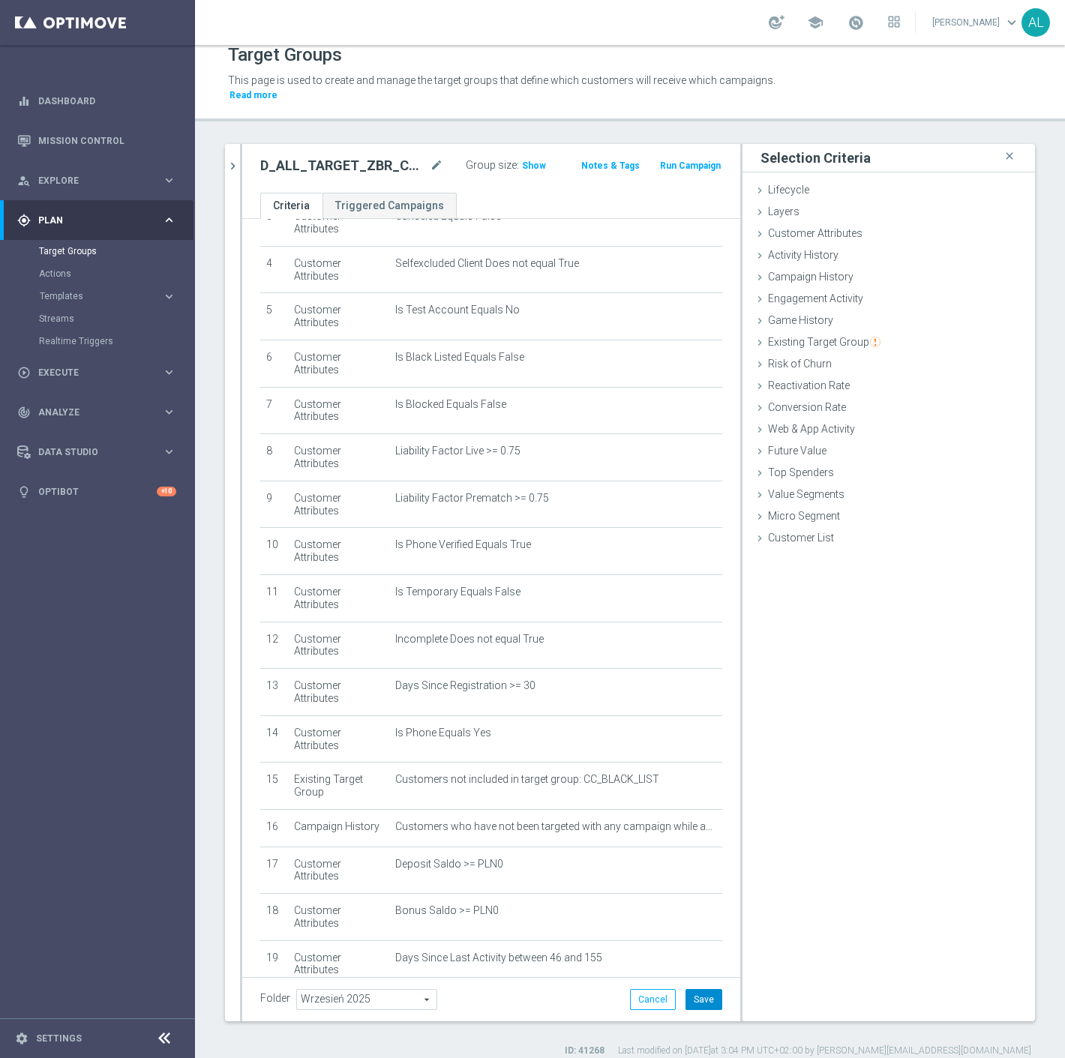
click at [705, 989] on button "Save" at bounding box center [704, 999] width 37 height 21
click at [527, 161] on span "Show" at bounding box center [534, 166] width 24 height 11
click at [326, 157] on h2 "D_ALL_TARGET_ZBR_CC 100% do 500 PLN 1 LE_220925" at bounding box center [343, 166] width 167 height 18
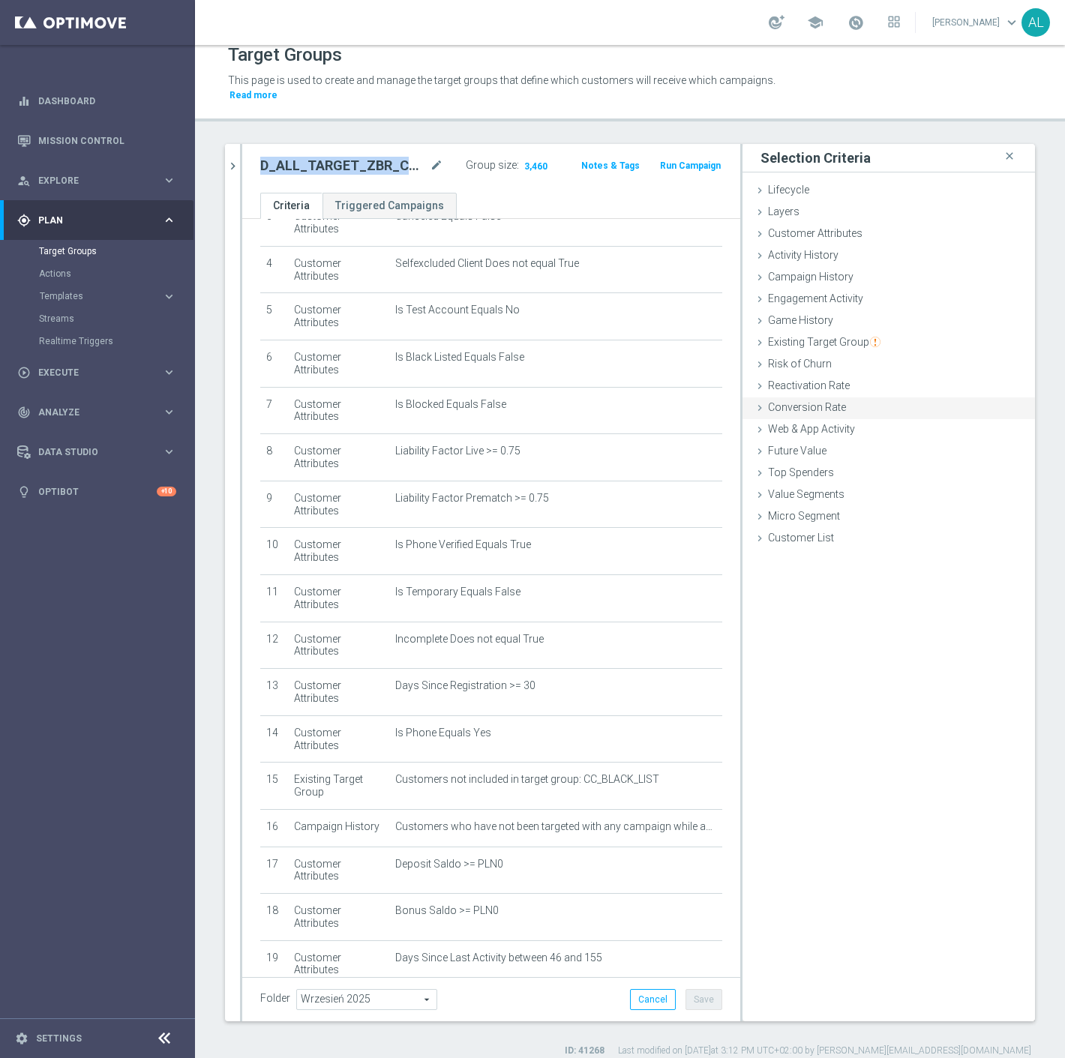
copy div "D_ALL_TARGET_ZBR_CC 100% do 500 PLN 1 LE_220925"
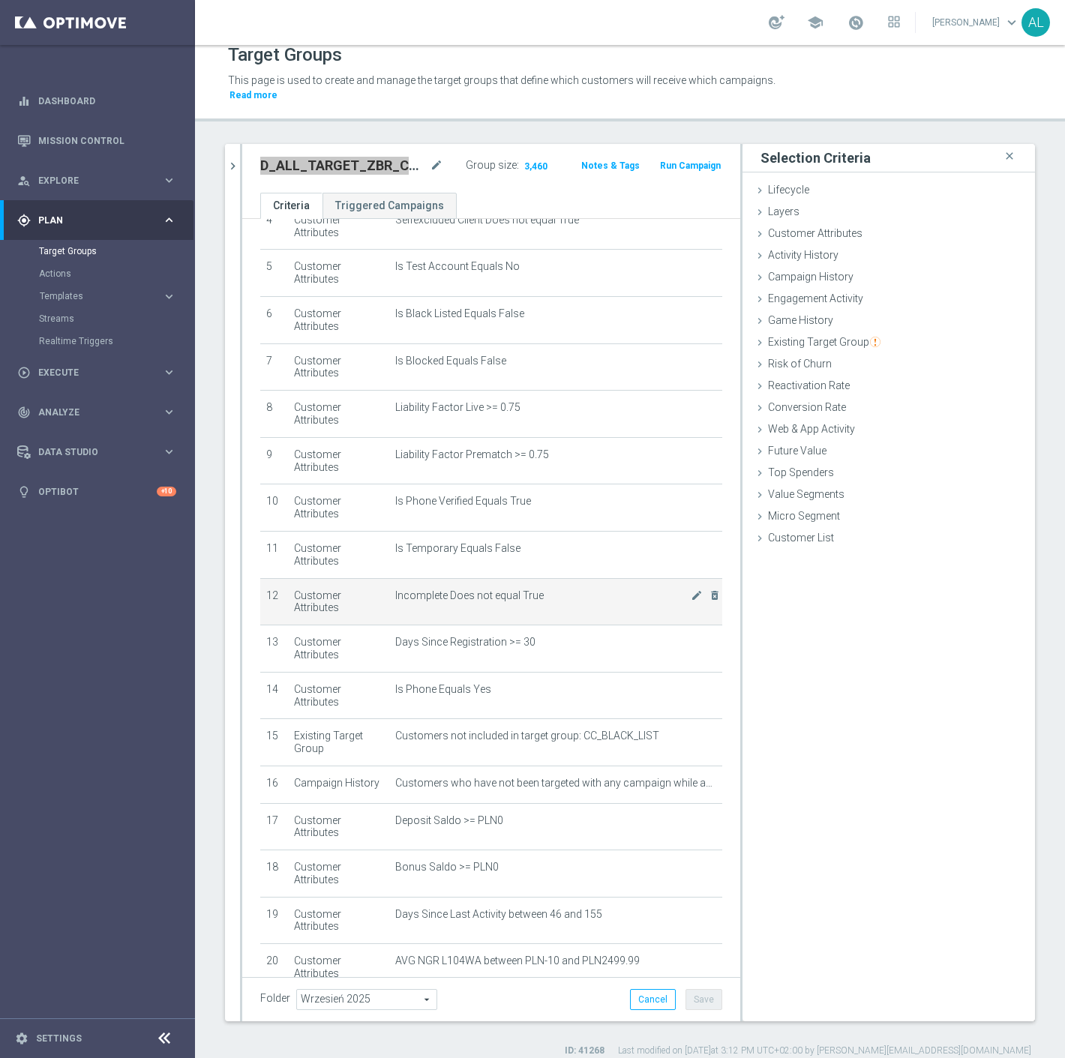
scroll to position [250, 0]
